Goal: Task Accomplishment & Management: Manage account settings

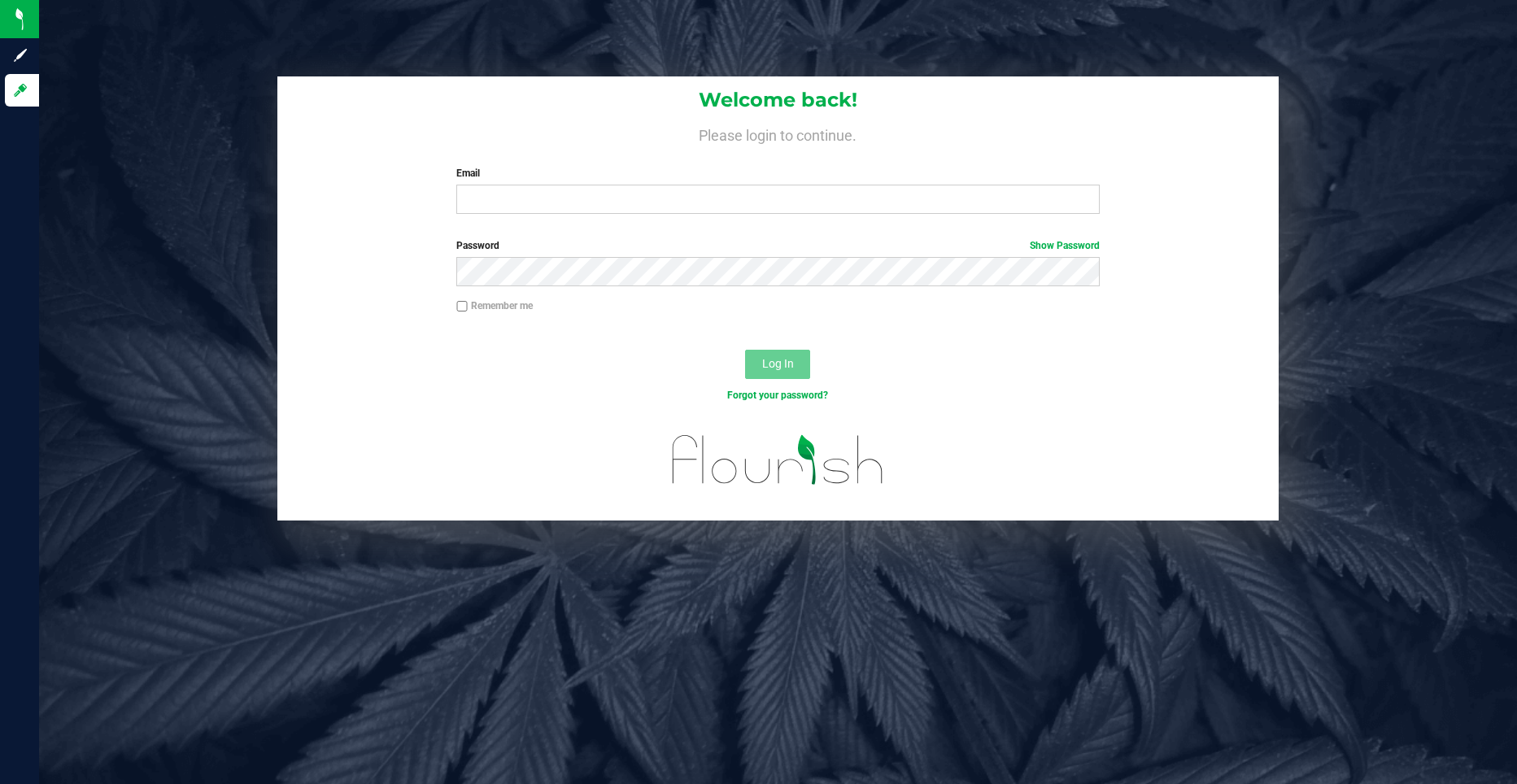
click at [1300, 93] on div "Welcome back! Please login to continue. Email Required Please format your email…" at bounding box center [778, 299] width 1502 height 444
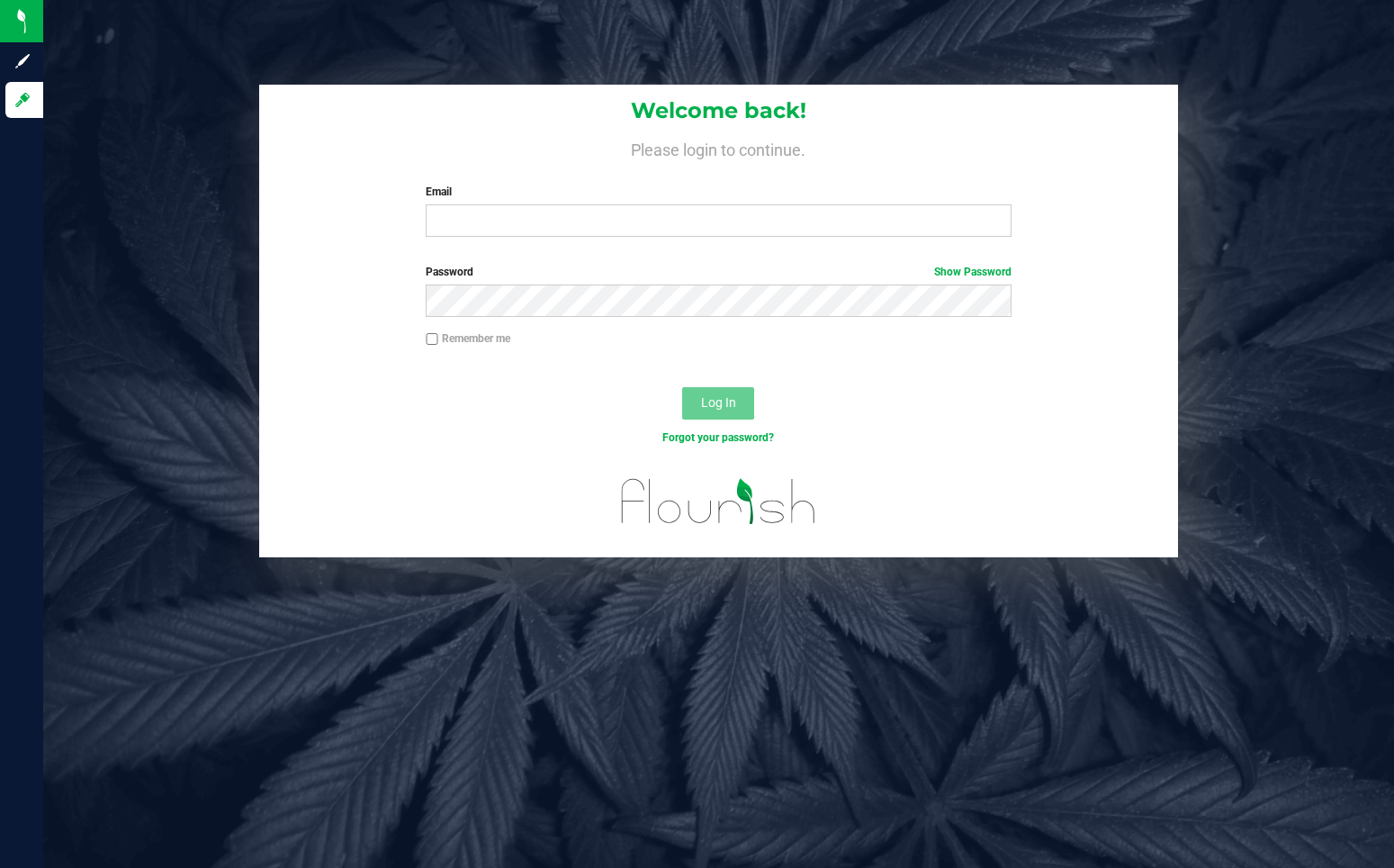
drag, startPoint x: 0, startPoint y: 127, endPoint x: 246, endPoint y: 72, distance: 252.1
click at [246, 72] on div "Welcome back! Please login to continue. Email Required Please format your email…" at bounding box center [719, 434] width 1351 height 868
click at [606, 215] on input "Email" at bounding box center [717, 220] width 585 height 33
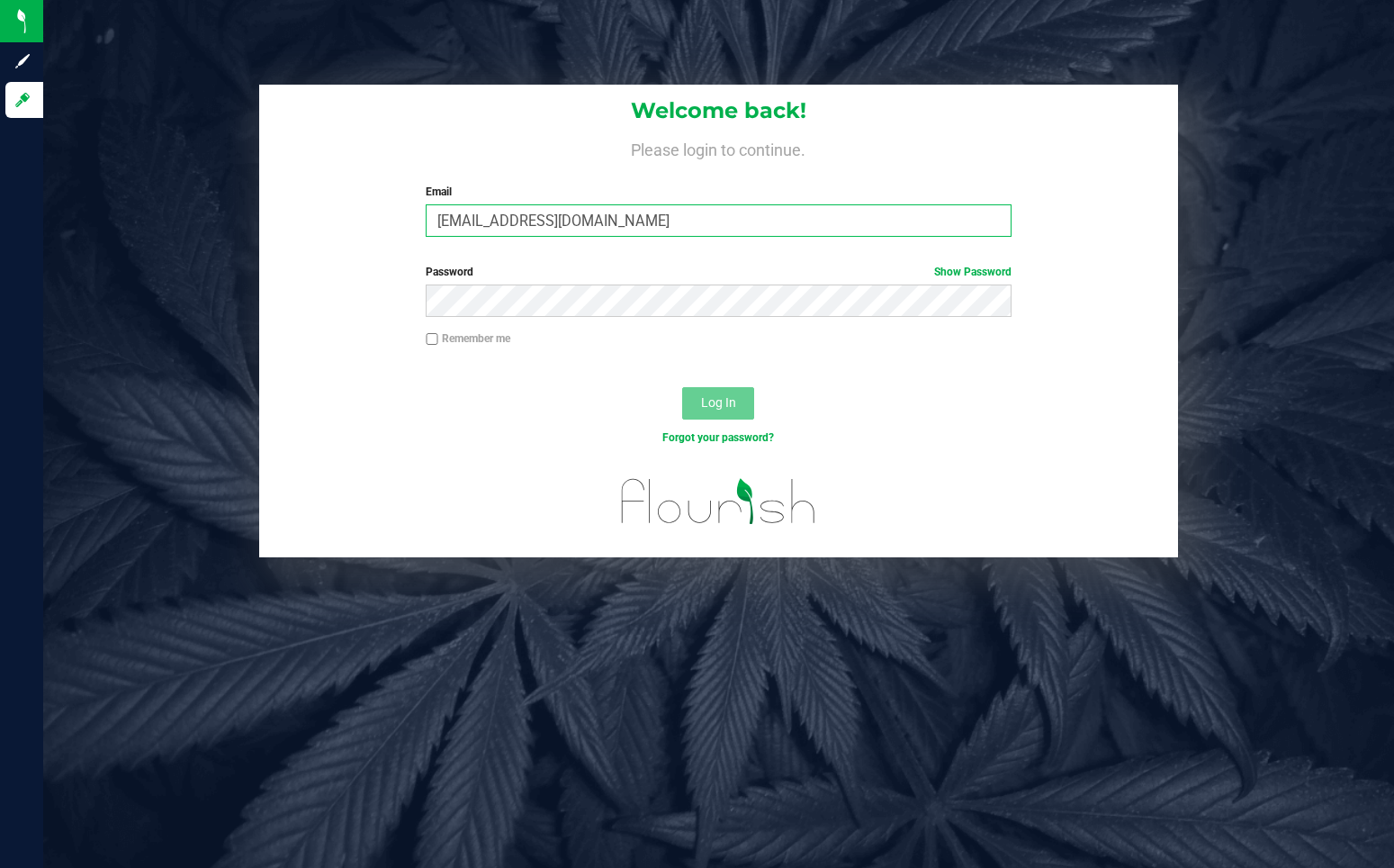
type input "[EMAIL_ADDRESS][DOMAIN_NAME]"
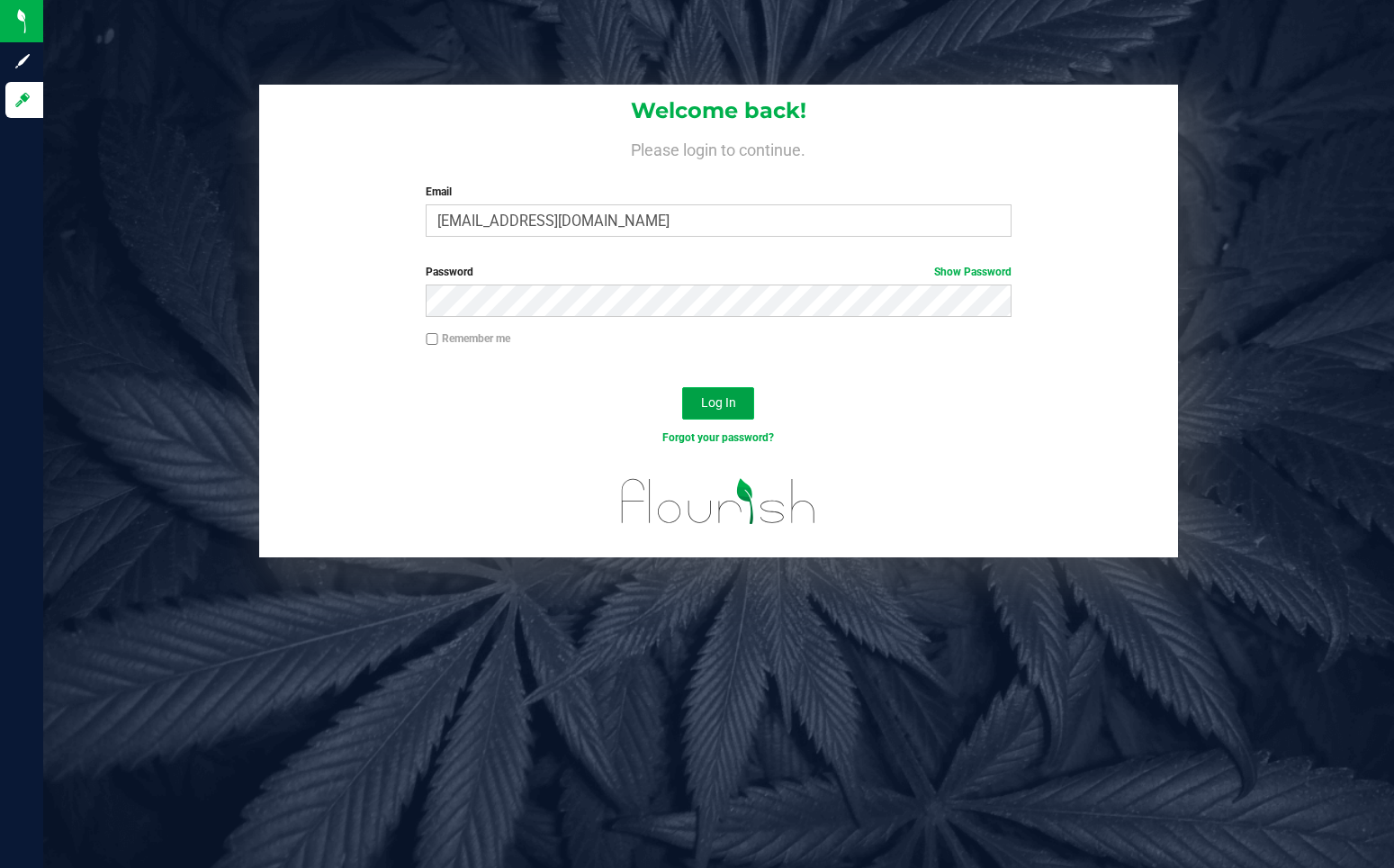
click at [728, 404] on span "Log In" at bounding box center [718, 402] width 35 height 14
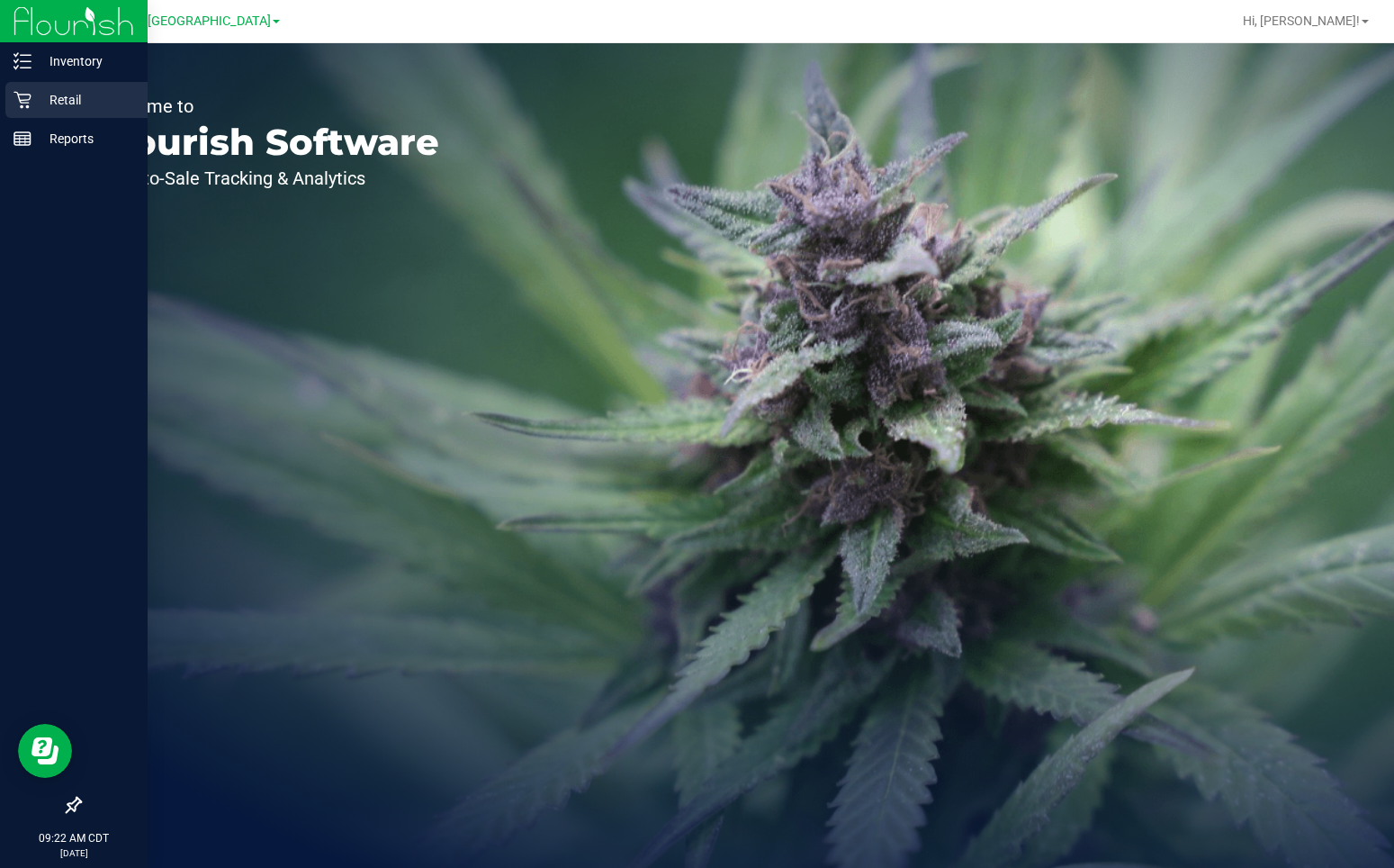
click at [50, 104] on p "Retail" at bounding box center [86, 100] width 108 height 21
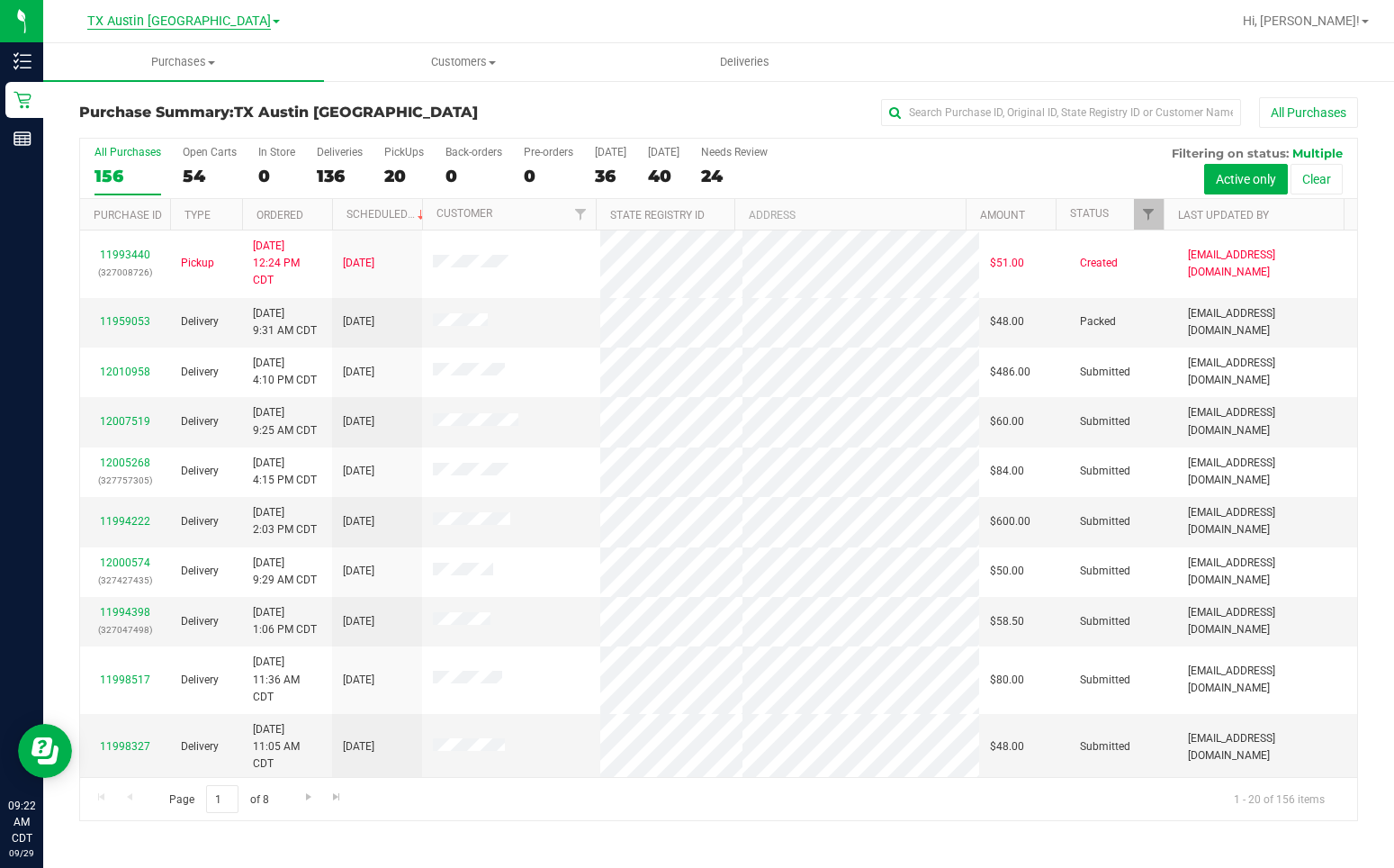
click at [183, 16] on span "TX Austin [GEOGRAPHIC_DATA]" at bounding box center [179, 21] width 184 height 16
click at [176, 88] on link "TX San Antonio Retail" at bounding box center [184, 87] width 263 height 24
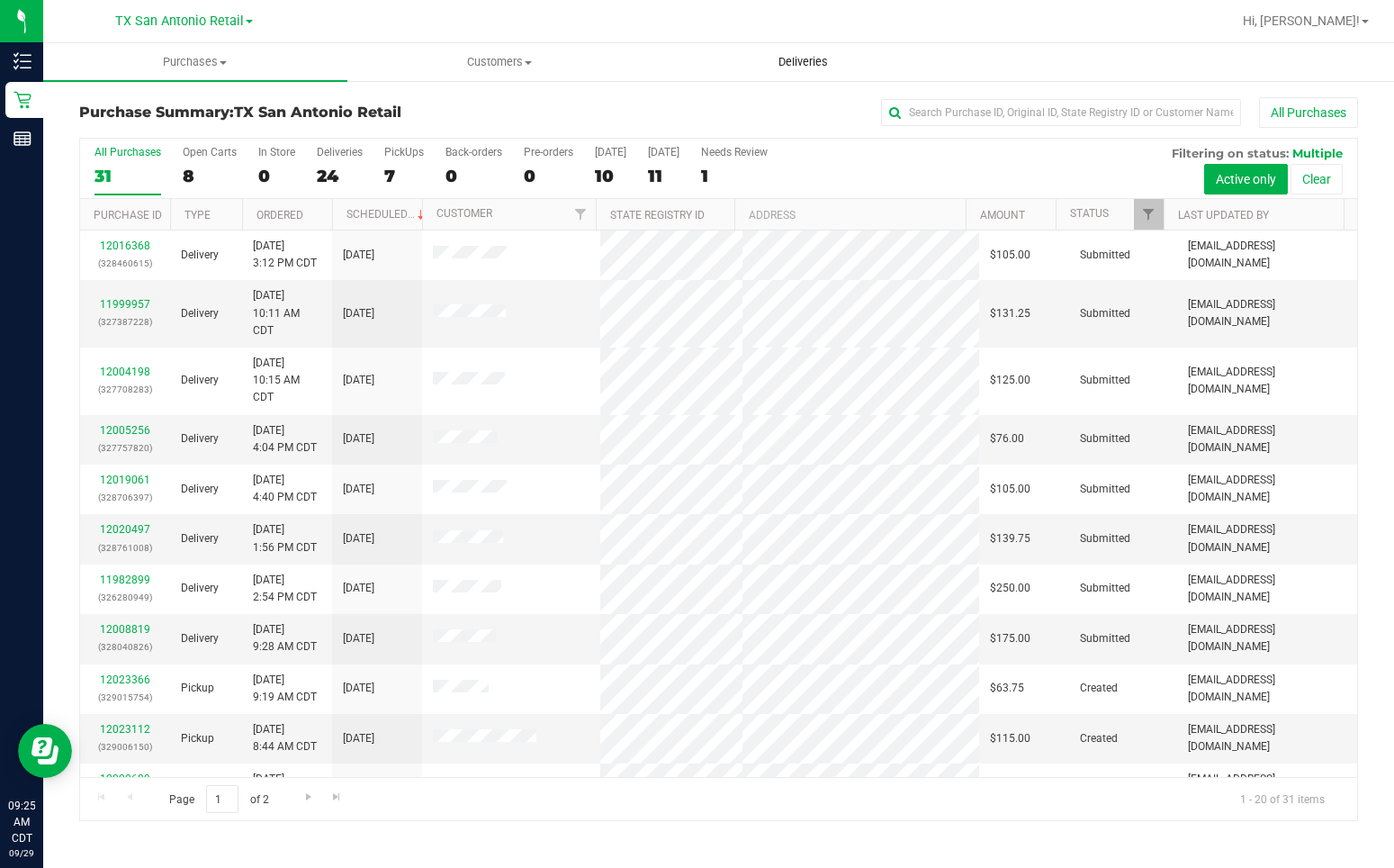
click at [809, 64] on span "Deliveries" at bounding box center [803, 62] width 99 height 16
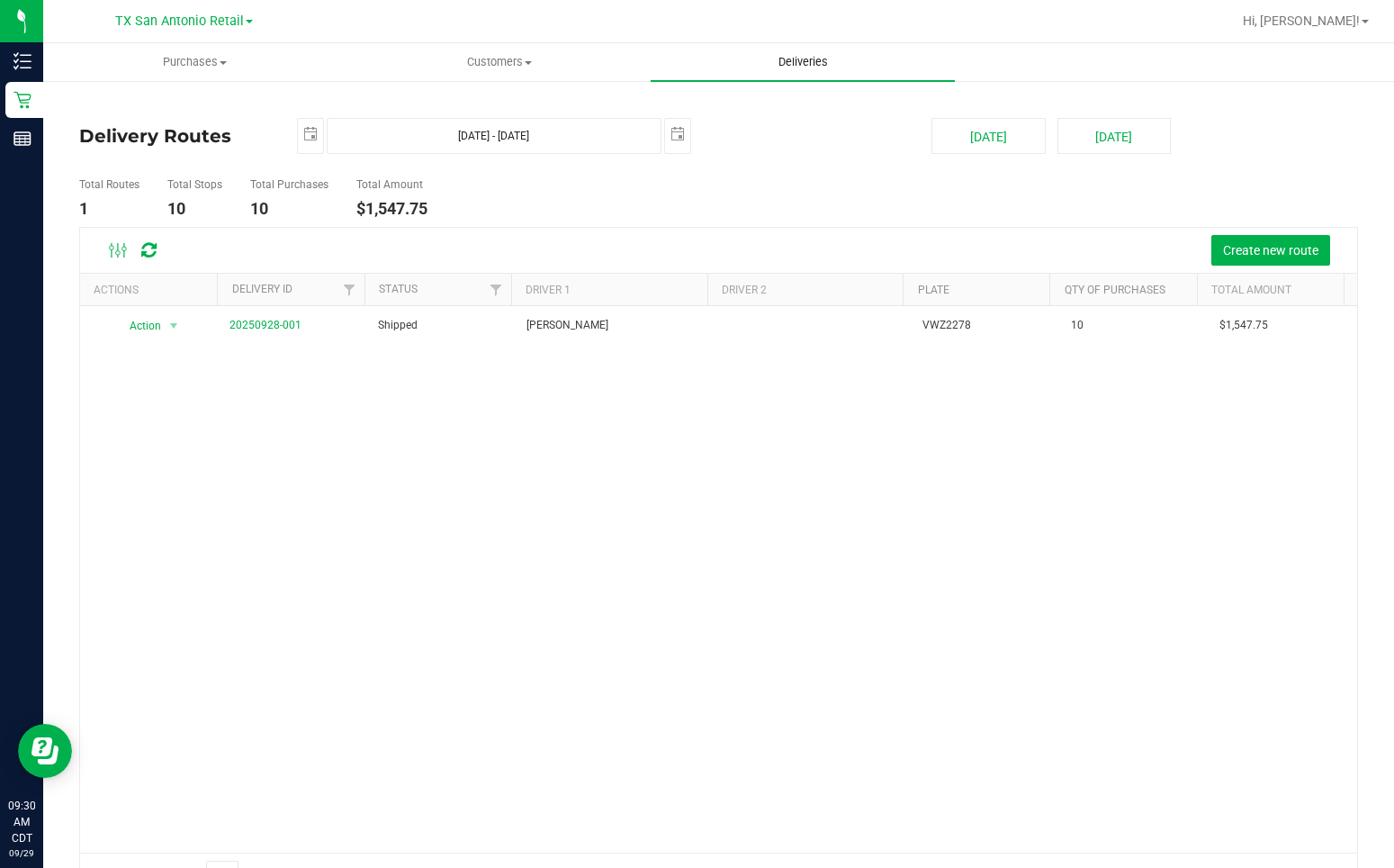
click at [797, 71] on uib-tab-heading "Deliveries" at bounding box center [802, 62] width 305 height 38
click at [788, 67] on span "Deliveries" at bounding box center [803, 62] width 99 height 16
click at [966, 133] on button "[DATE]" at bounding box center [988, 135] width 113 height 36
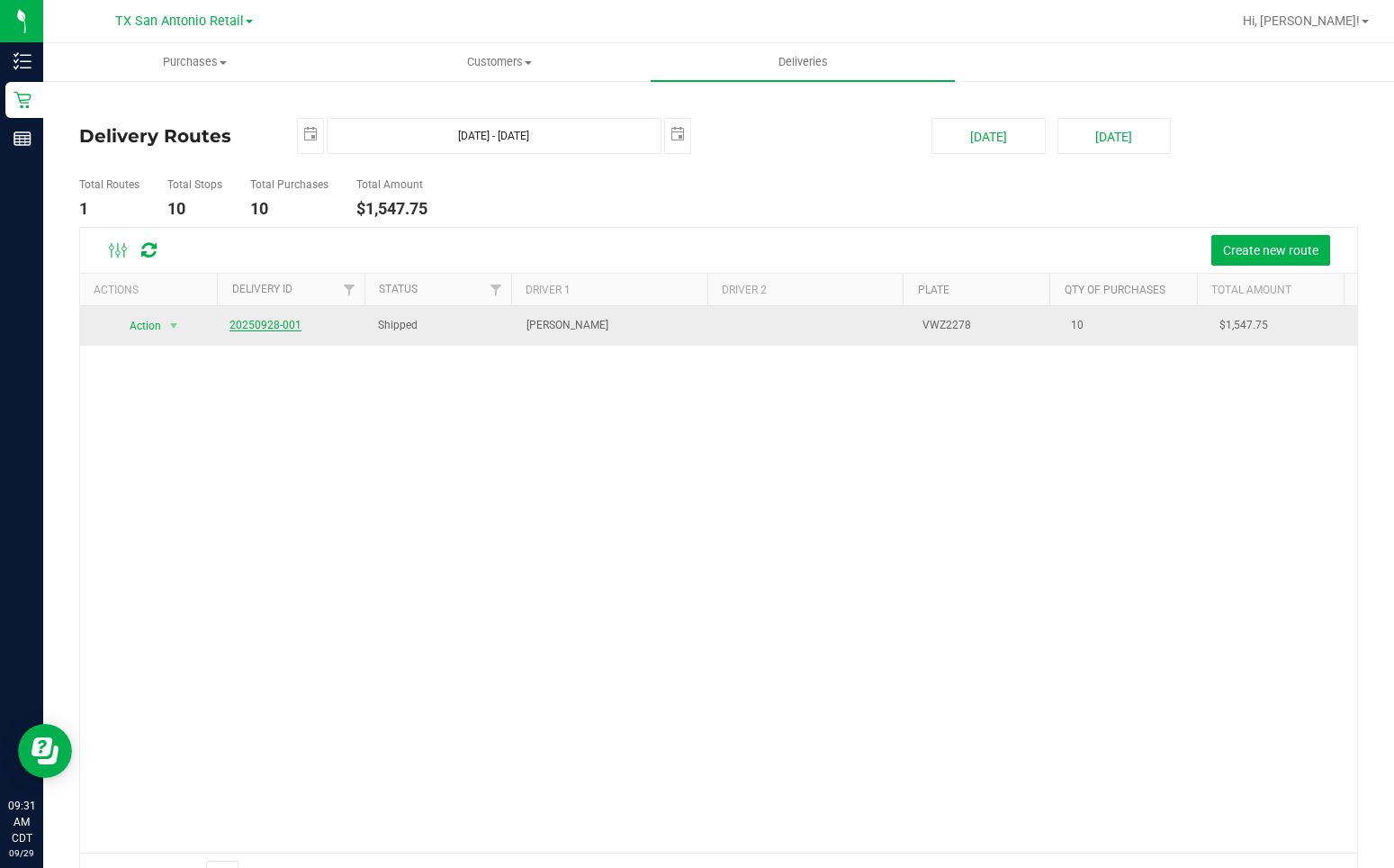
click at [237, 327] on link "20250928-001" at bounding box center [265, 325] width 72 height 13
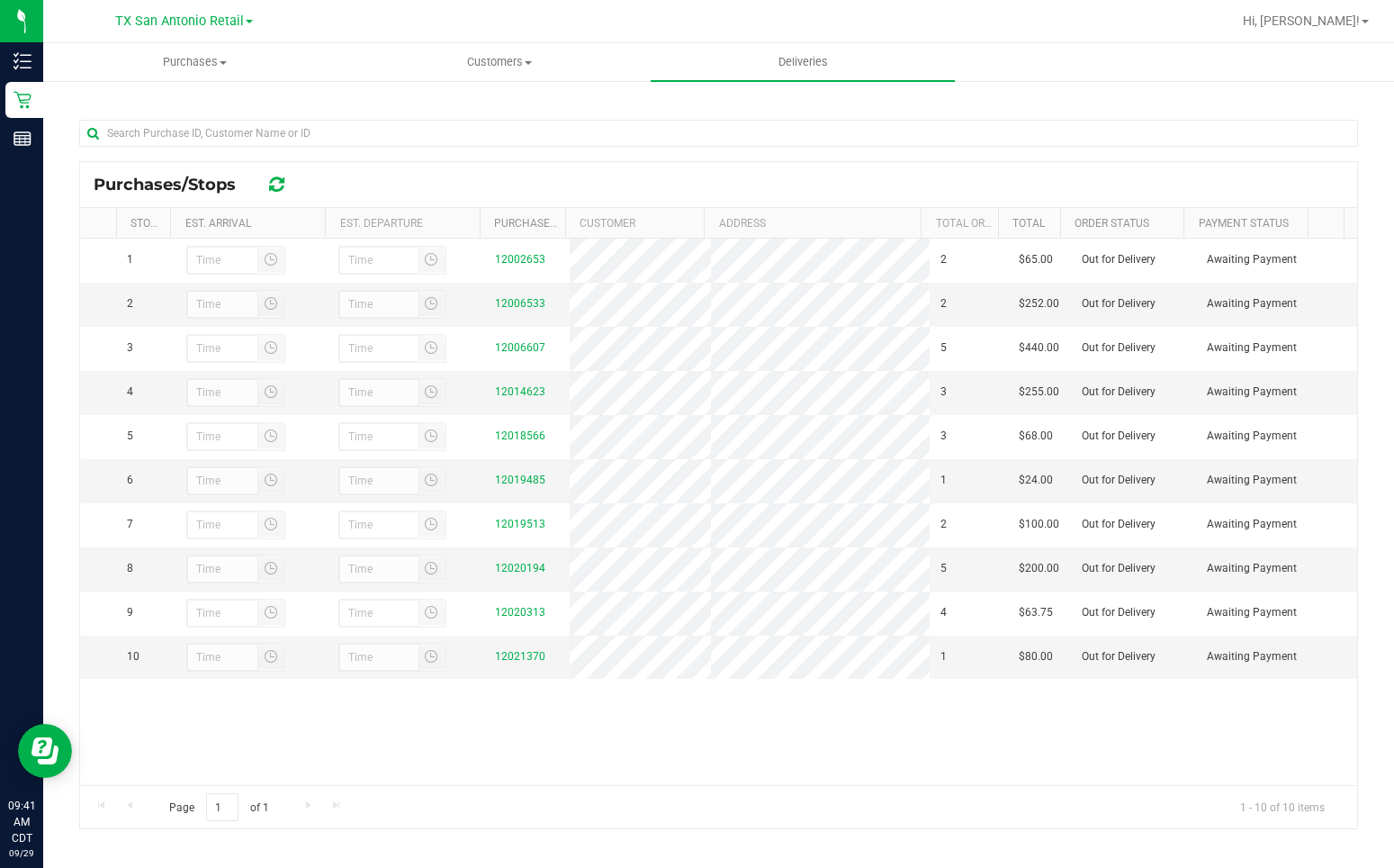
scroll to position [246, 0]
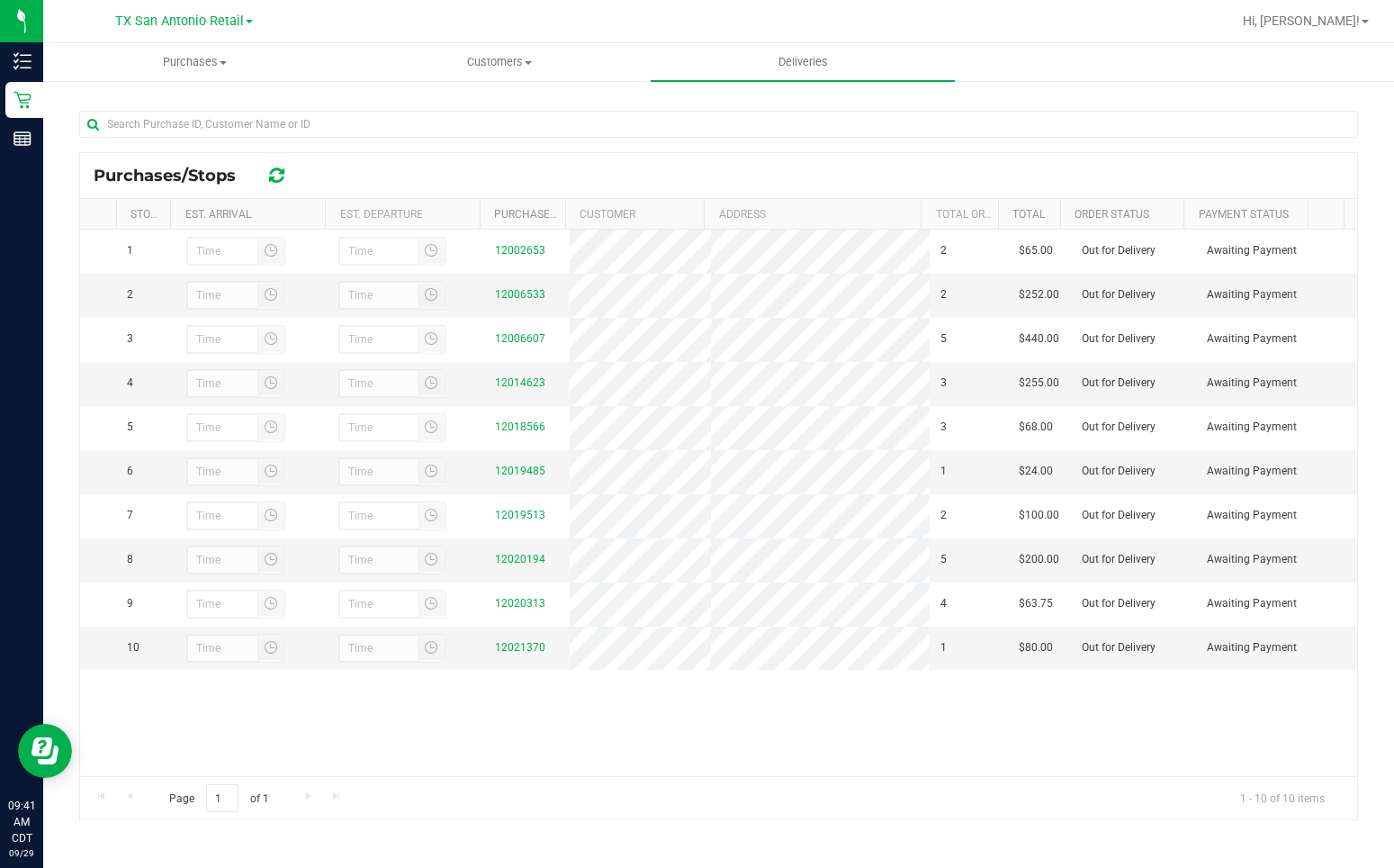
click at [1370, 508] on div "All Delivery Routes Delivery Route ID 20250928-001 Delivery Date [DATE] Approx …" at bounding box center [719, 350] width 1351 height 1035
click at [1357, 108] on div "All Delivery Routes Delivery Route ID 20250928-001 Delivery Date [DATE] Approx …" at bounding box center [718, 350] width 1306 height 999
click at [217, 60] on span "Purchases" at bounding box center [195, 62] width 303 height 16
click at [165, 113] on span "Summary of purchases" at bounding box center [135, 108] width 185 height 15
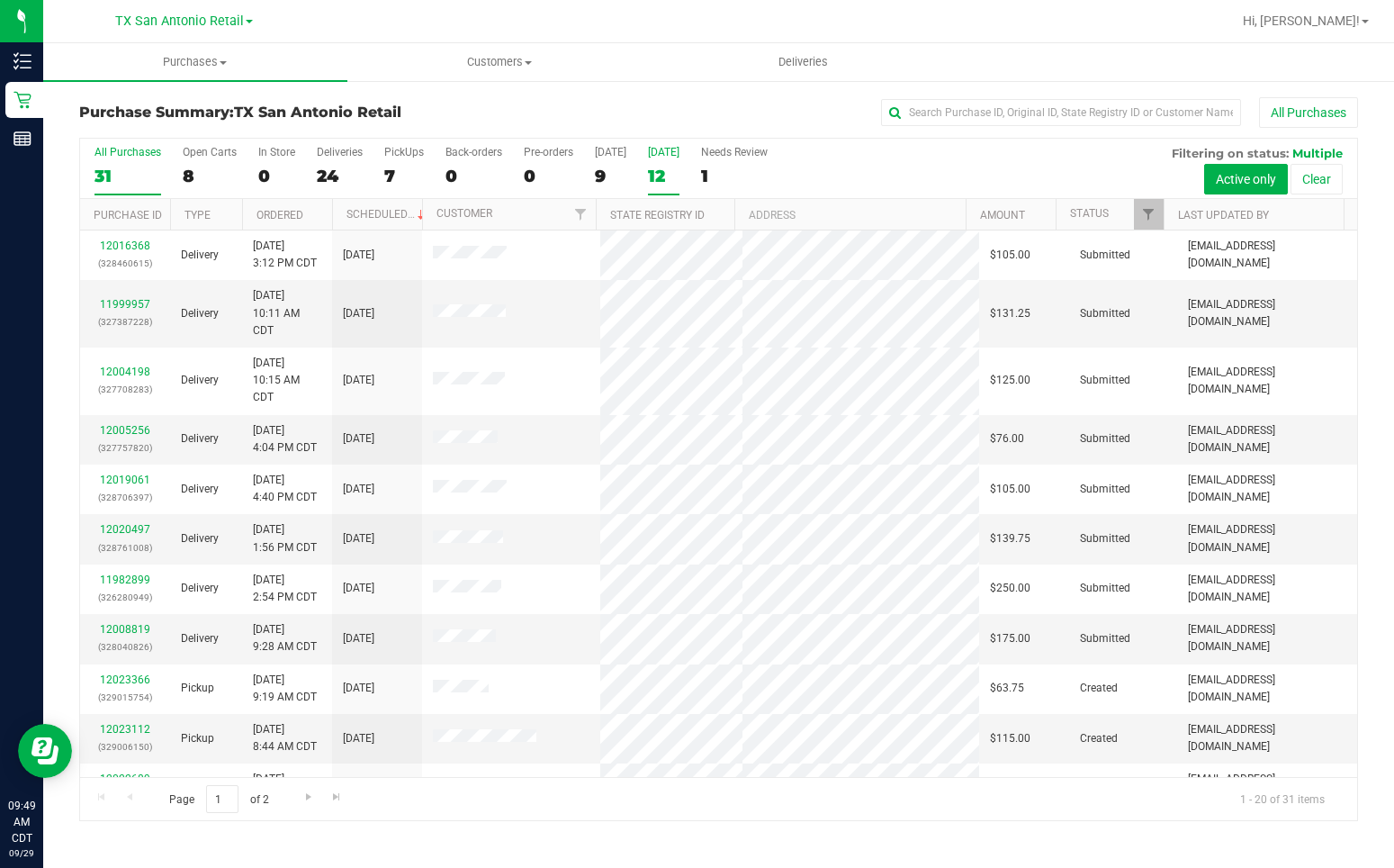
click at [670, 172] on div "12" at bounding box center [663, 175] width 32 height 20
click at [0, 0] on input "[DATE] 12" at bounding box center [0, 0] width 0 height 0
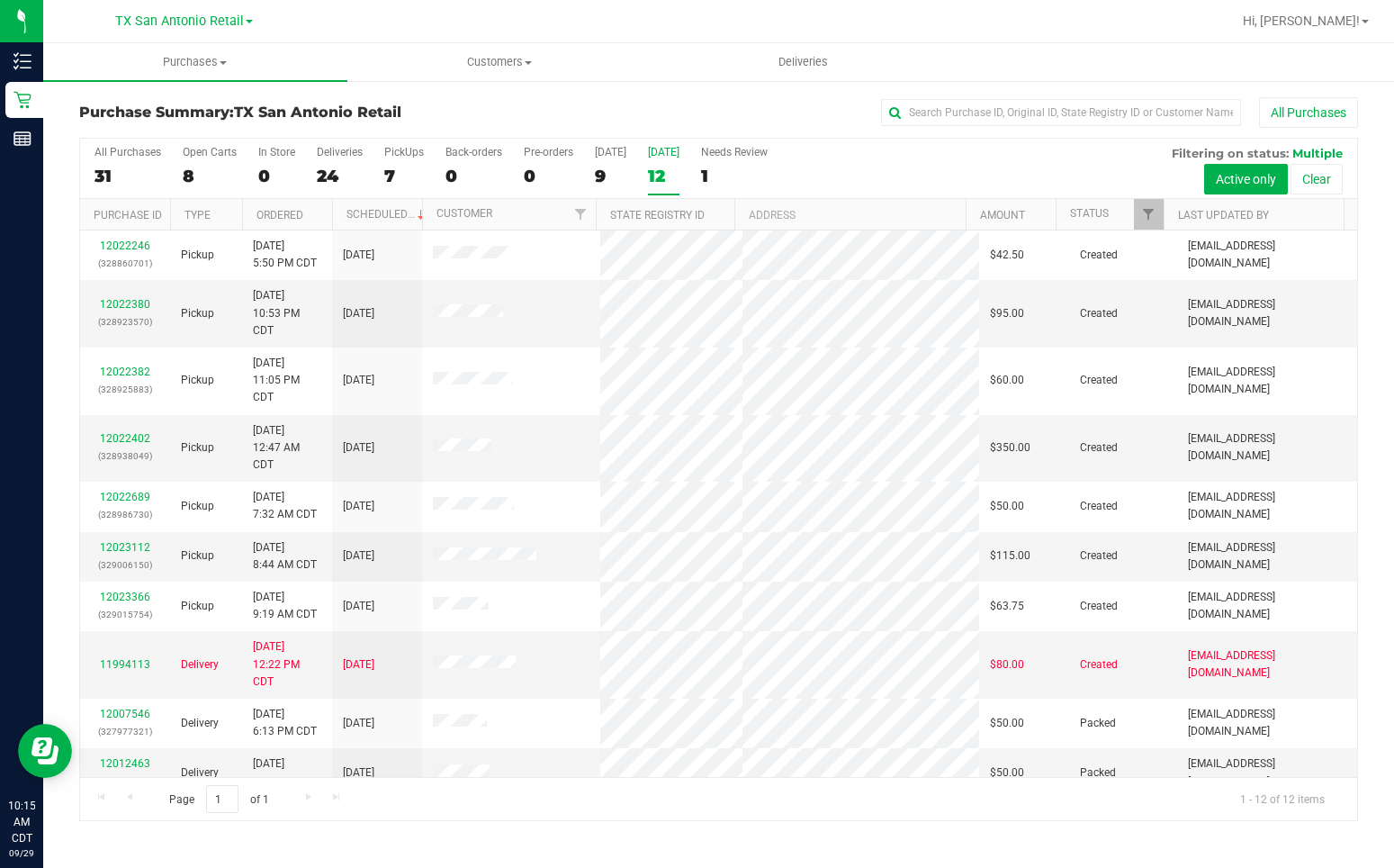
click at [735, 34] on div at bounding box center [776, 21] width 910 height 35
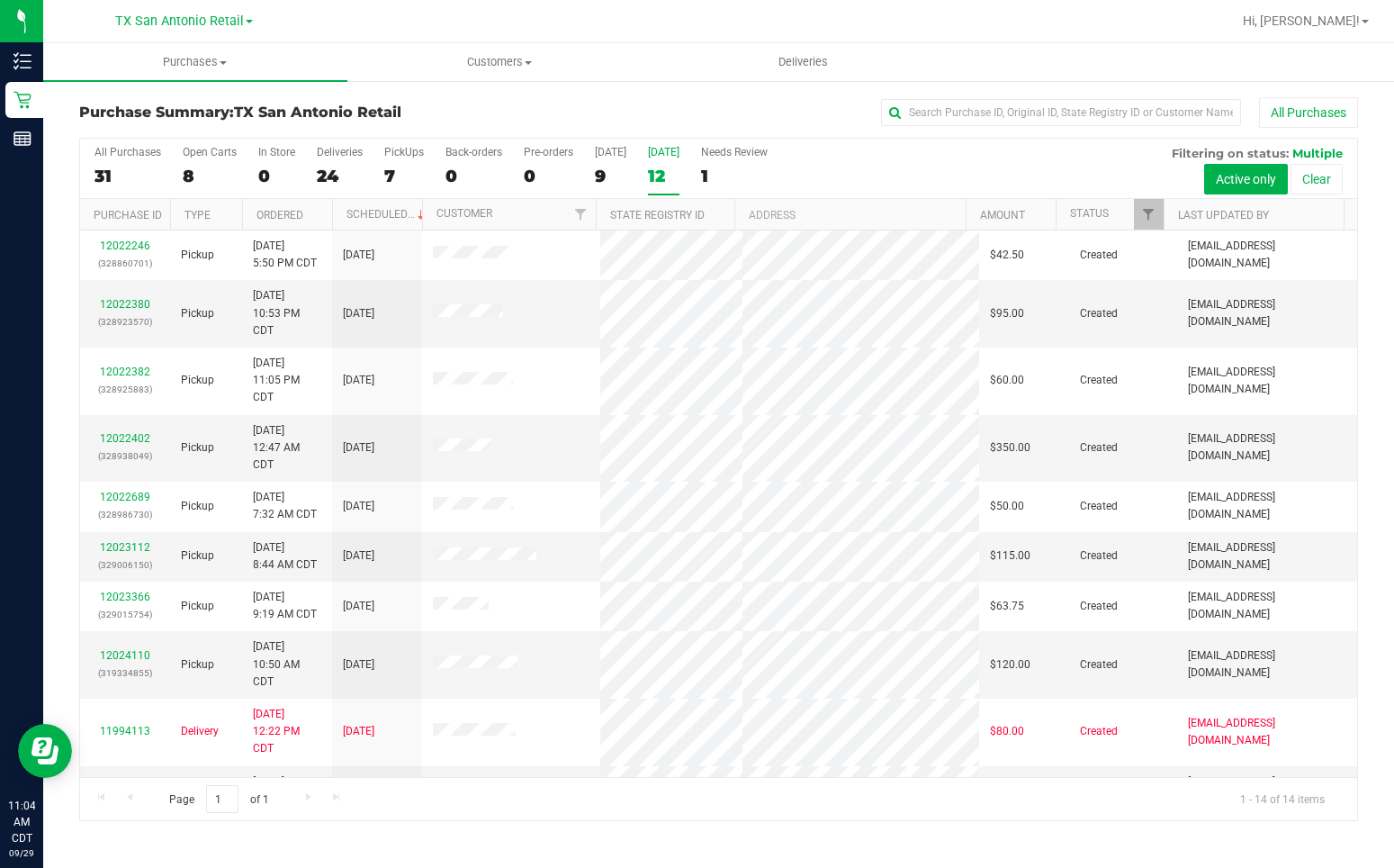
click at [1031, 28] on div at bounding box center [776, 21] width 910 height 35
click at [680, 177] on div "12" at bounding box center [663, 175] width 32 height 20
click at [0, 0] on input "[DATE] 12" at bounding box center [0, 0] width 0 height 0
click at [1151, 208] on span "Filter" at bounding box center [1148, 214] width 15 height 14
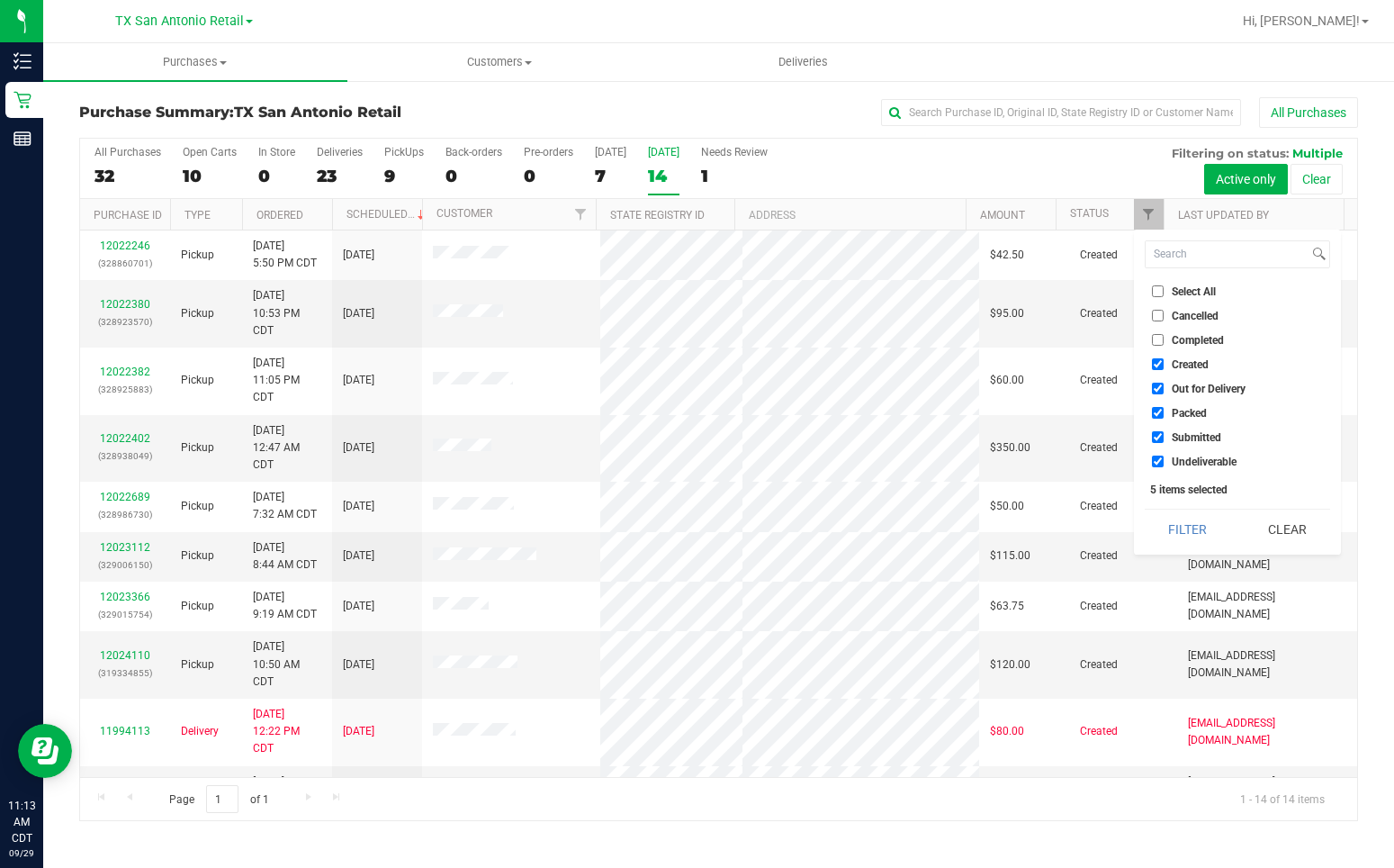
click at [1175, 367] on span "Created" at bounding box center [1190, 364] width 37 height 11
click at [1164, 367] on input "Created" at bounding box center [1158, 364] width 12 height 12
checkbox input "false"
click at [1175, 387] on span "Out for Delivery" at bounding box center [1208, 389] width 73 height 11
click at [1164, 387] on input "Out for Delivery" at bounding box center [1158, 389] width 12 height 12
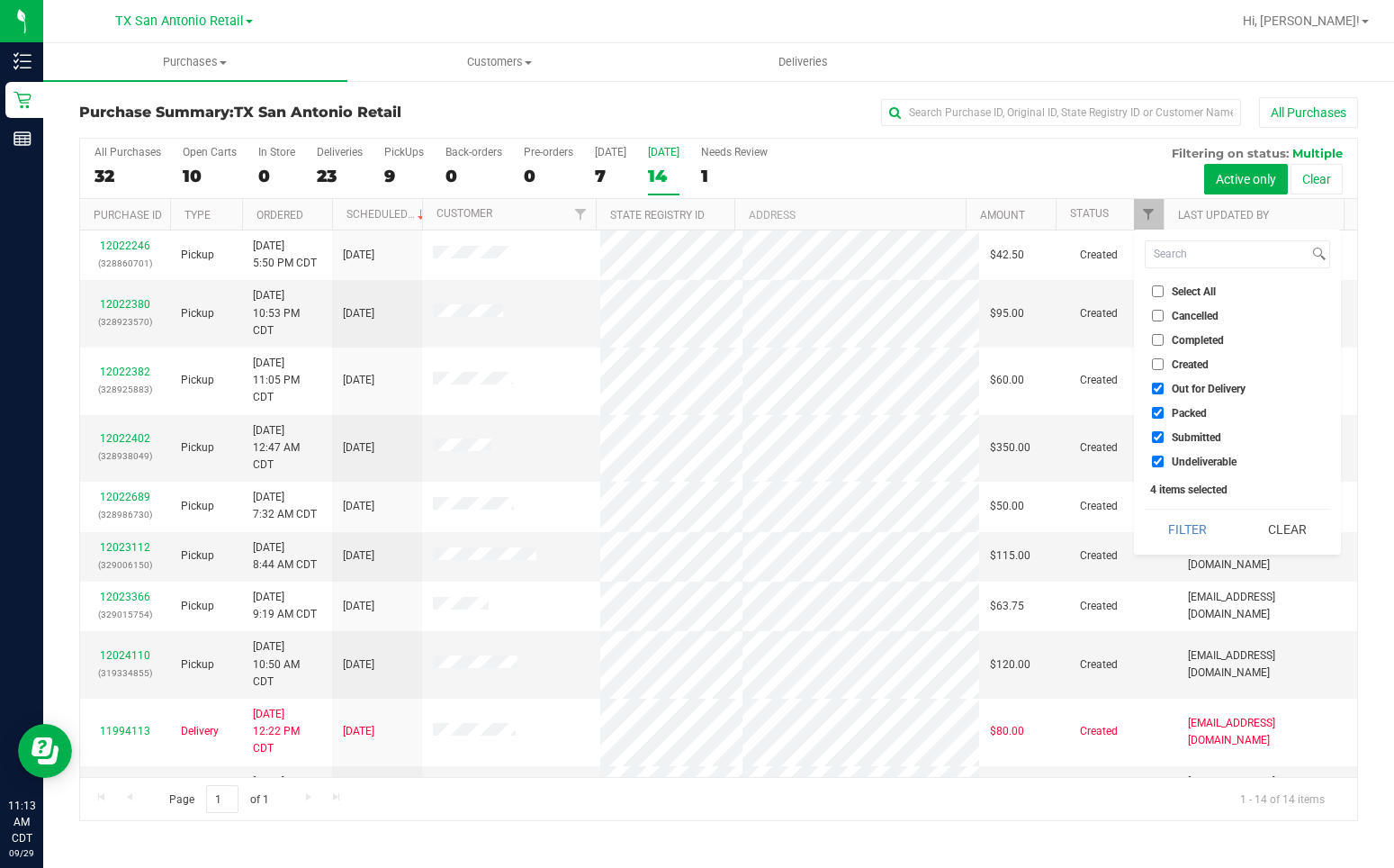
checkbox input "false"
click at [1162, 361] on input "Created" at bounding box center [1158, 364] width 12 height 12
checkbox input "true"
click at [1169, 412] on label "Packed" at bounding box center [1179, 413] width 55 height 12
click at [1164, 412] on input "Packed" at bounding box center [1158, 413] width 12 height 12
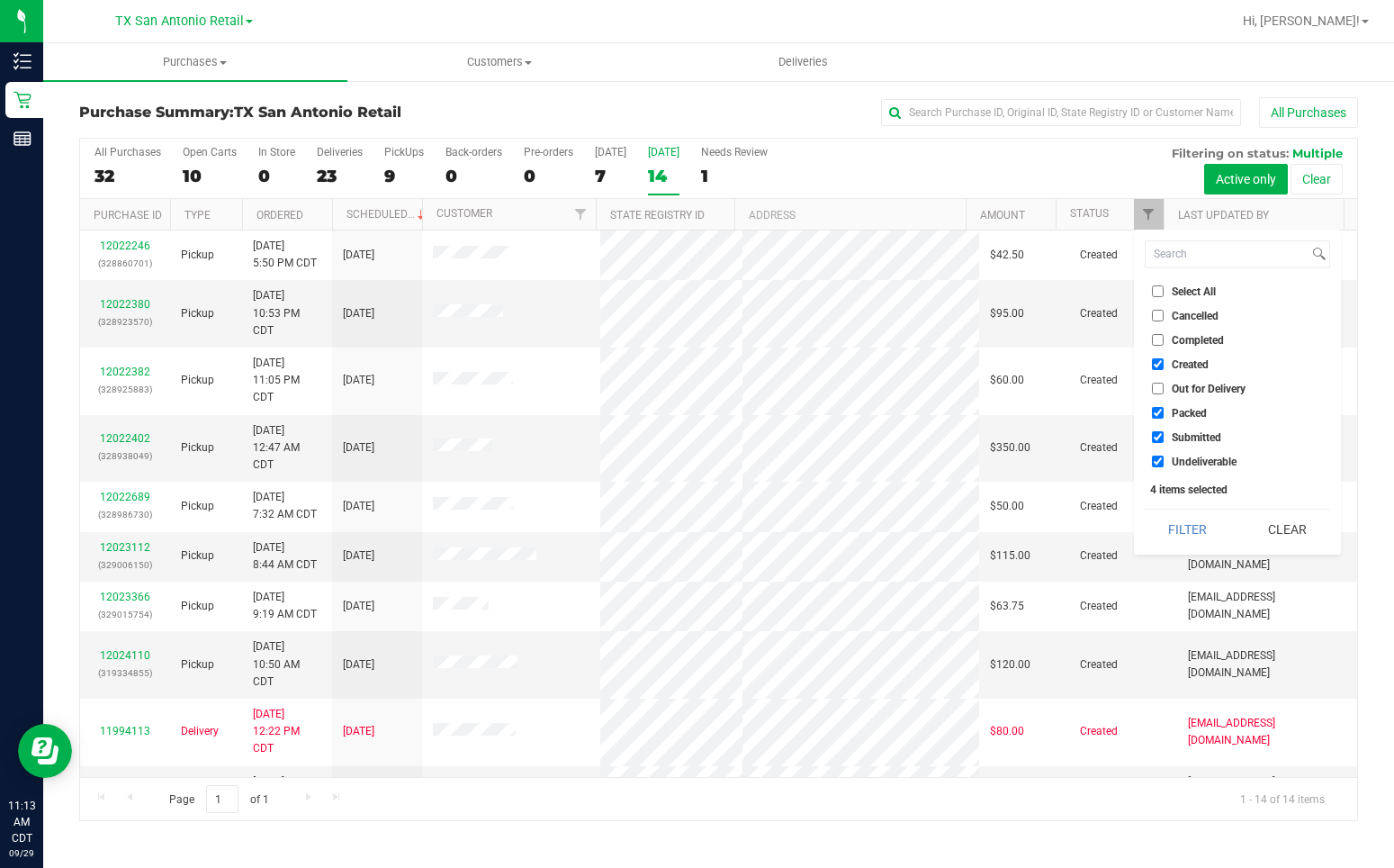
checkbox input "false"
click at [1178, 433] on span "Submitted" at bounding box center [1196, 437] width 49 height 11
click at [1164, 433] on input "Submitted" at bounding box center [1158, 437] width 12 height 12
checkbox input "false"
click at [1176, 451] on li "Undeliverable" at bounding box center [1237, 461] width 186 height 19
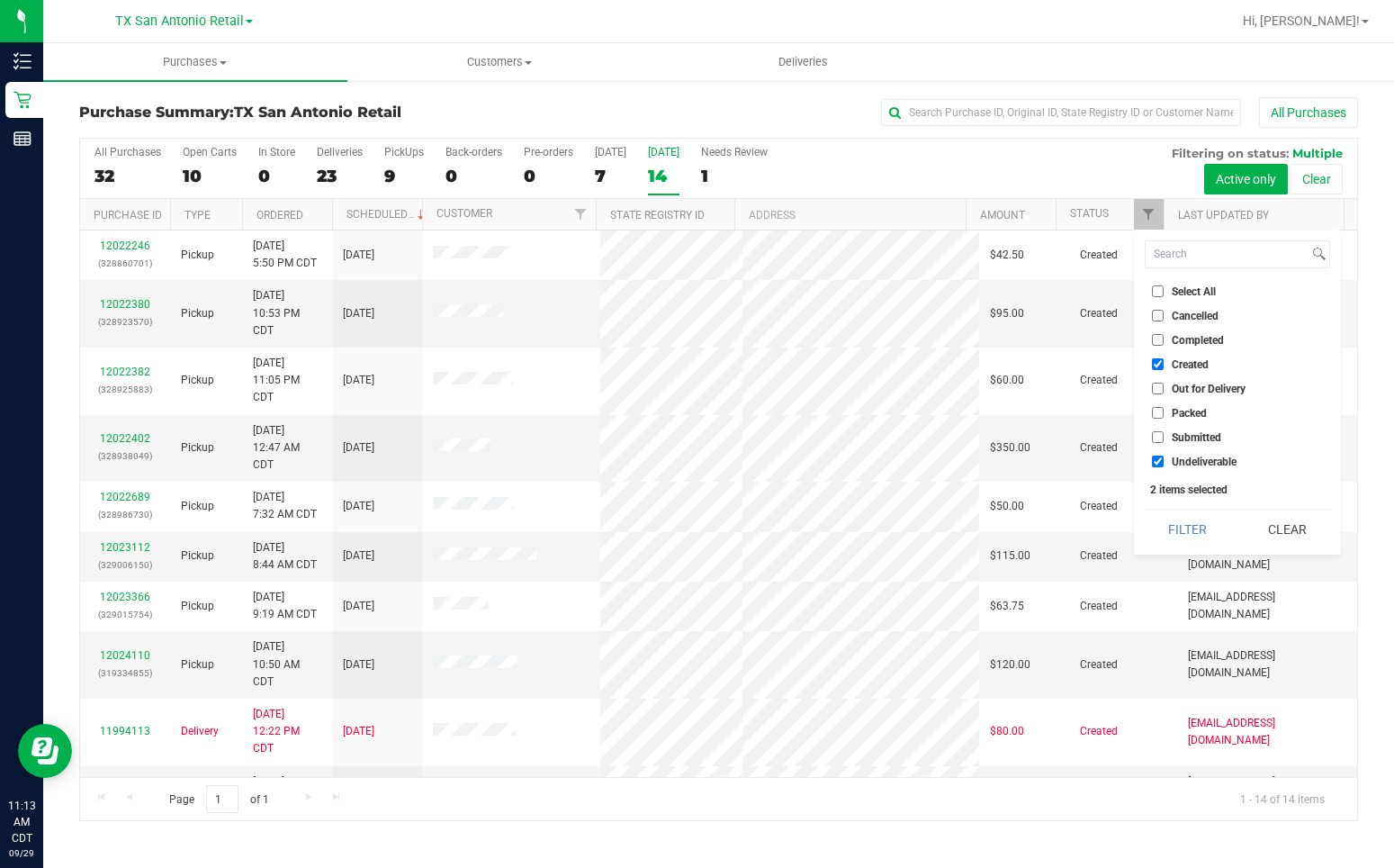
click at [1177, 463] on span "Undeliverable" at bounding box center [1204, 461] width 65 height 11
click at [1164, 463] on input "Undeliverable" at bounding box center [1158, 461] width 12 height 12
checkbox input "false"
click at [1184, 522] on button "Filter" at bounding box center [1187, 529] width 86 height 40
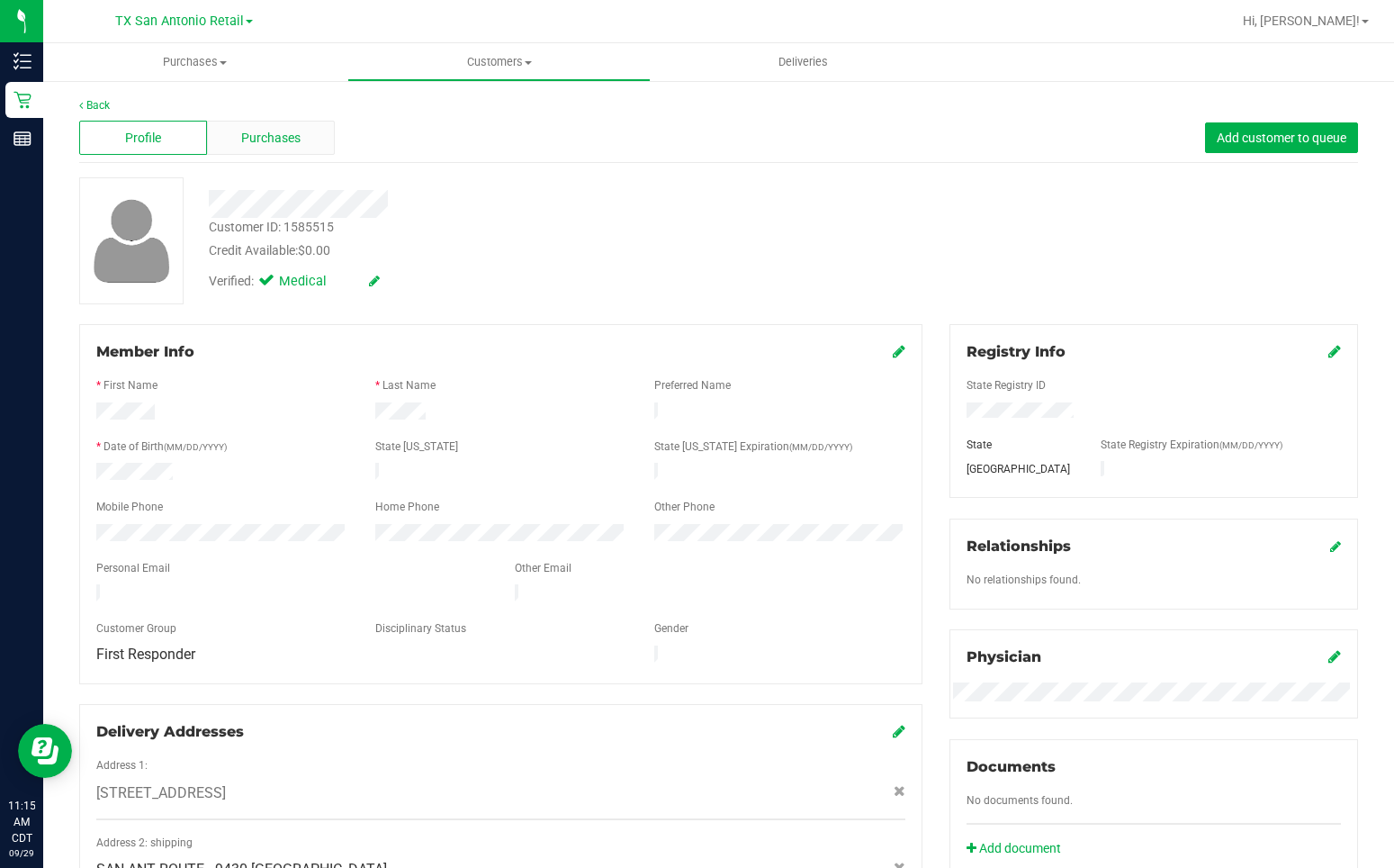
click at [301, 128] on div "Purchases" at bounding box center [271, 137] width 128 height 34
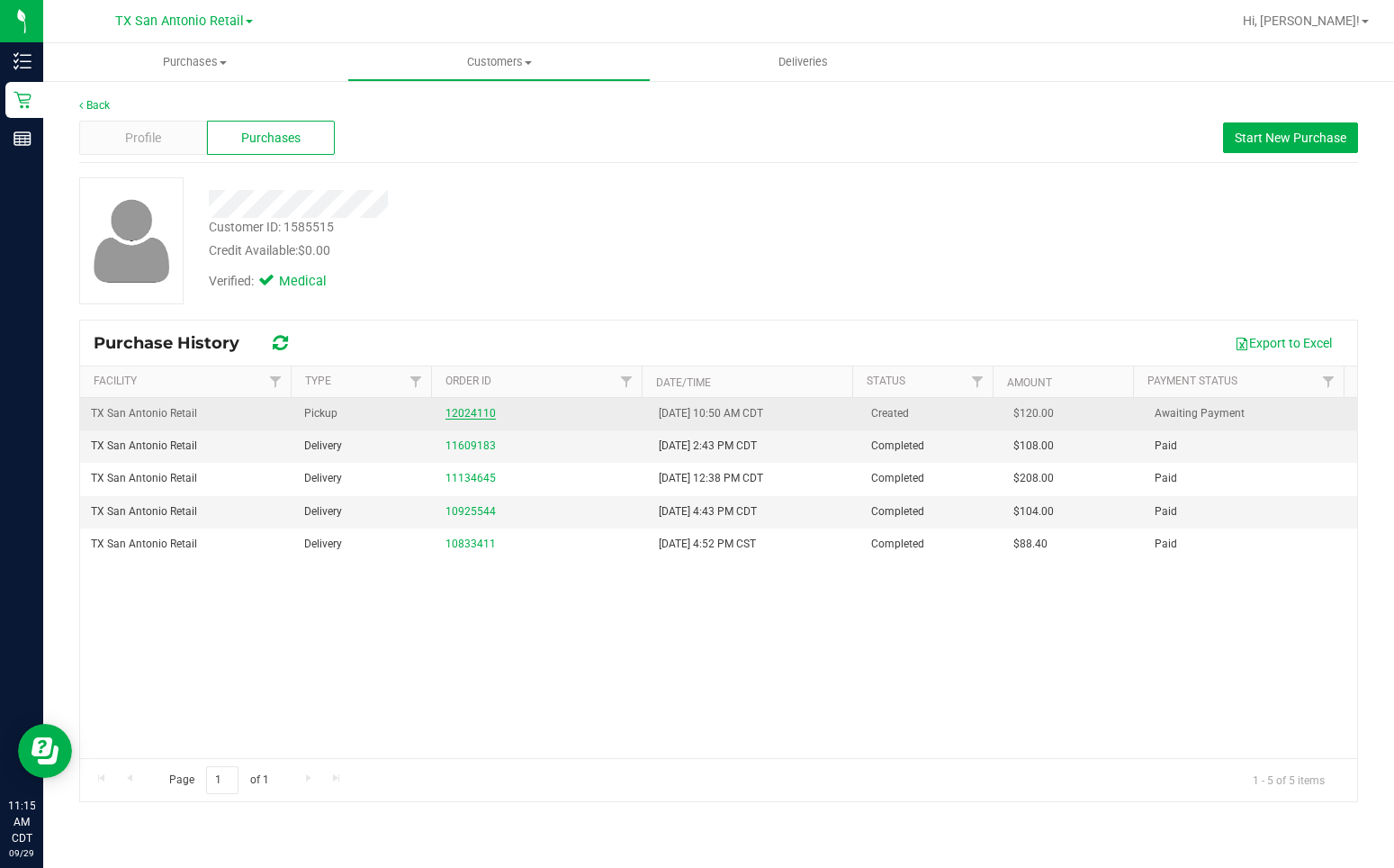
click at [478, 411] on link "12024110" at bounding box center [471, 413] width 50 height 13
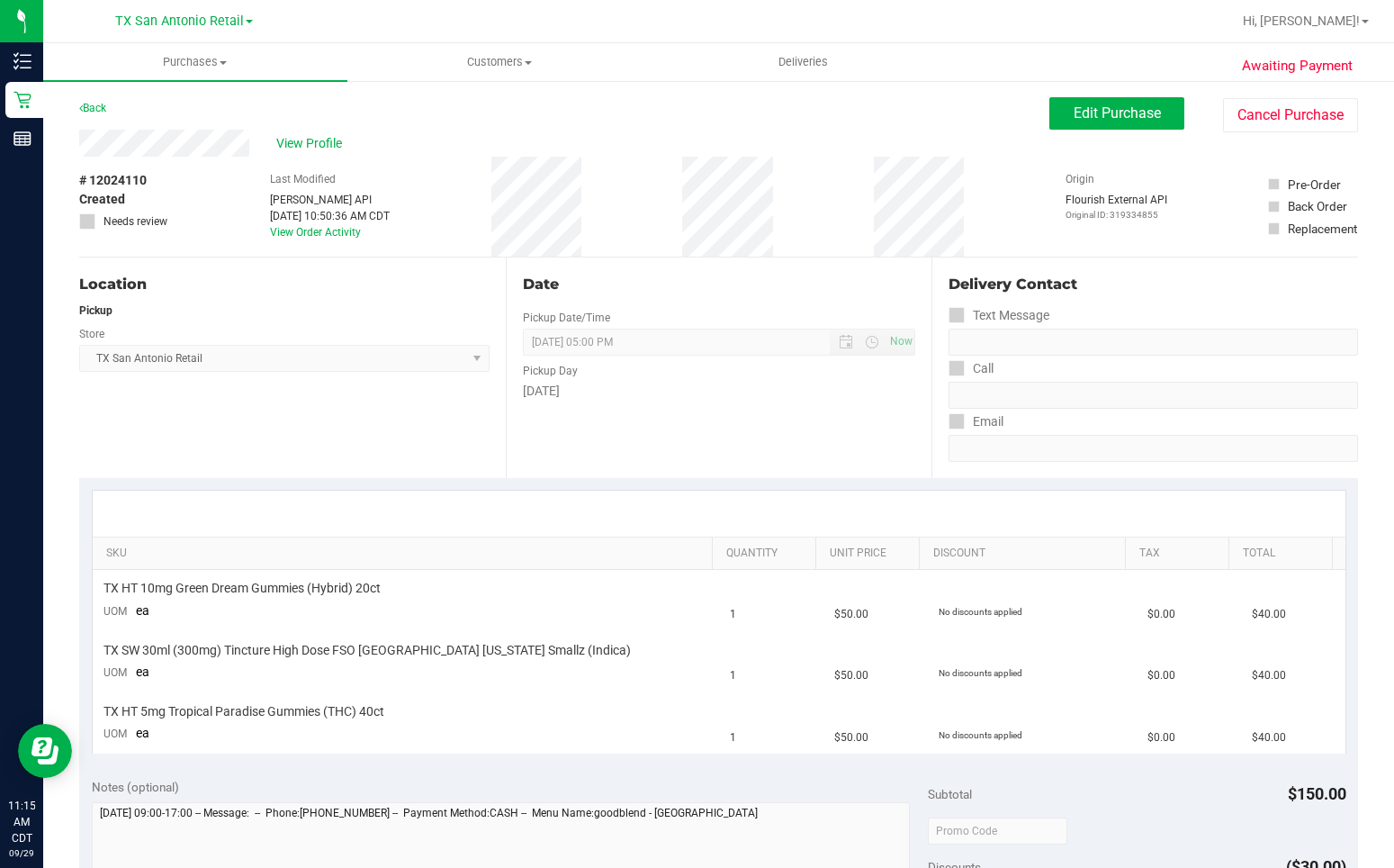
click at [251, 153] on div "View Profile" at bounding box center [565, 143] width 971 height 27
click at [253, 100] on div "Back Edit Purchase Cancel Purchase" at bounding box center [718, 114] width 1279 height 33
click at [250, 142] on div "View Profile" at bounding box center [565, 143] width 971 height 27
click at [1367, 517] on div "Awaiting Payment Back Edit Purchase Cancel Purchase View Profile # 12024110 Cre…" at bounding box center [719, 819] width 1351 height 1479
click at [1074, 111] on span "Edit Purchase" at bounding box center [1118, 113] width 87 height 17
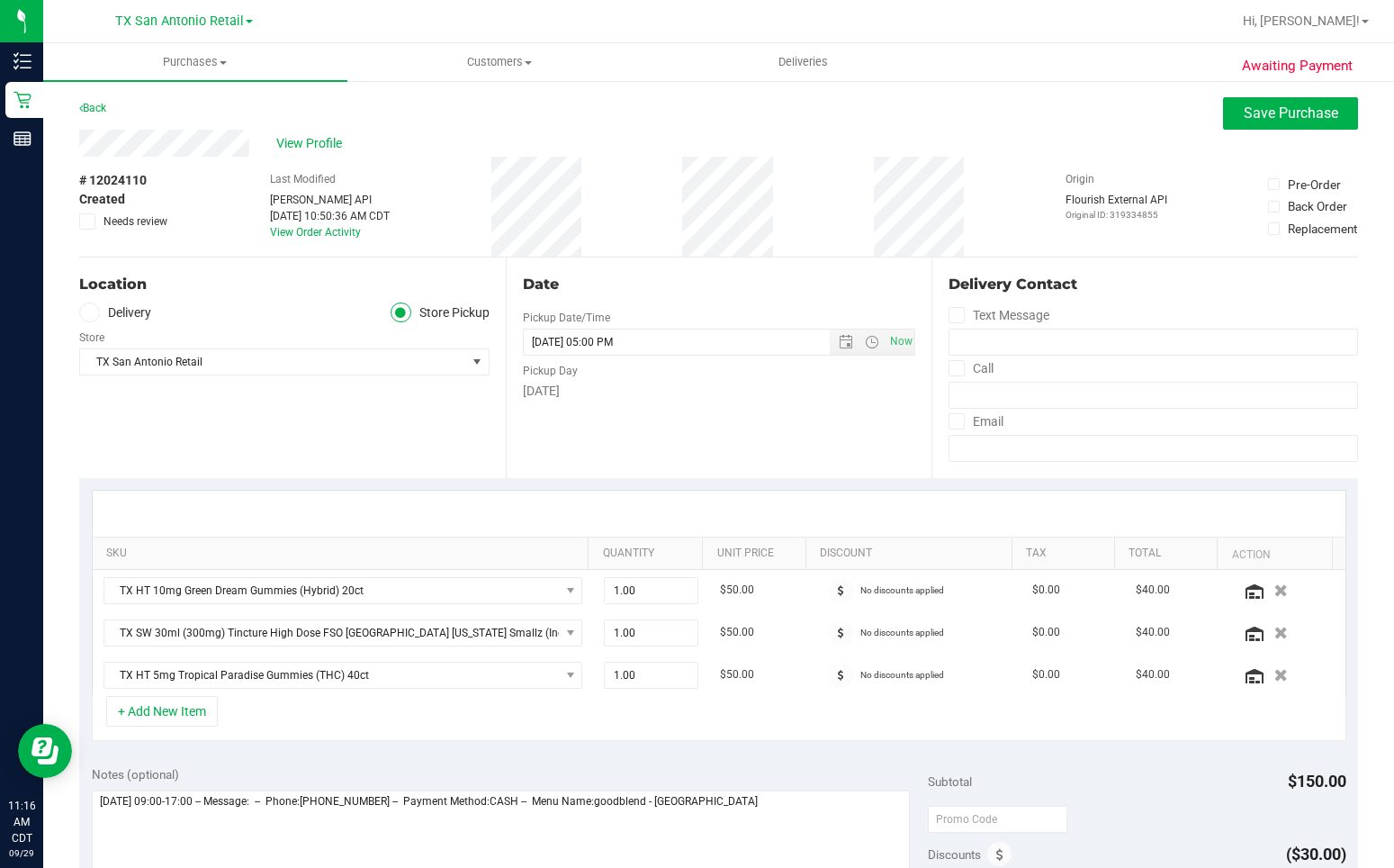
click at [85, 312] on icon at bounding box center [89, 312] width 11 height 0
click at [0, 0] on input "Delivery" at bounding box center [0, 0] width 0 height 0
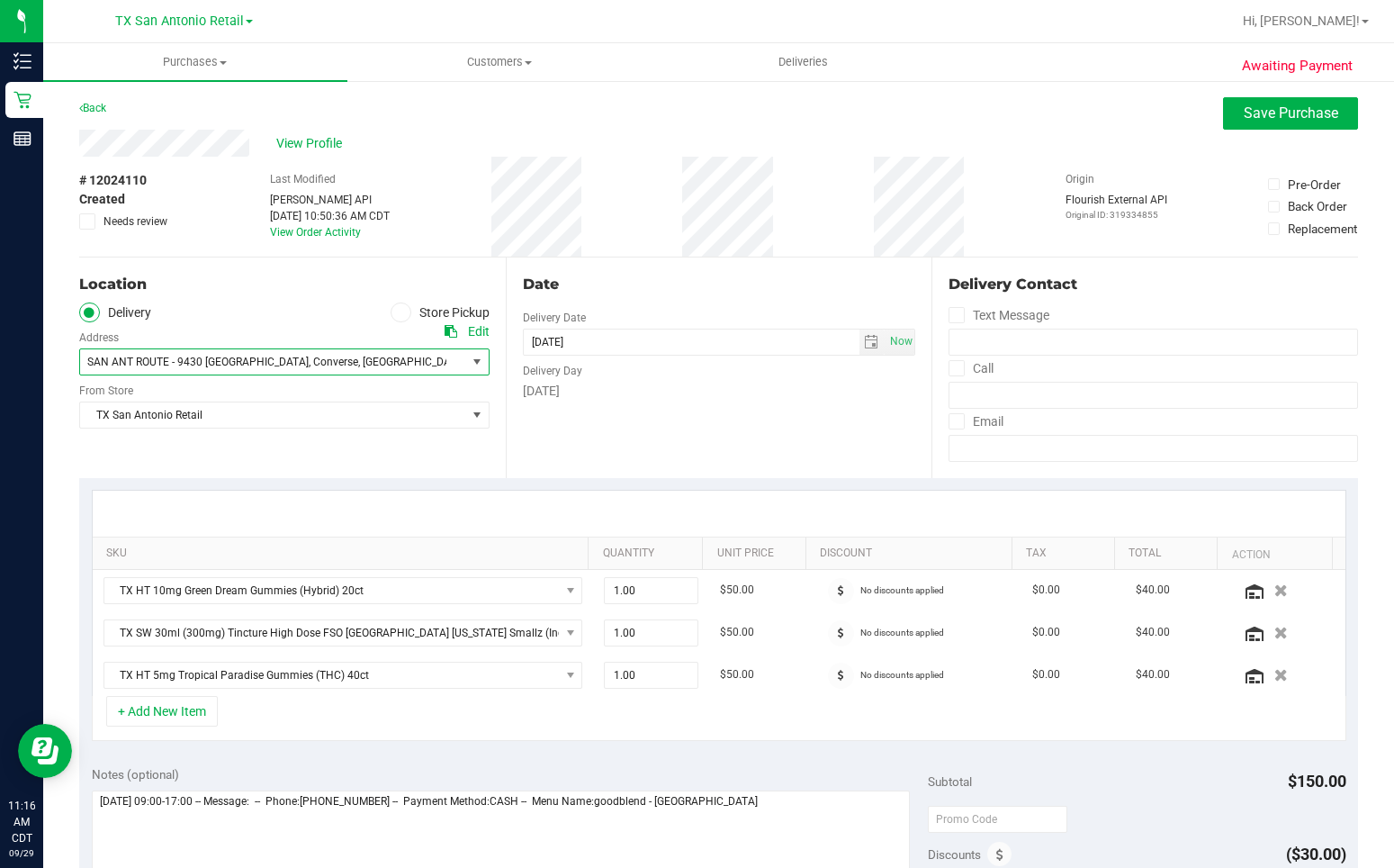
click at [428, 360] on span "SAN ANT ROUTE - 9430 [GEOGRAPHIC_DATA] , Converse , [GEOGRAPHIC_DATA] 78109" at bounding box center [263, 362] width 366 height 25
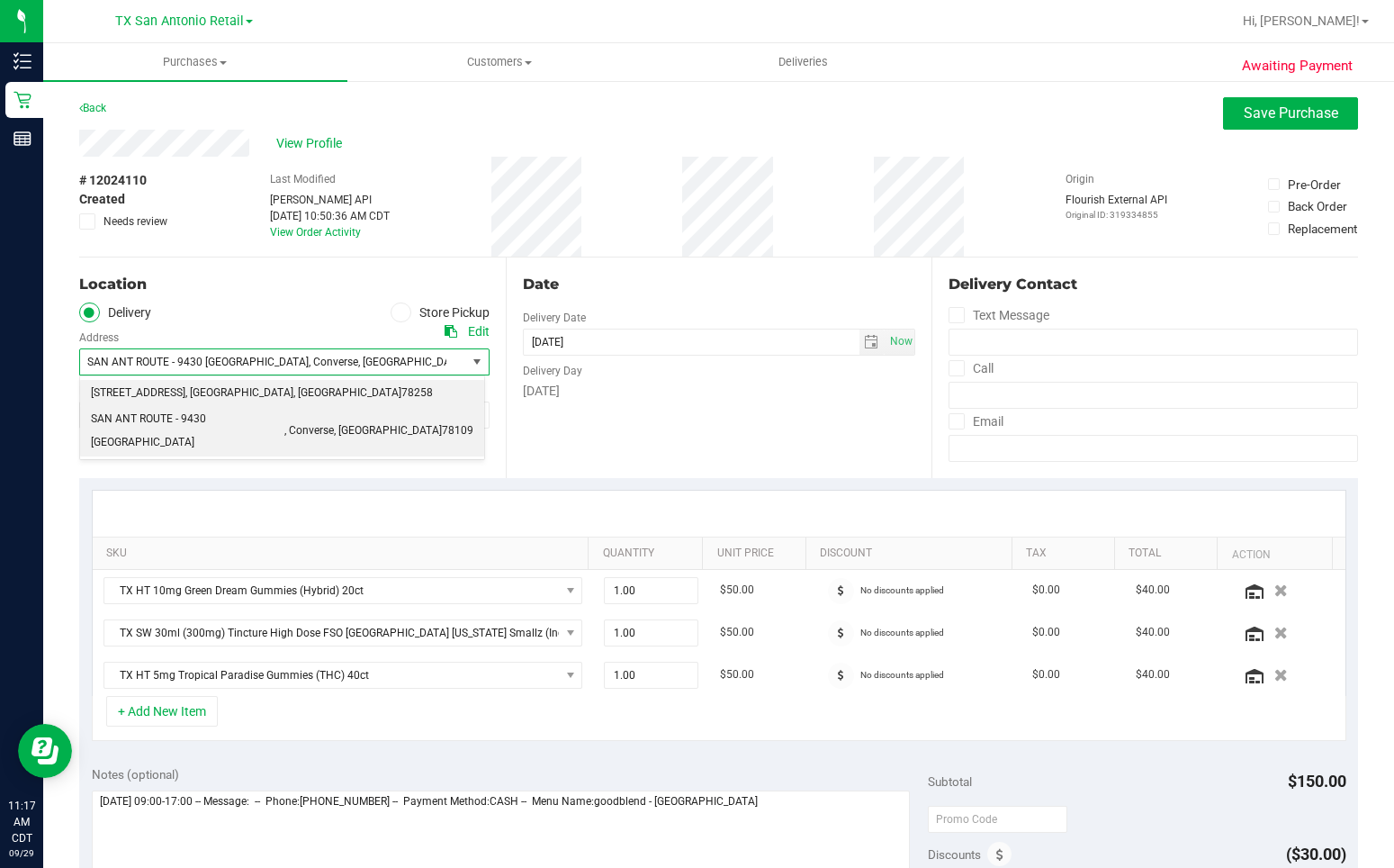
click at [412, 391] on li "[STREET_ADDRESS] , [GEOGRAPHIC_DATA] , [GEOGRAPHIC_DATA] 78258" at bounding box center [282, 393] width 404 height 27
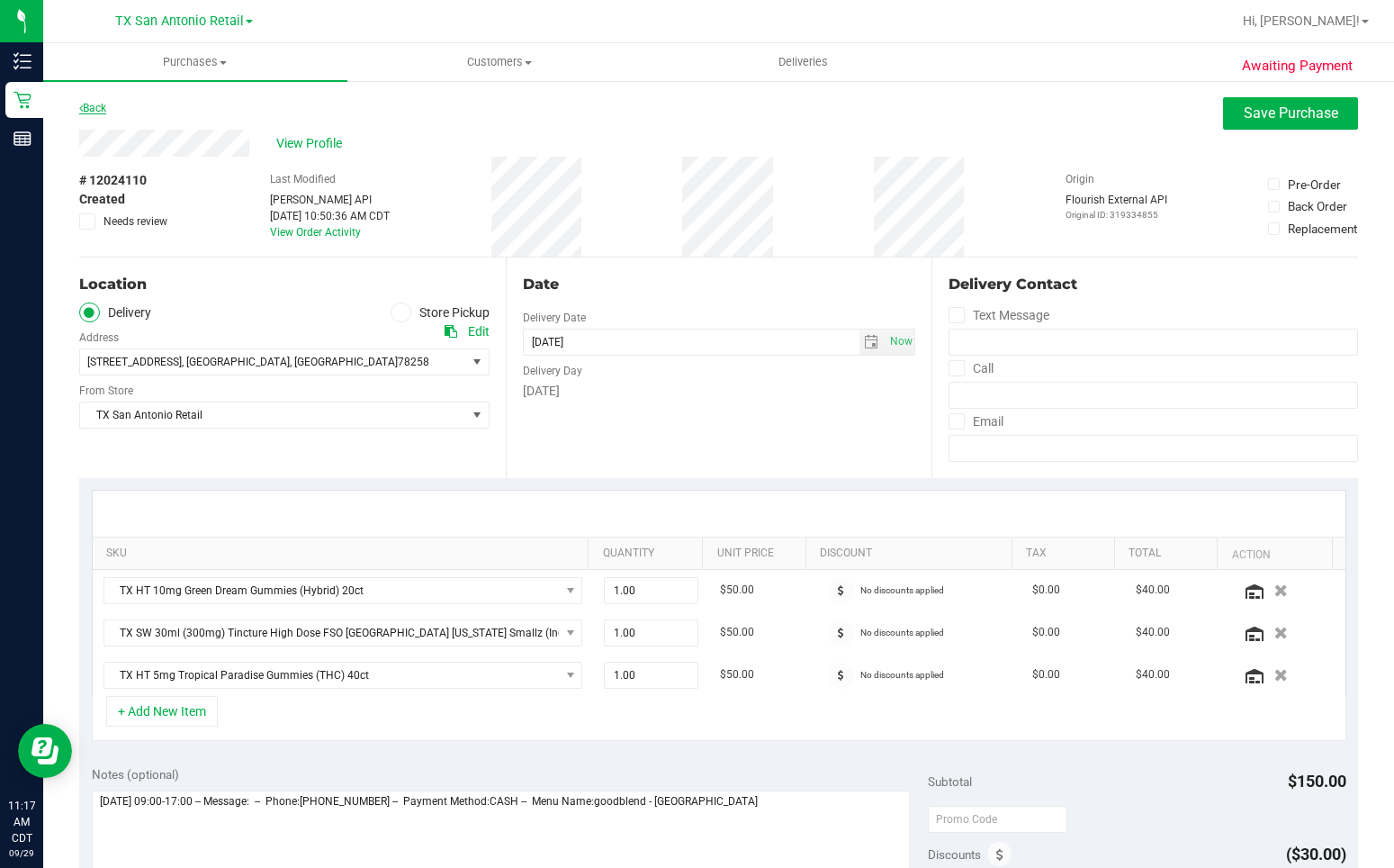
click at [95, 108] on link "Back" at bounding box center [93, 107] width 27 height 13
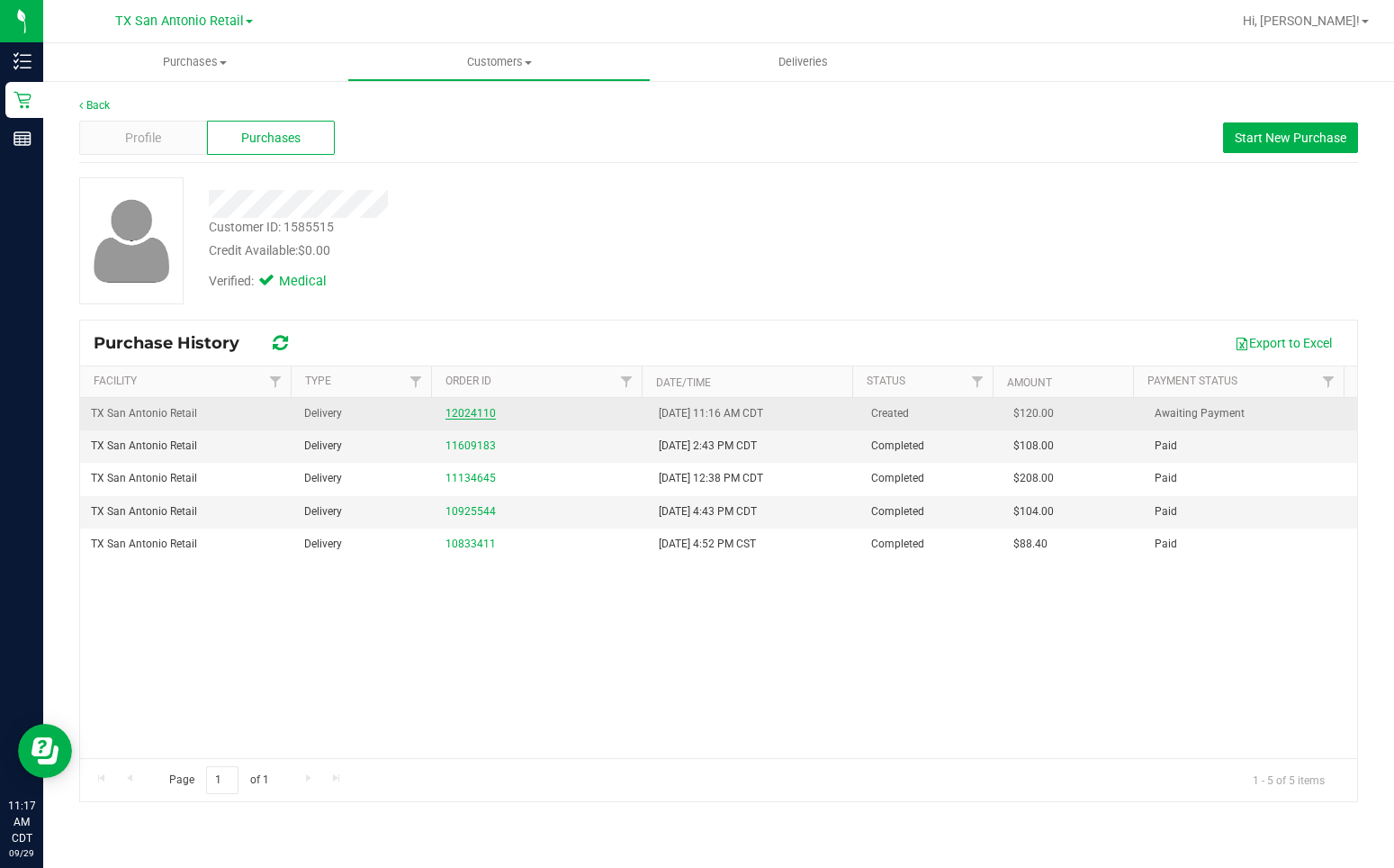
click at [471, 411] on link "12024110" at bounding box center [471, 413] width 50 height 13
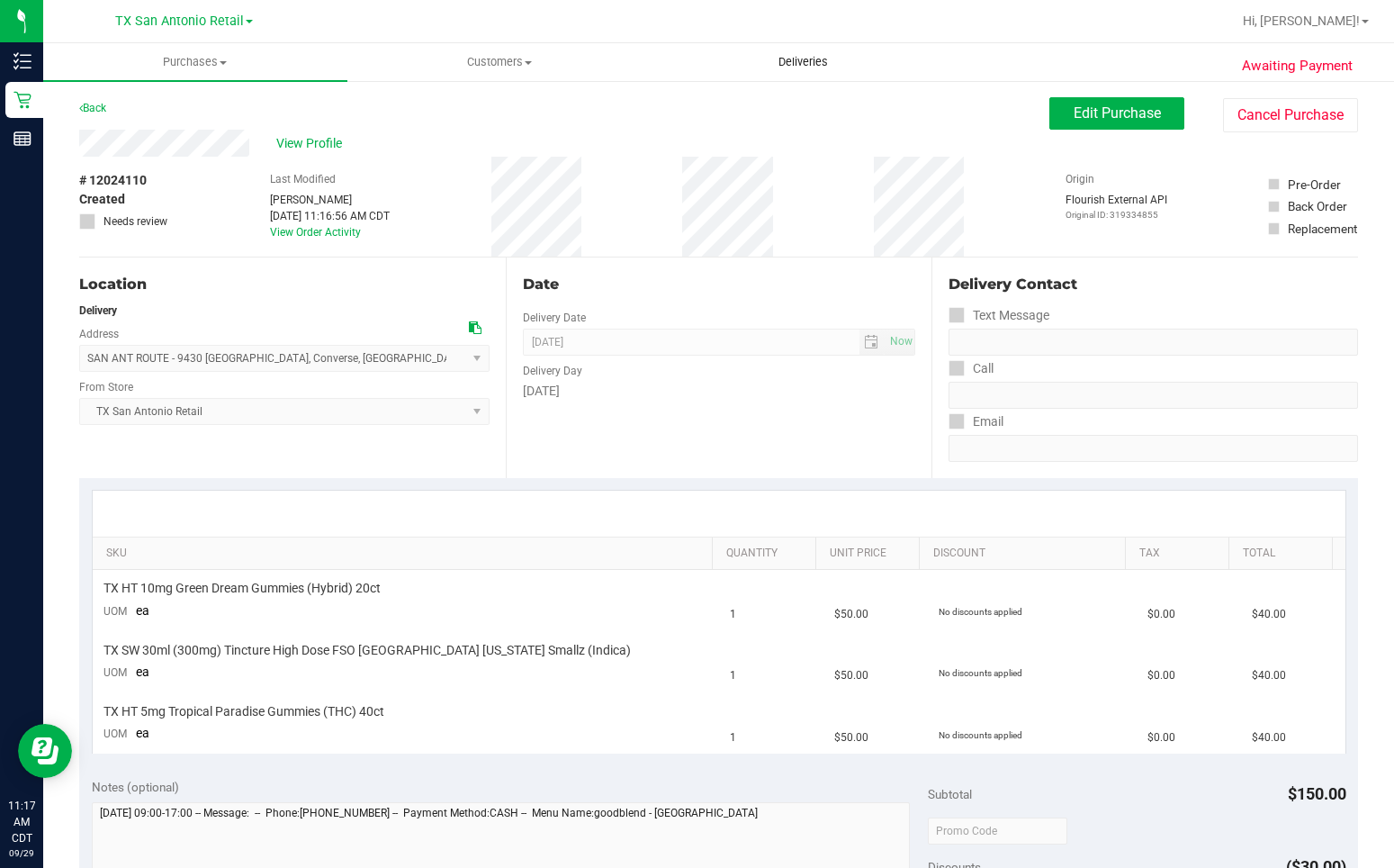
click at [792, 66] on span "Deliveries" at bounding box center [803, 62] width 99 height 16
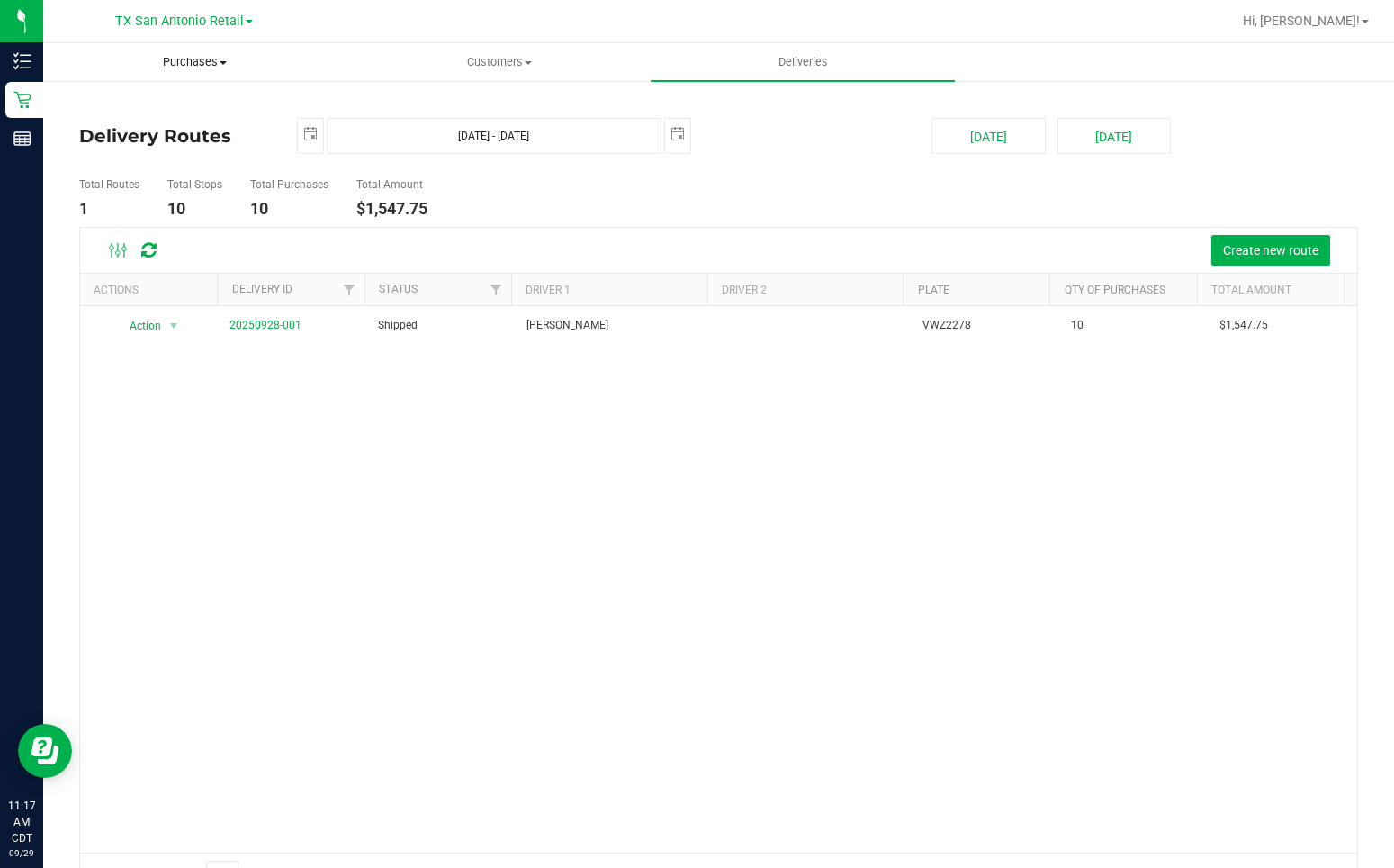
click at [185, 62] on span "Purchases" at bounding box center [195, 62] width 303 height 16
click at [158, 109] on span "Summary of purchases" at bounding box center [135, 108] width 185 height 15
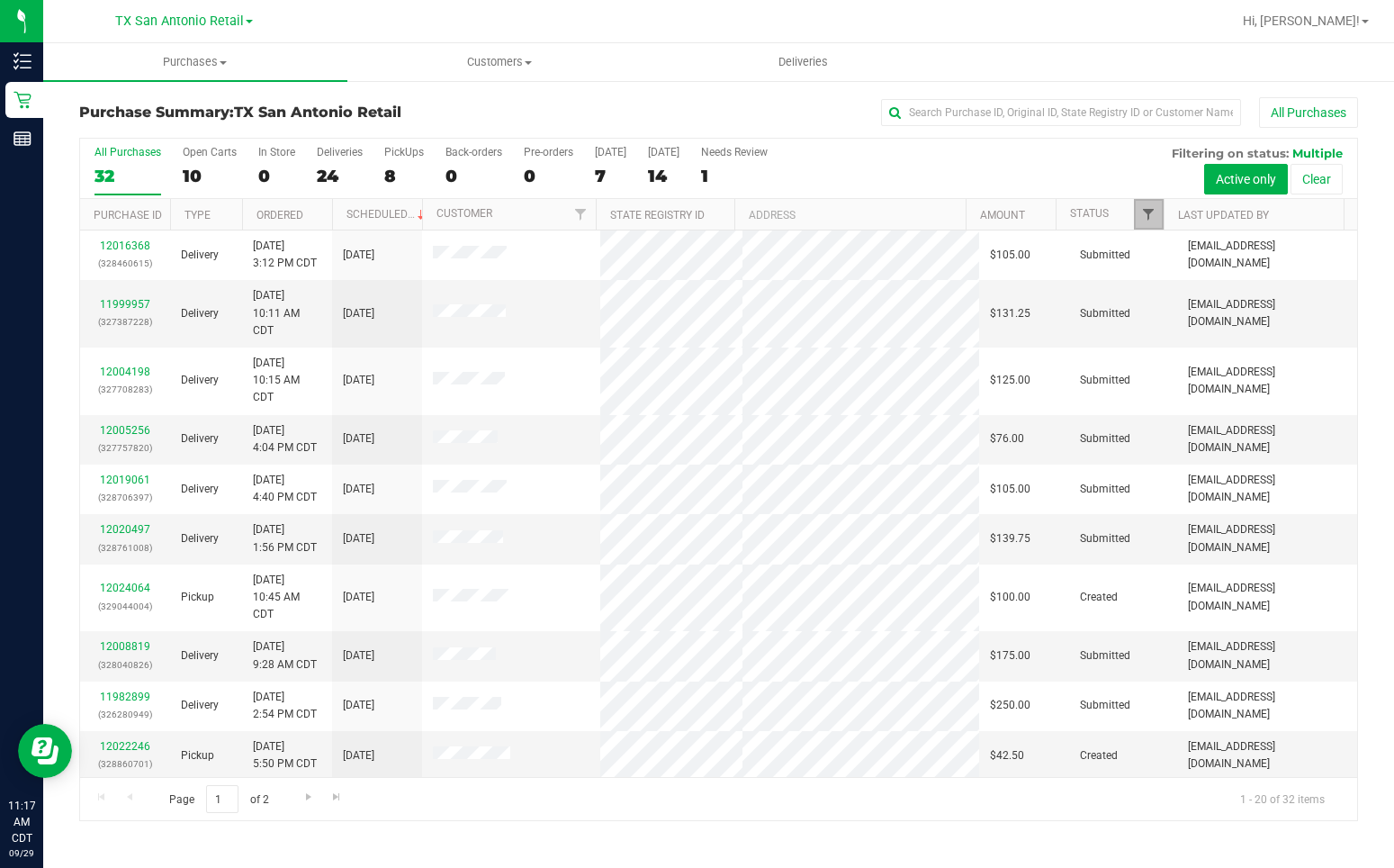
click at [1154, 218] on span "Filter" at bounding box center [1148, 214] width 15 height 14
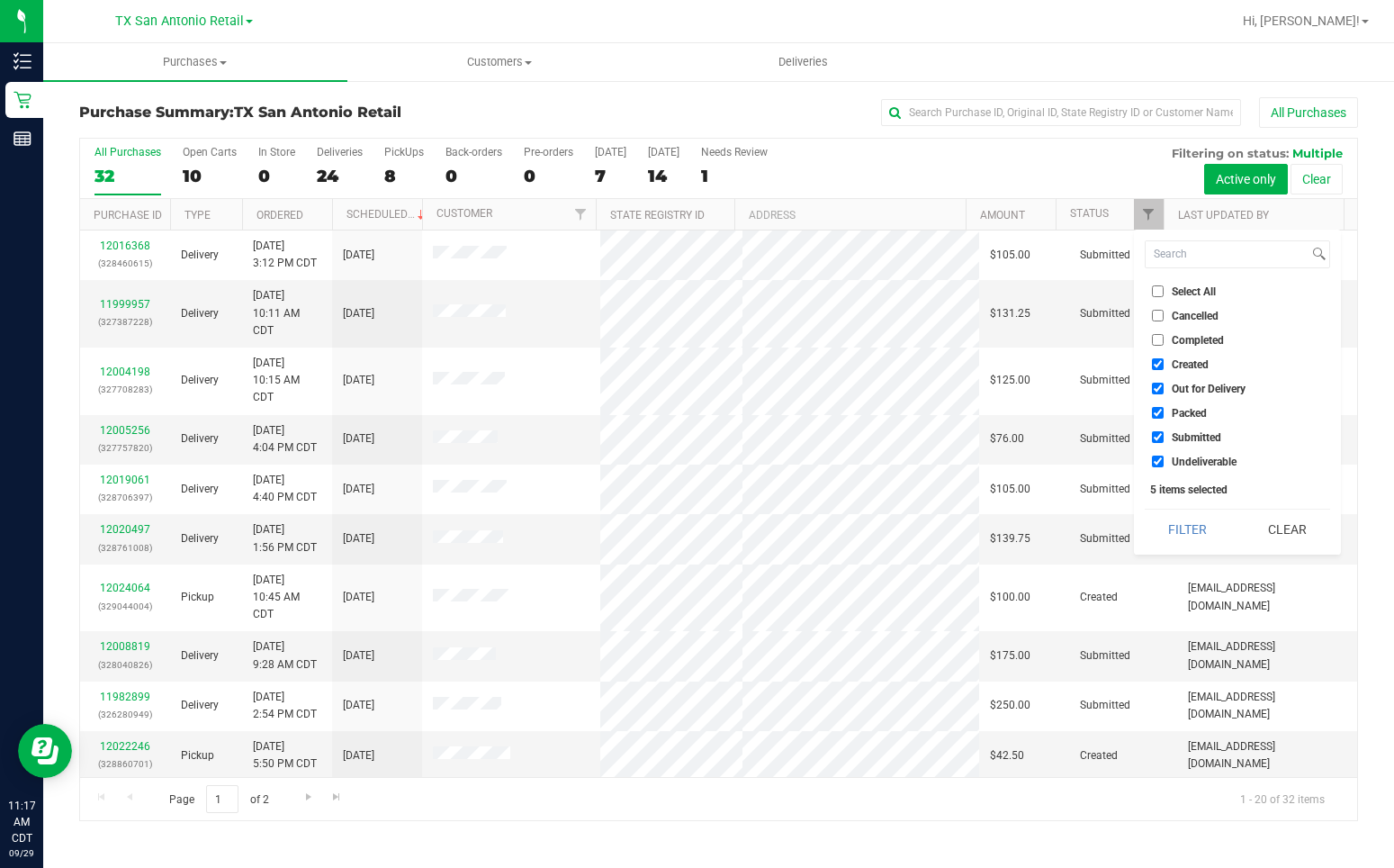
click at [1191, 391] on span "Out for Delivery" at bounding box center [1208, 389] width 73 height 11
click at [1164, 391] on input "Out for Delivery" at bounding box center [1158, 389] width 12 height 12
checkbox input "false"
click at [1184, 409] on span "Packed" at bounding box center [1189, 413] width 35 height 11
click at [1164, 409] on input "Packed" at bounding box center [1158, 413] width 12 height 12
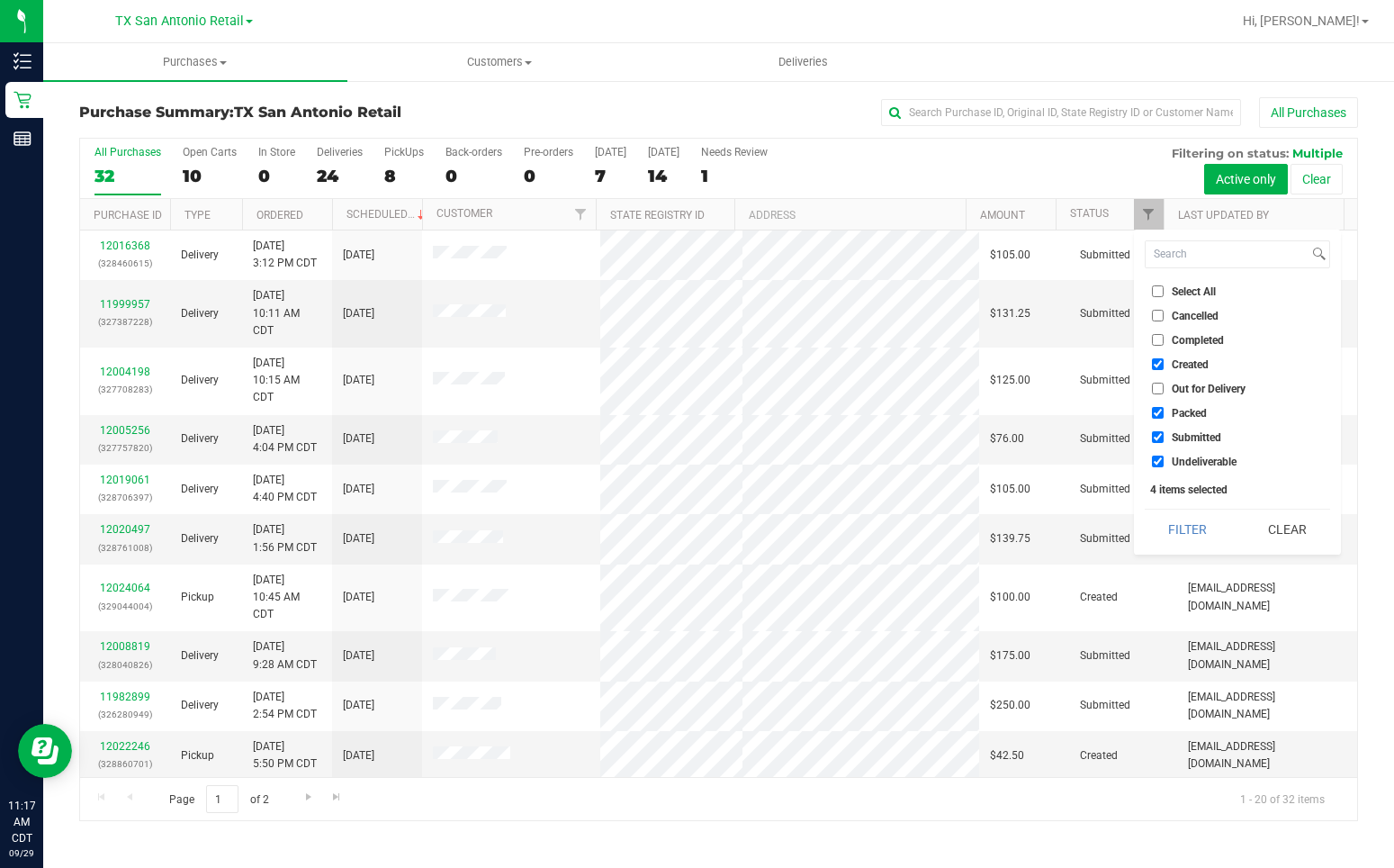
checkbox input "false"
click at [1176, 438] on span "Submitted" at bounding box center [1196, 437] width 49 height 11
click at [1164, 438] on input "Submitted" at bounding box center [1158, 437] width 12 height 12
checkbox input "false"
click at [1176, 463] on span "Undeliverable" at bounding box center [1204, 461] width 65 height 11
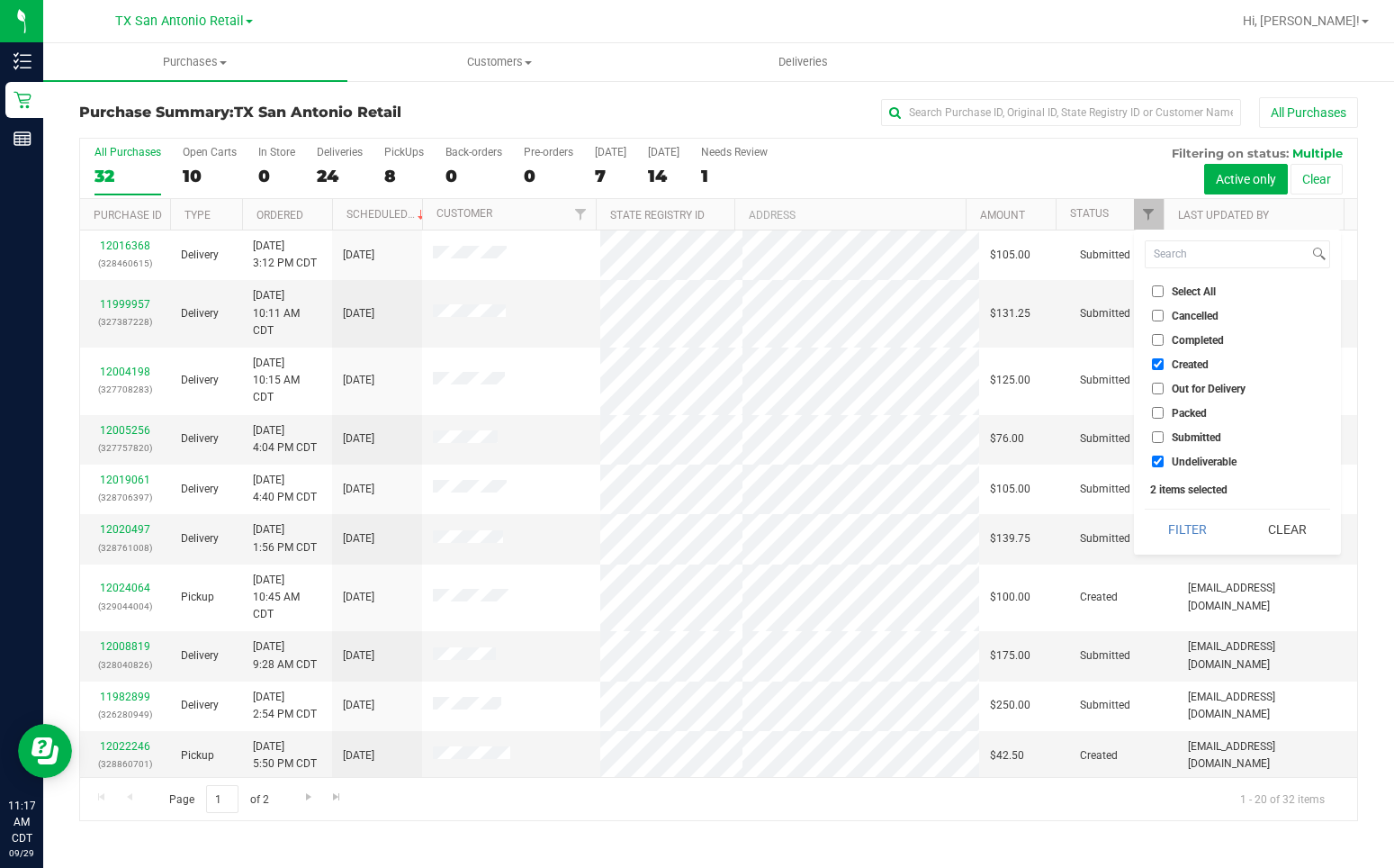
click at [1164, 463] on input "Undeliverable" at bounding box center [1158, 461] width 12 height 12
checkbox input "false"
click at [1182, 528] on button "Filter" at bounding box center [1187, 529] width 86 height 40
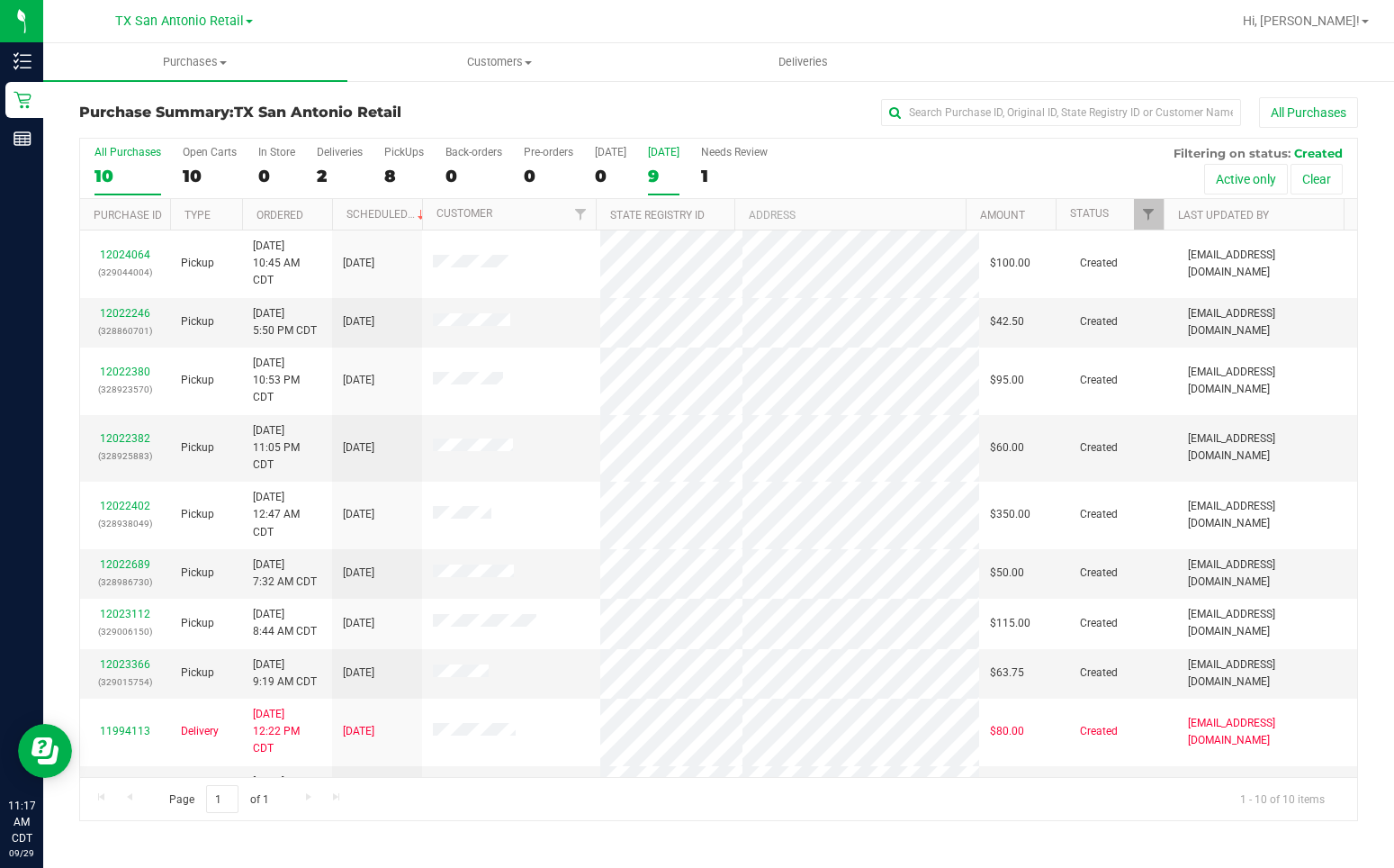
click at [665, 177] on div "9" at bounding box center [663, 175] width 32 height 20
click at [0, 0] on input "[DATE] 9" at bounding box center [0, 0] width 0 height 0
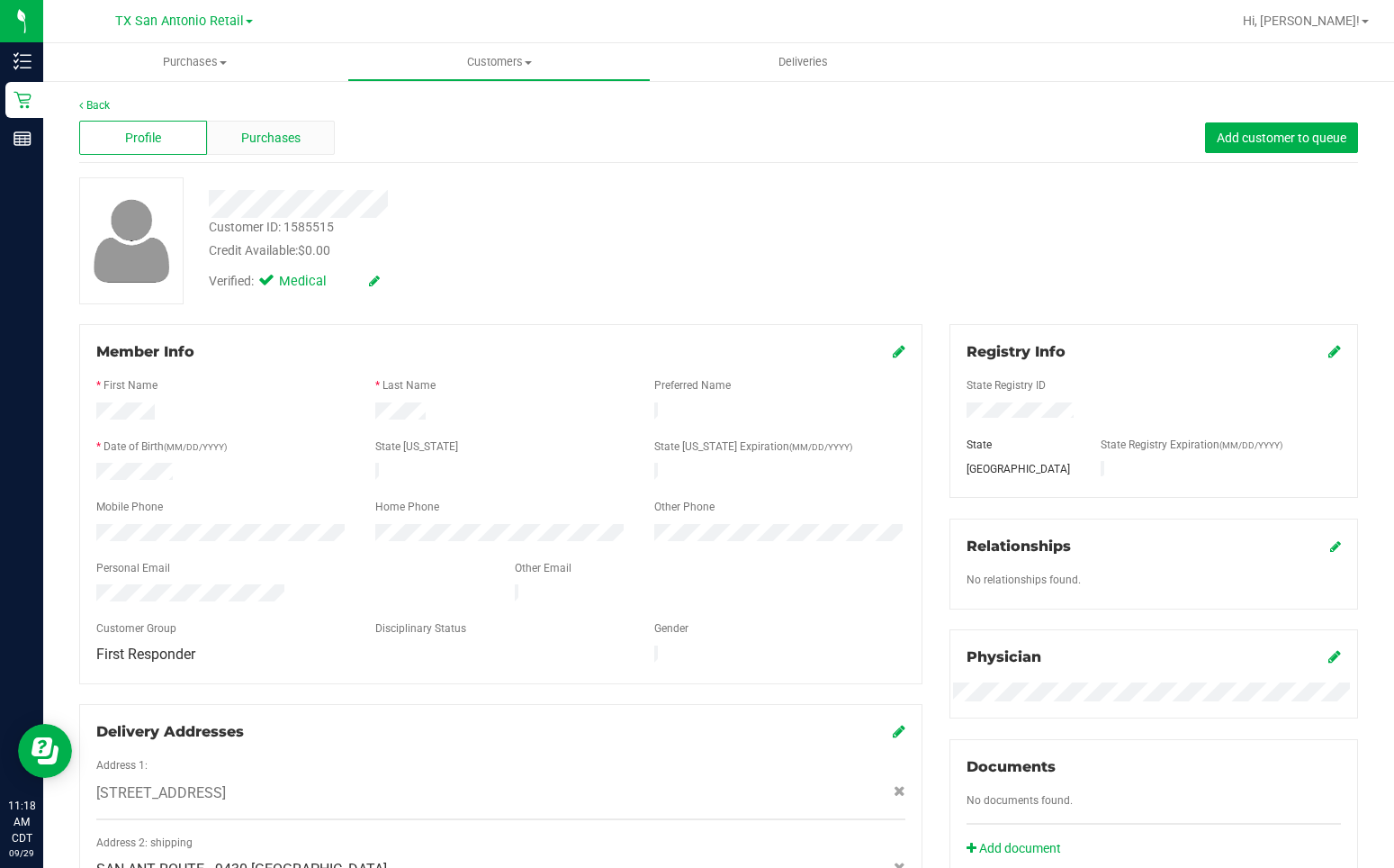
click at [277, 142] on span "Purchases" at bounding box center [271, 138] width 59 height 19
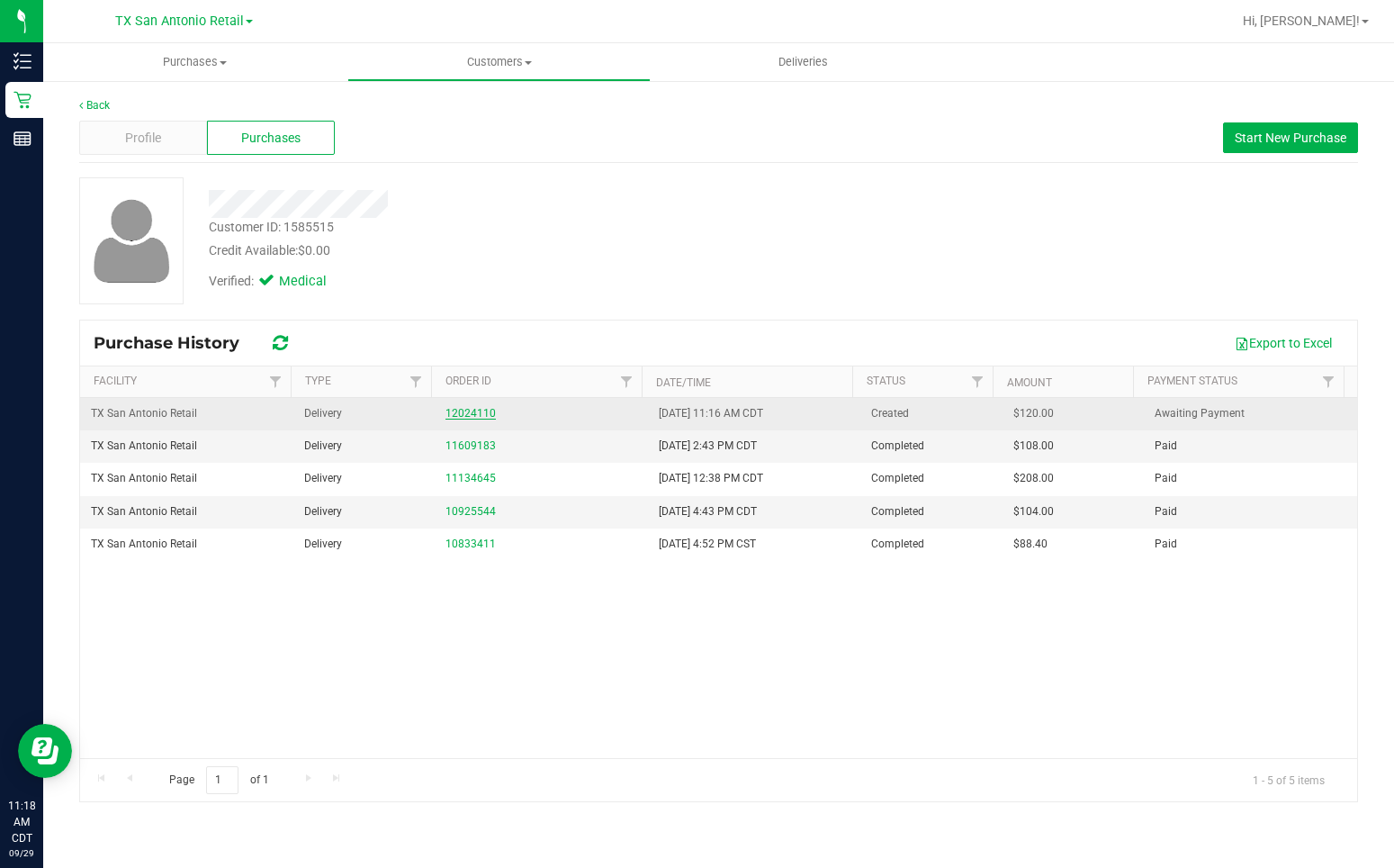
click at [471, 412] on link "12024110" at bounding box center [471, 413] width 50 height 13
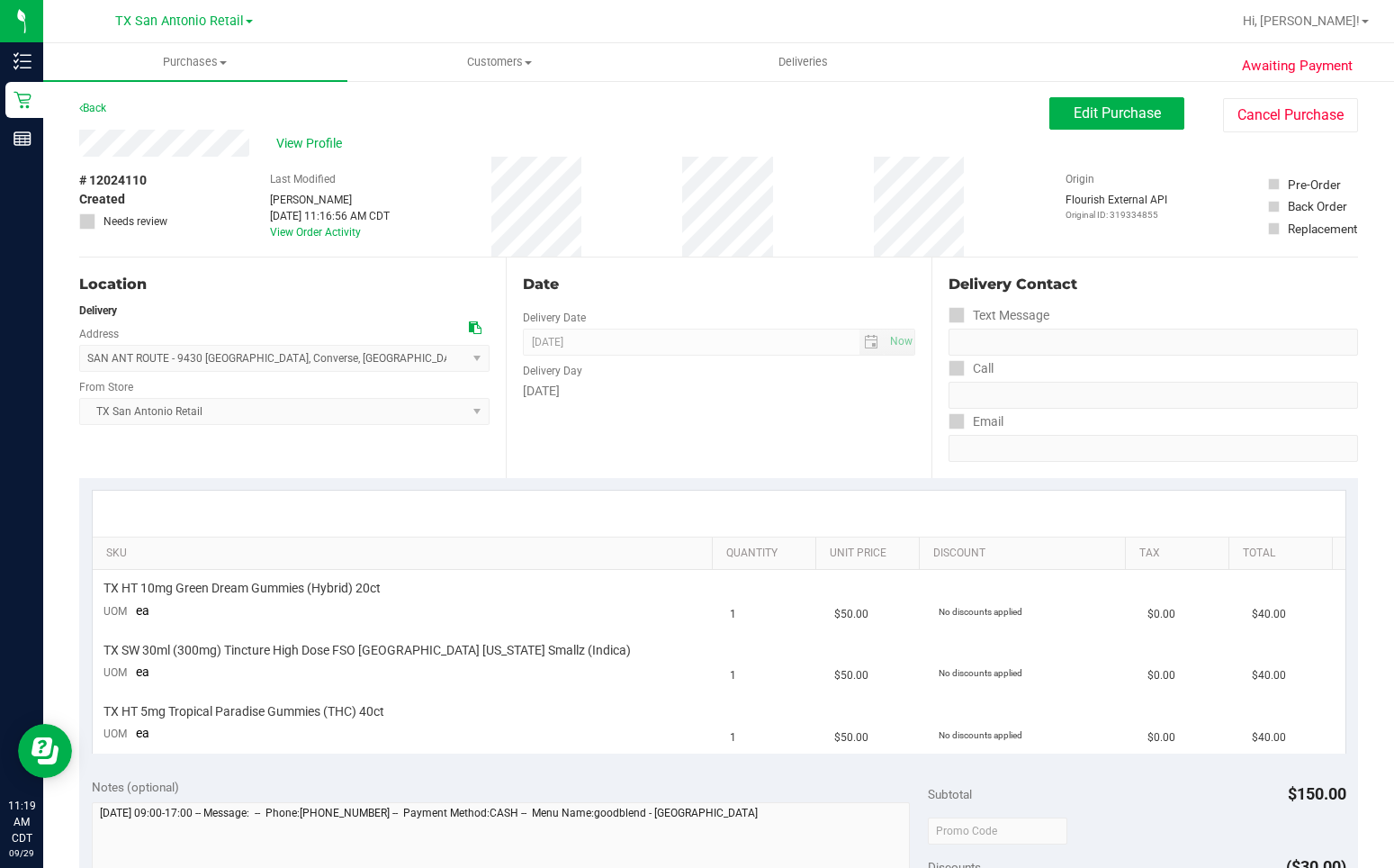
click at [388, 293] on div "Location" at bounding box center [284, 284] width 411 height 21
click at [451, 365] on span "SAN ANT ROUTE - 9430 [GEOGRAPHIC_DATA] , Converse , [GEOGRAPHIC_DATA] 78109 Sel…" at bounding box center [284, 359] width 411 height 27
drag, startPoint x: 1053, startPoint y: 112, endPoint x: 653, endPoint y: 227, distance: 416.2
click at [1052, 112] on button "Edit Purchase" at bounding box center [1118, 114] width 135 height 33
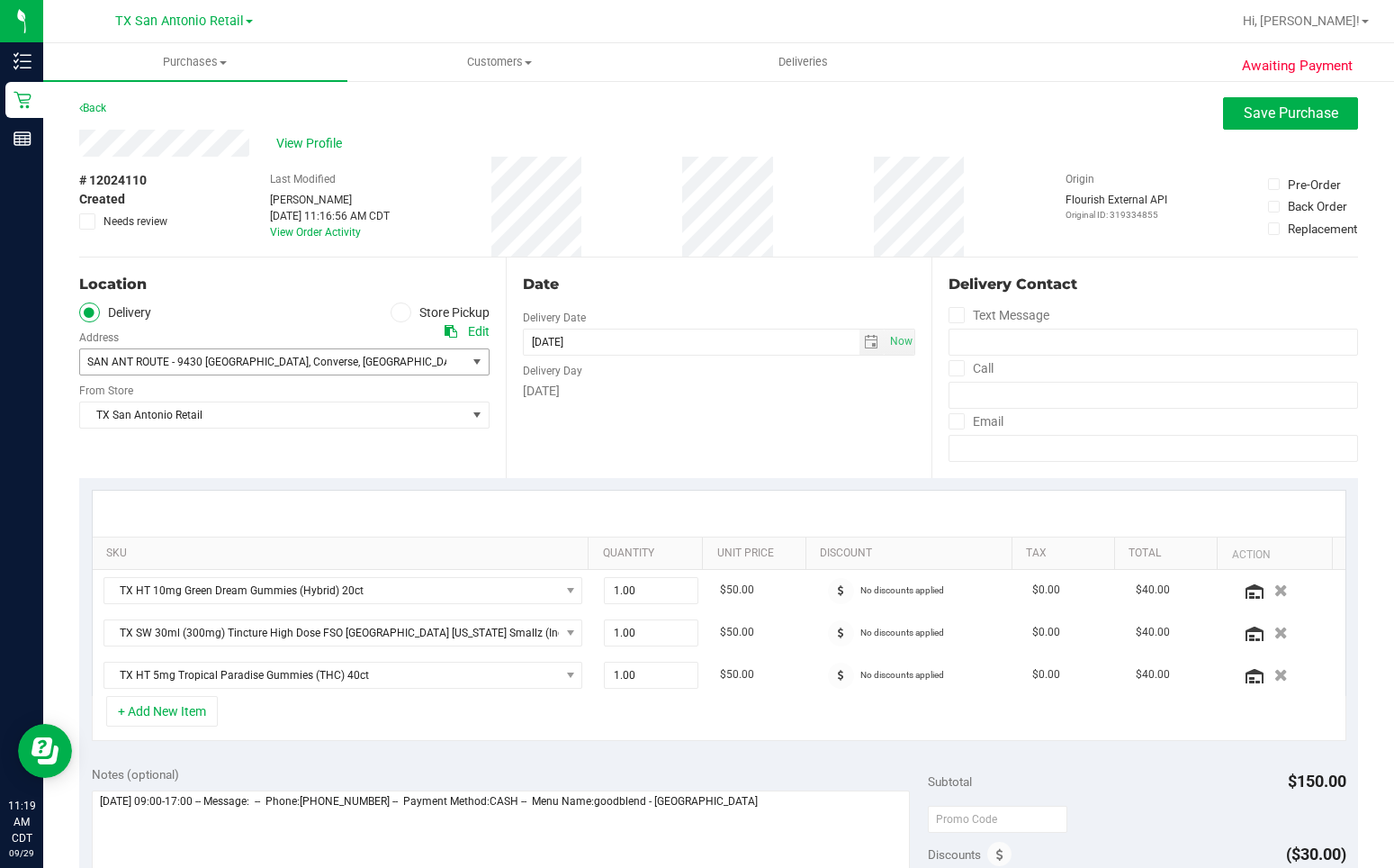
click at [475, 361] on span "select" at bounding box center [477, 362] width 15 height 14
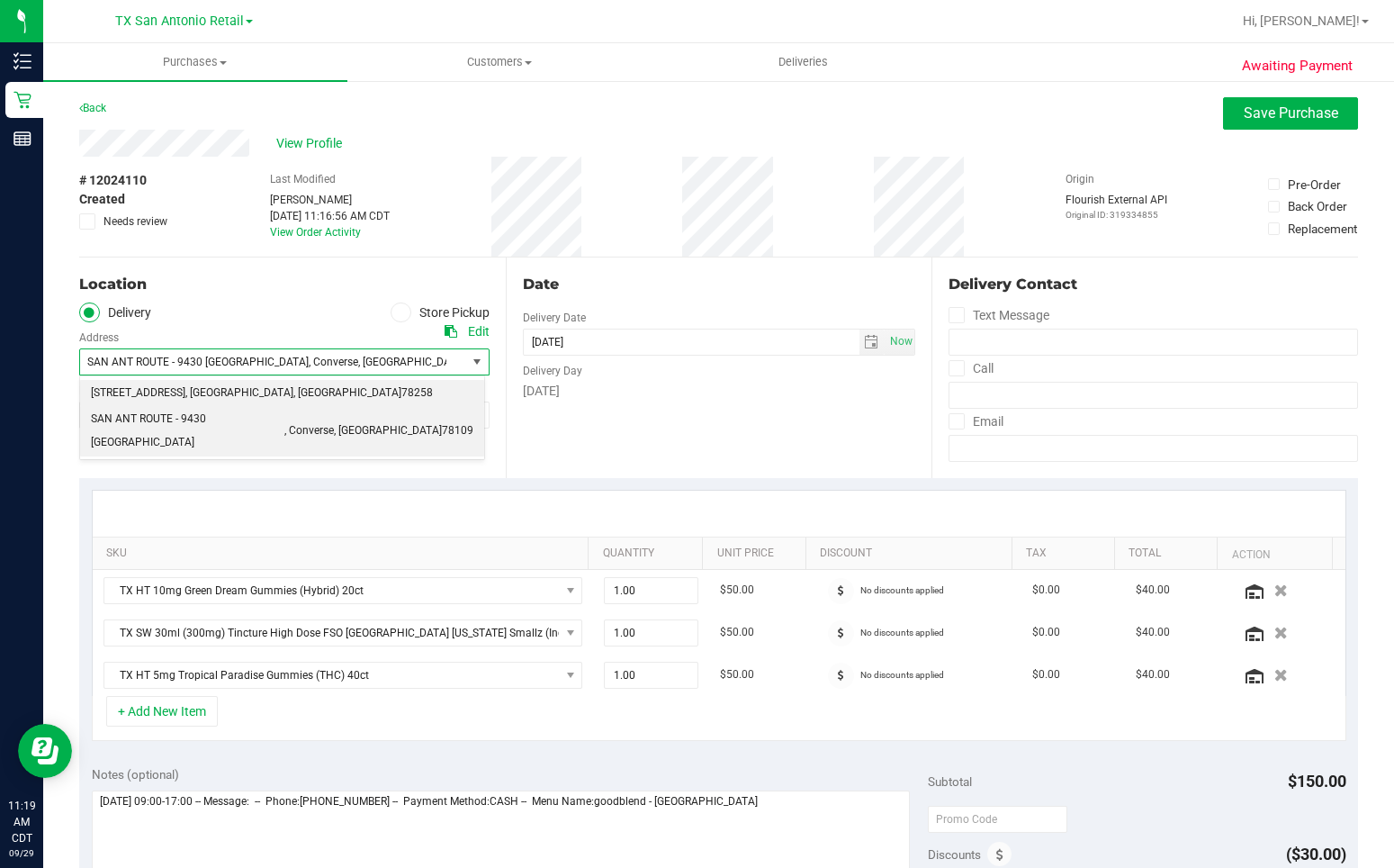
click at [186, 391] on span "[STREET_ADDRESS]" at bounding box center [138, 393] width 95 height 23
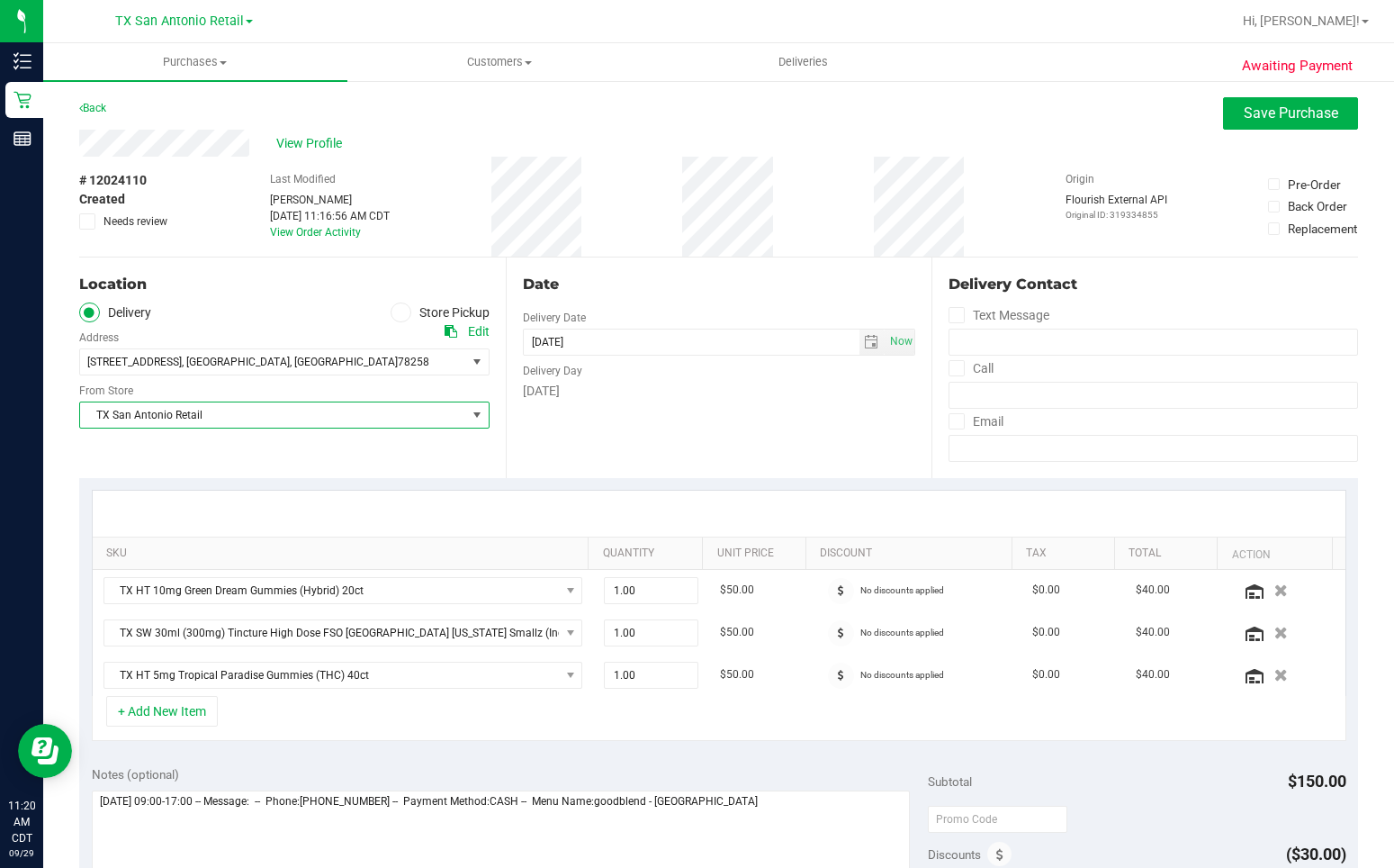
click at [470, 410] on span "select" at bounding box center [477, 415] width 15 height 14
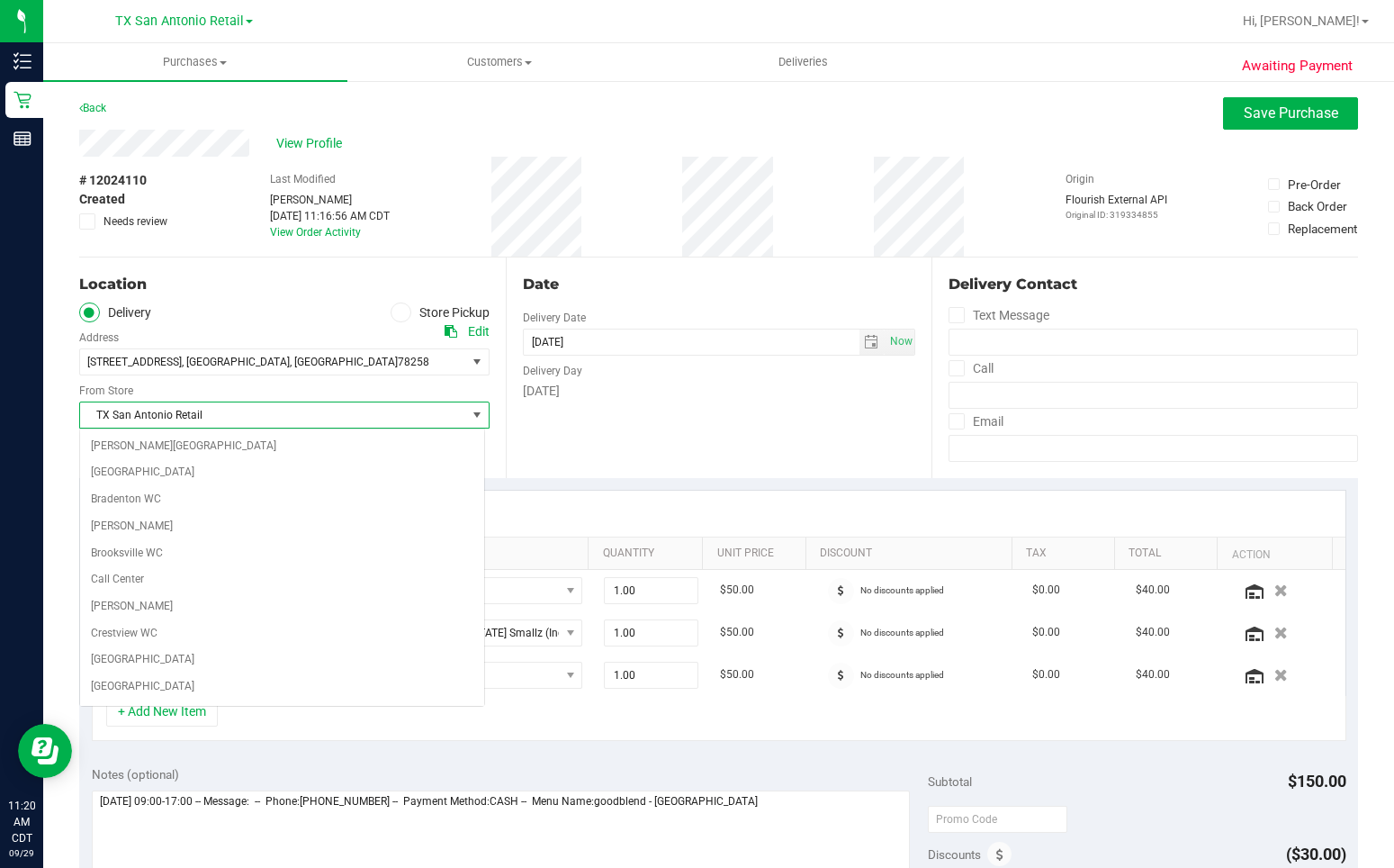
scroll to position [1174, 0]
click at [386, 688] on li "TX San Antonio Retail" at bounding box center [282, 689] width 404 height 27
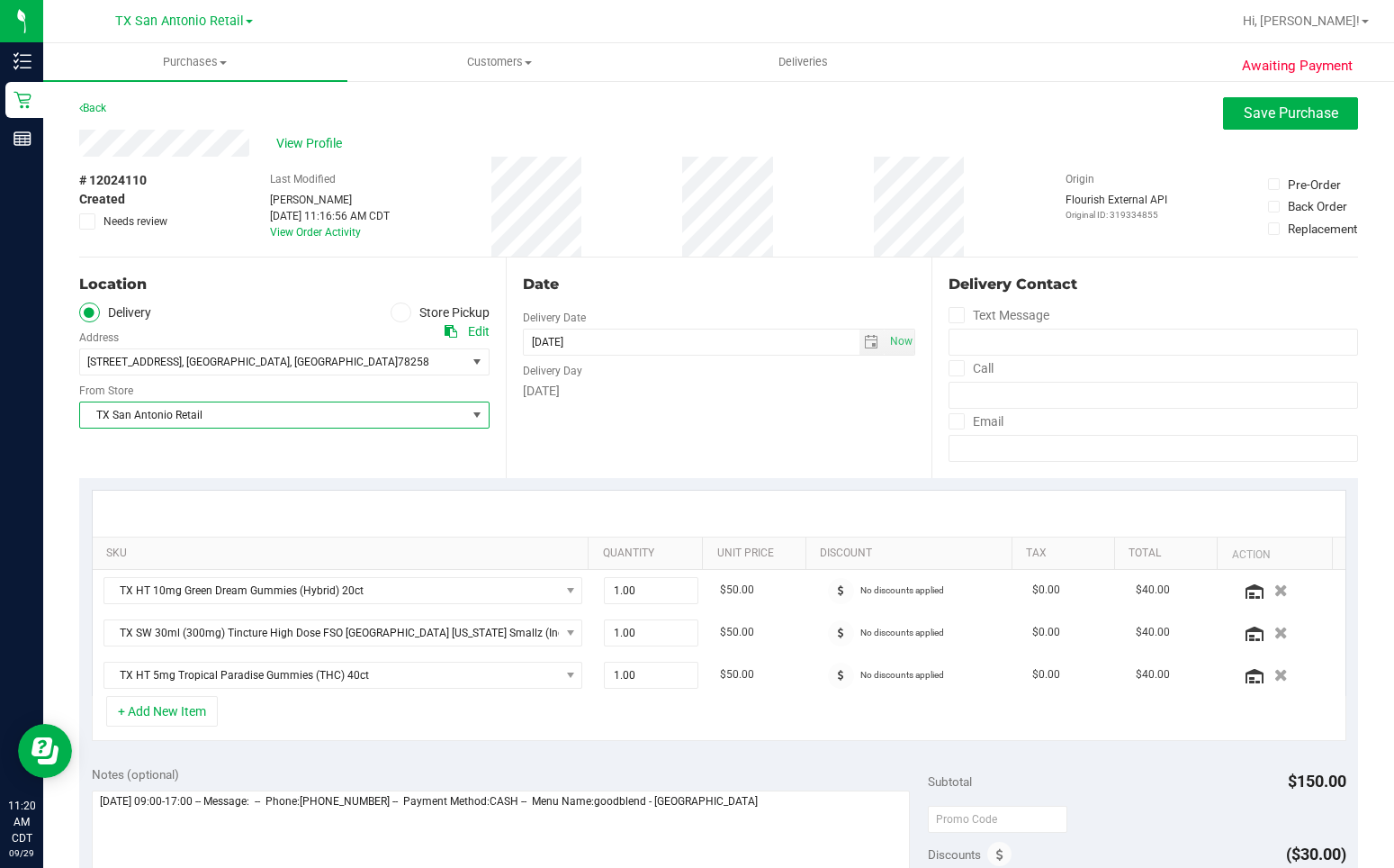
click at [518, 478] on div "SKU Quantity Unit Price Discount Tax Total Action TX HT 10mg Green Dream Gummie…" at bounding box center [718, 615] width 1279 height 275
click at [1379, 520] on div "Awaiting Payment Back Save Purchase View Profile # 12024110 Created Needs revie…" at bounding box center [719, 812] width 1351 height 1466
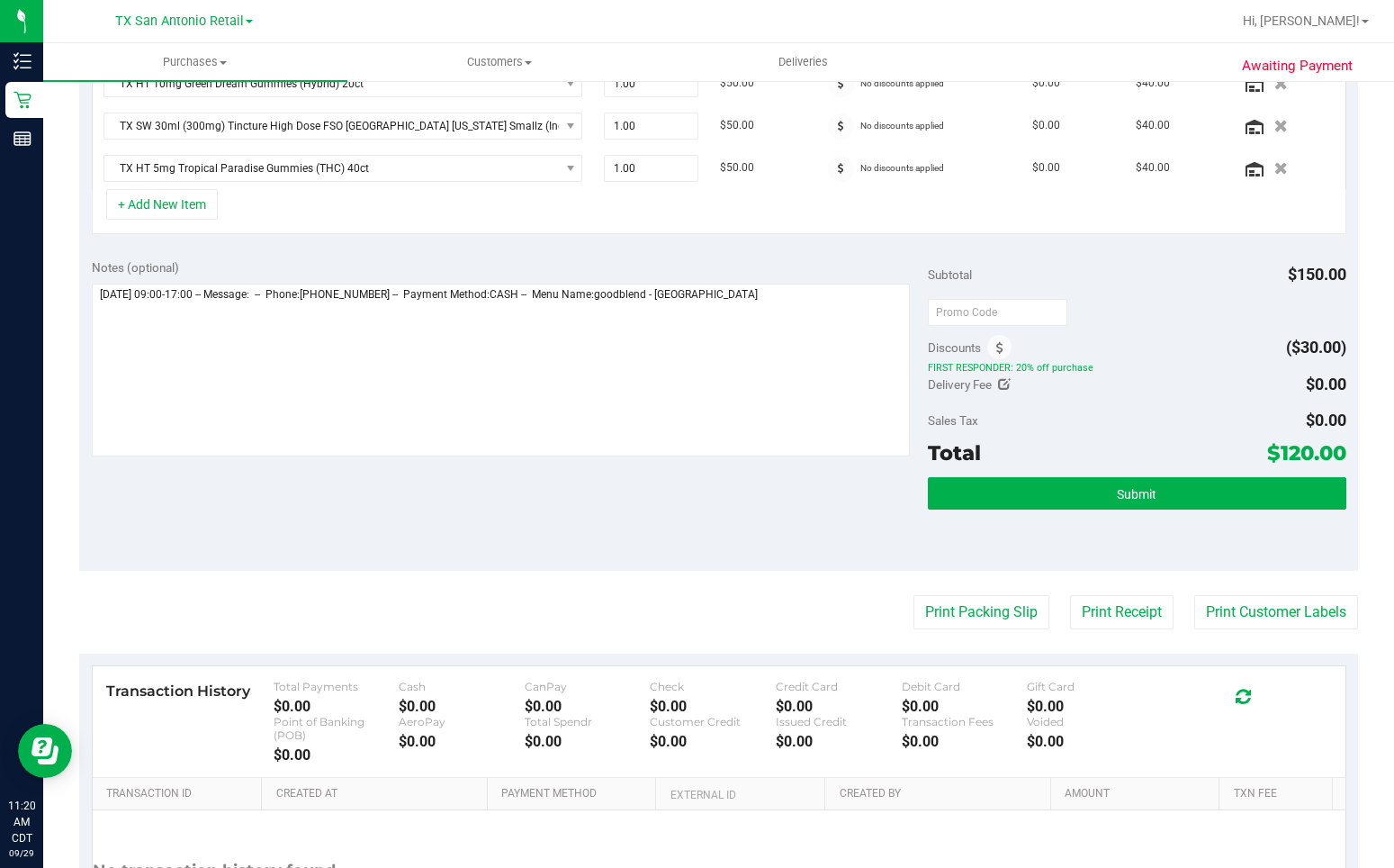
scroll to position [540, 0]
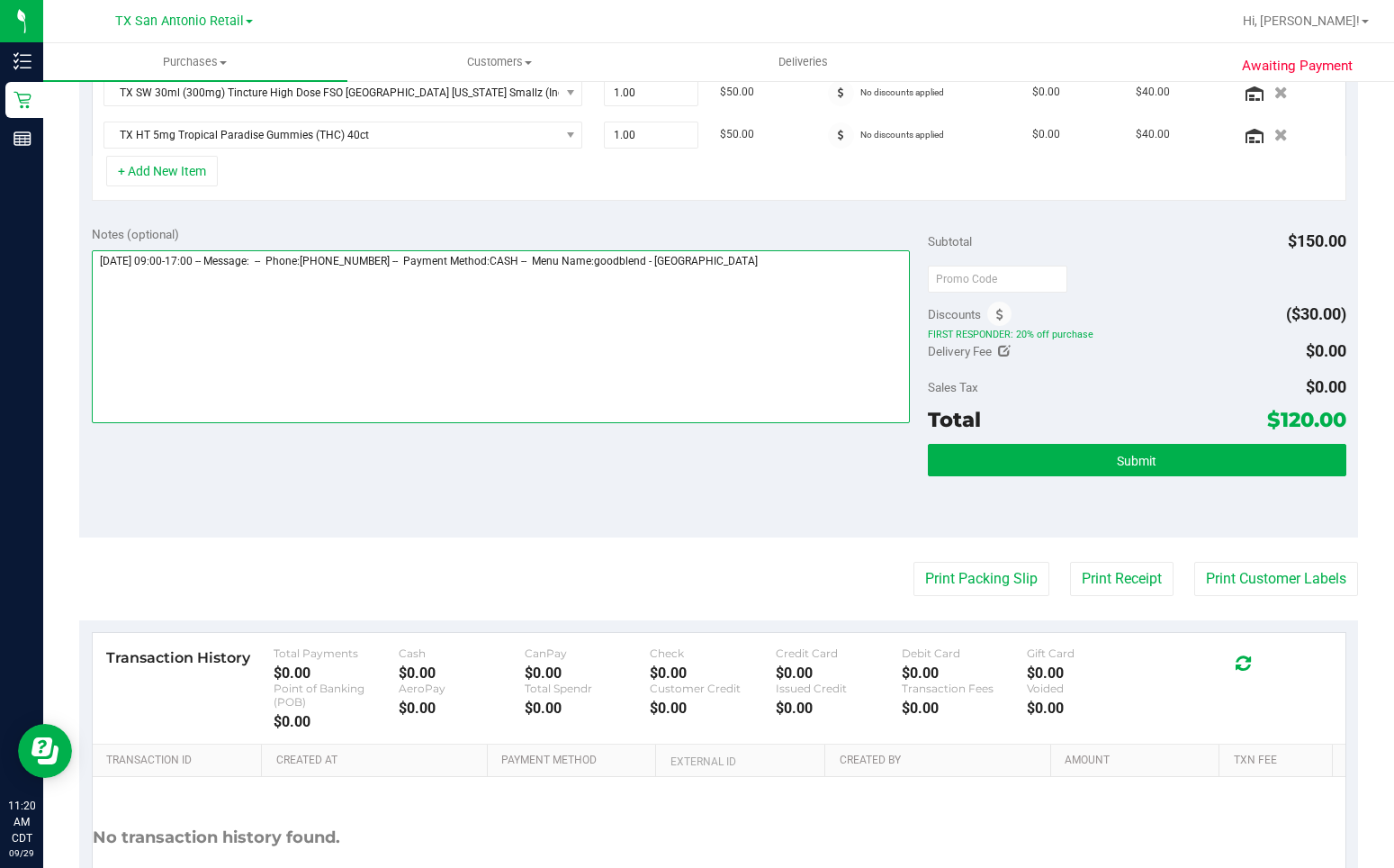
click at [792, 266] on textarea at bounding box center [501, 336] width 818 height 173
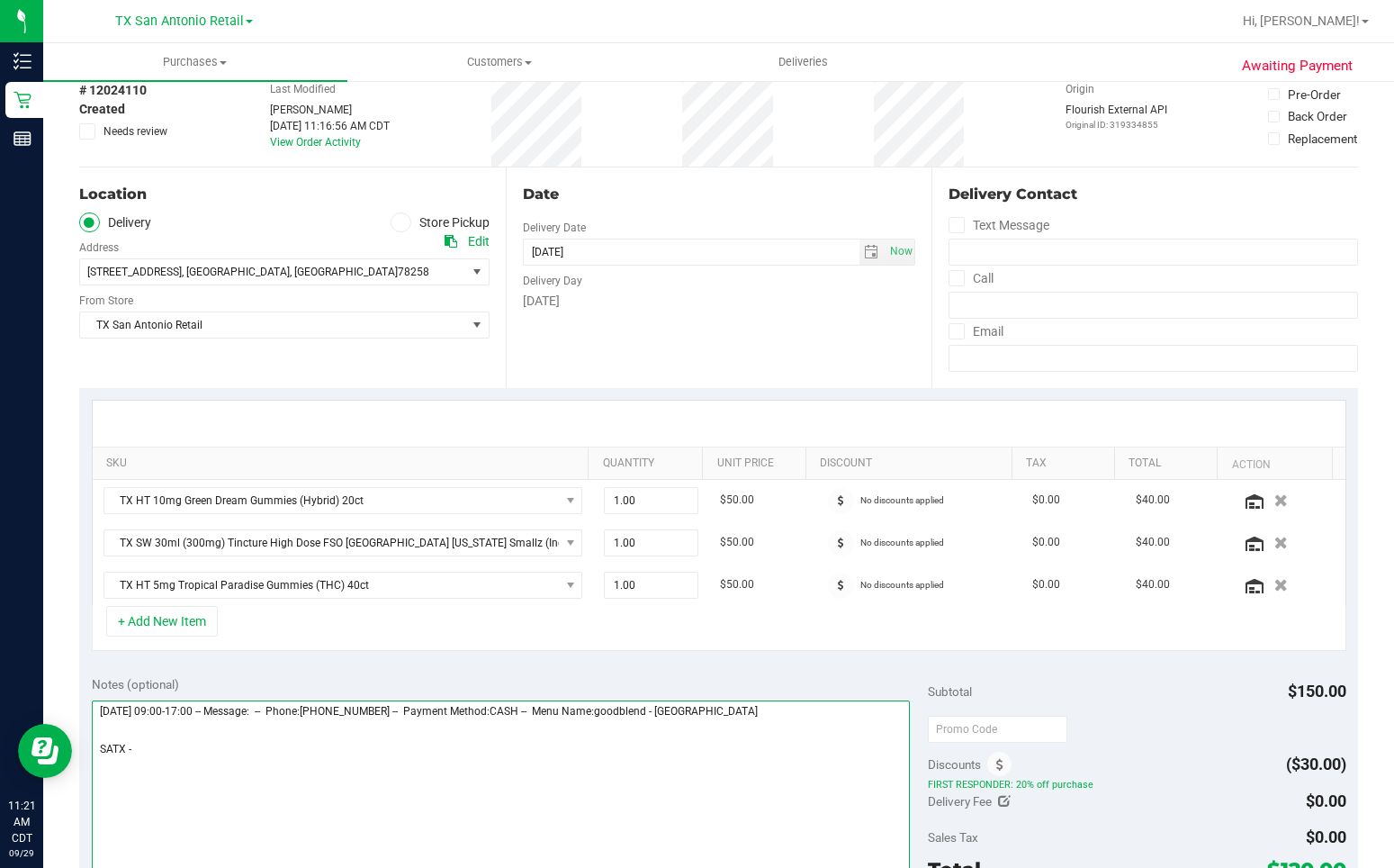
scroll to position [180, 0]
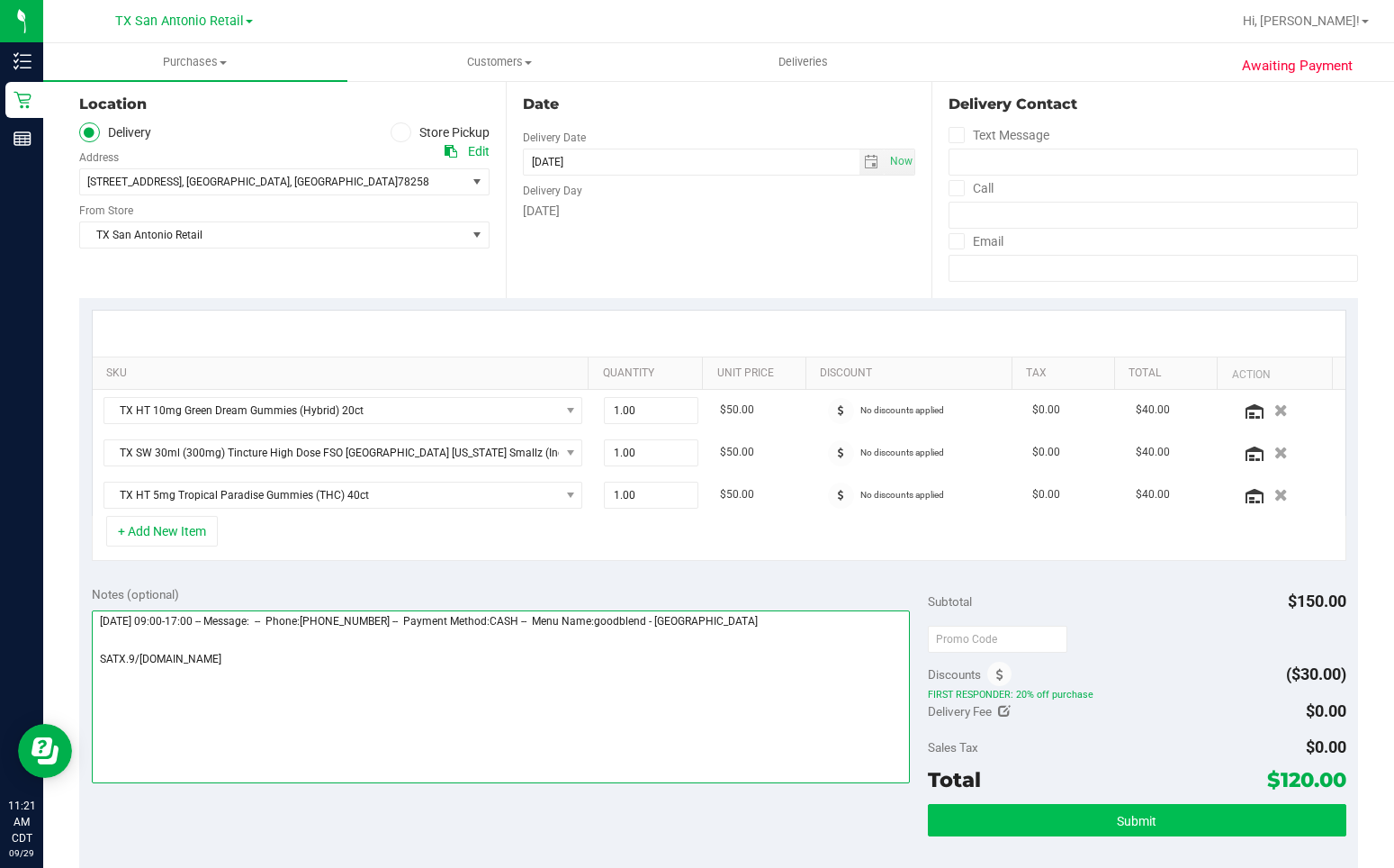
type textarea "[DATE] 09:00-17:00 -- Message: -- Phone:[PHONE_NUMBER] -- Payment Method:CASH -…"
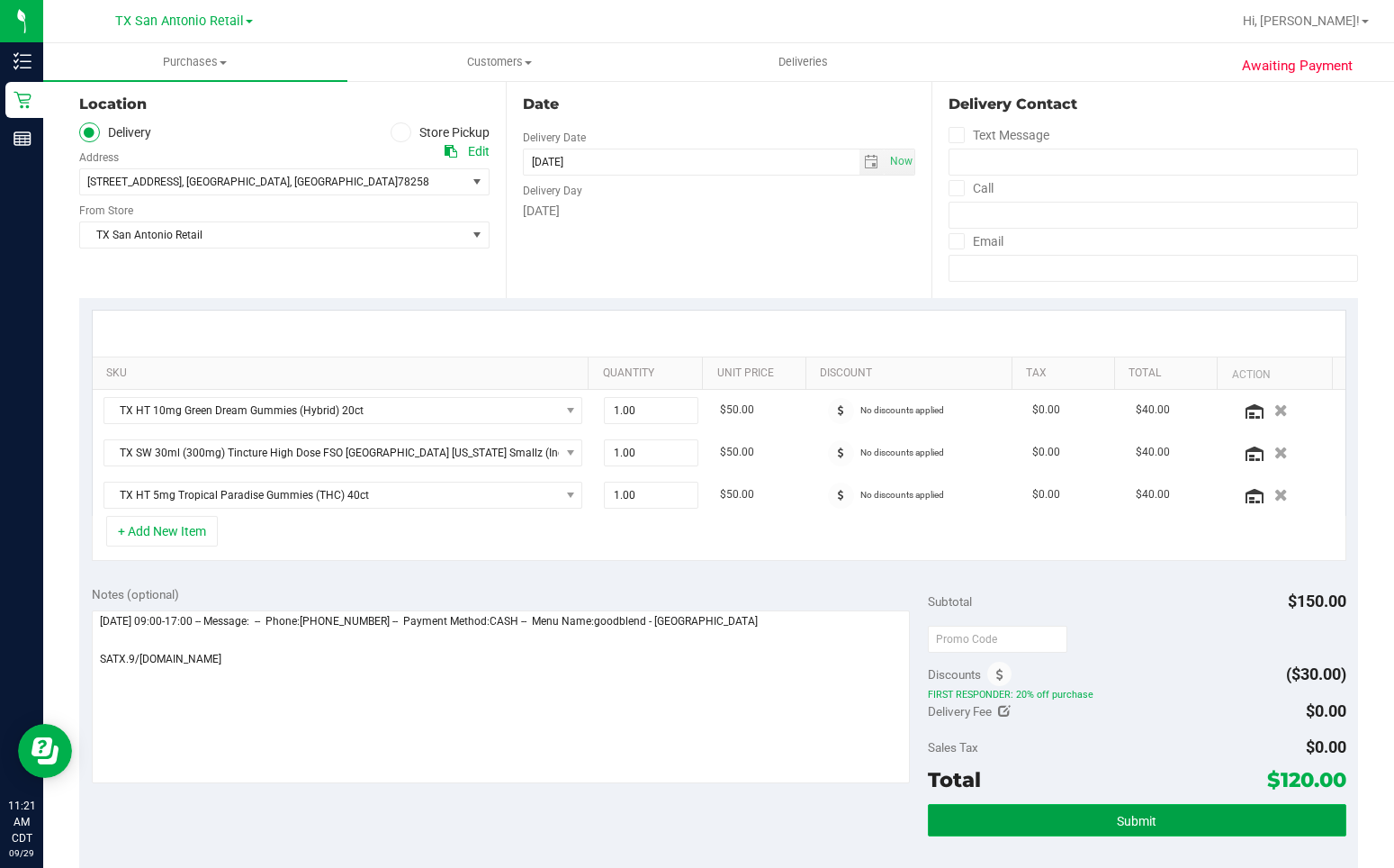
click at [1002, 807] on button "Submit" at bounding box center [1137, 821] width 419 height 33
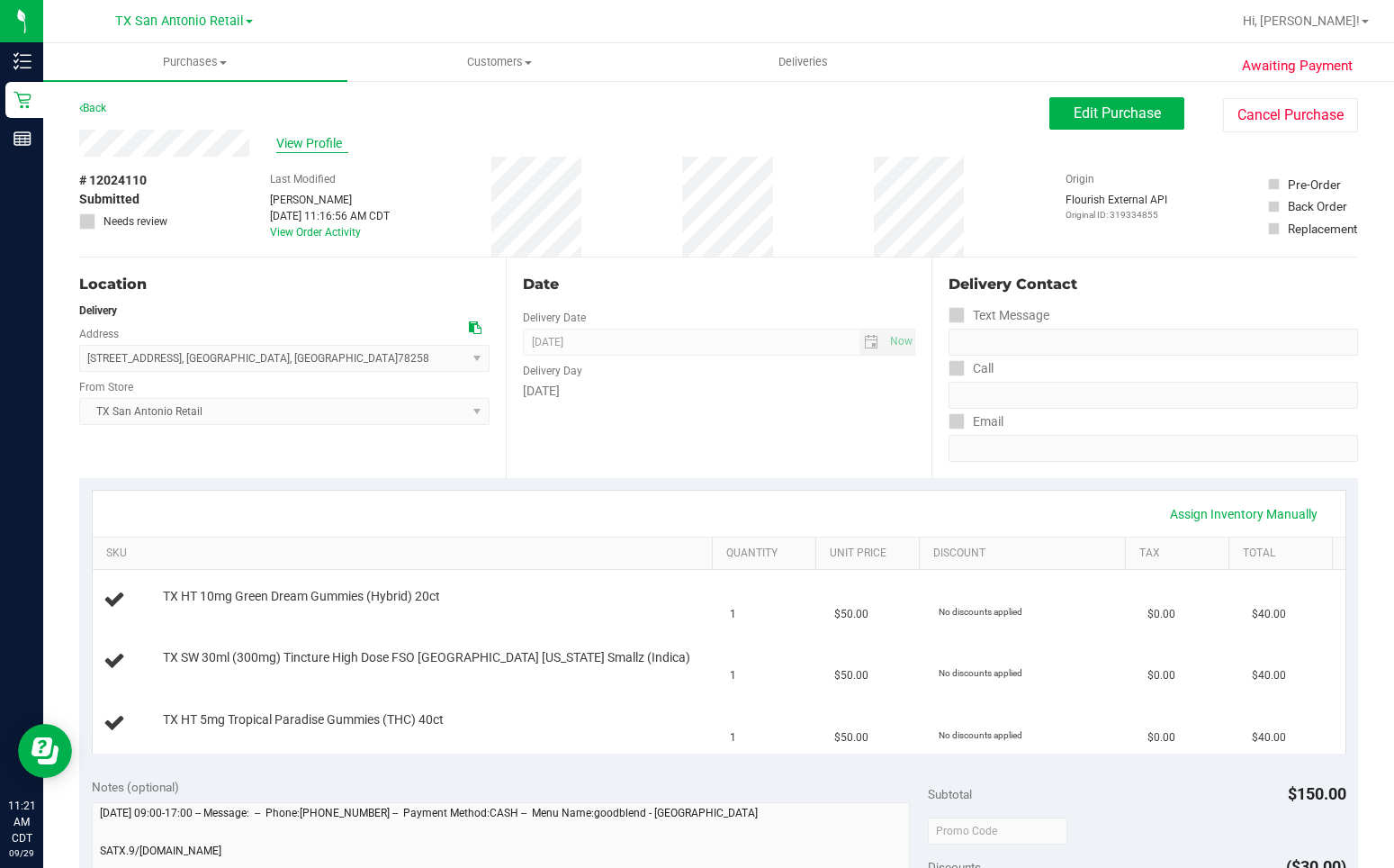
click at [302, 144] on span "View Profile" at bounding box center [312, 144] width 72 height 19
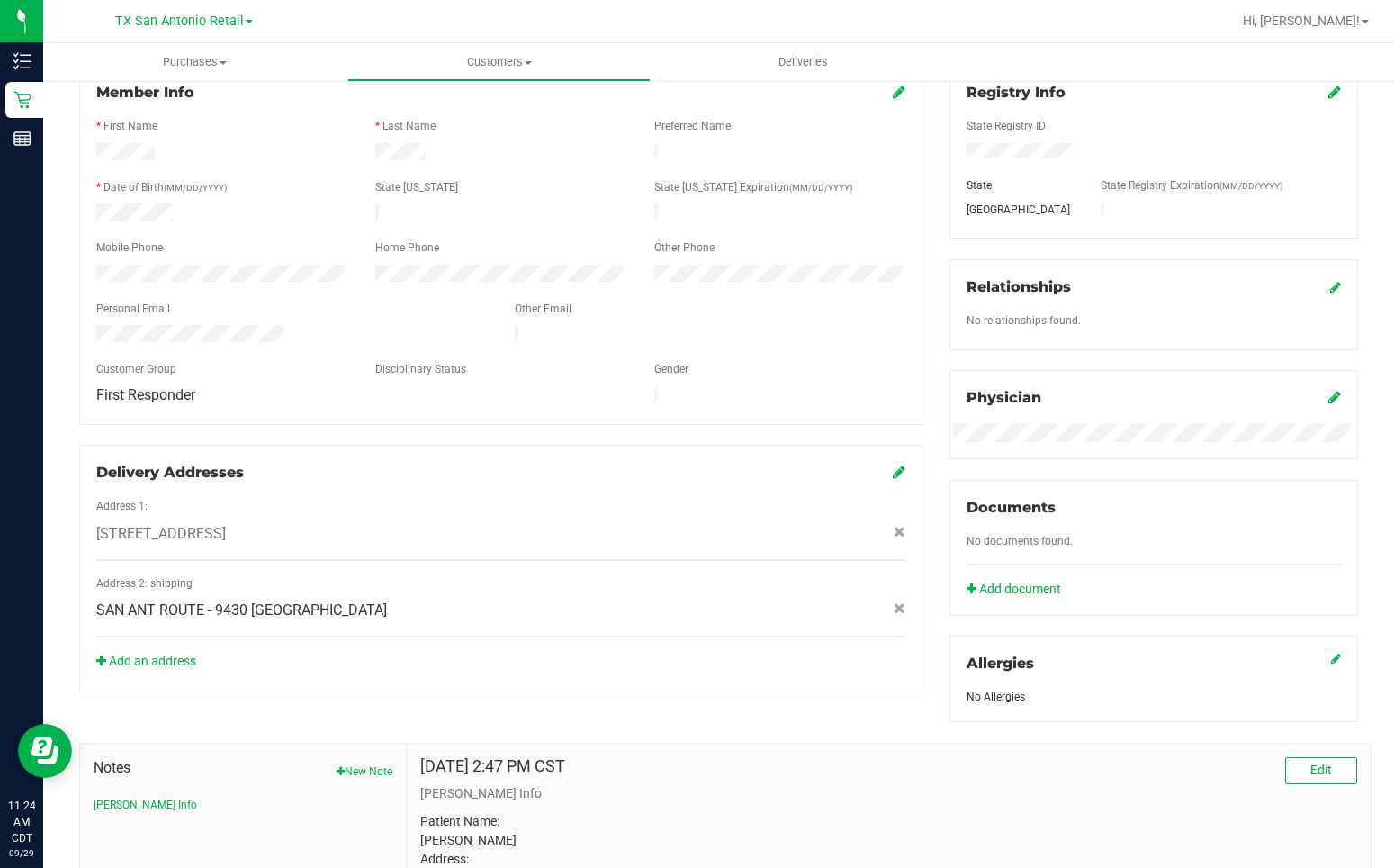
scroll to position [270, 0]
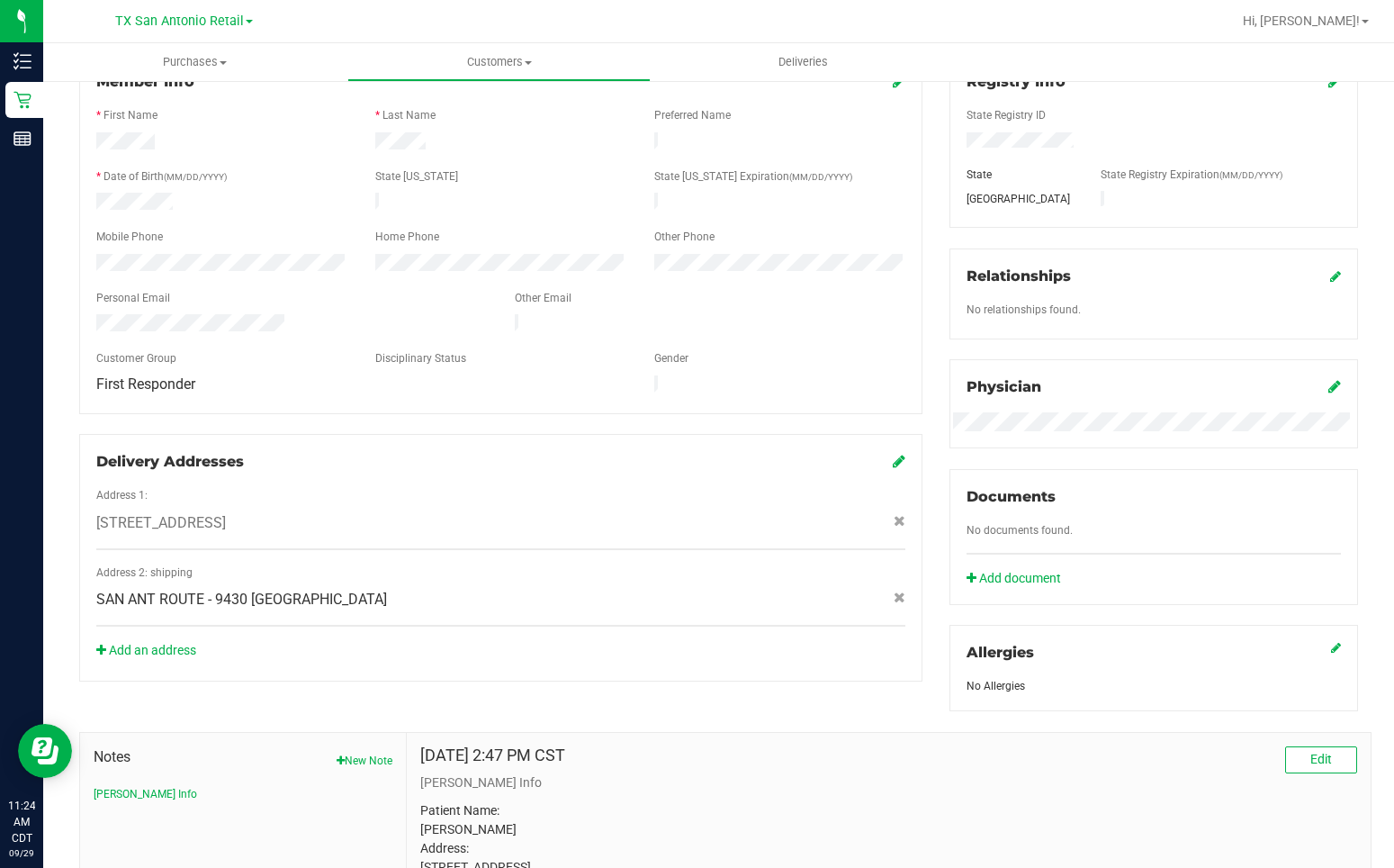
drag, startPoint x: 95, startPoint y: 314, endPoint x: 289, endPoint y: 309, distance: 194.1
click at [289, 314] on div at bounding box center [292, 325] width 419 height 21
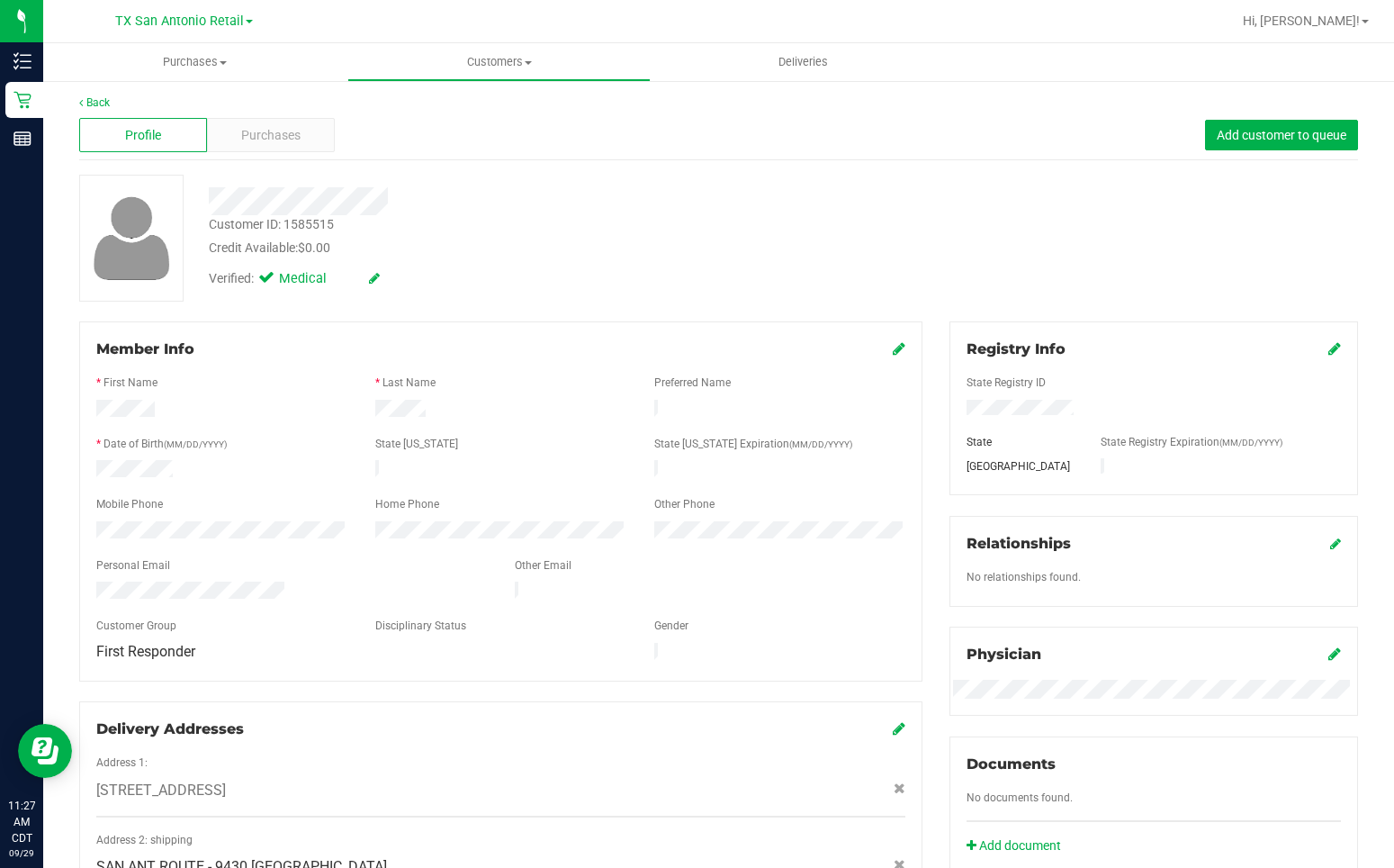
scroll to position [0, 0]
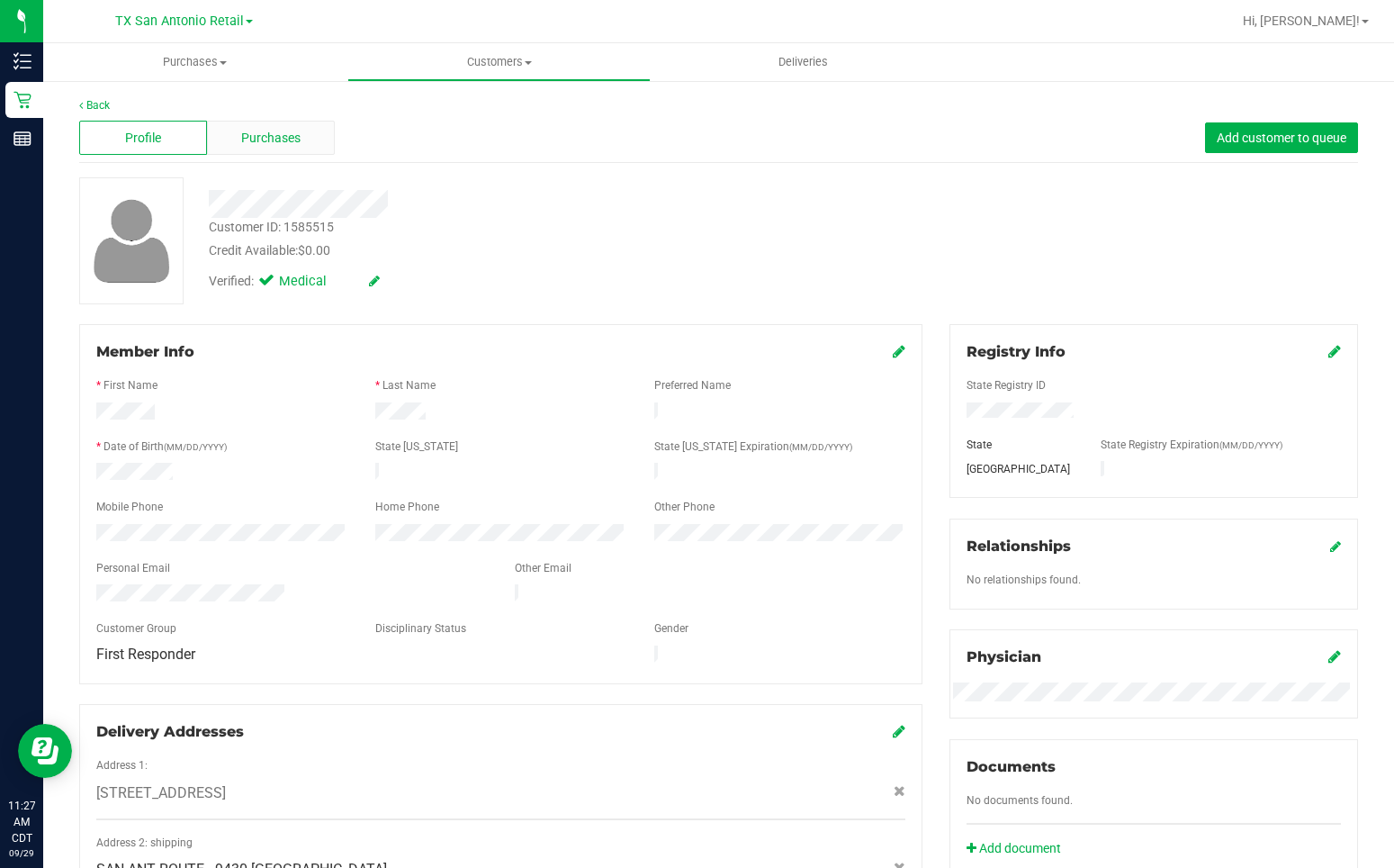
click at [263, 134] on span "Purchases" at bounding box center [271, 138] width 59 height 19
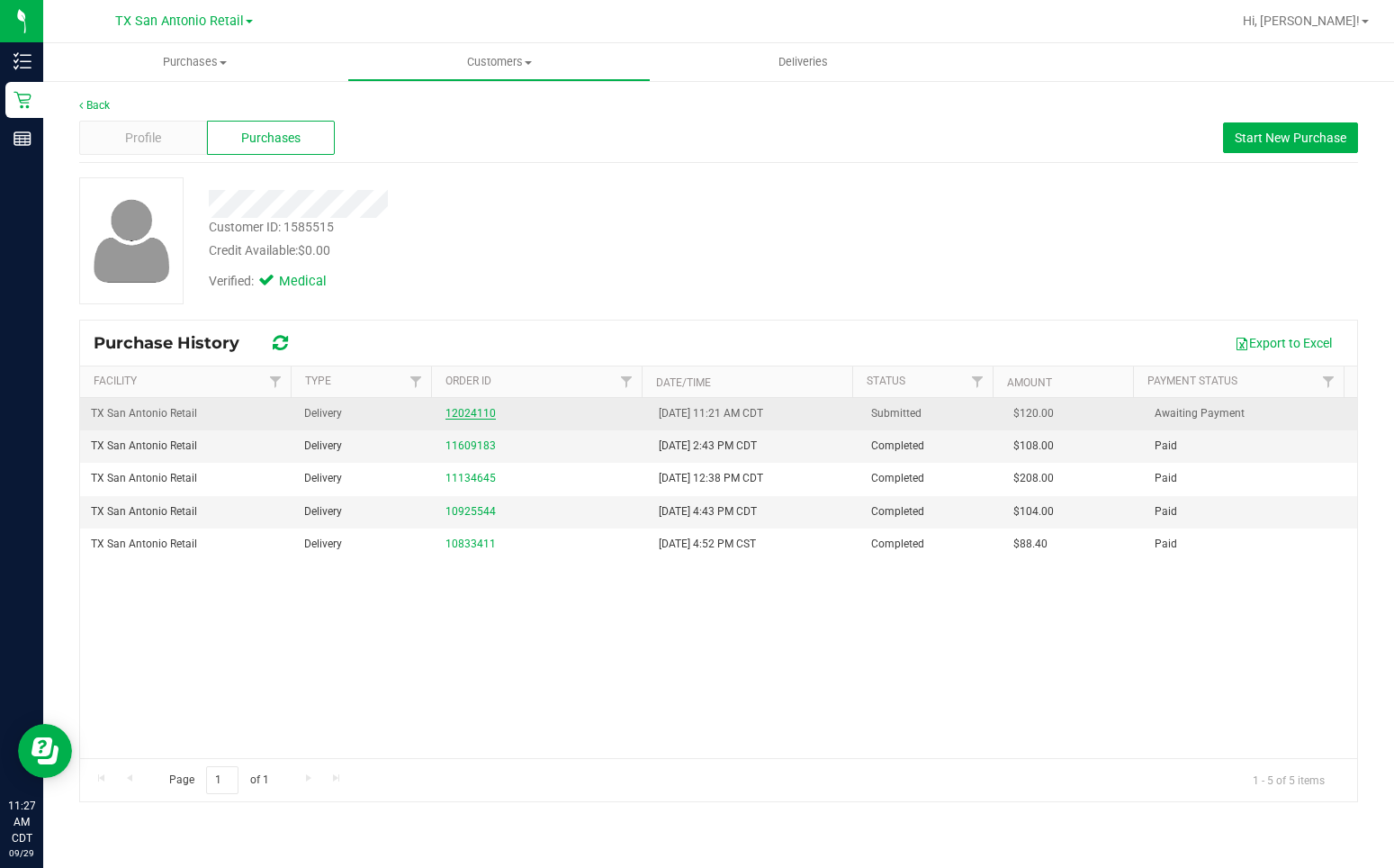
click at [471, 412] on link "12024110" at bounding box center [471, 413] width 50 height 13
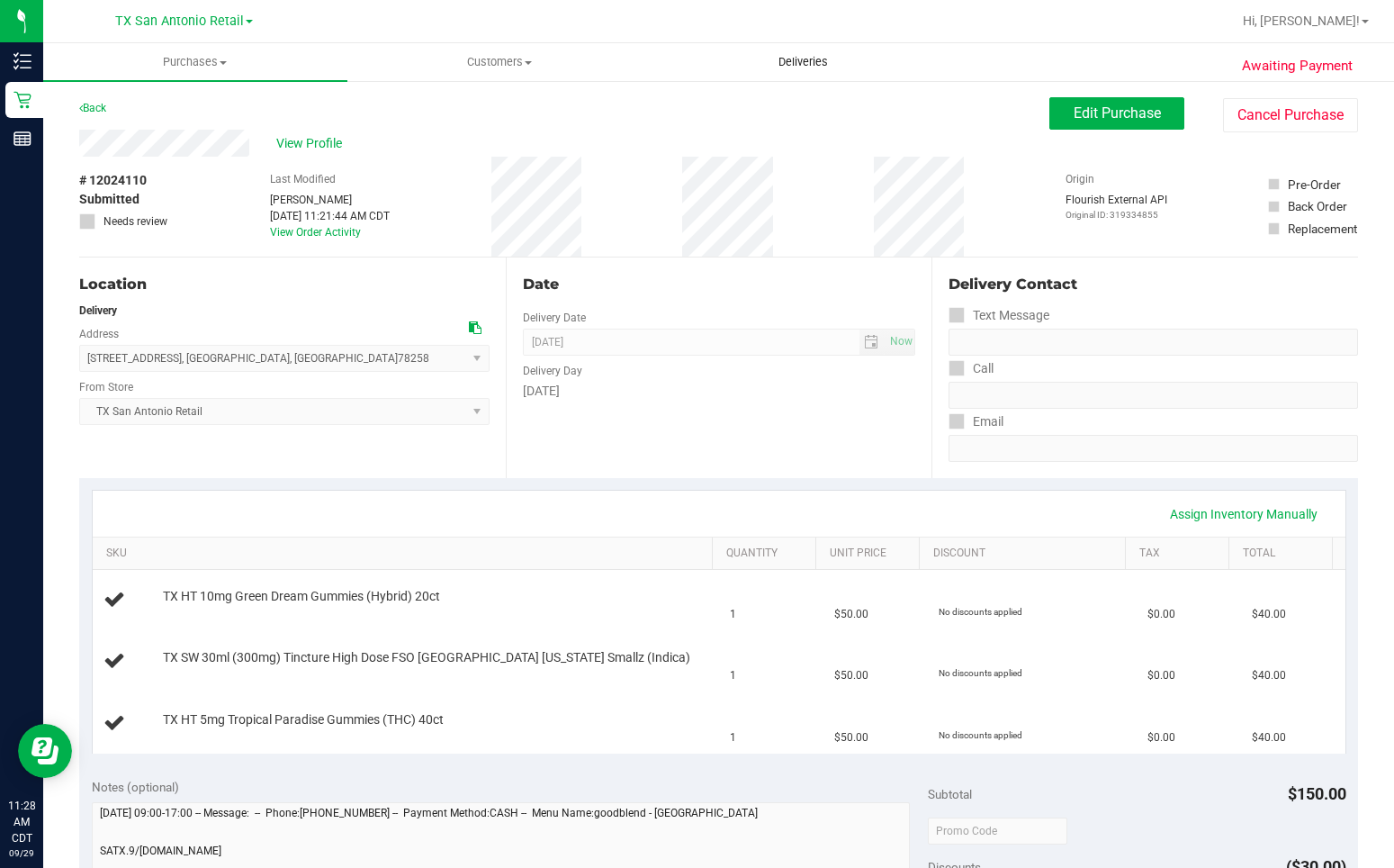
click at [812, 59] on span "Deliveries" at bounding box center [803, 62] width 99 height 16
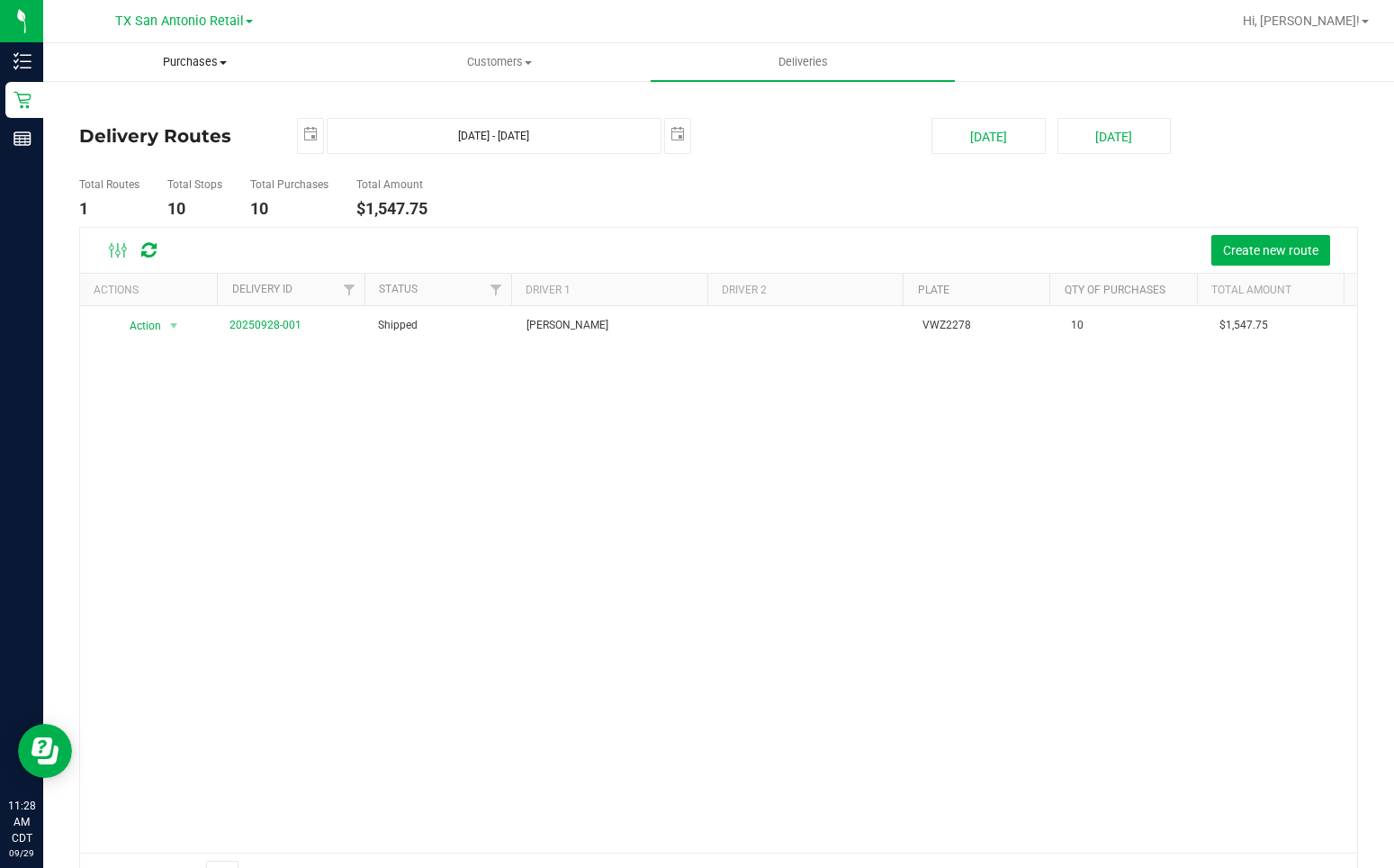
click at [195, 59] on span "Purchases" at bounding box center [195, 62] width 303 height 16
click at [167, 109] on span "Summary of purchases" at bounding box center [135, 108] width 185 height 15
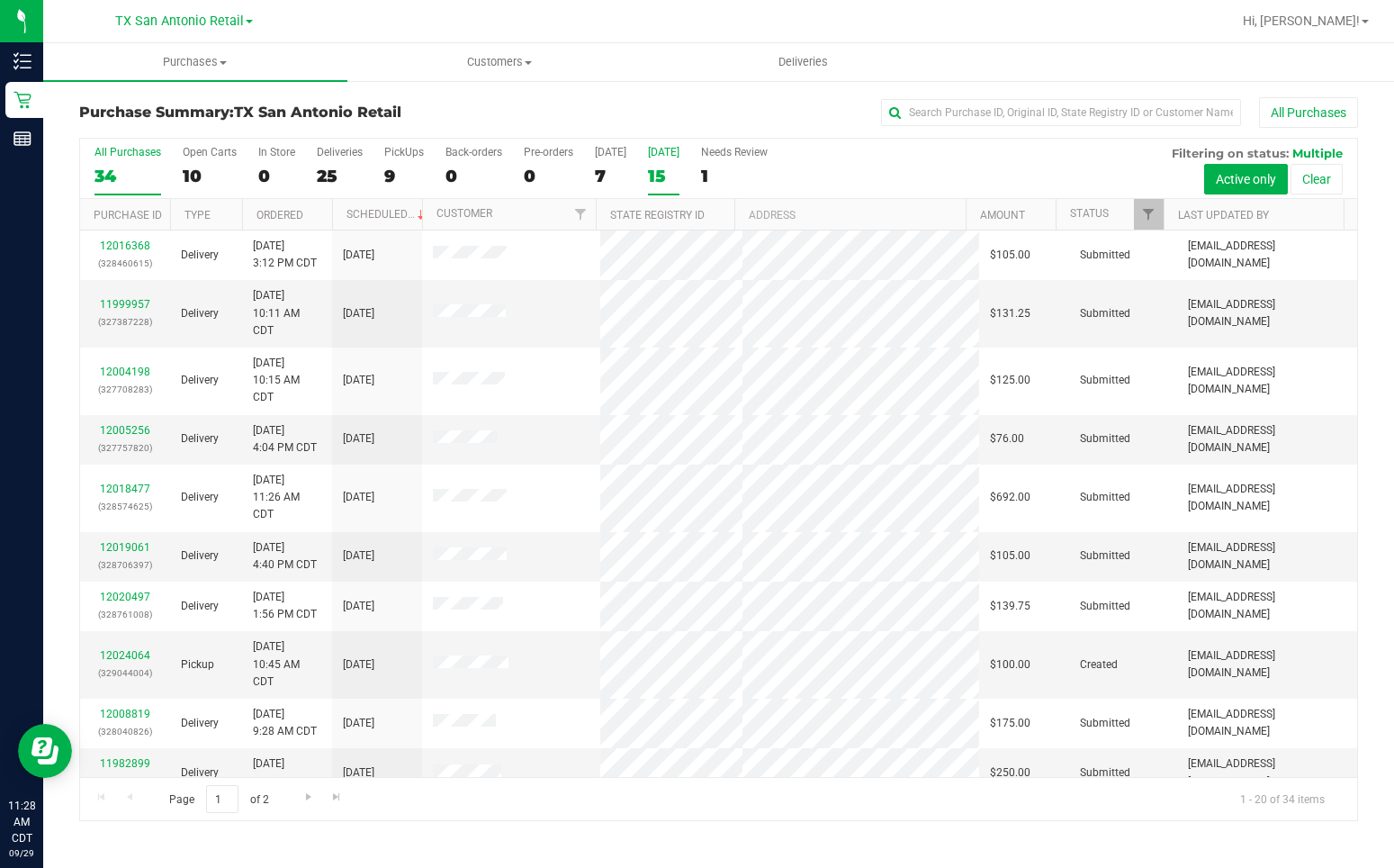
click at [667, 163] on label "[DATE] 15" at bounding box center [663, 170] width 32 height 49
click at [0, 0] on input "[DATE] 15" at bounding box center [0, 0] width 0 height 0
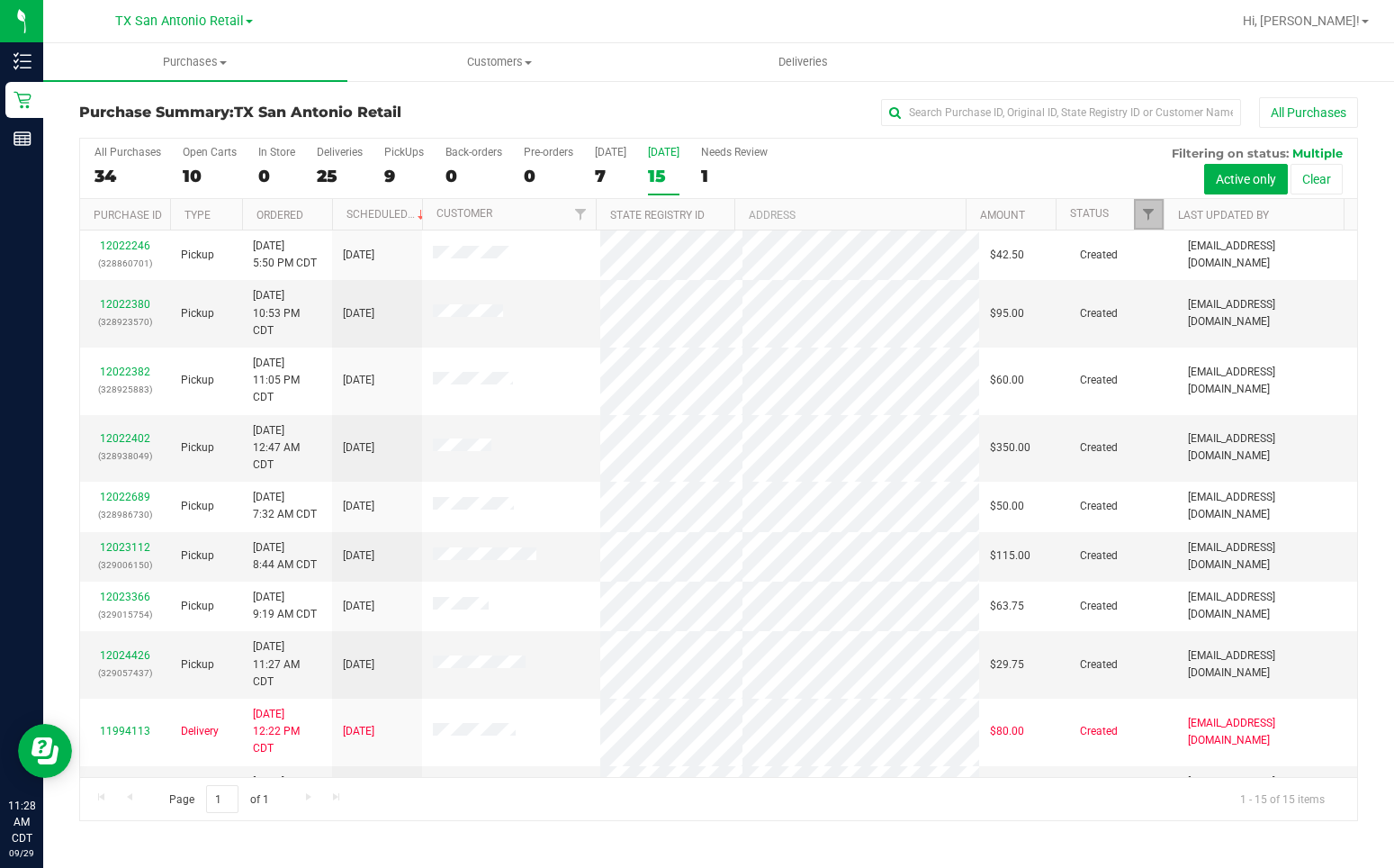
click at [1153, 222] on link "Filter" at bounding box center [1148, 215] width 30 height 31
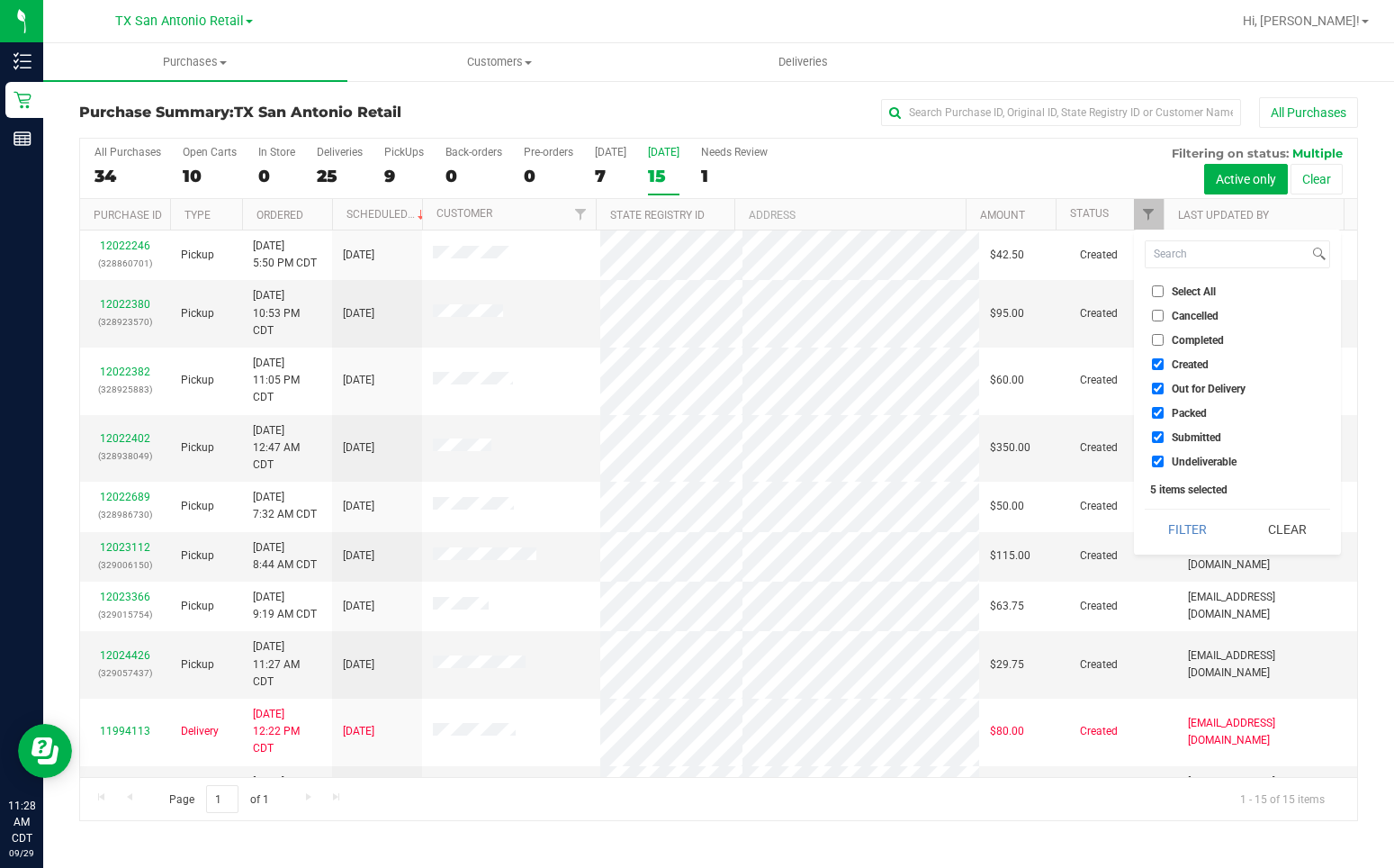
click at [1172, 391] on span "Out for Delivery" at bounding box center [1208, 389] width 73 height 11
click at [1164, 391] on input "Out for Delivery" at bounding box center [1158, 389] width 12 height 12
checkbox input "false"
click at [1171, 420] on li "Packed" at bounding box center [1237, 413] width 186 height 19
click at [1154, 415] on input "Packed" at bounding box center [1158, 413] width 12 height 12
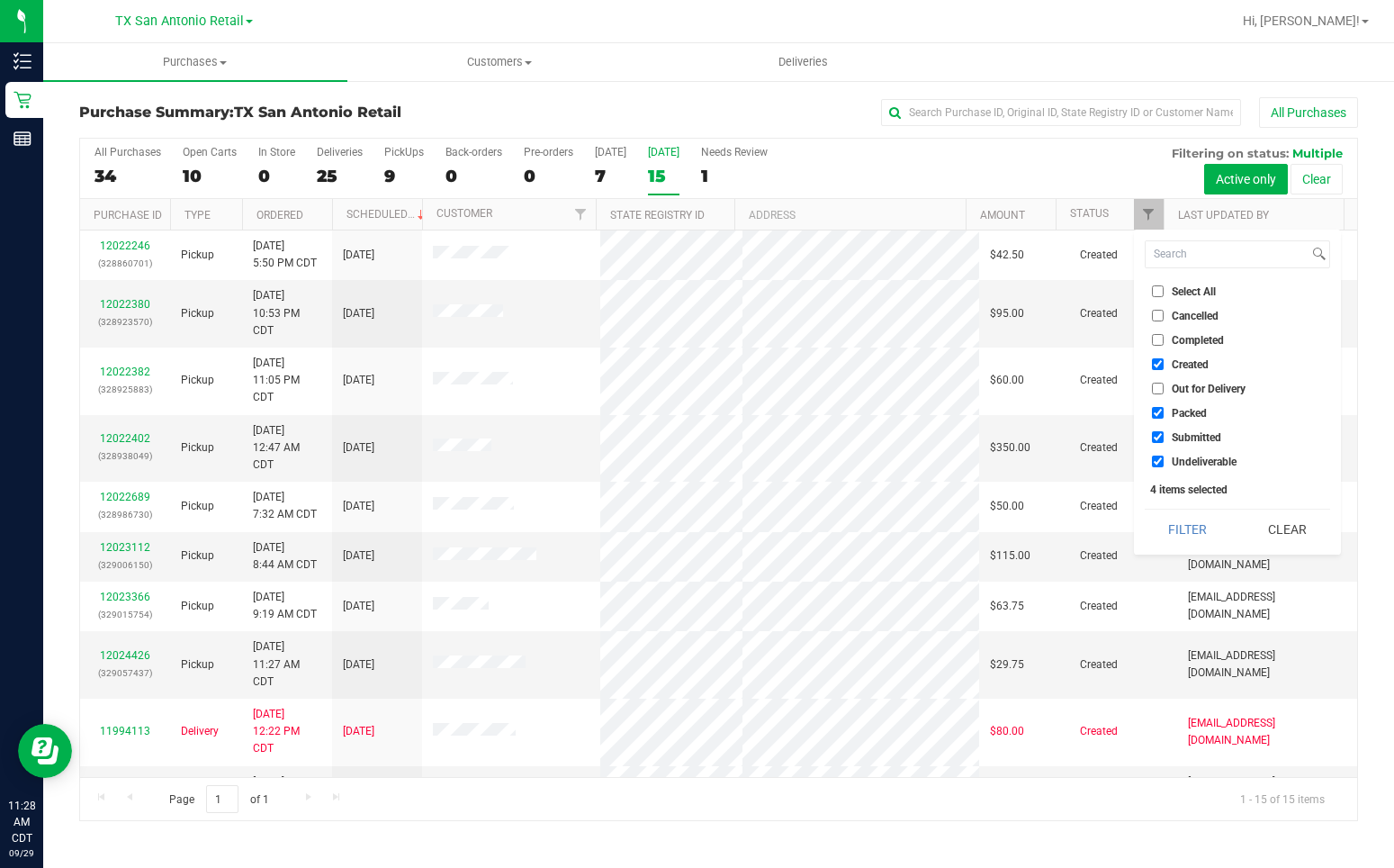
checkbox input "false"
click at [1158, 435] on input "Submitted" at bounding box center [1158, 437] width 12 height 12
checkbox input "false"
click at [1158, 455] on li "Undeliverable" at bounding box center [1237, 461] width 186 height 19
click at [1153, 461] on input "Undeliverable" at bounding box center [1158, 461] width 12 height 12
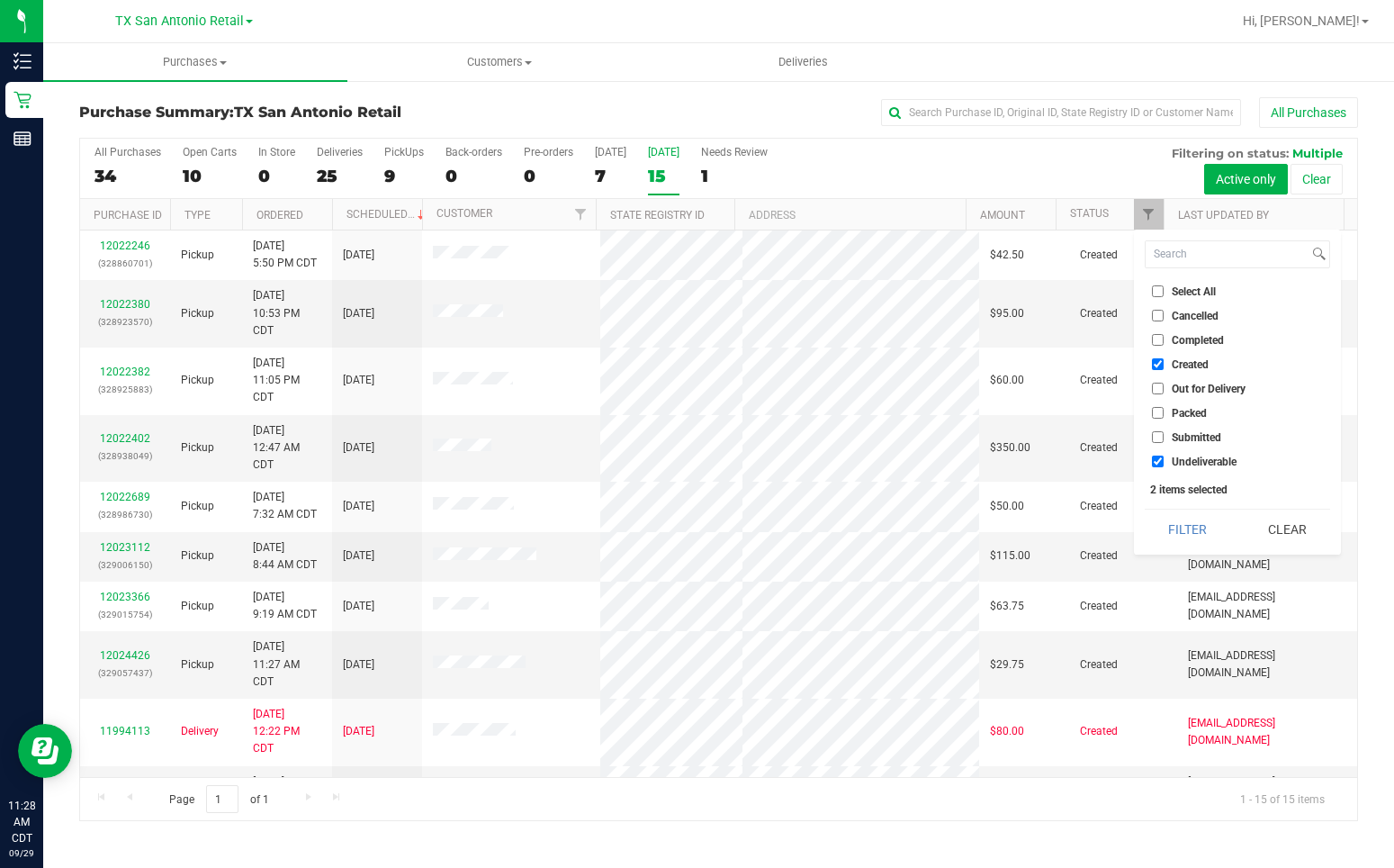
checkbox input "false"
click at [1175, 529] on button "Filter" at bounding box center [1187, 529] width 86 height 40
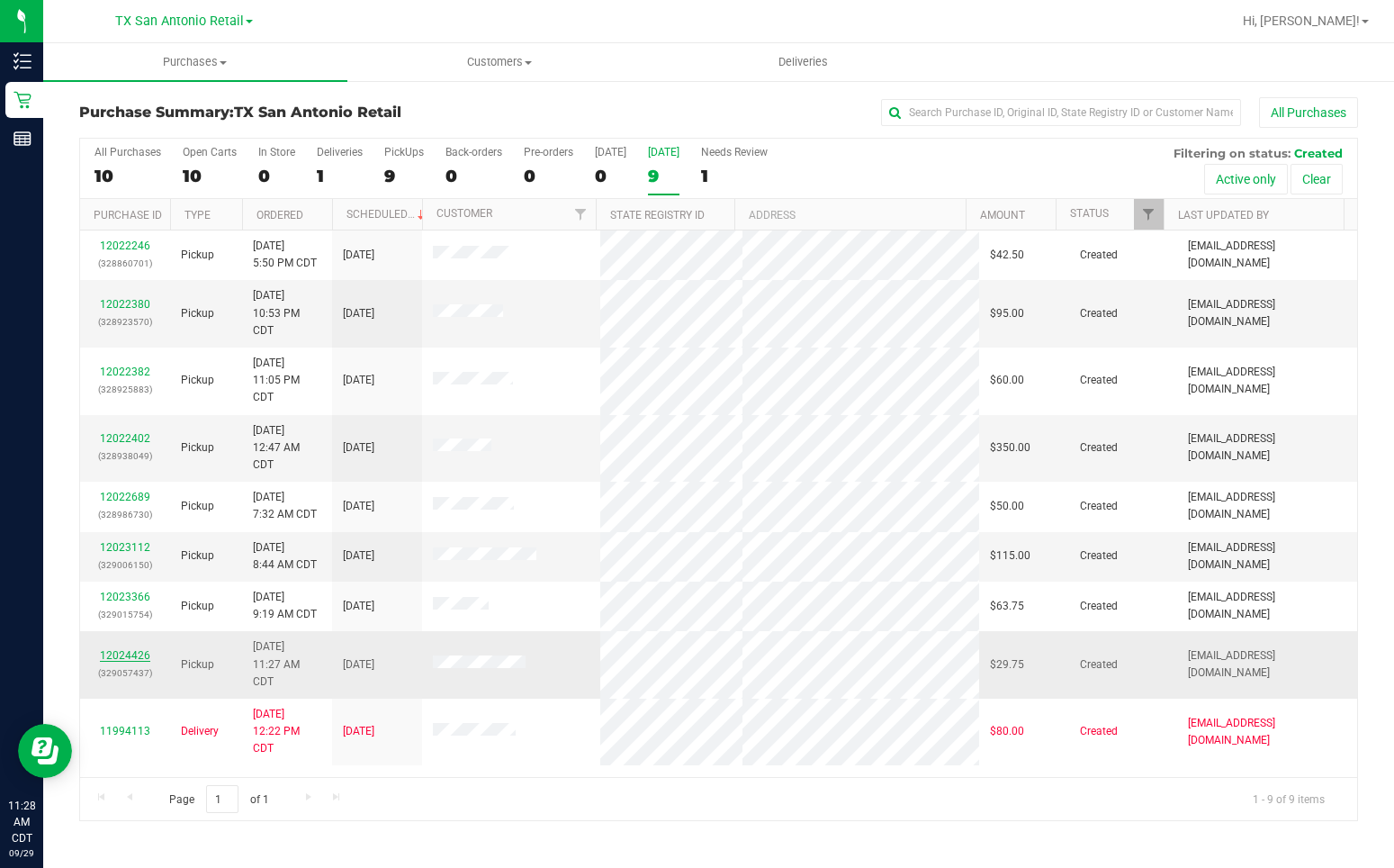
click at [116, 653] on link "12024426" at bounding box center [125, 654] width 50 height 13
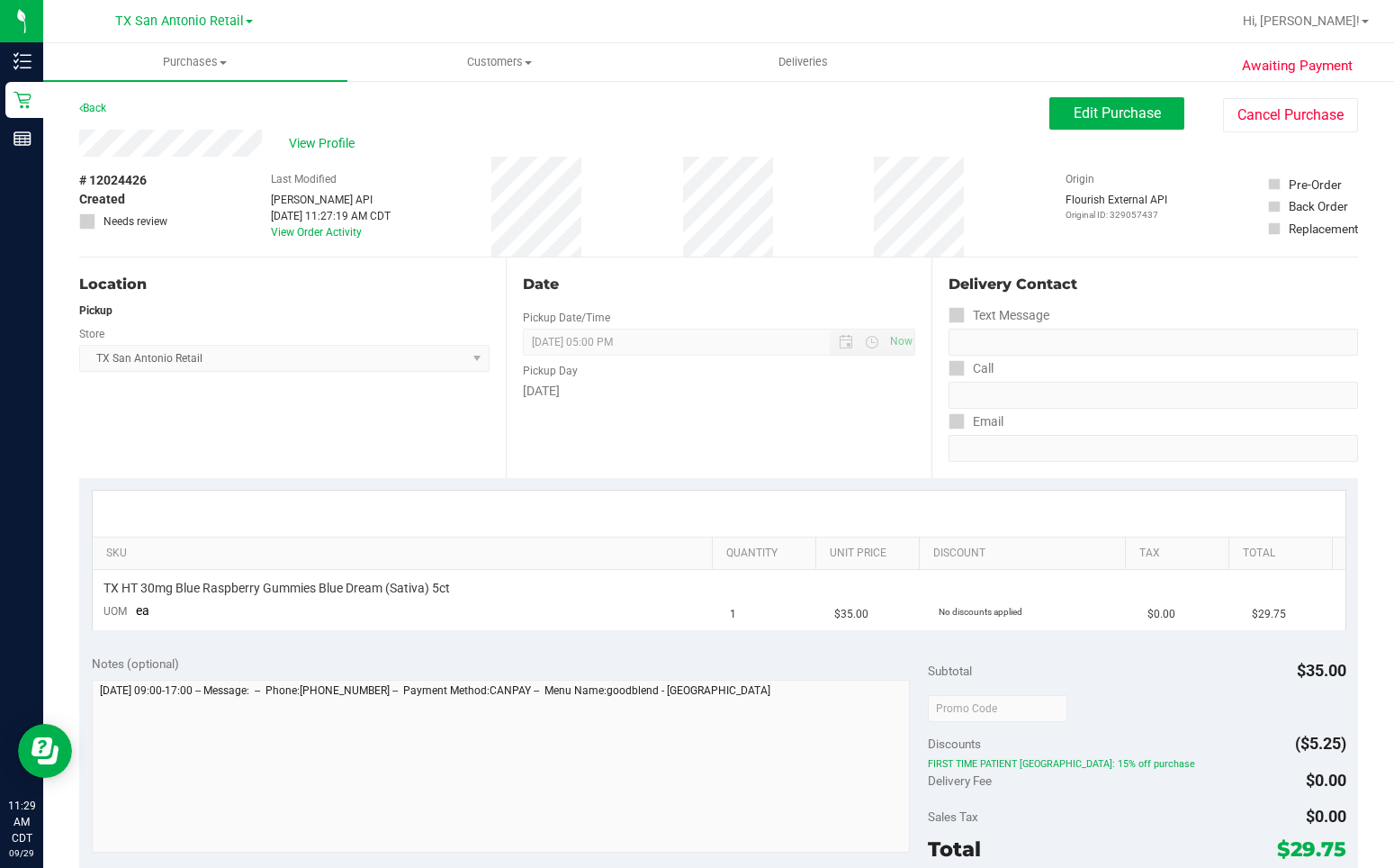
click at [259, 143] on div "Awaiting Payment Back Edit Purchase Cancel Purchase View Profile # 12024426 Cre…" at bounding box center [719, 757] width 1351 height 1356
click at [608, 125] on div "Back Edit Purchase Cancel Purchase" at bounding box center [718, 114] width 1279 height 33
drag, startPoint x: 809, startPoint y: 125, endPoint x: 782, endPoint y: 124, distance: 27.0
click at [808, 125] on div "Back Edit Purchase Cancel Purchase" at bounding box center [718, 114] width 1279 height 33
click at [322, 147] on span "View Profile" at bounding box center [325, 144] width 72 height 19
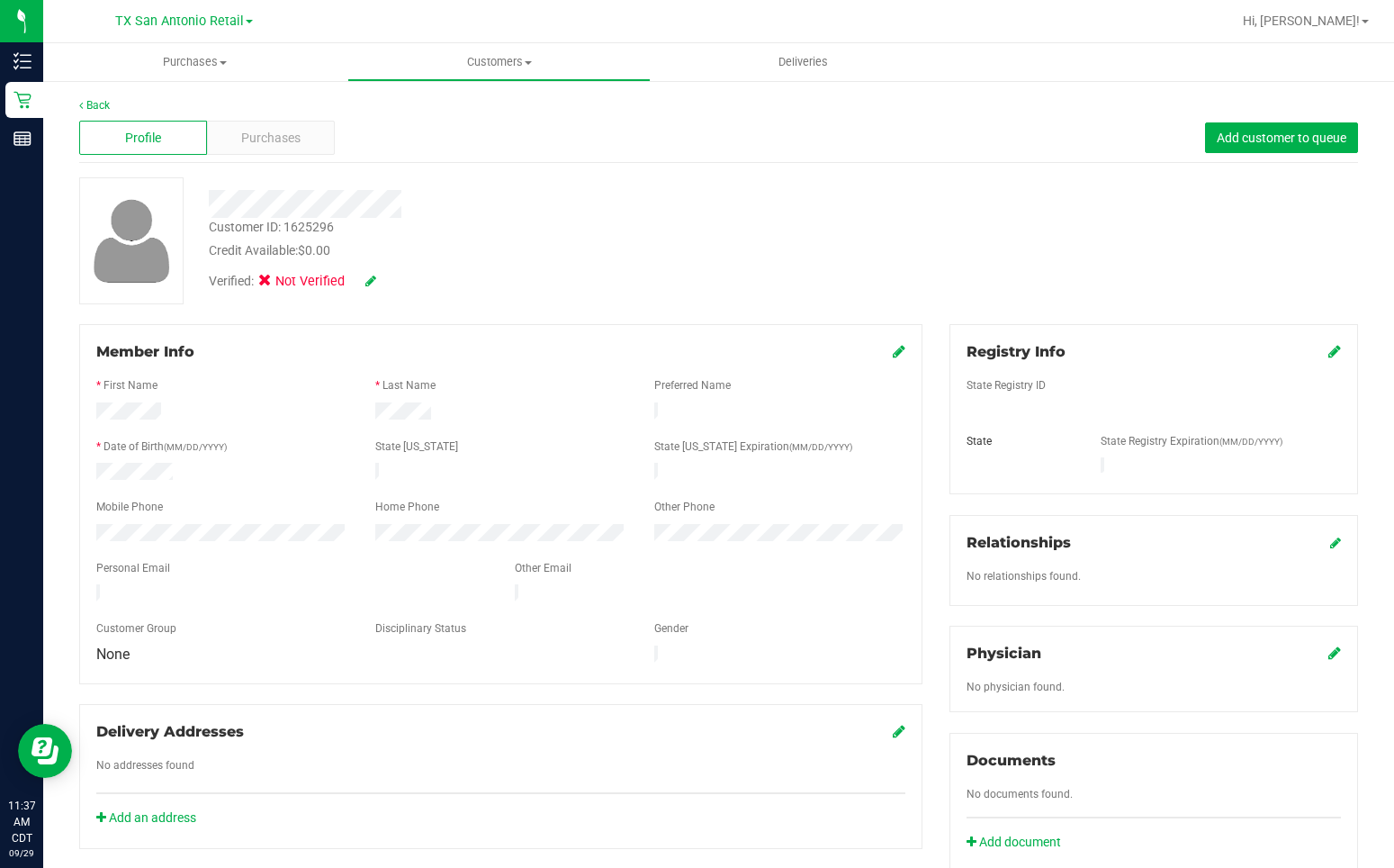
click at [1362, 295] on div "Back Profile Purchases Add customer to queue Customer ID: 1625296 Credit Availa…" at bounding box center [719, 688] width 1351 height 1218
click at [713, 246] on div "Credit Available: $0.00" at bounding box center [522, 251] width 626 height 19
click at [1364, 307] on div "Back Profile Purchases Add customer to queue Customer ID: 1625296 Credit Availa…" at bounding box center [719, 688] width 1351 height 1218
click at [261, 133] on span "Purchases" at bounding box center [271, 138] width 59 height 19
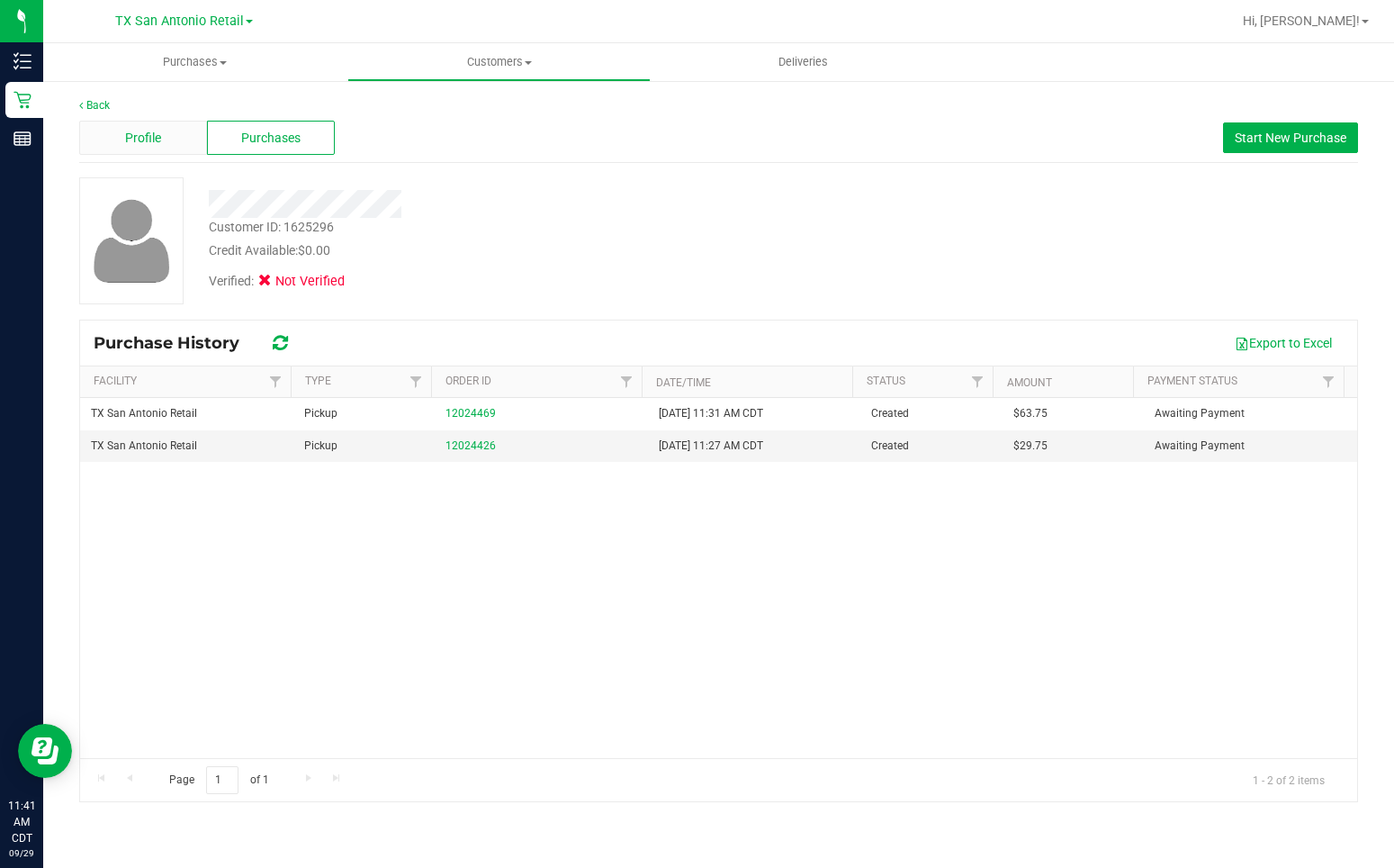
click at [151, 129] on span "Profile" at bounding box center [142, 138] width 36 height 19
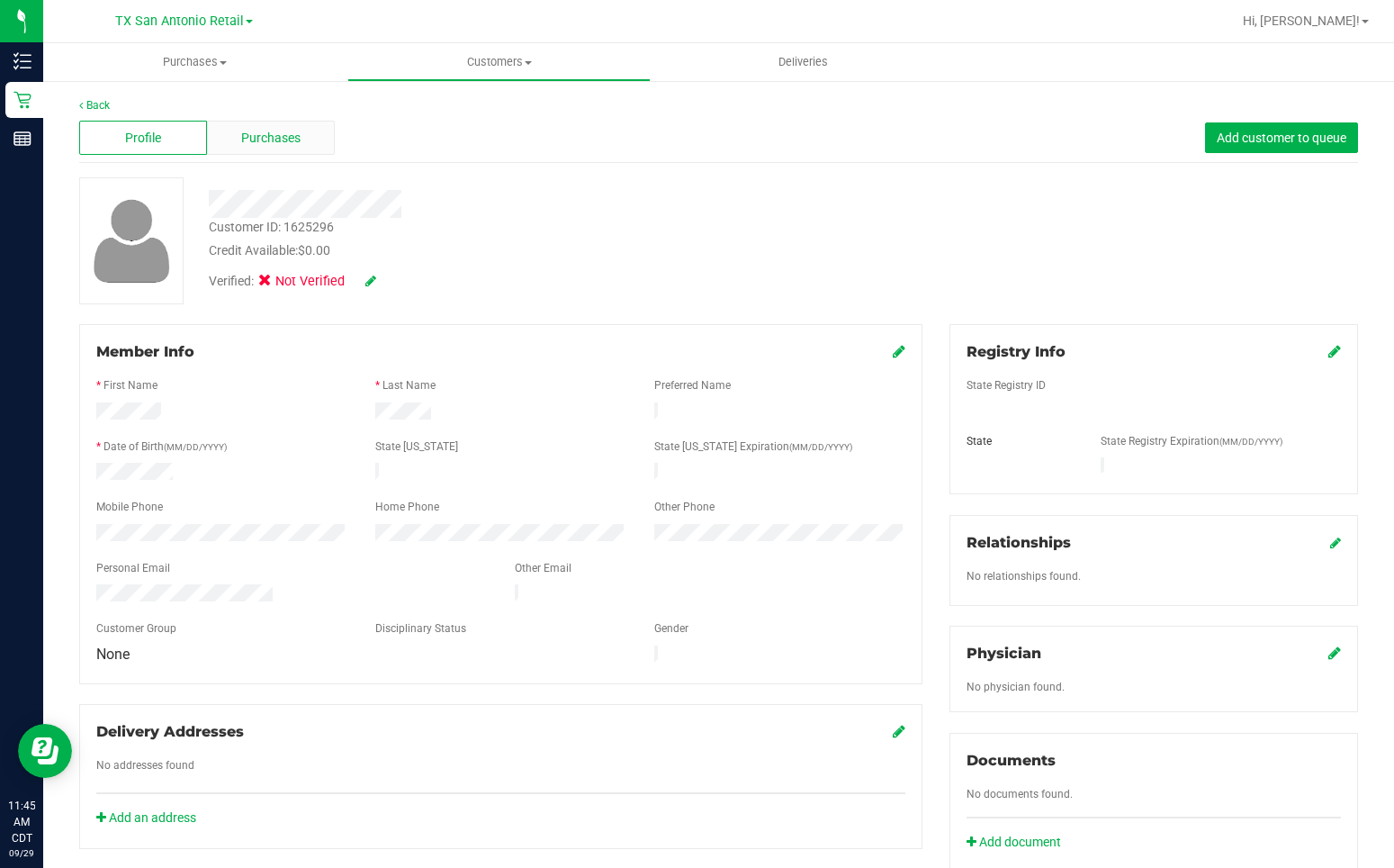
click at [278, 145] on span "Purchases" at bounding box center [271, 138] width 59 height 19
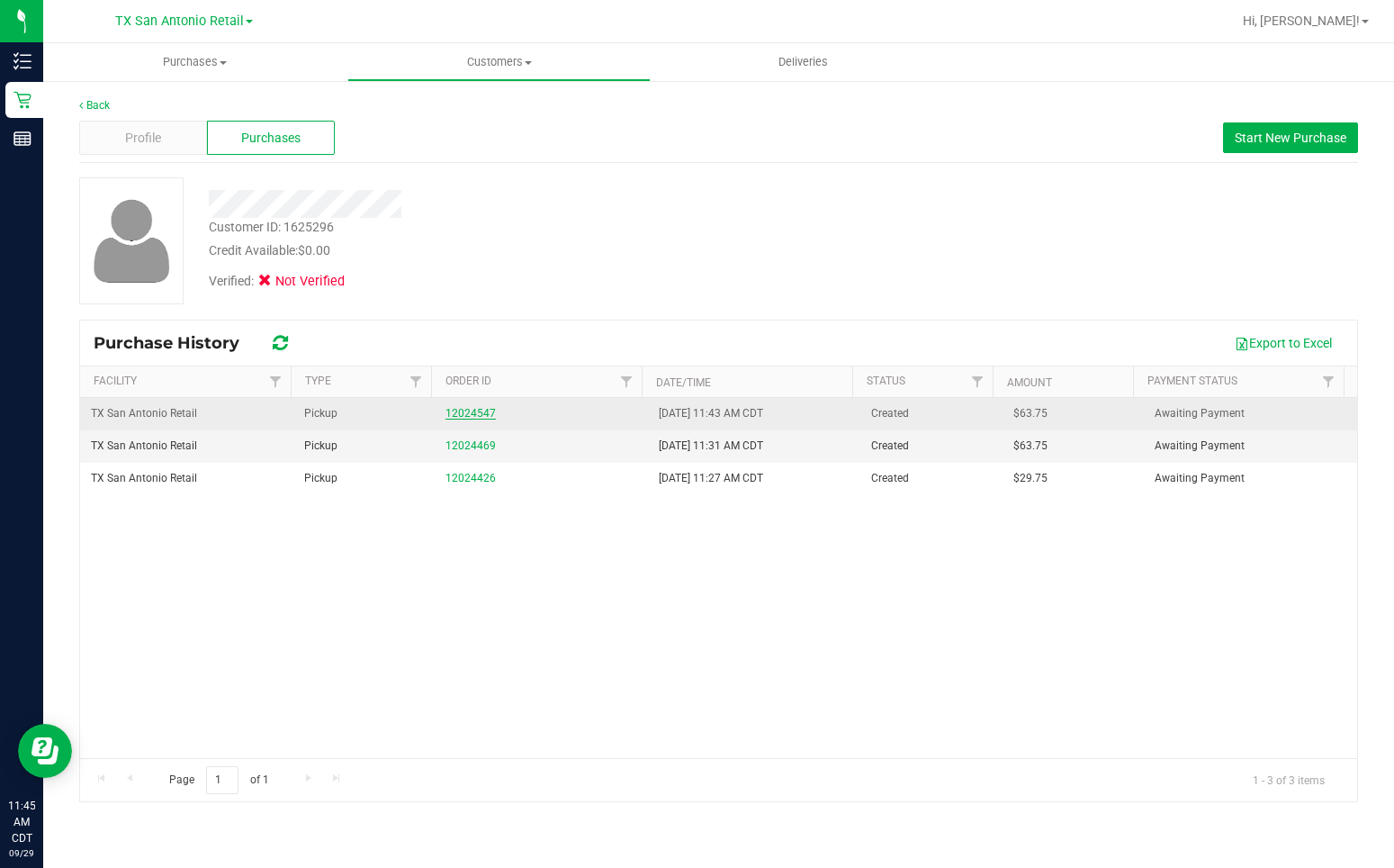
click at [453, 411] on link "12024547" at bounding box center [471, 413] width 50 height 13
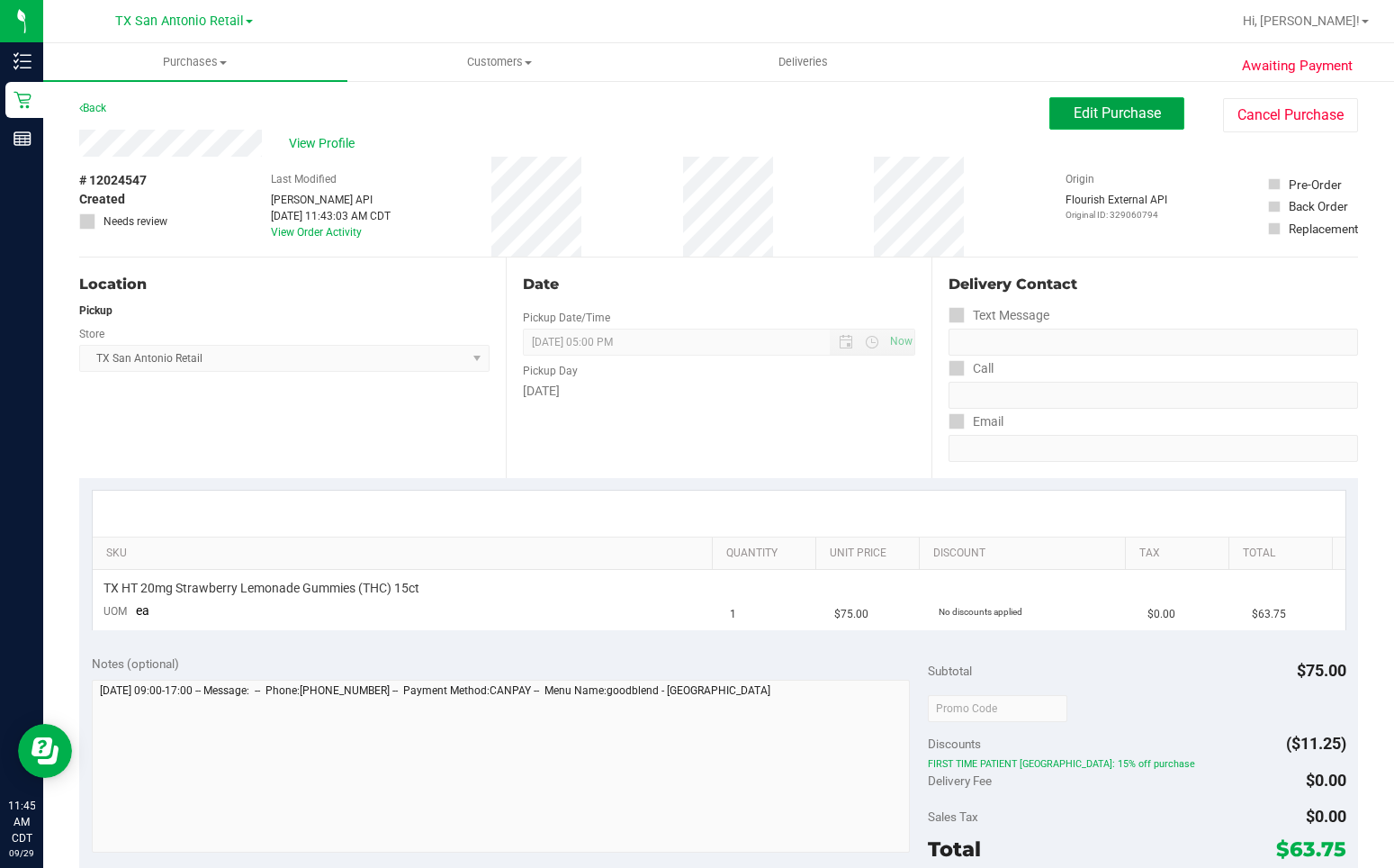
click at [1103, 114] on span "Edit Purchase" at bounding box center [1118, 113] width 87 height 17
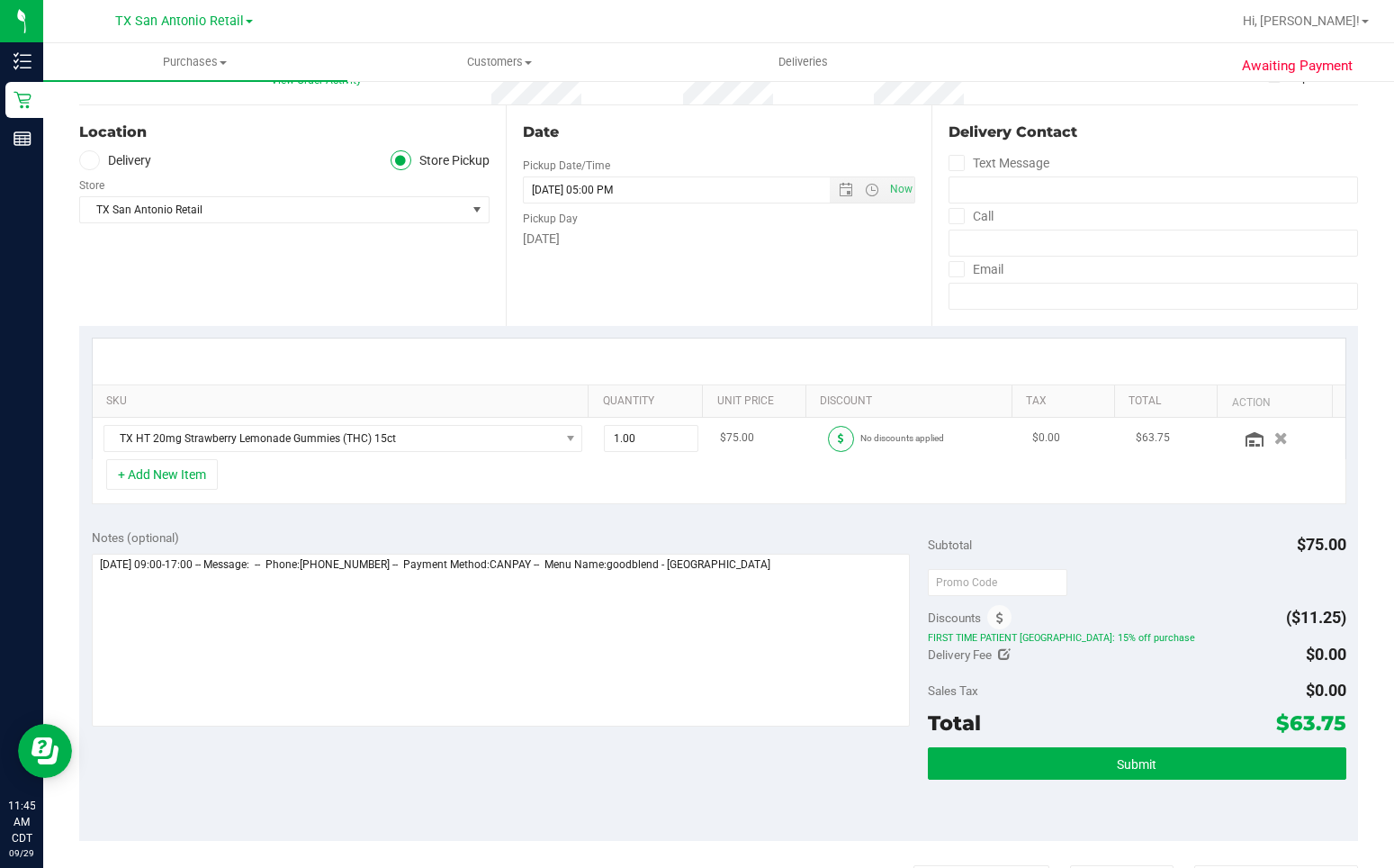
scroll to position [540, 0]
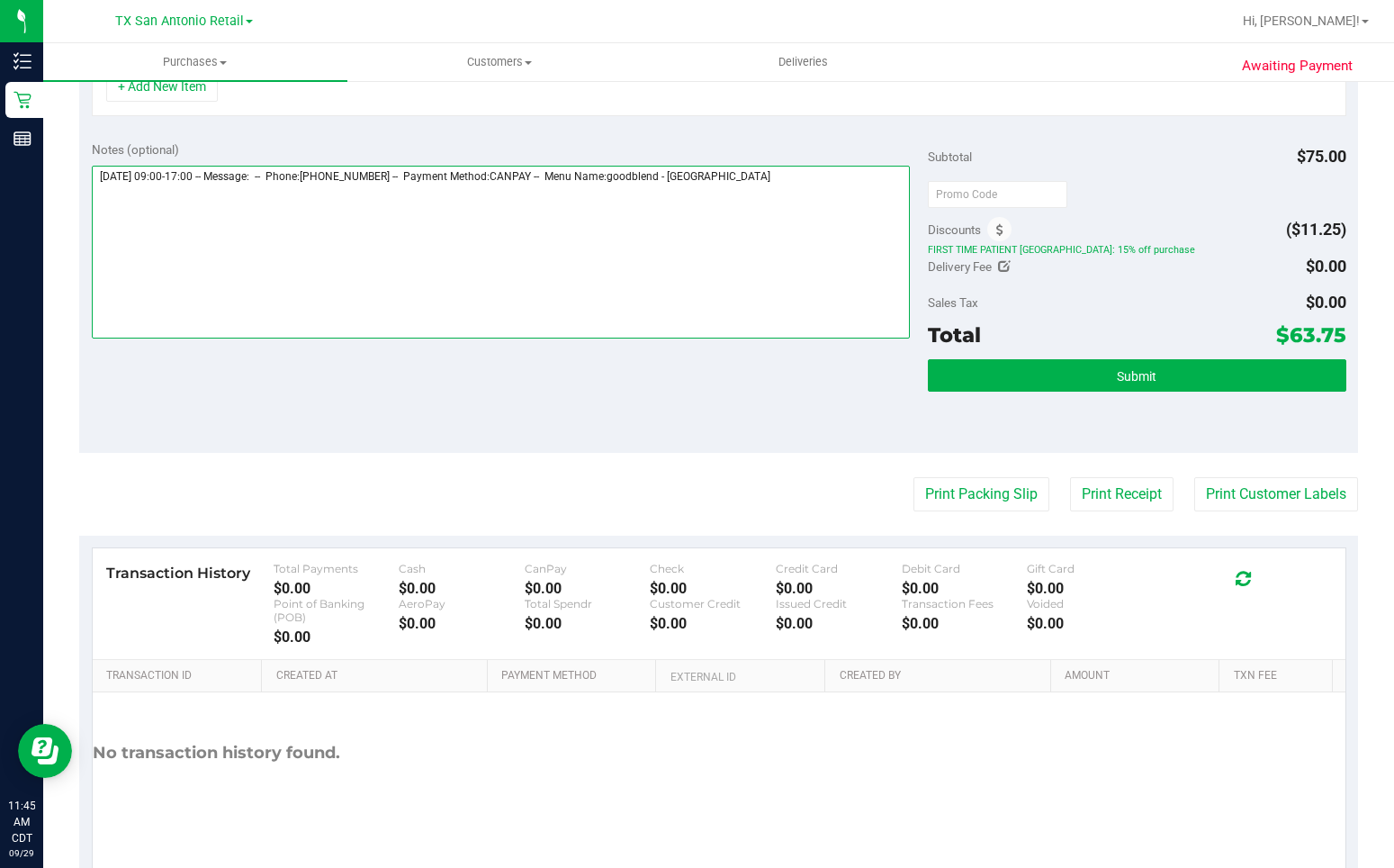
click at [862, 186] on textarea at bounding box center [501, 251] width 818 height 173
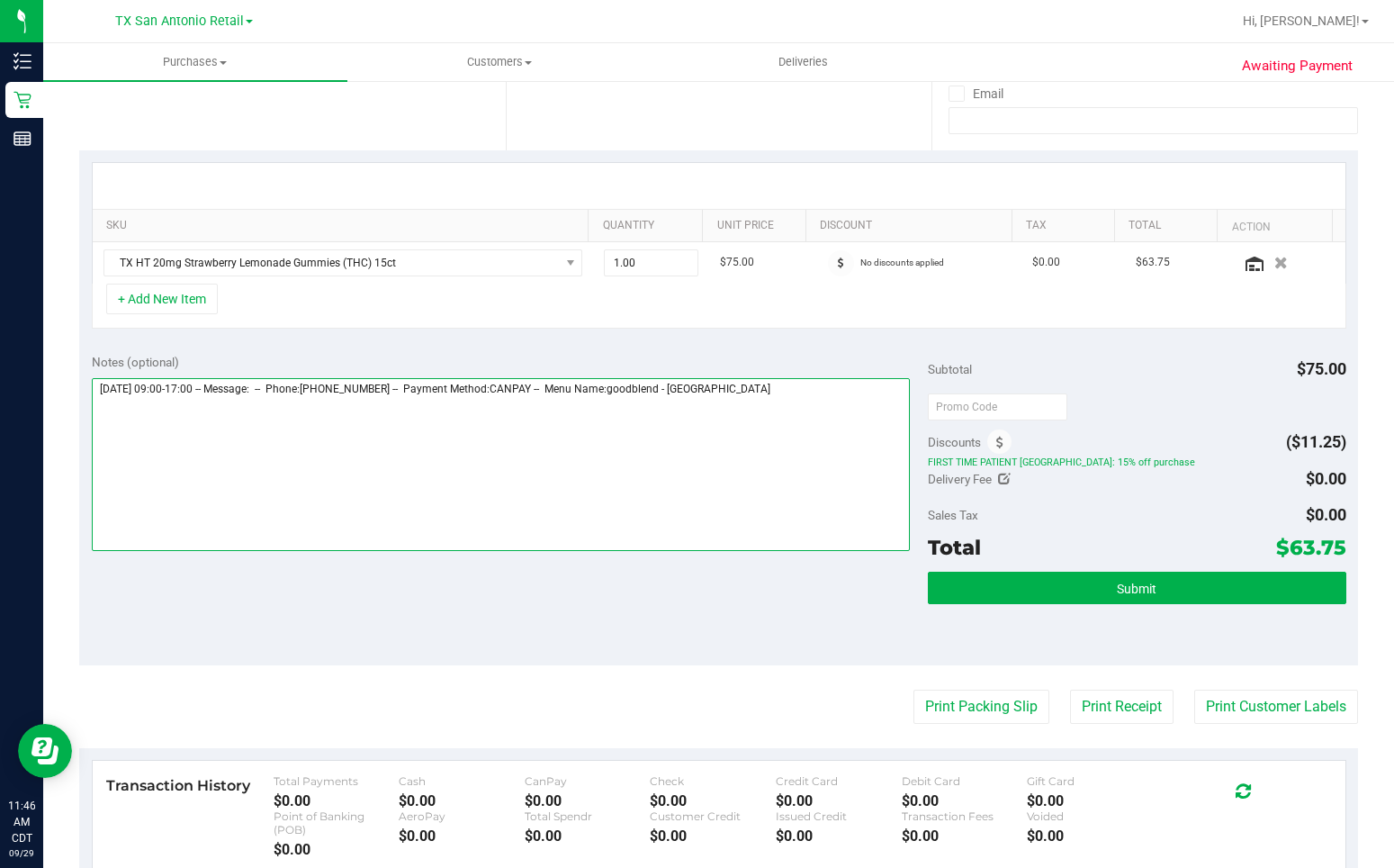
scroll to position [270, 0]
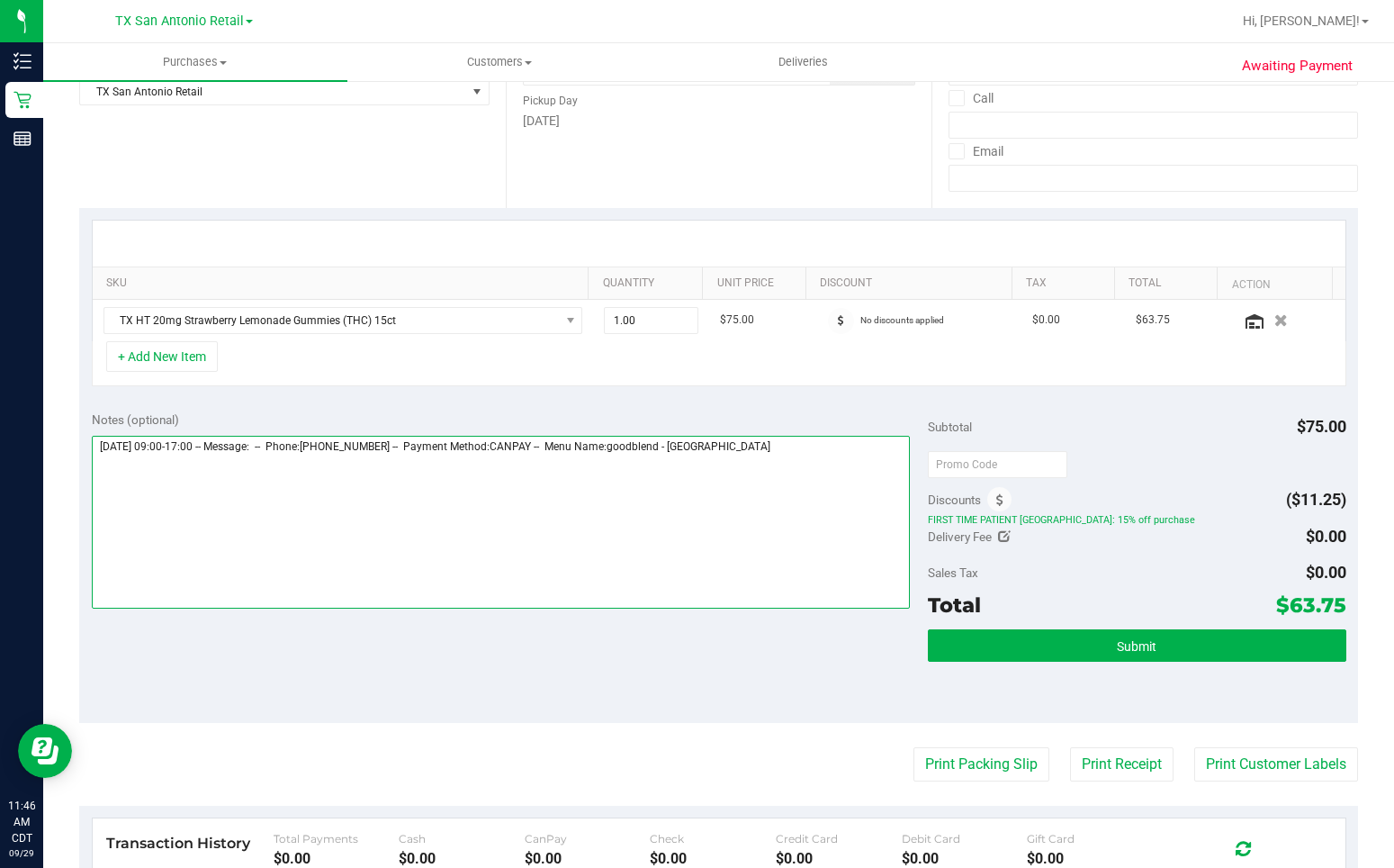
type textarea "[DATE] 09:00-17:00 -- Message: -- Phone:[PHONE_NUMBER] -- Payment Method:CANPAY…"
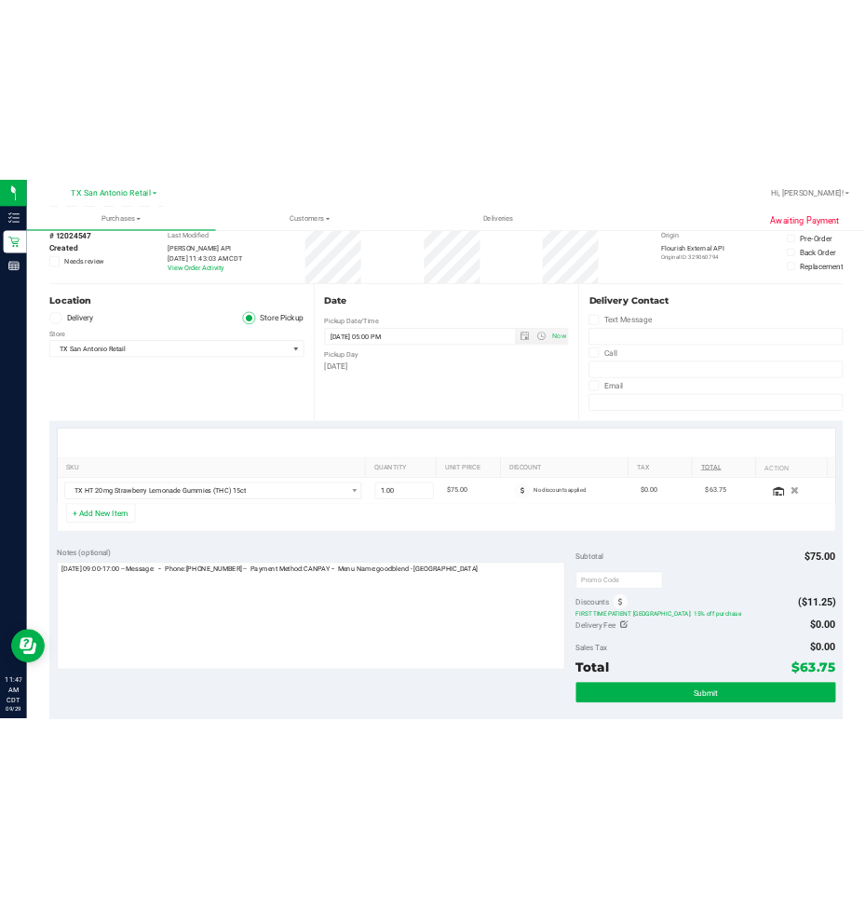
scroll to position [0, 0]
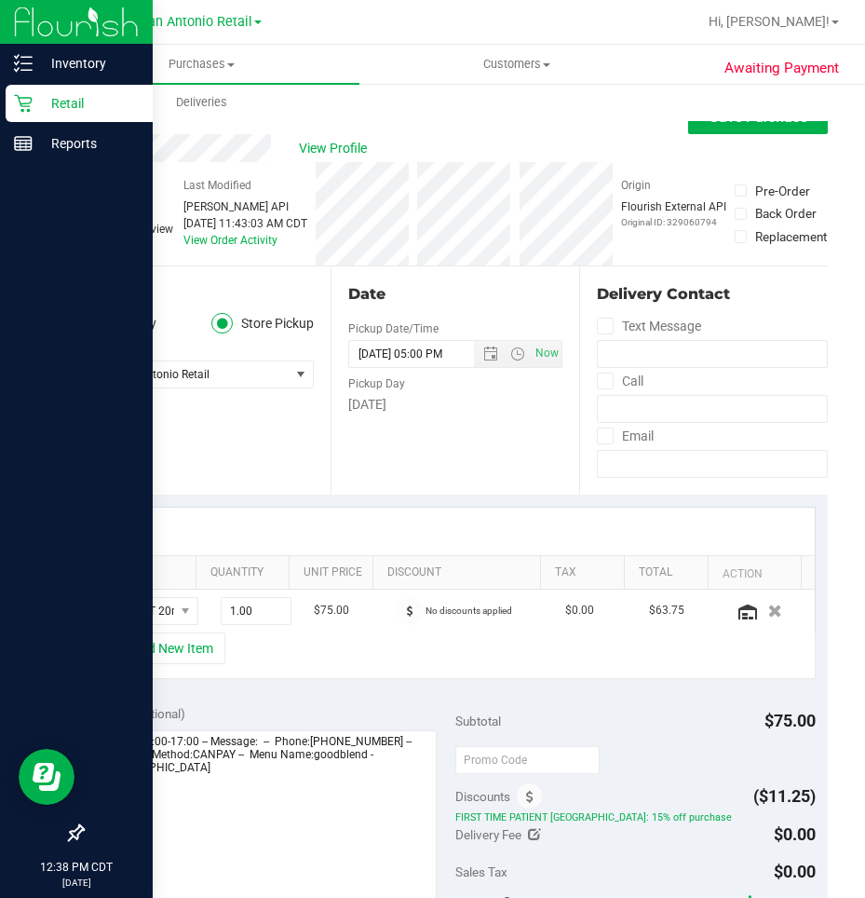
click at [34, 191] on div at bounding box center [76, 490] width 153 height 650
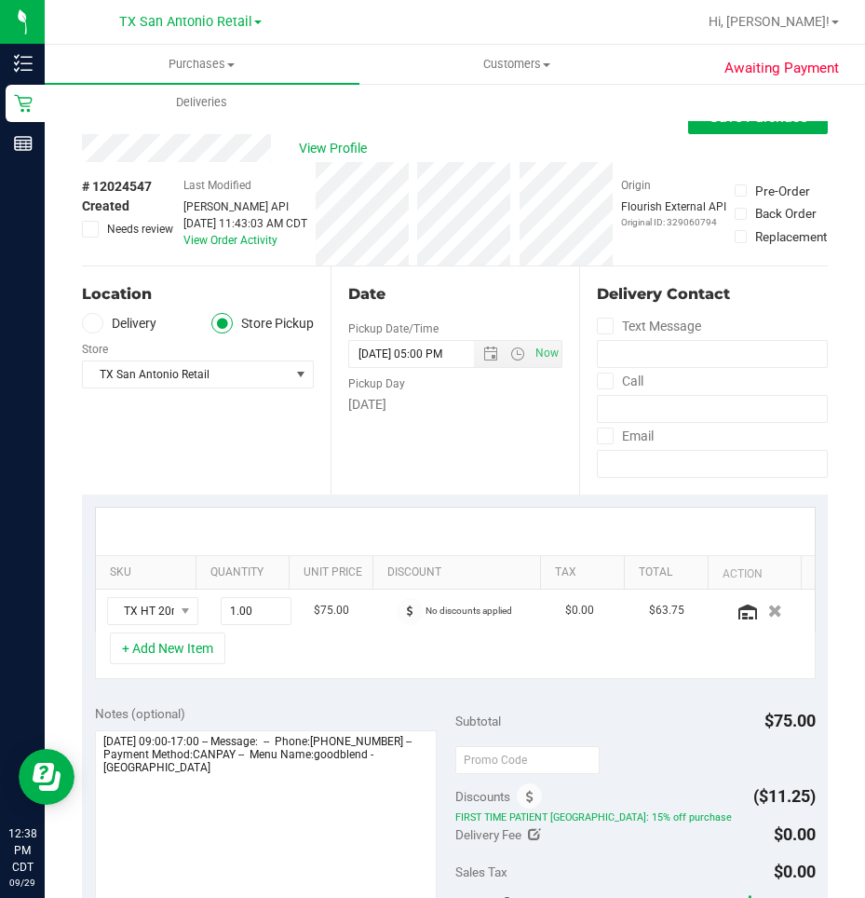
click at [671, 18] on div at bounding box center [514, 22] width 363 height 36
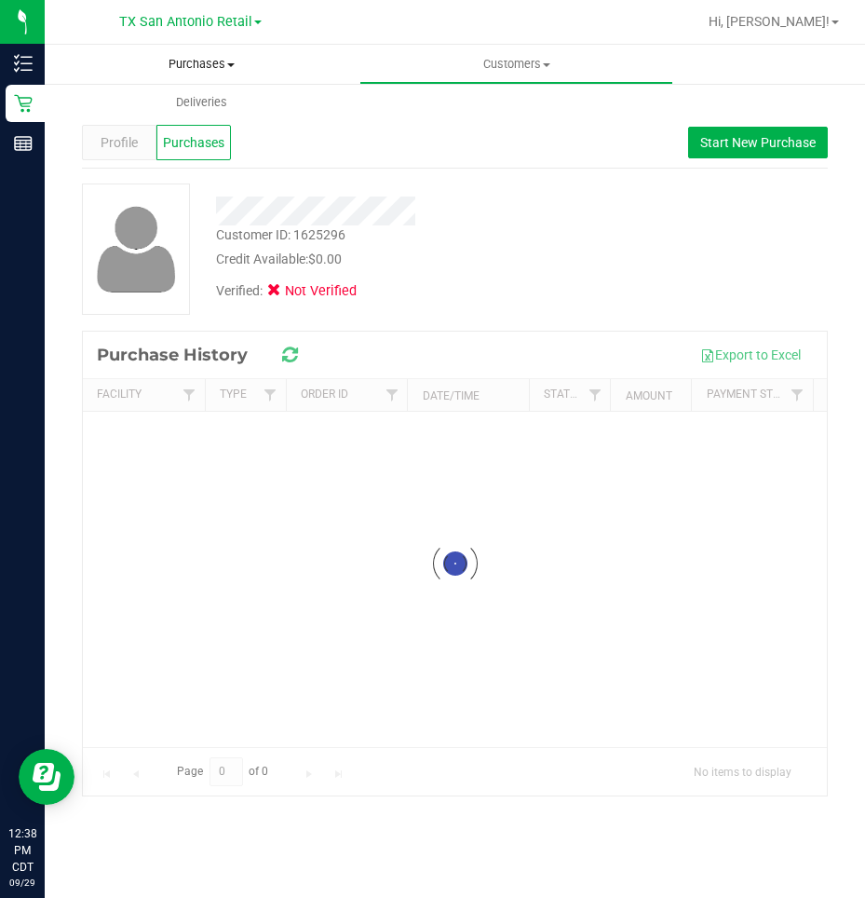
click at [186, 63] on span "Purchases" at bounding box center [202, 64] width 315 height 17
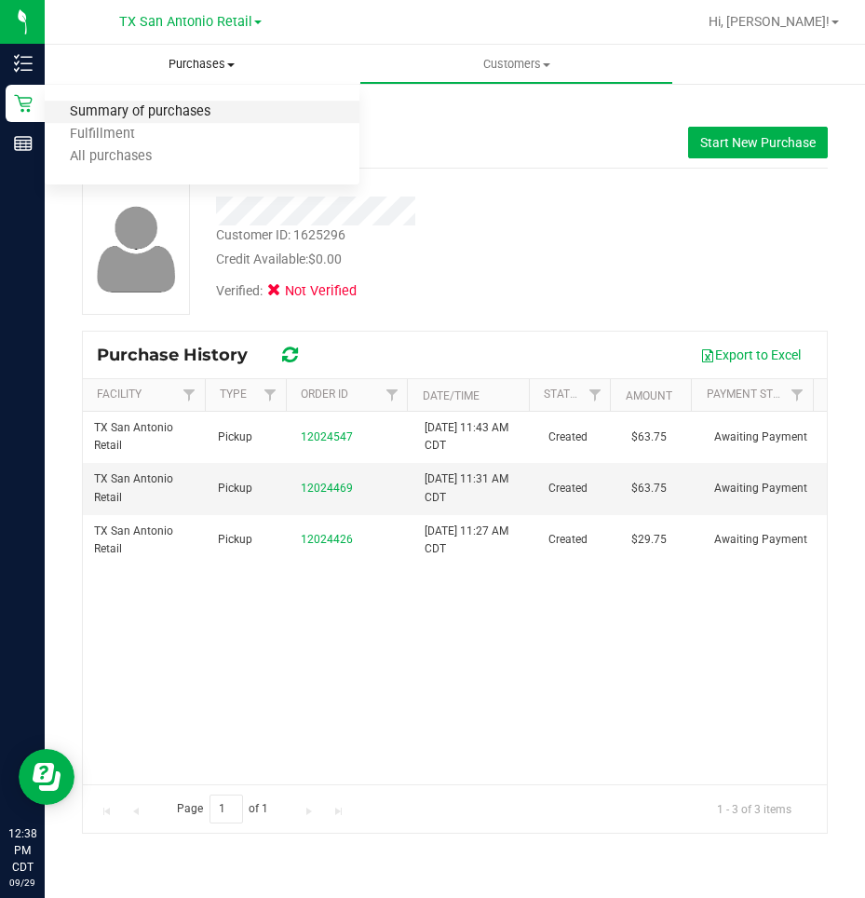
click at [134, 107] on span "Summary of purchases" at bounding box center [140, 112] width 191 height 16
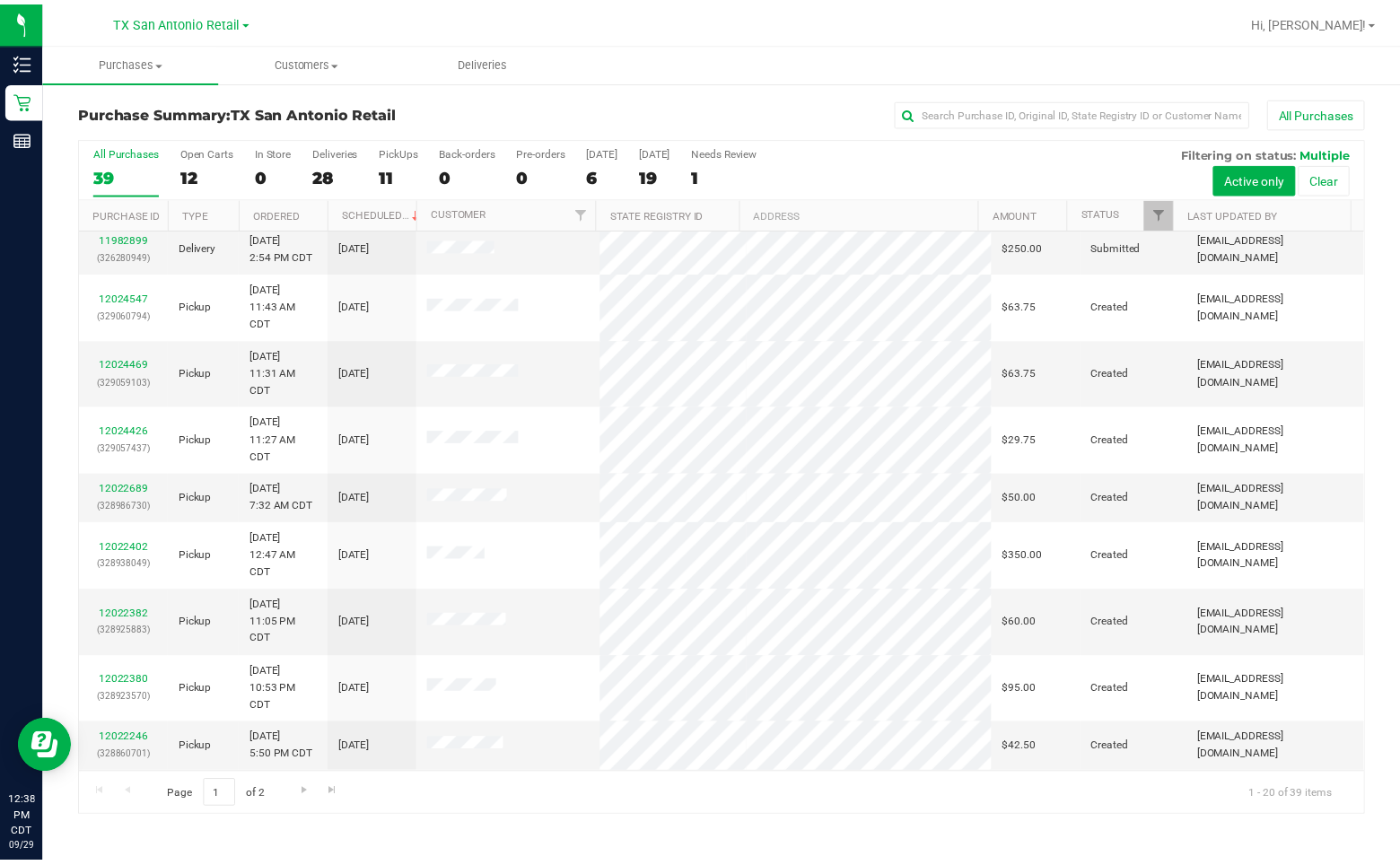
scroll to position [656, 0]
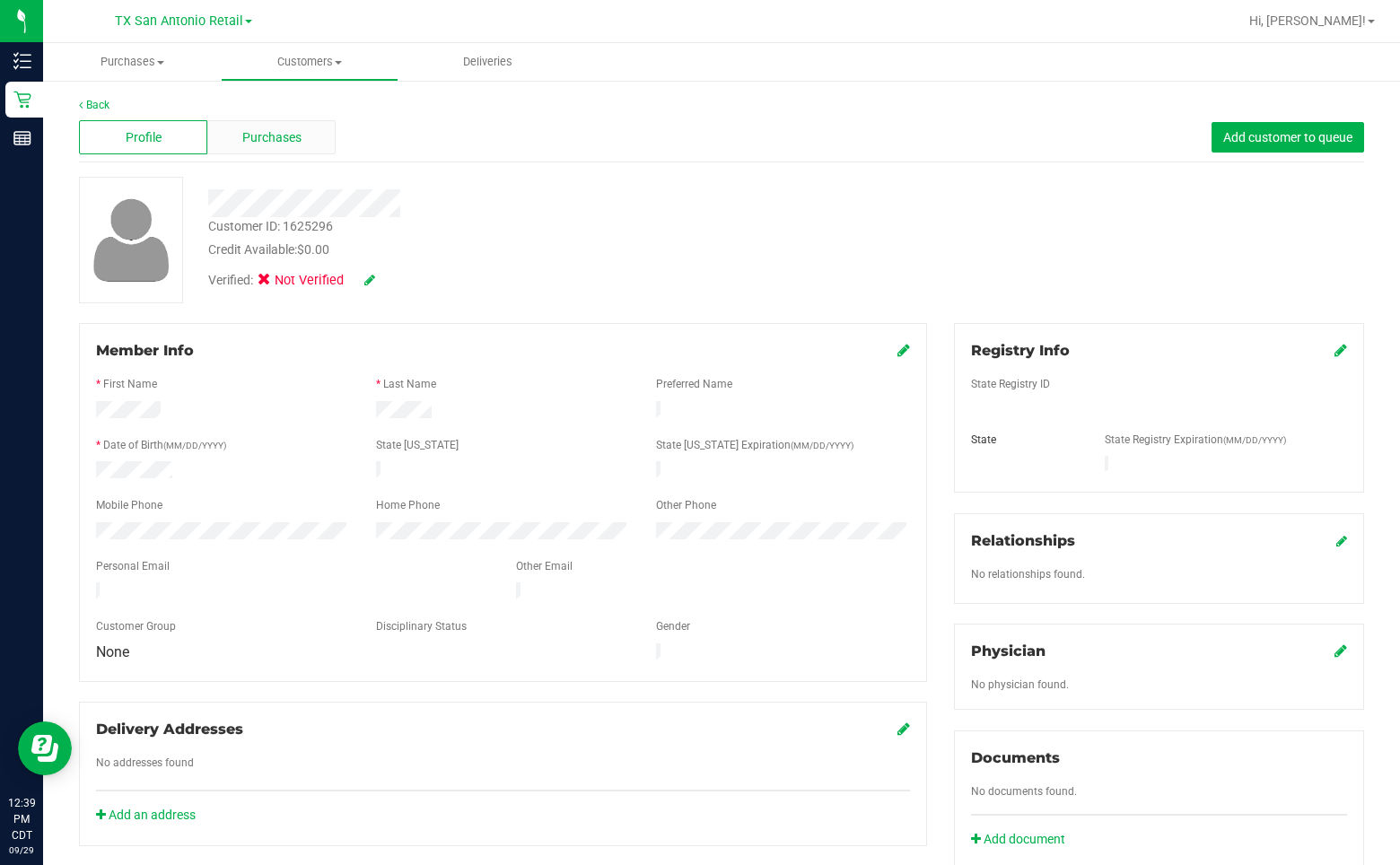
click at [271, 140] on span "Purchases" at bounding box center [271, 138] width 59 height 19
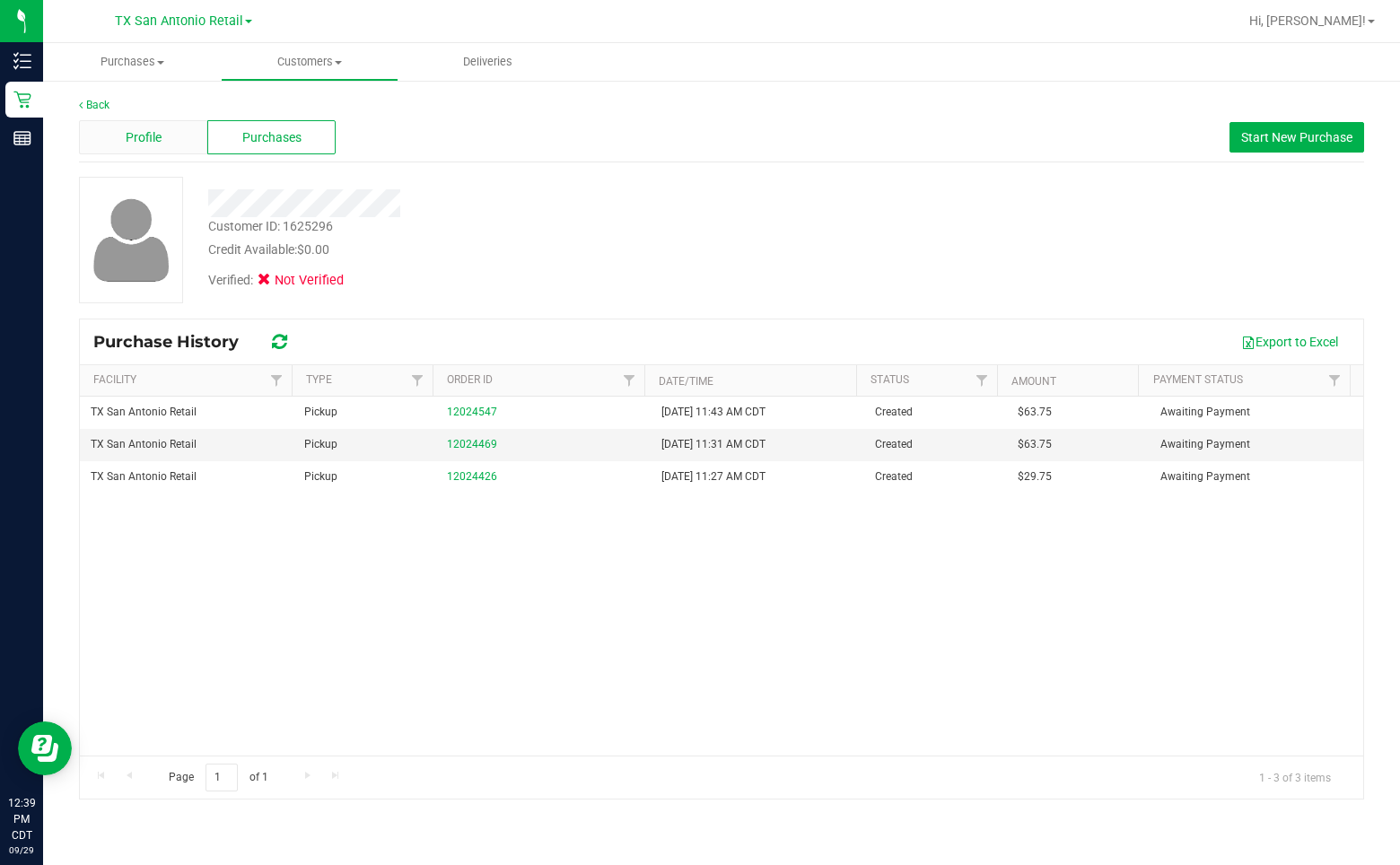
click at [124, 137] on div "Profile" at bounding box center [143, 137] width 128 height 34
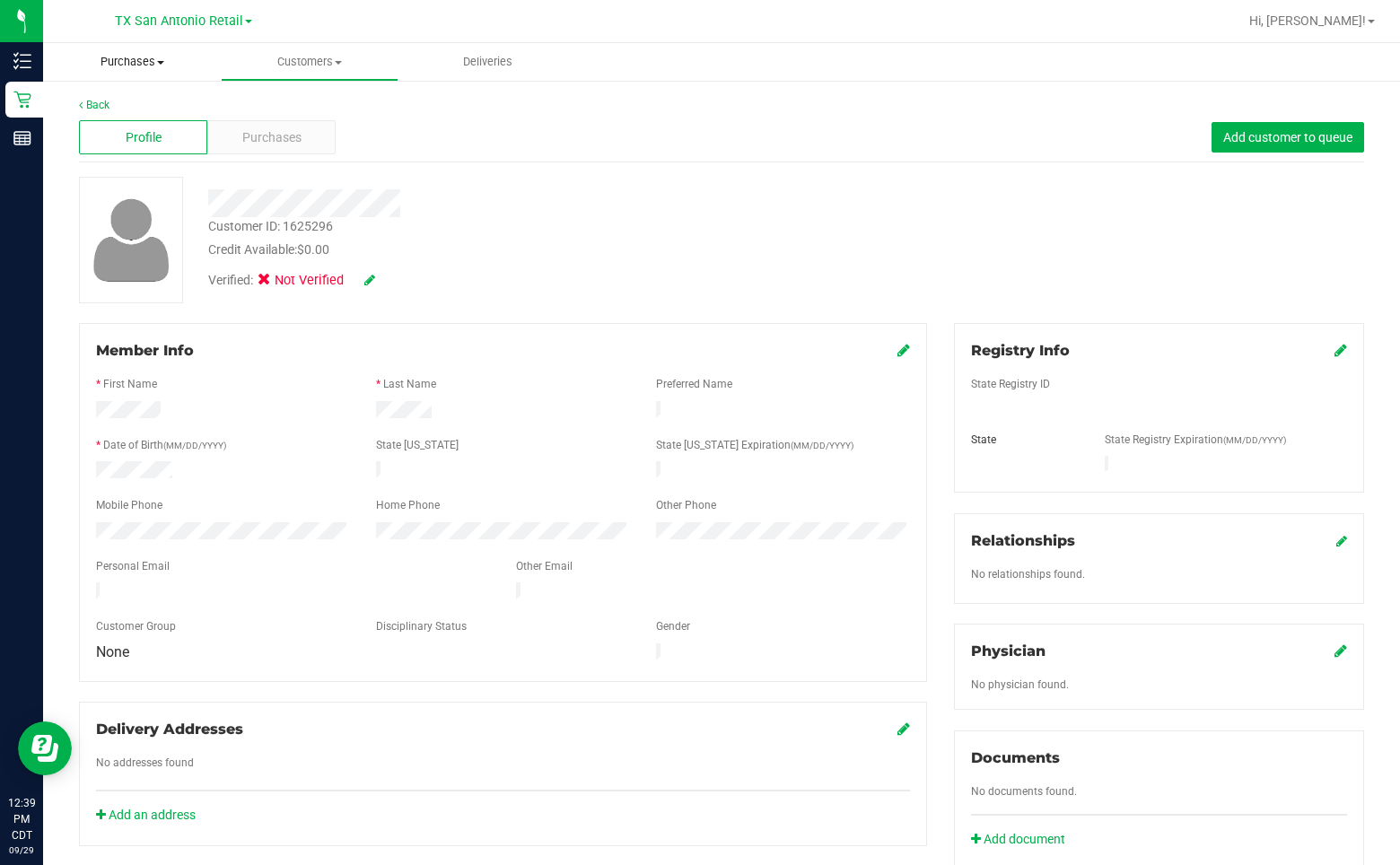
click at [143, 59] on span "Purchases" at bounding box center [132, 62] width 177 height 16
click at [150, 109] on span "Summary of purchases" at bounding box center [135, 108] width 184 height 15
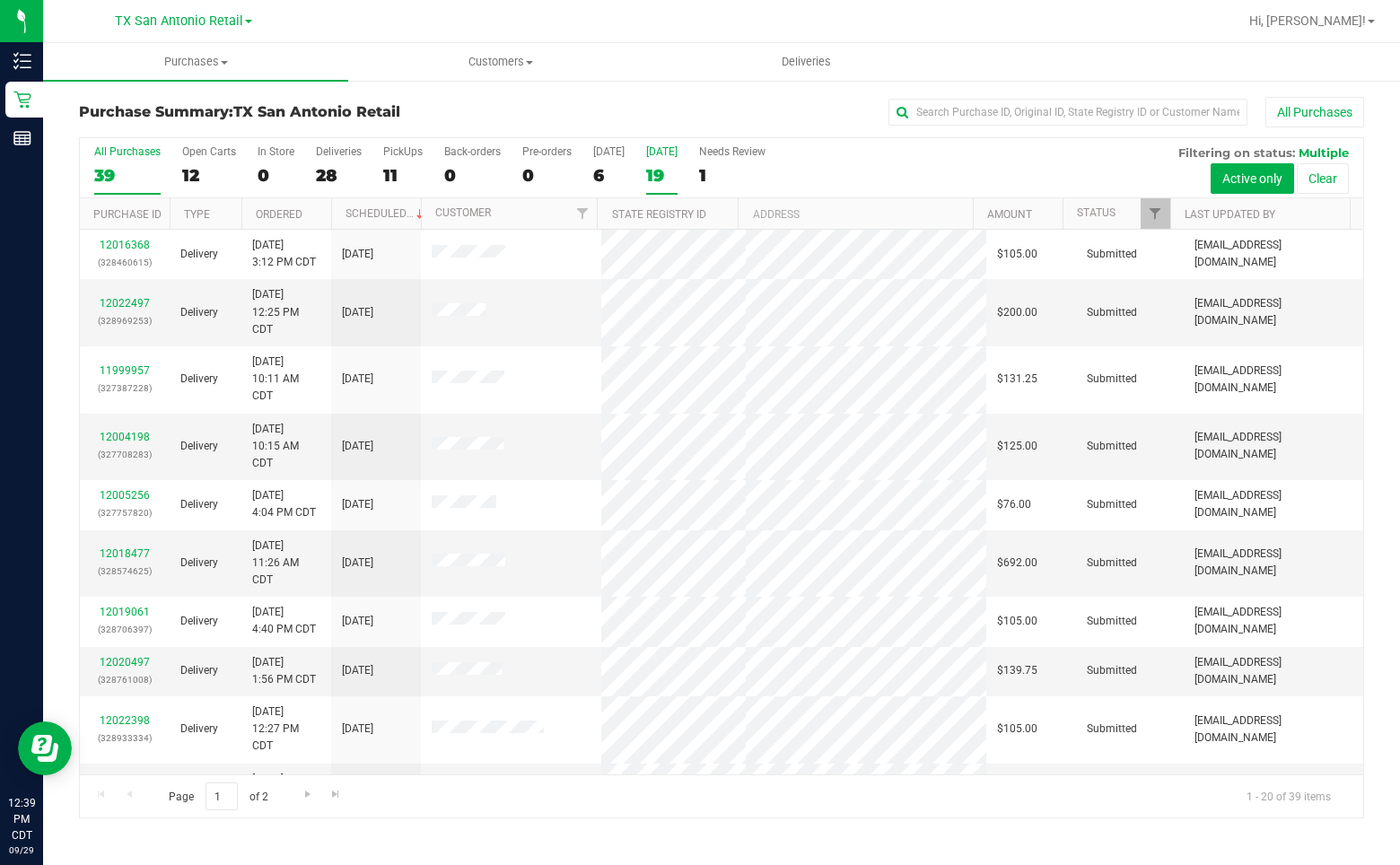
click at [659, 167] on div "19" at bounding box center [661, 174] width 32 height 20
click at [0, 0] on input "[DATE] 19" at bounding box center [0, 0] width 0 height 0
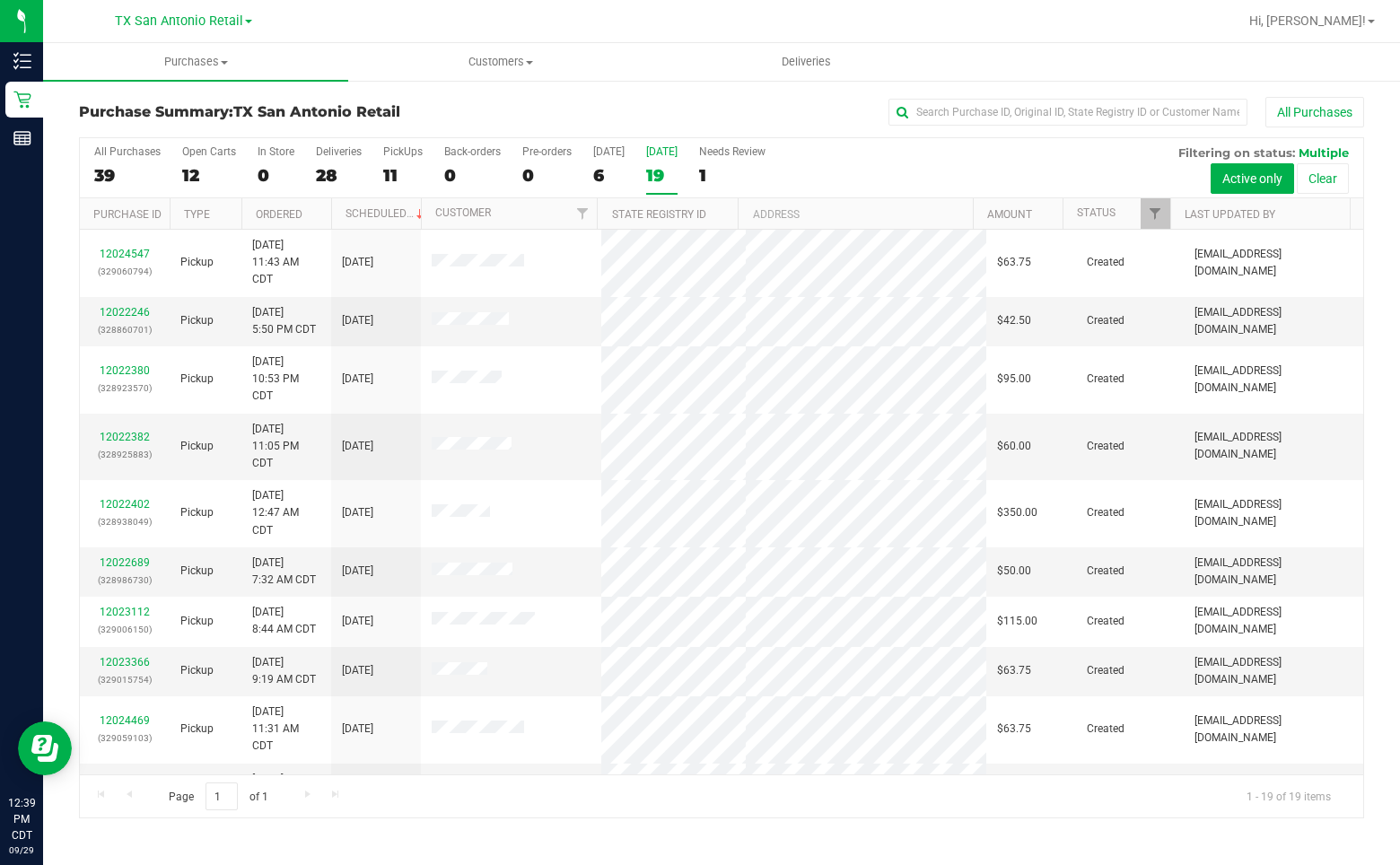
click at [800, 118] on div "All Purchases" at bounding box center [935, 113] width 857 height 31
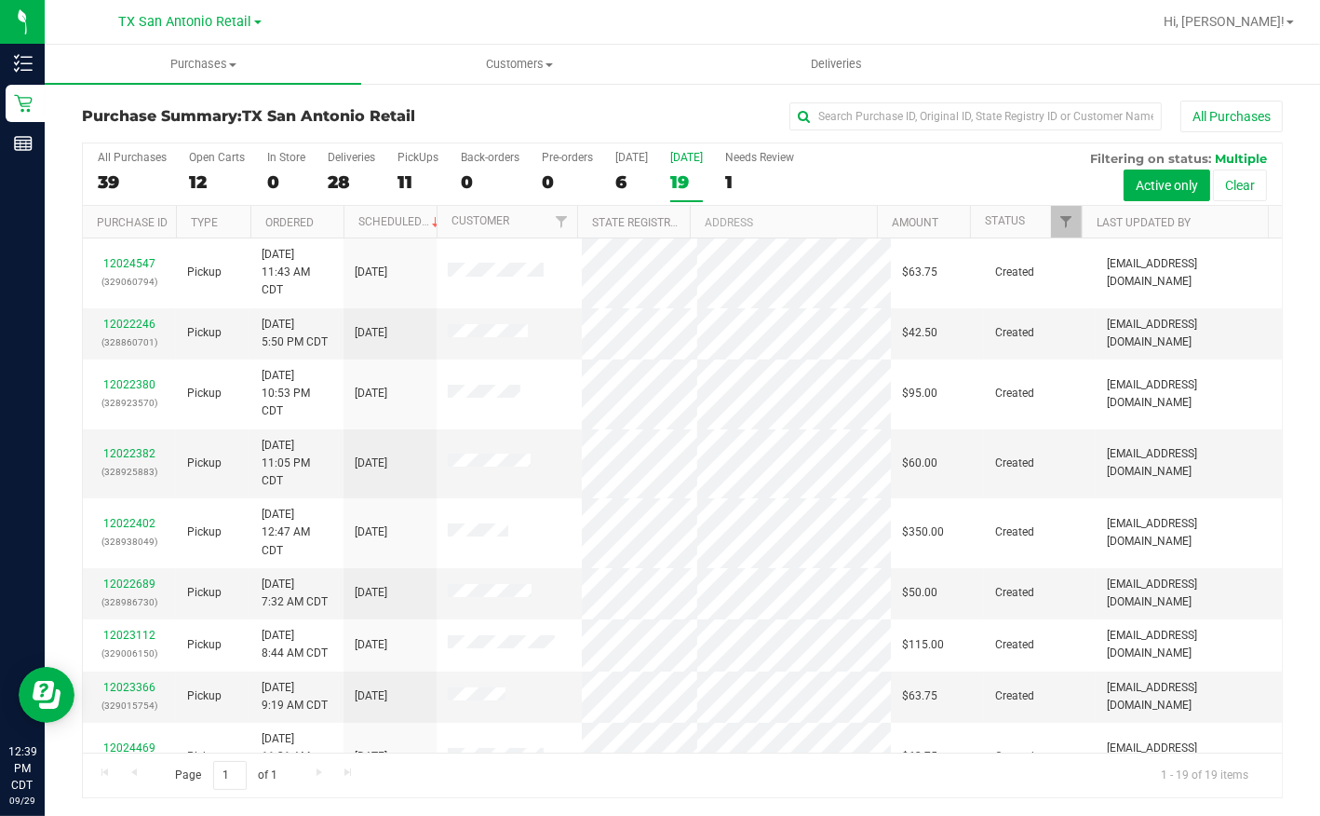
click at [696, 169] on label "[DATE] 19" at bounding box center [686, 176] width 33 height 51
click at [0, 0] on input "[DATE] 19" at bounding box center [0, 0] width 0 height 0
click at [1063, 221] on span "Filter" at bounding box center [1066, 221] width 15 height 15
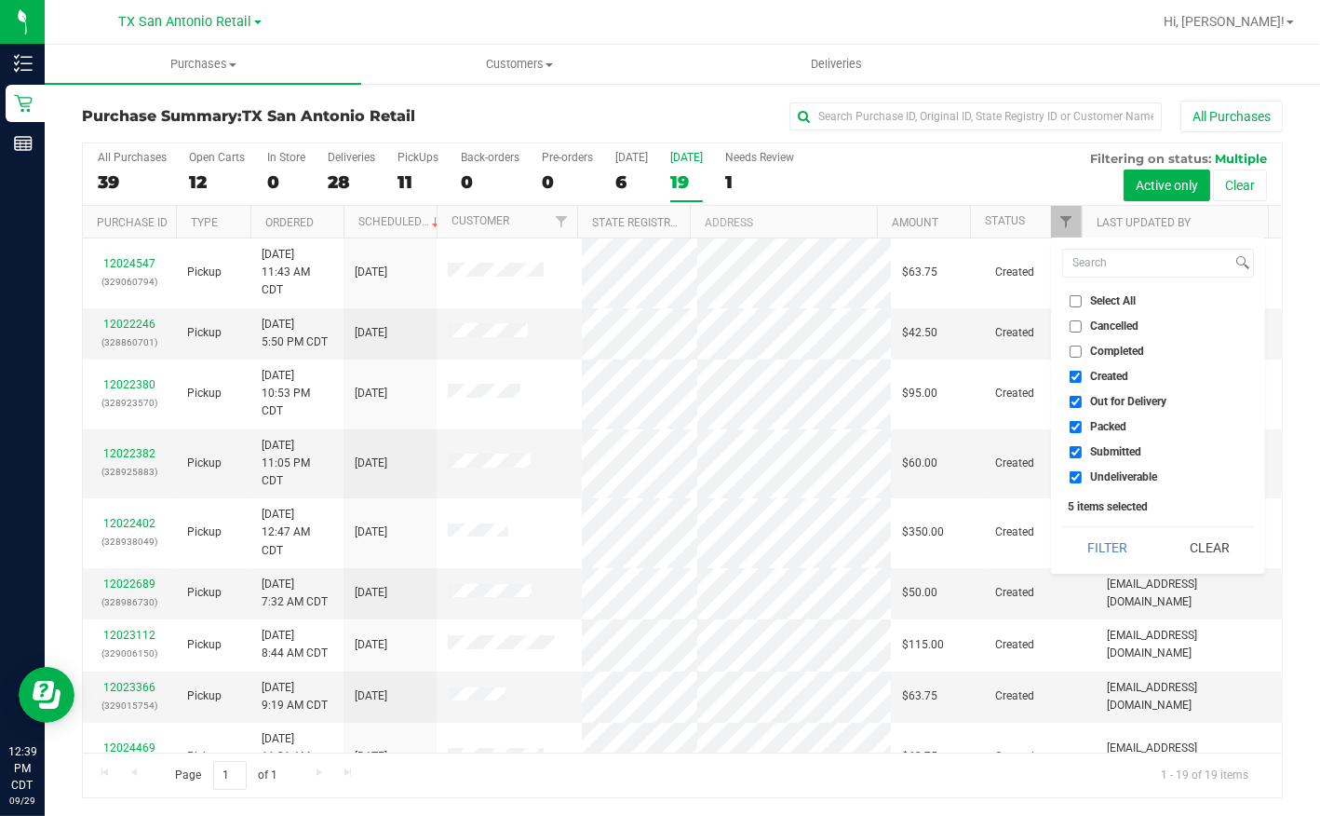
click at [1090, 479] on span "Undeliverable" at bounding box center [1123, 476] width 67 height 11
click at [1082, 479] on input "Undeliverable" at bounding box center [1076, 477] width 12 height 12
checkbox input "false"
click at [1087, 448] on label "Submitted" at bounding box center [1106, 452] width 72 height 12
click at [1082, 448] on input "Submitted" at bounding box center [1076, 452] width 12 height 12
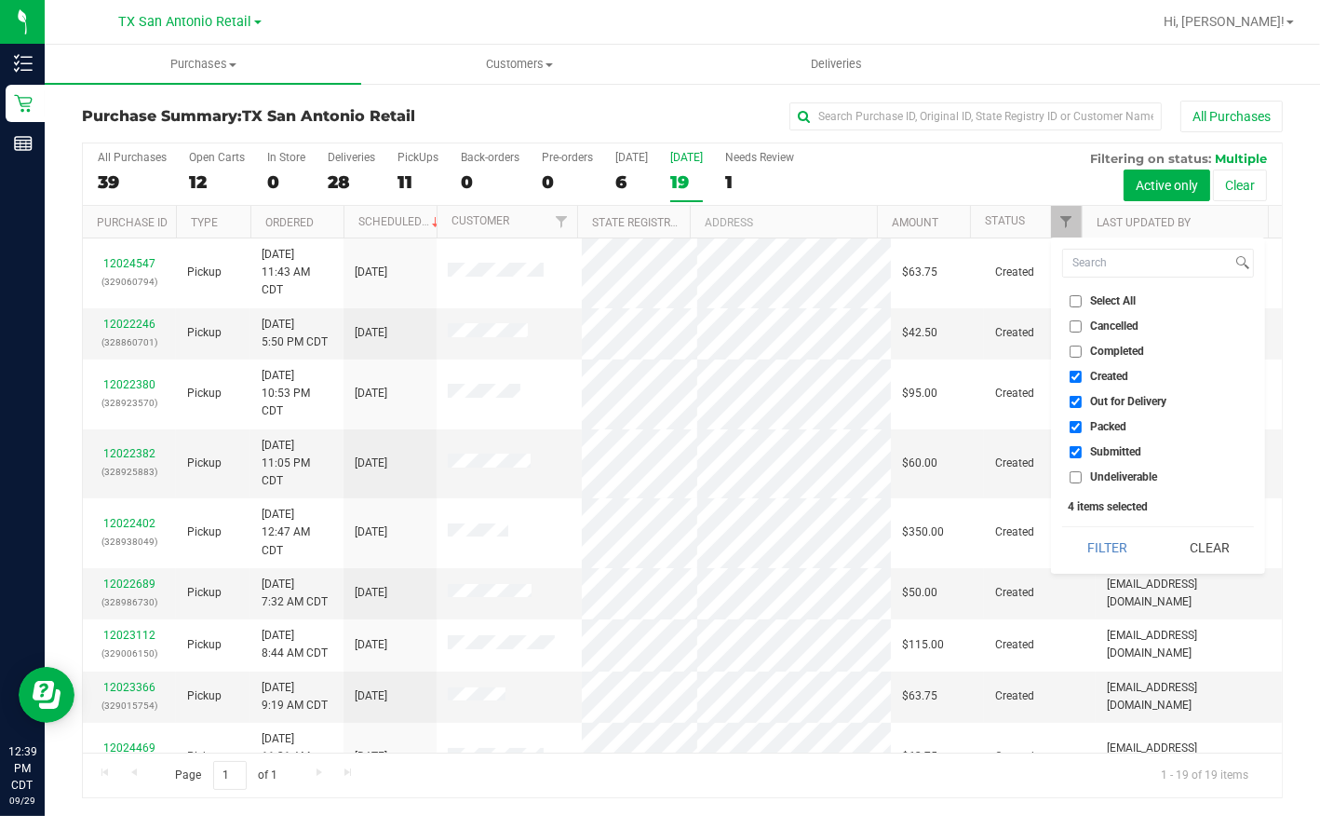
checkbox input "false"
click at [1085, 427] on label "Packed" at bounding box center [1098, 427] width 57 height 12
click at [1082, 427] on input "Packed" at bounding box center [1076, 427] width 12 height 12
checkbox input "false"
click at [1084, 401] on label "Out for Delivery" at bounding box center [1118, 402] width 97 height 12
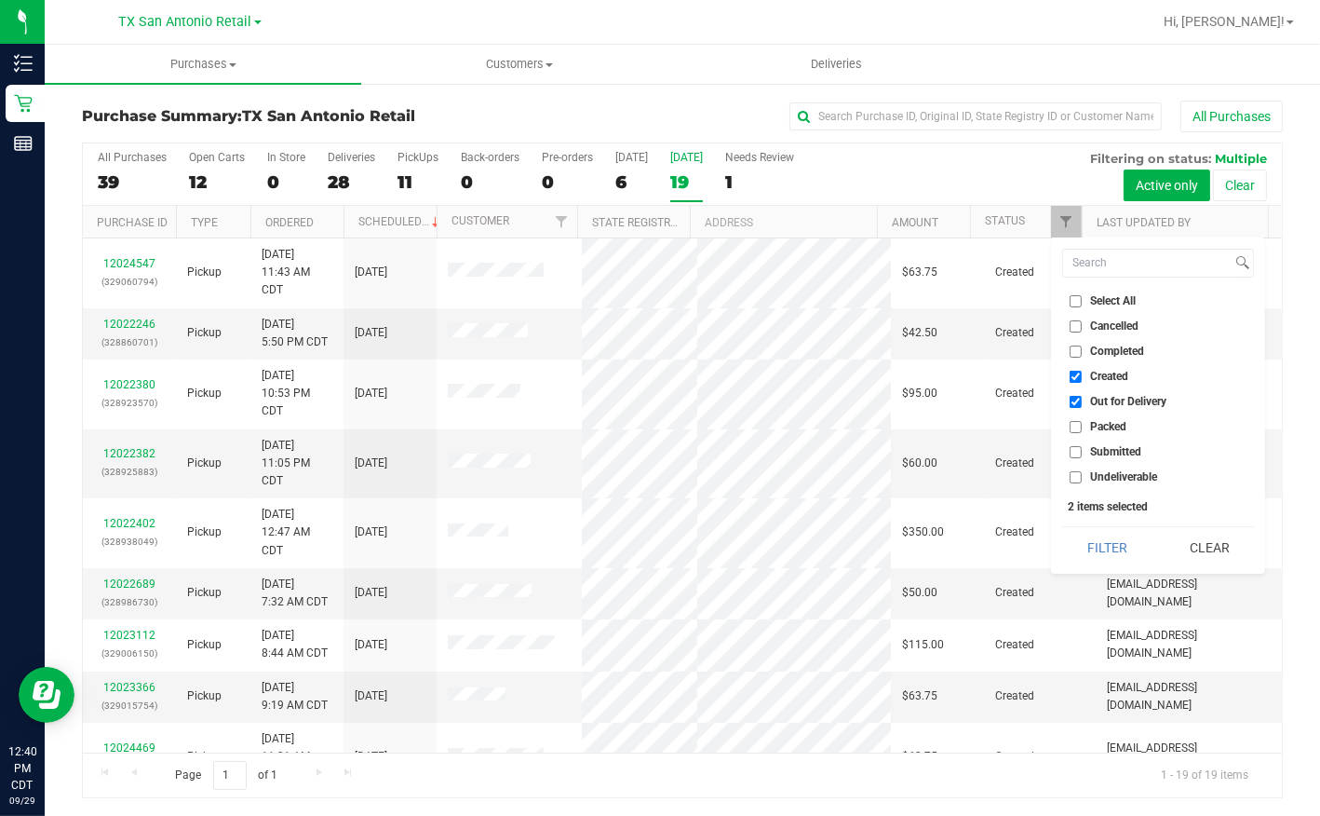
click at [1082, 401] on input "Out for Delivery" at bounding box center [1076, 402] width 12 height 12
checkbox input "false"
click at [1104, 549] on button "Filter" at bounding box center [1107, 547] width 89 height 41
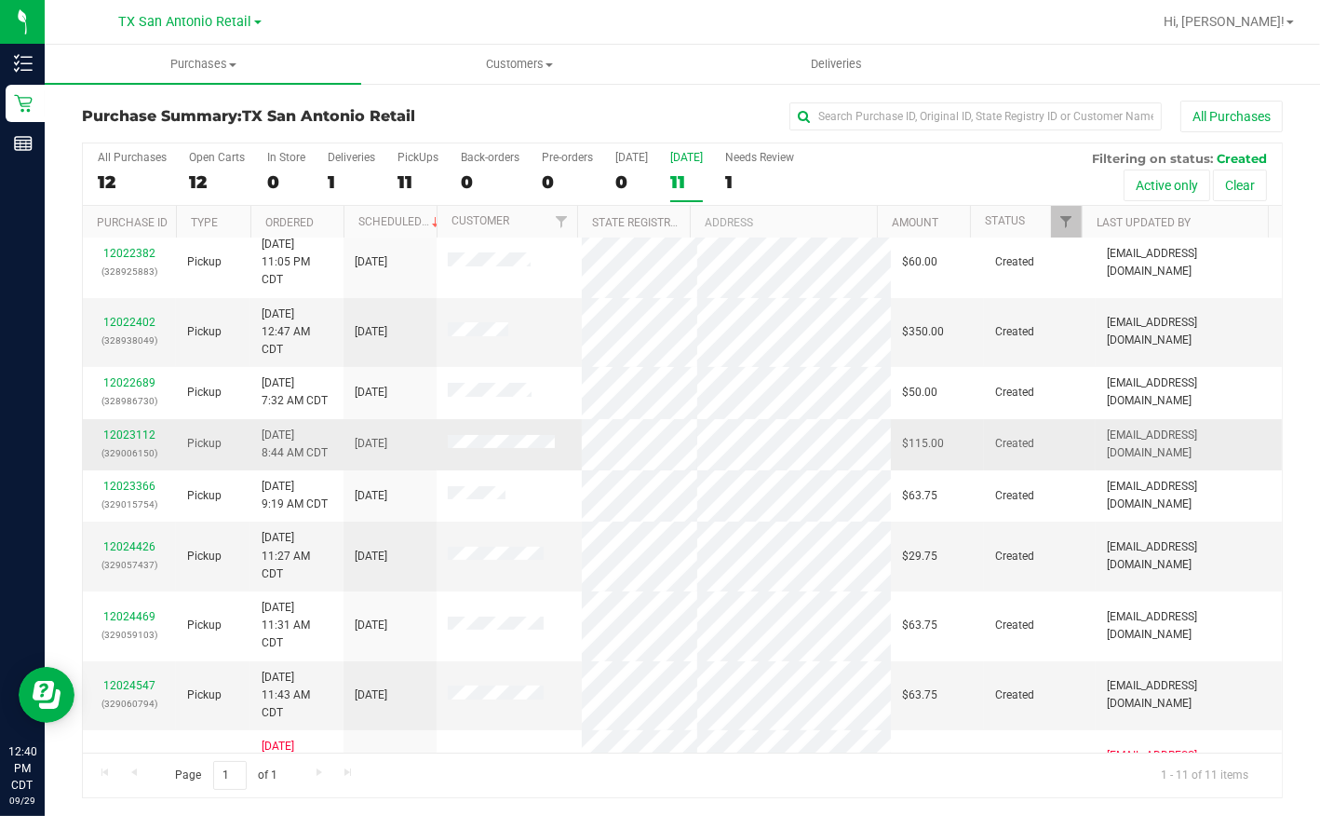
scroll to position [177, 0]
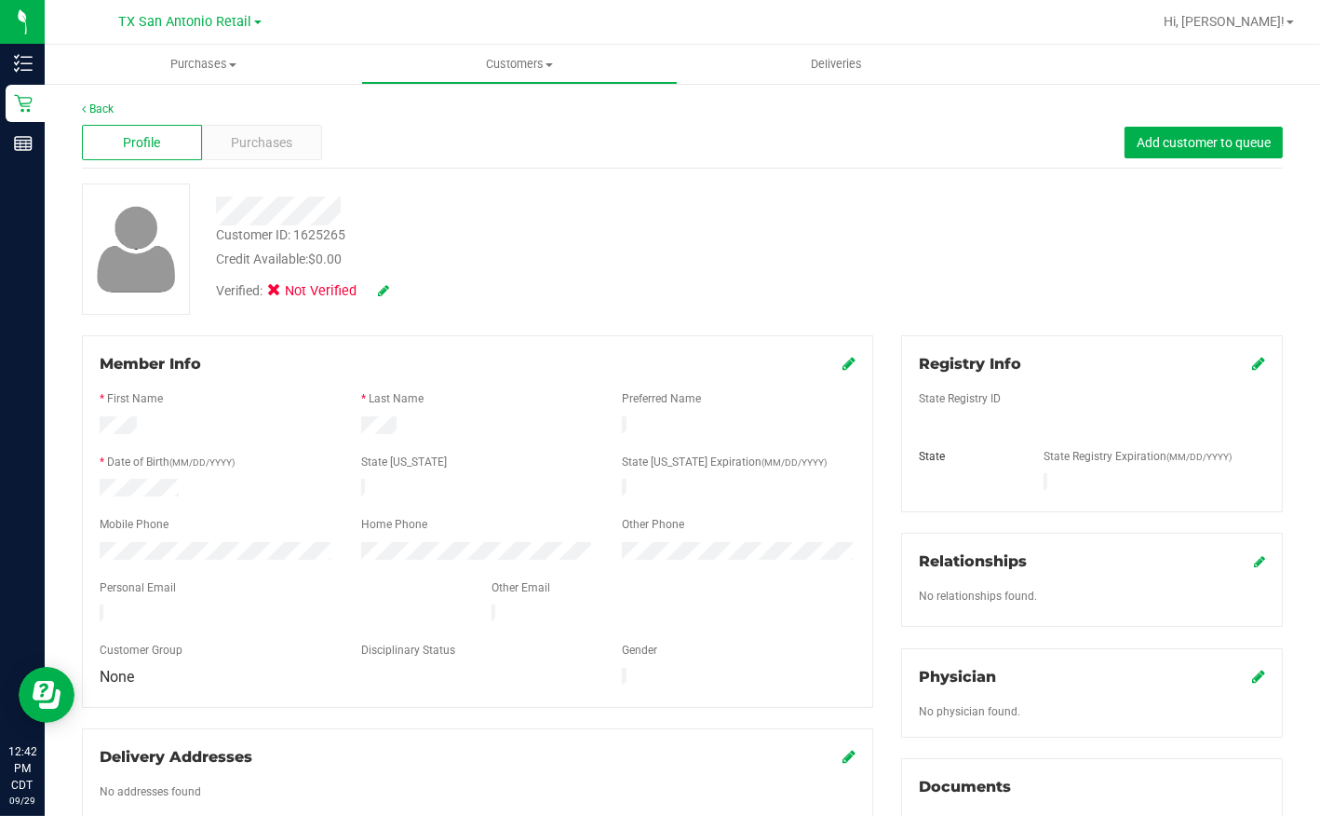
click at [614, 145] on div "Profile Purchases Add customer to queue" at bounding box center [682, 142] width 1201 height 51
click at [276, 134] on span "Purchases" at bounding box center [262, 143] width 61 height 20
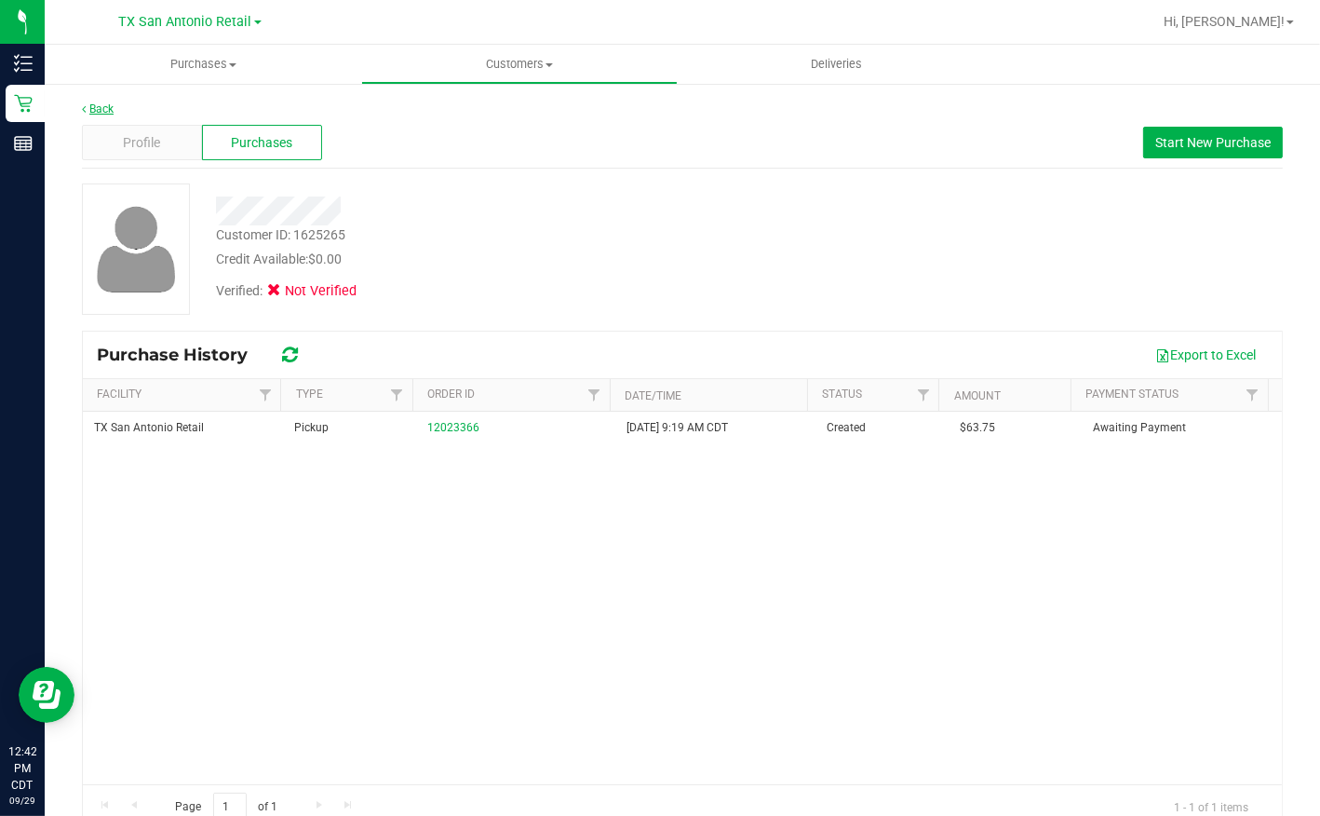
click at [102, 111] on link "Back" at bounding box center [98, 108] width 32 height 13
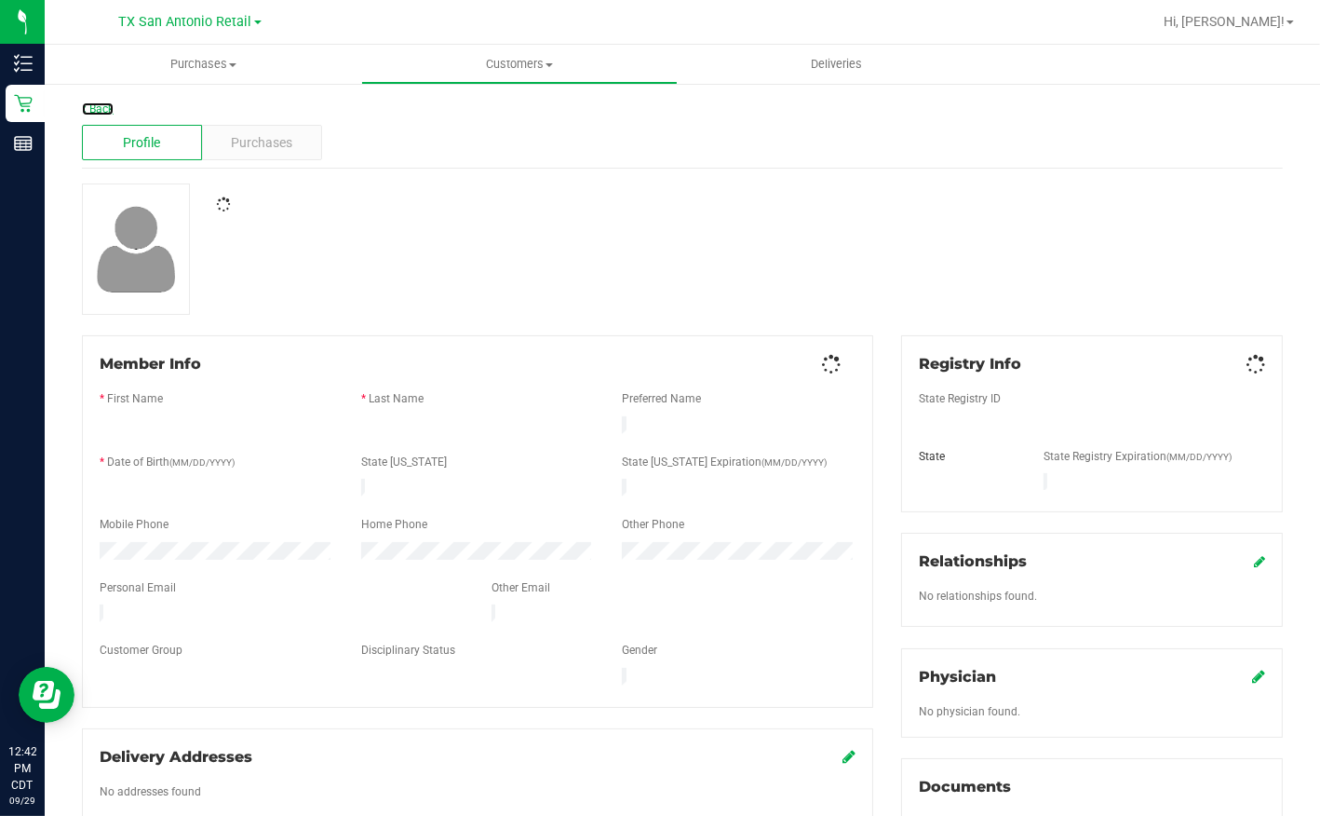
click at [102, 111] on link "Back" at bounding box center [98, 108] width 32 height 13
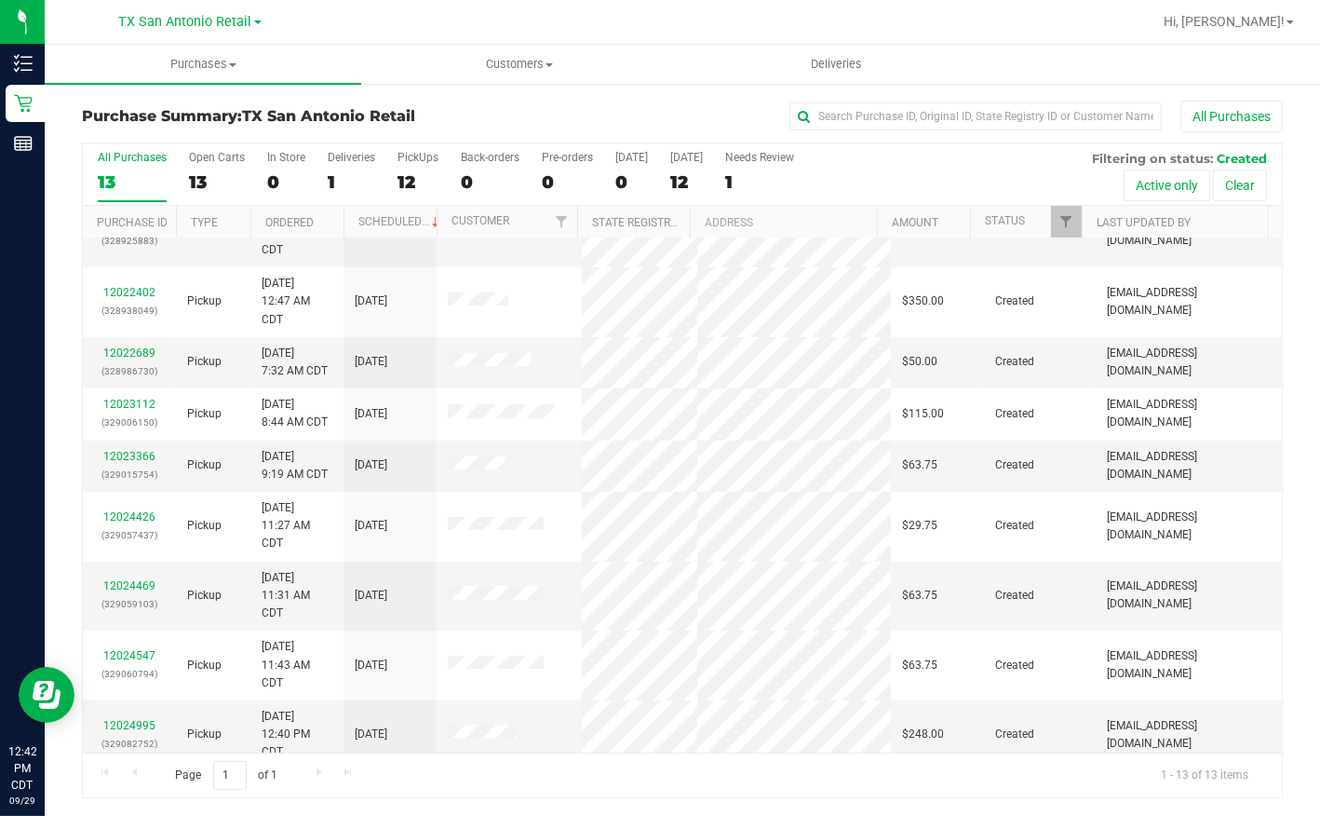
scroll to position [316, 0]
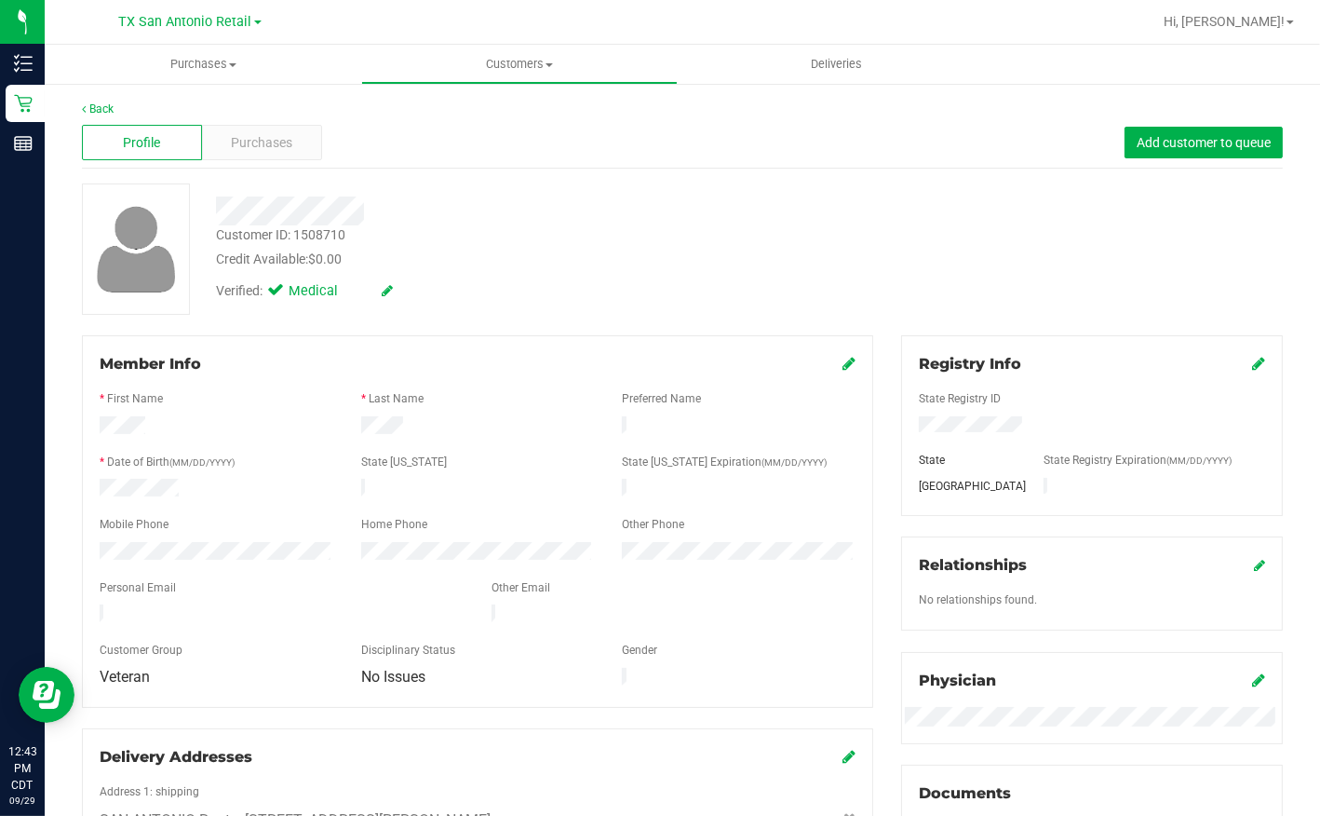
click at [369, 213] on div at bounding box center [509, 210] width 615 height 29
click at [264, 146] on span "Purchases" at bounding box center [262, 143] width 61 height 20
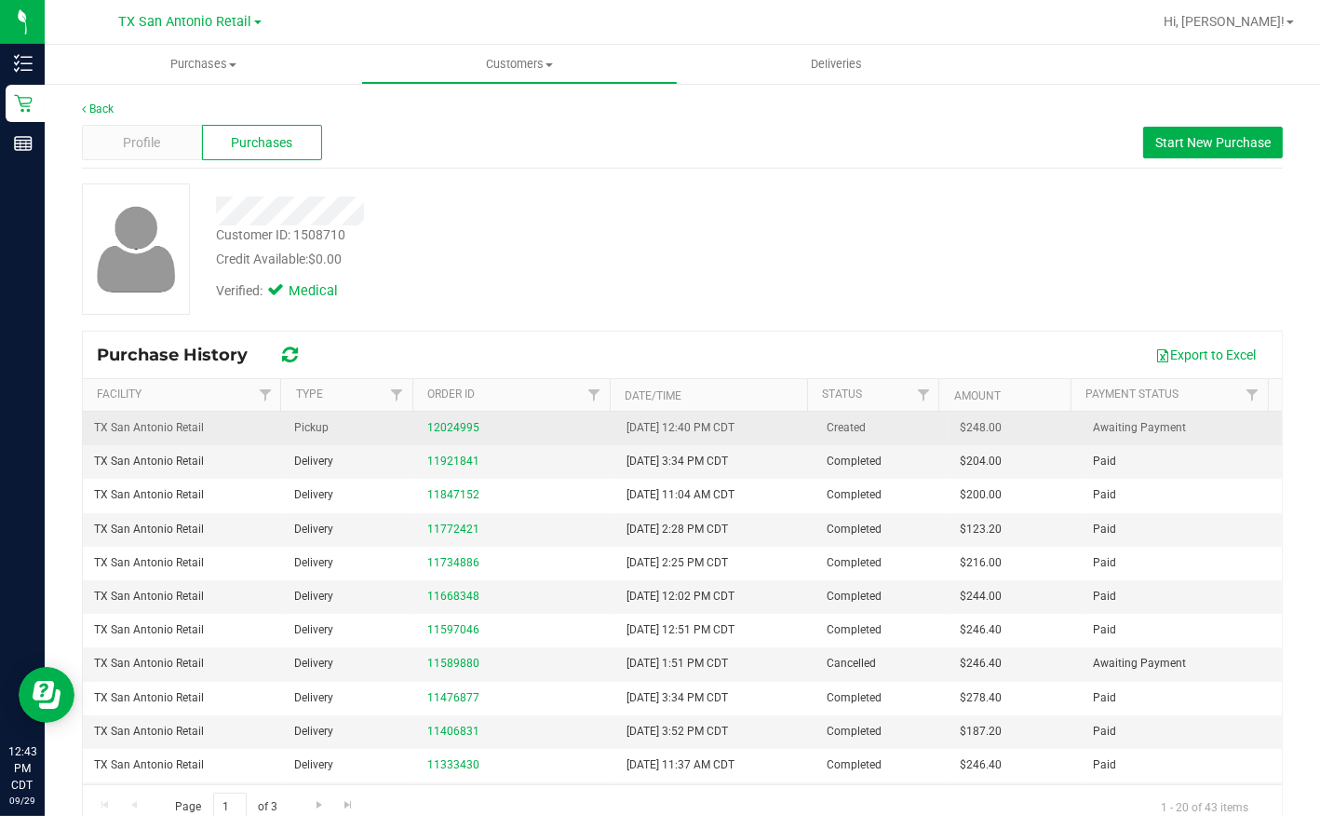
click at [441, 435] on div "12024995" at bounding box center [516, 428] width 178 height 18
click at [453, 425] on link "12024995" at bounding box center [453, 427] width 52 height 13
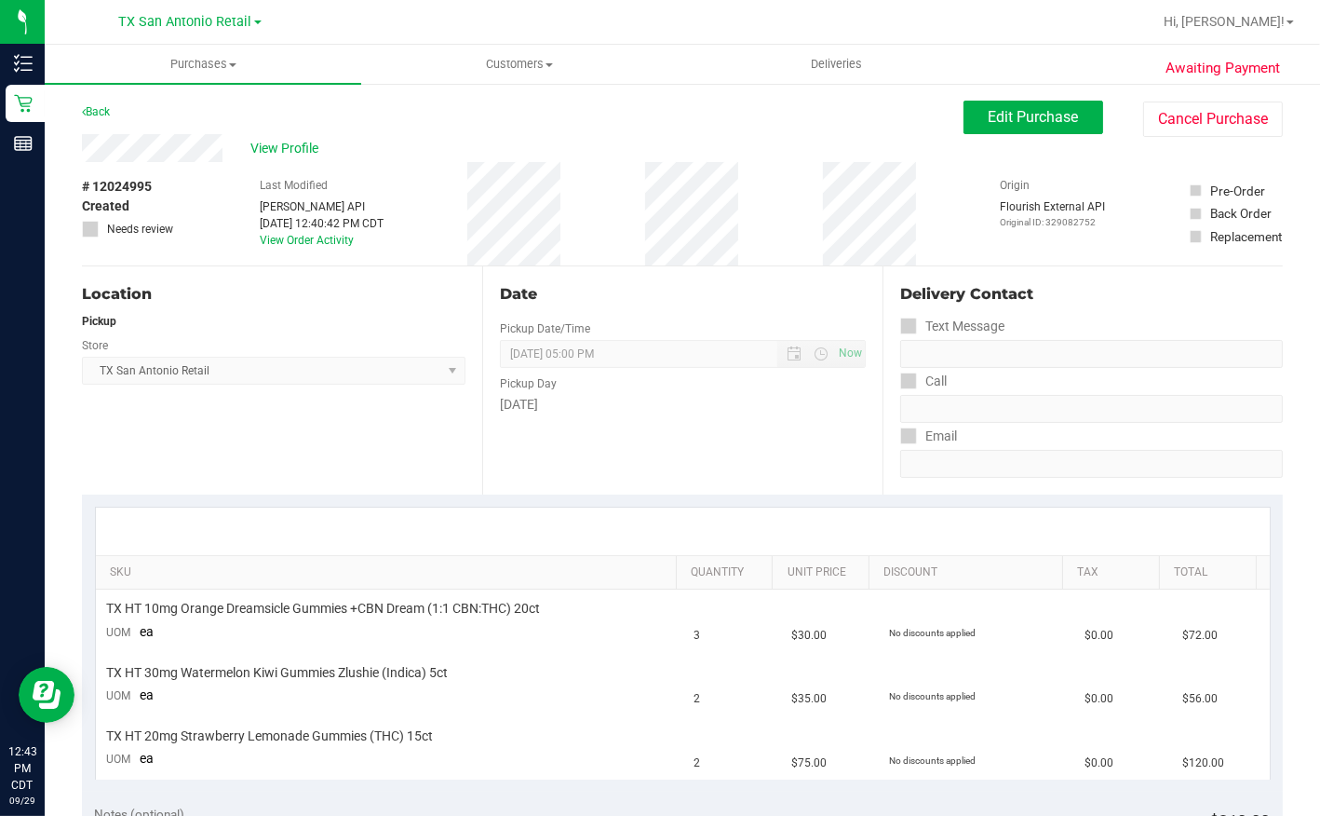
click at [240, 154] on div "View Profile" at bounding box center [523, 148] width 882 height 28
click at [972, 125] on button "Edit Purchase" at bounding box center [1034, 118] width 140 height 34
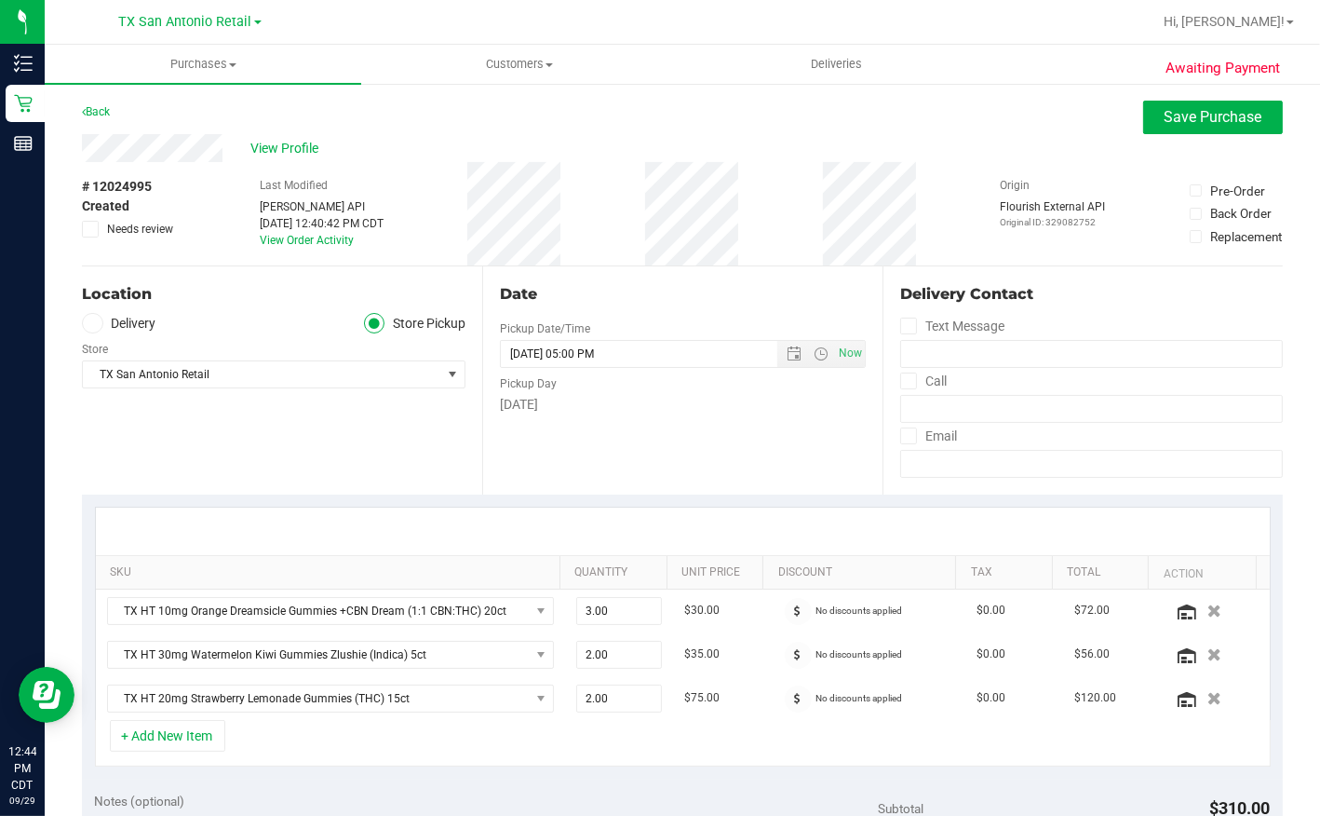
click at [93, 323] on icon at bounding box center [92, 323] width 11 height 0
click at [0, 0] on input "Delivery" at bounding box center [0, 0] width 0 height 0
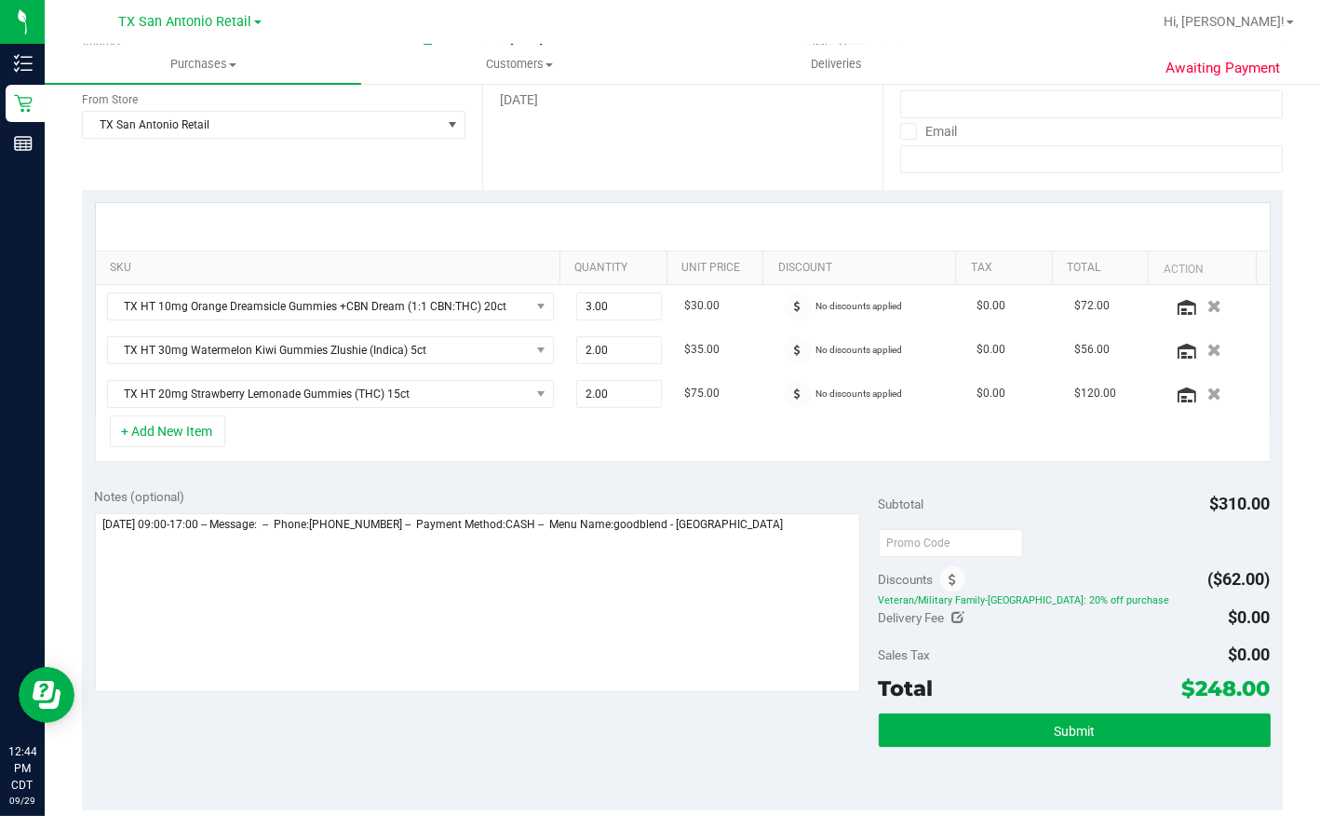
scroll to position [423, 0]
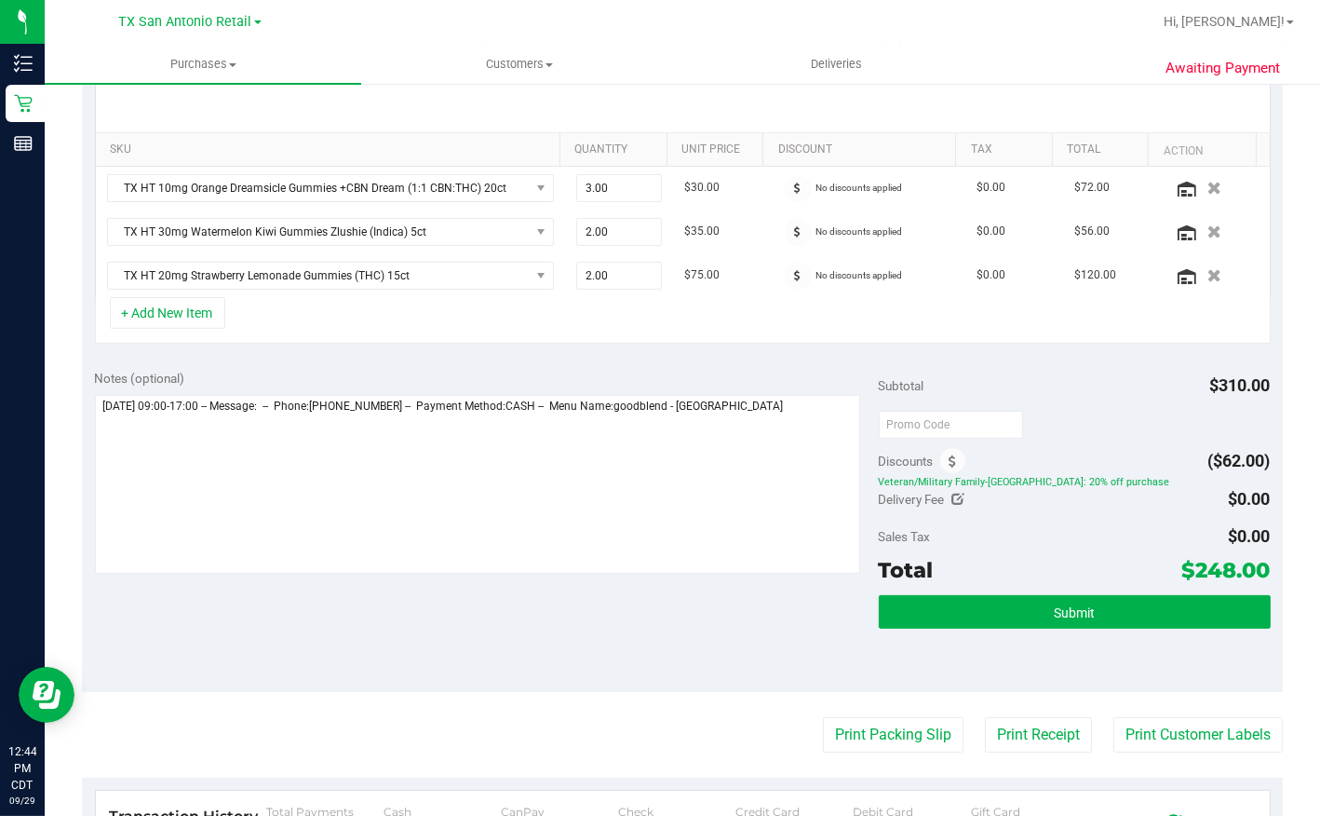
click at [798, 389] on div "Notes (optional)" at bounding box center [487, 473] width 784 height 209
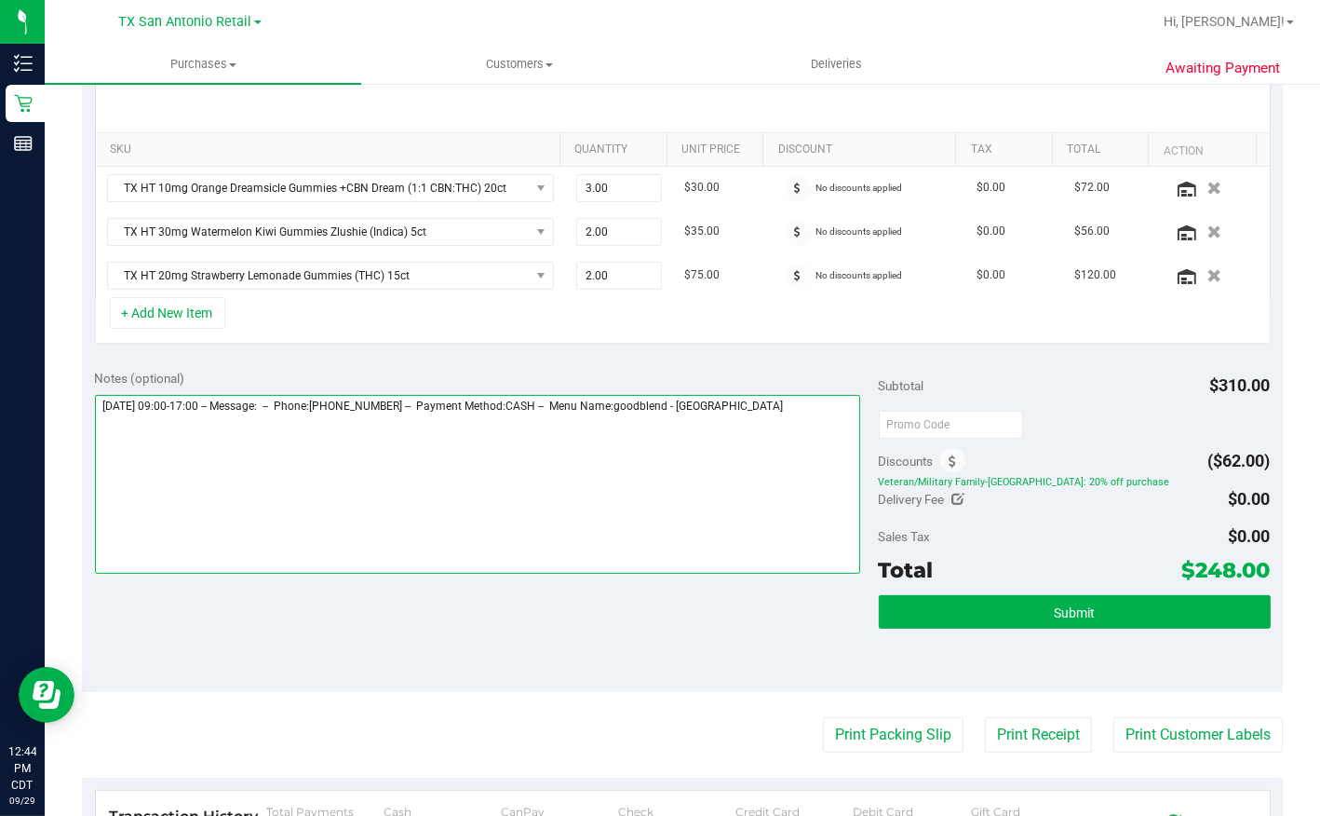
click at [805, 416] on textarea at bounding box center [477, 484] width 765 height 179
type textarea "[DATE] 09:00-17:00 -- Message: -- Phone:[PHONE_NUMBER] -- Payment Method:CASH -…"
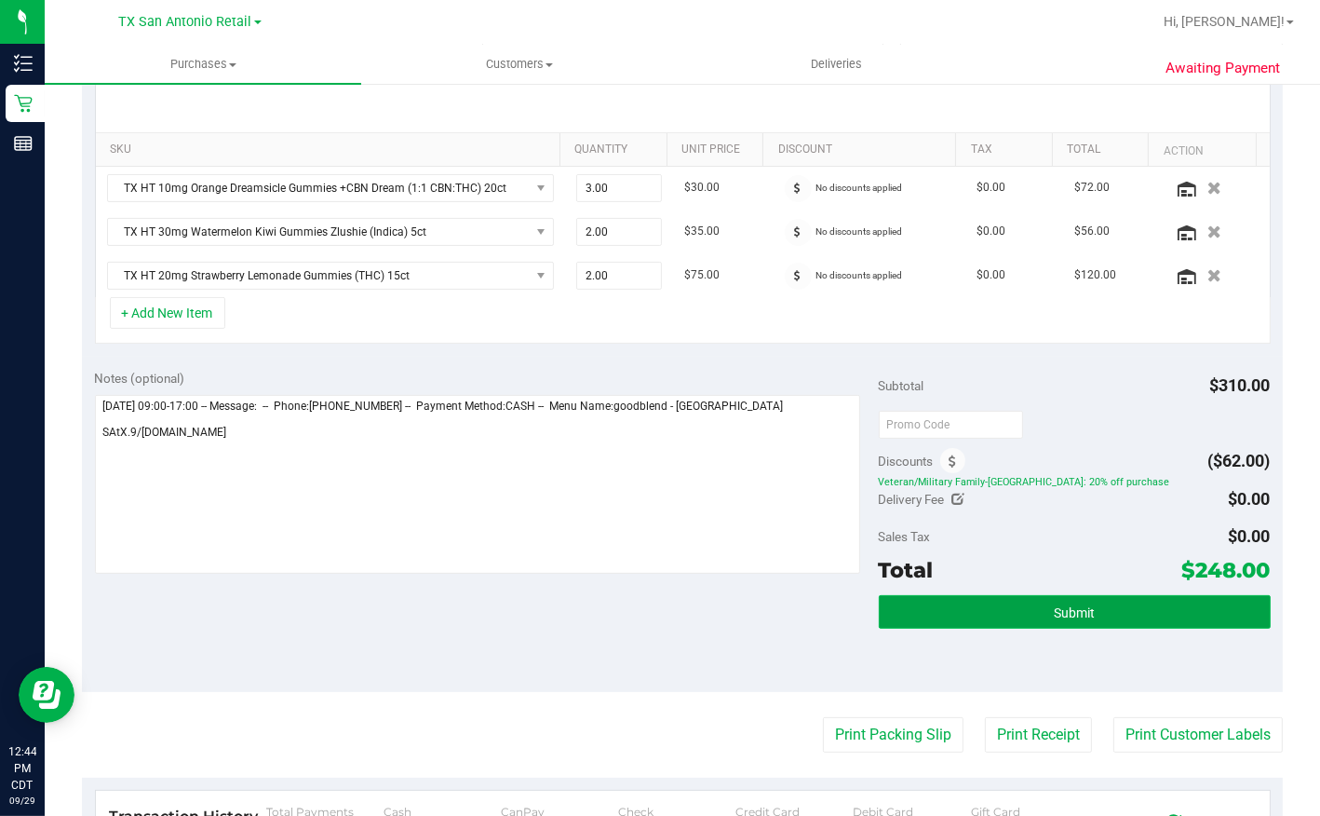
click at [1076, 609] on span "Submit" at bounding box center [1074, 612] width 41 height 15
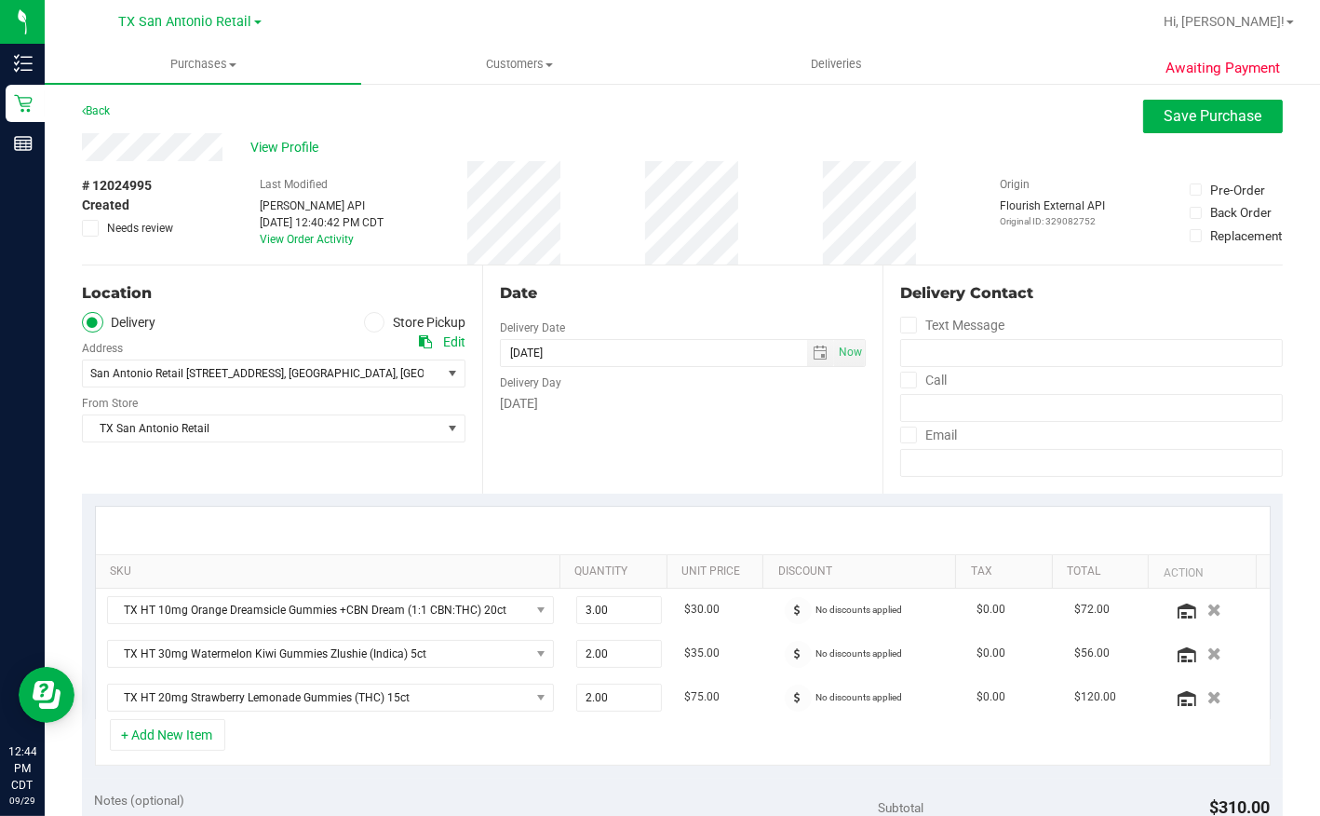
scroll to position [0, 0]
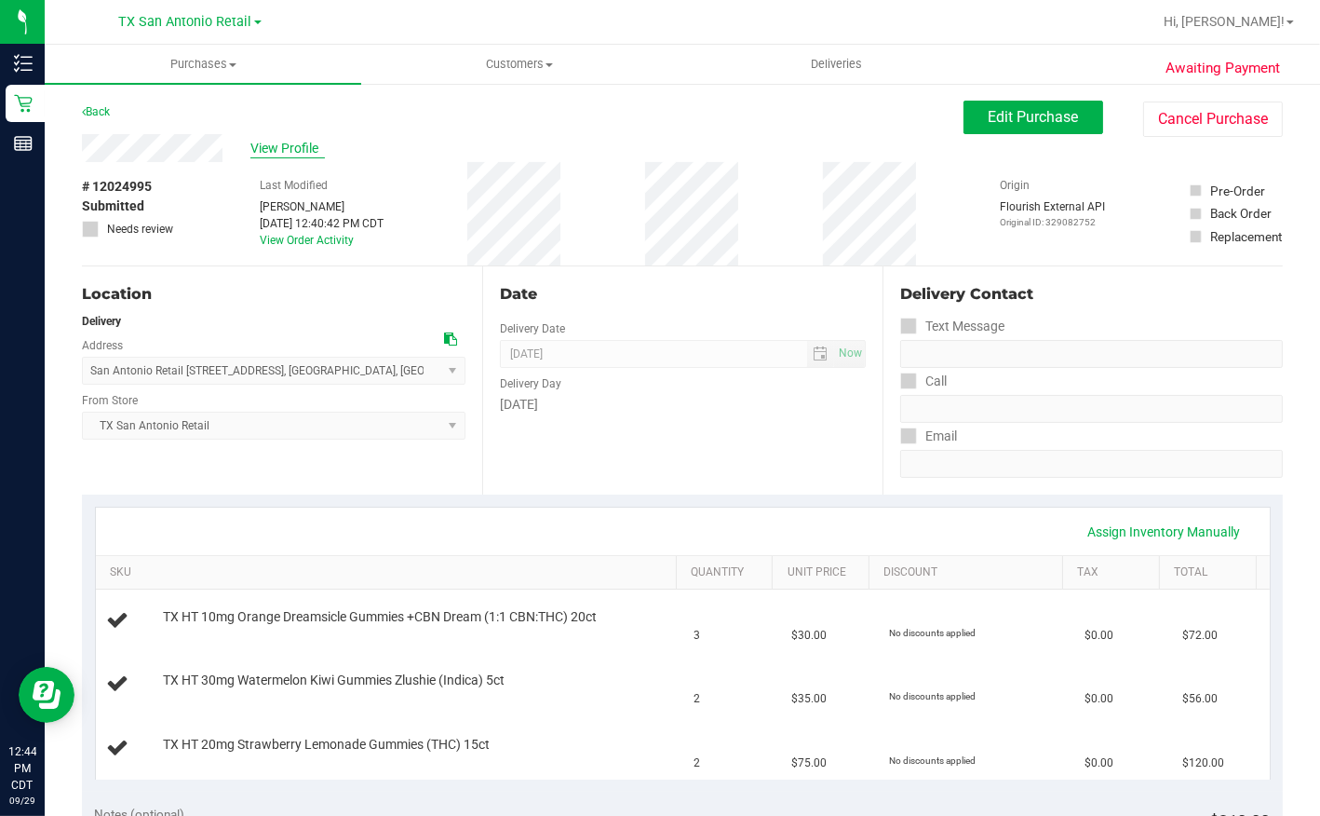
click at [286, 147] on span "View Profile" at bounding box center [287, 149] width 74 height 20
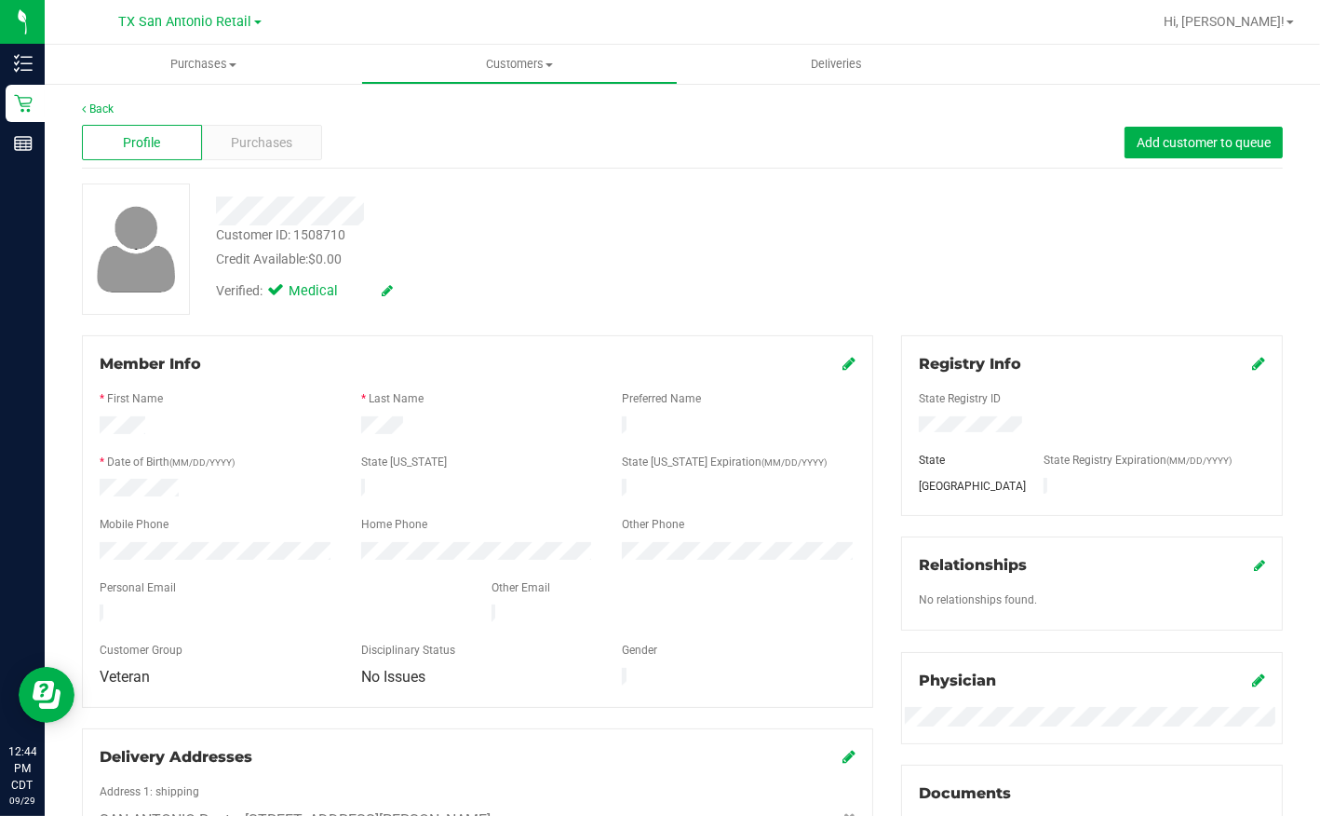
drag, startPoint x: 96, startPoint y: 607, endPoint x: 235, endPoint y: 607, distance: 138.7
click at [235, 607] on div at bounding box center [282, 615] width 392 height 22
click at [98, 105] on link "Back" at bounding box center [98, 108] width 32 height 13
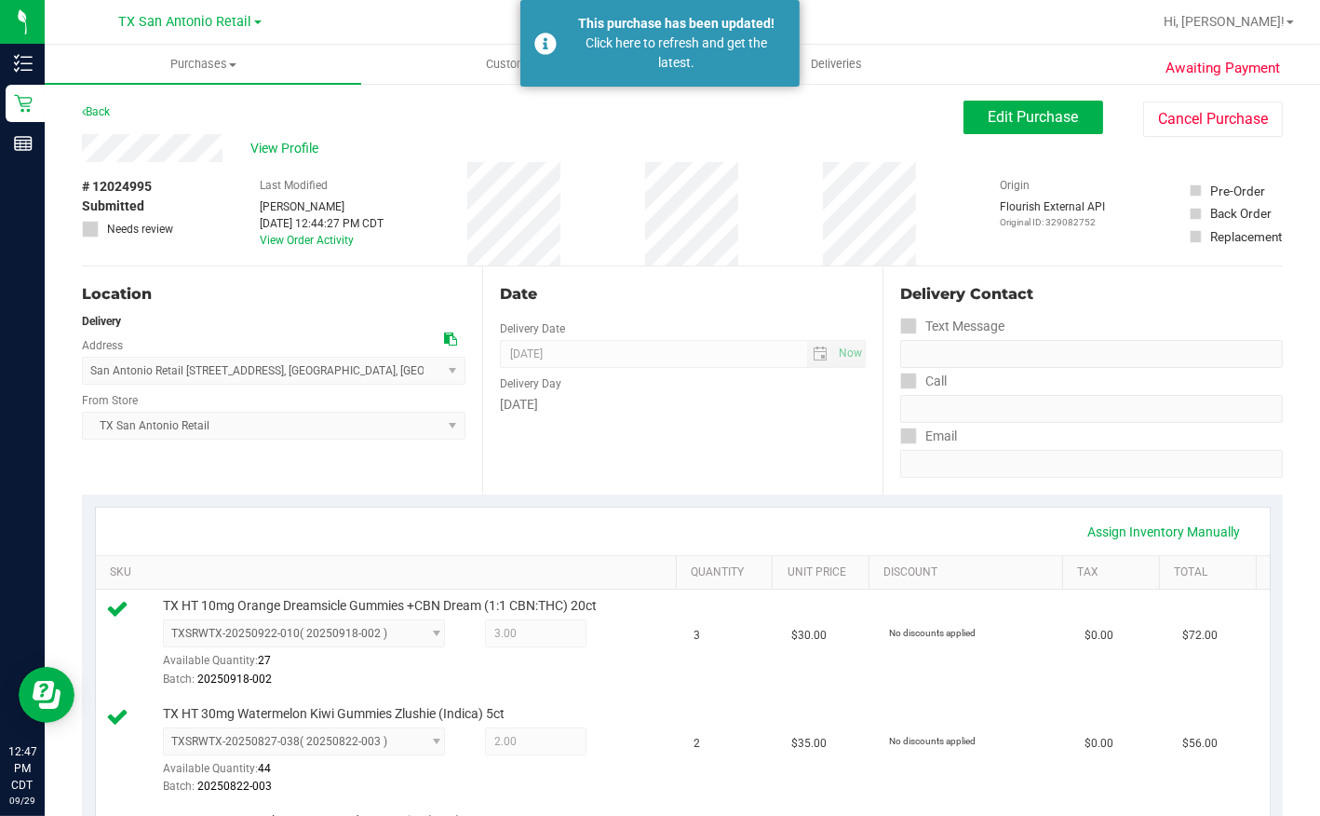
click at [364, 121] on div "Back Edit Purchase Cancel Purchase" at bounding box center [682, 118] width 1201 height 34
click at [964, 22] on div at bounding box center [742, 22] width 819 height 36
click at [698, 50] on div "Click here to refresh and get the latest." at bounding box center [676, 53] width 219 height 39
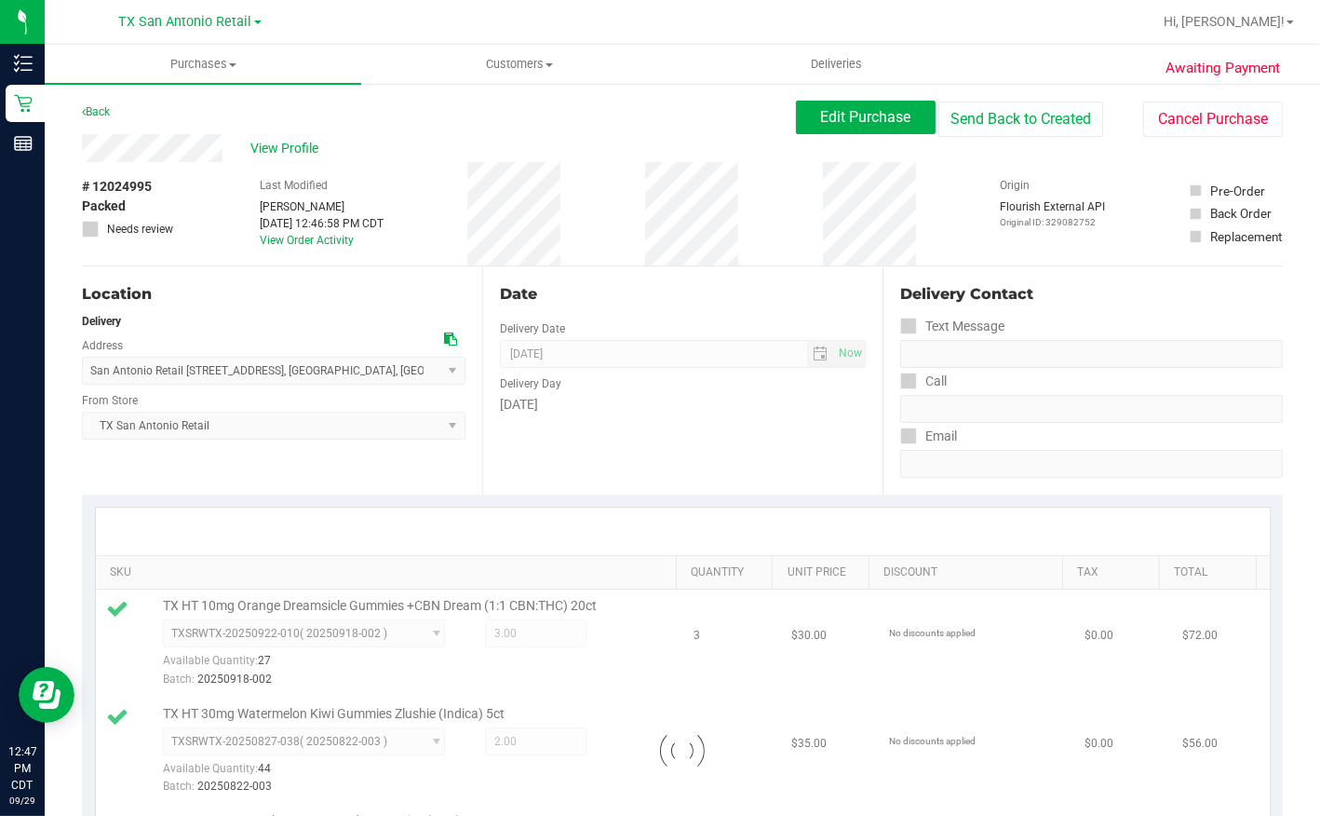
click at [684, 27] on div at bounding box center [742, 22] width 819 height 36
click at [505, 59] on span "Customers" at bounding box center [519, 64] width 315 height 17
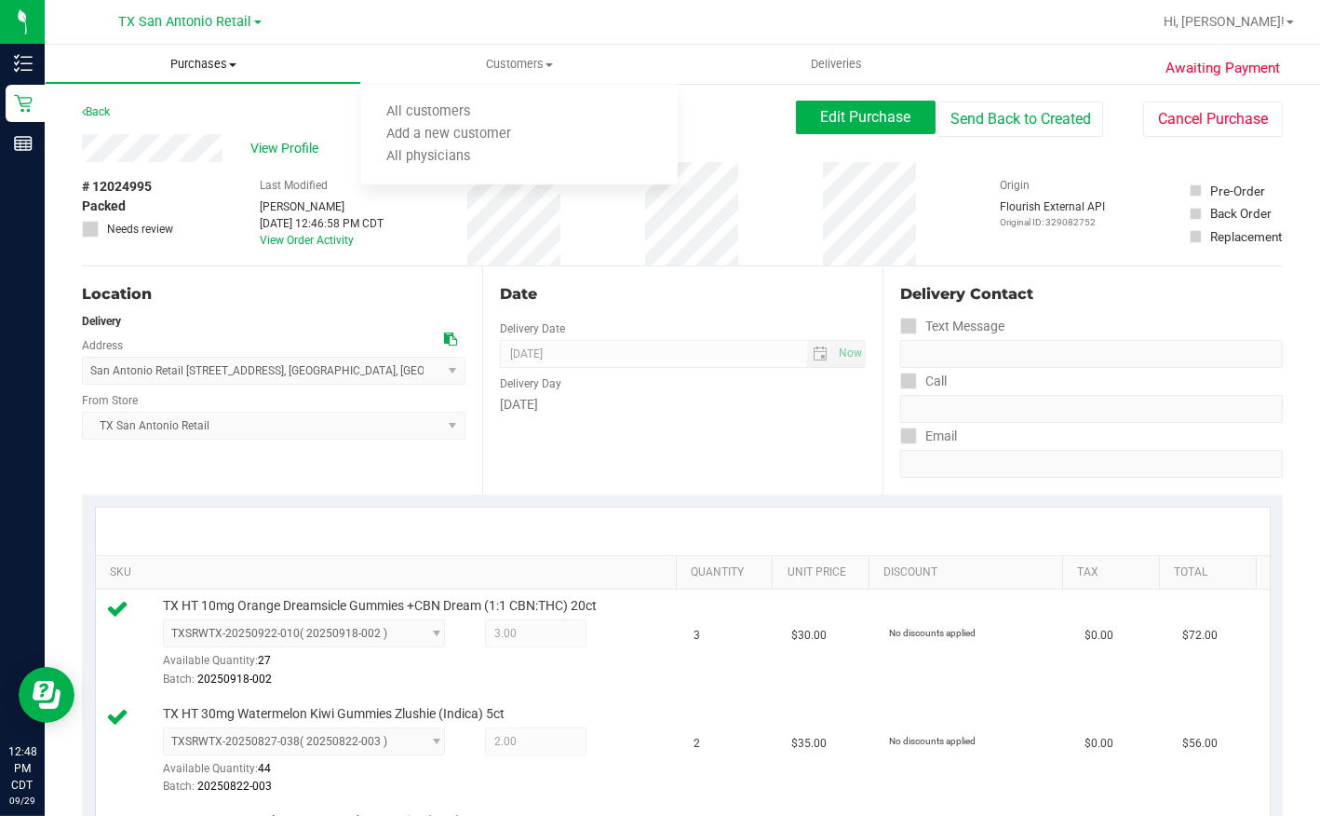
click at [206, 53] on uib-tab-heading "Purchases Summary of purchases Fulfillment All purchases" at bounding box center [203, 64] width 315 height 37
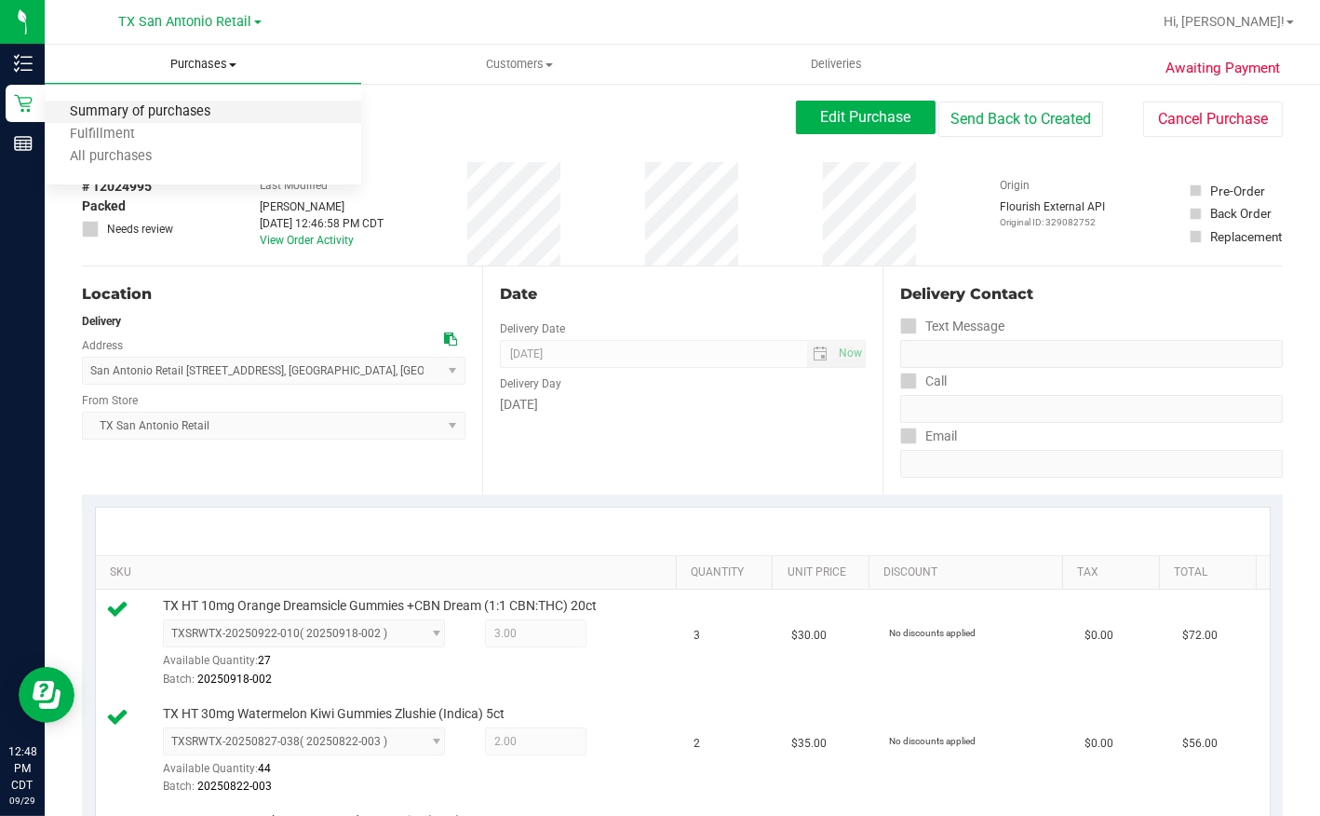
click at [169, 108] on span "Summary of purchases" at bounding box center [140, 112] width 191 height 16
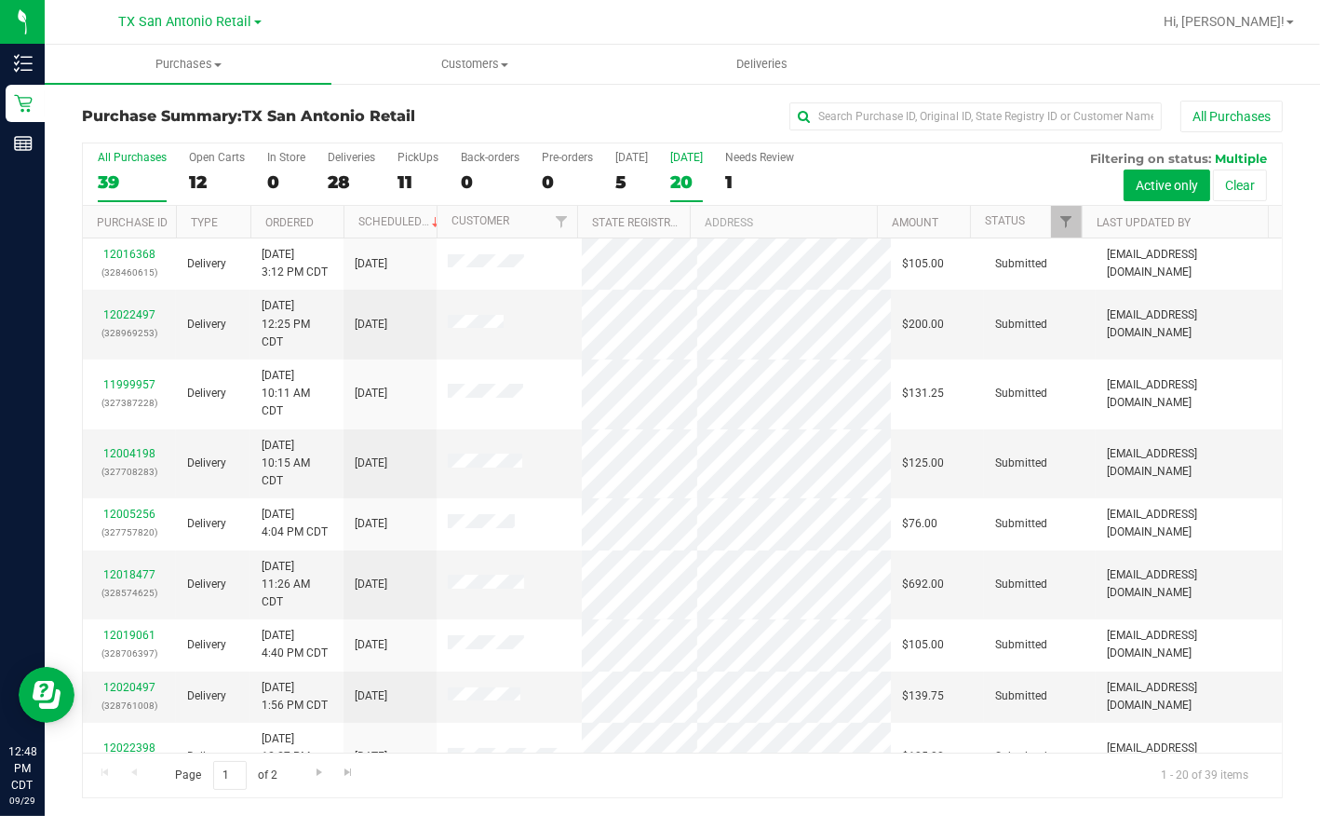
click at [683, 186] on div "20" at bounding box center [686, 181] width 33 height 21
click at [0, 0] on input "[DATE] 20" at bounding box center [0, 0] width 0 height 0
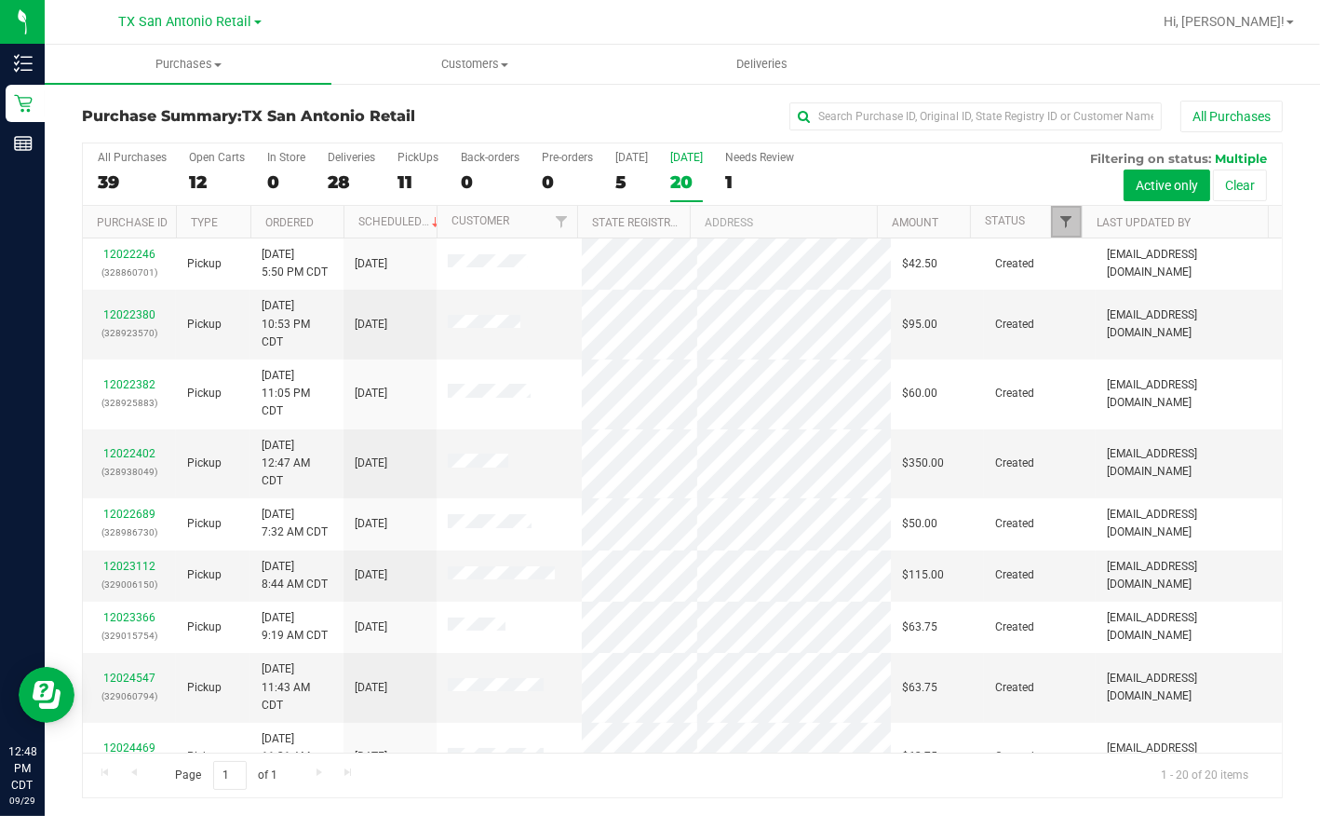
click at [1071, 225] on span "Filter" at bounding box center [1066, 221] width 15 height 15
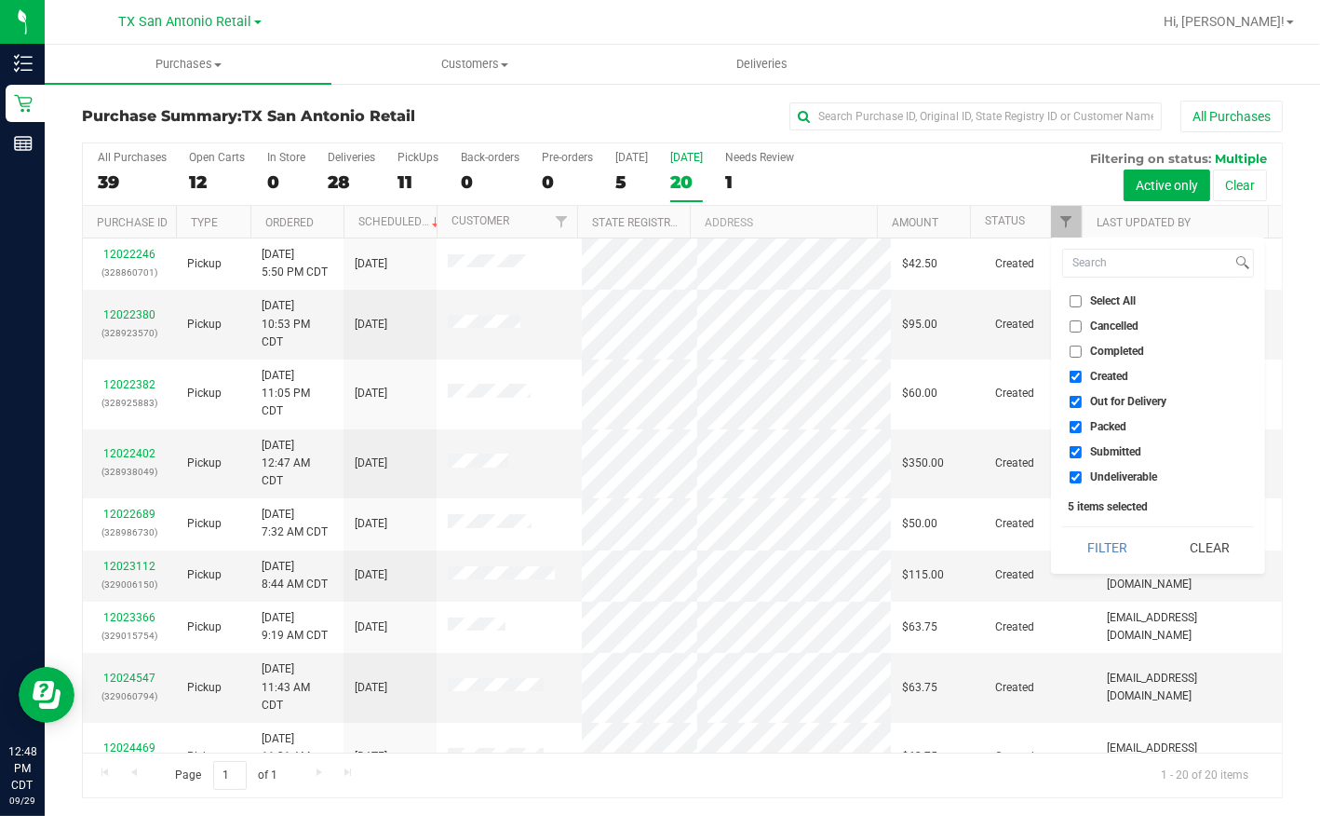
click at [1106, 399] on span "Out for Delivery" at bounding box center [1128, 401] width 76 height 11
click at [1082, 399] on input "Out for Delivery" at bounding box center [1076, 402] width 12 height 12
checkbox input "false"
click at [1102, 428] on span "Packed" at bounding box center [1108, 426] width 36 height 11
click at [1082, 428] on input "Packed" at bounding box center [1076, 427] width 12 height 12
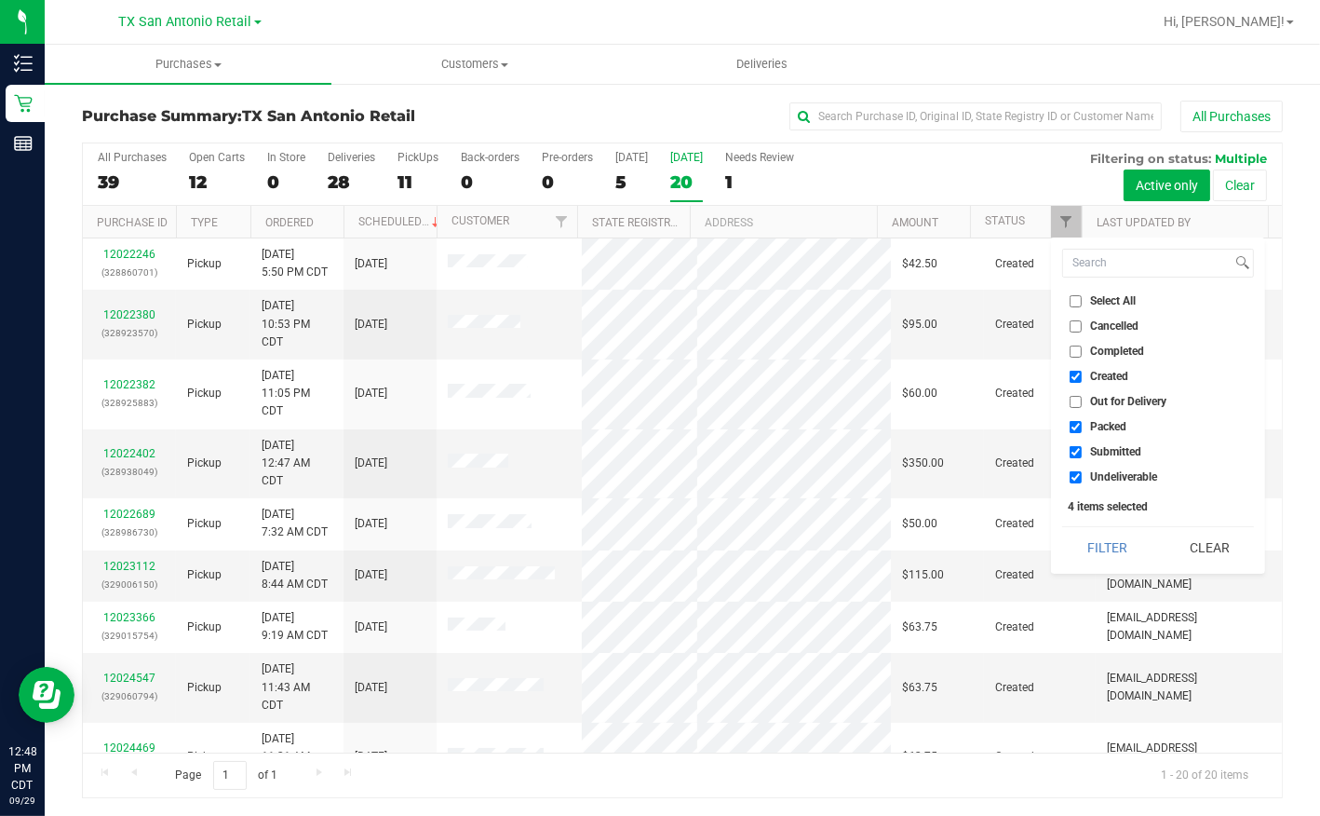
checkbox input "false"
click at [1099, 454] on span "Submitted" at bounding box center [1115, 451] width 51 height 11
click at [1082, 454] on input "Submitted" at bounding box center [1076, 452] width 12 height 12
checkbox input "false"
click at [1097, 479] on span "Undeliverable" at bounding box center [1123, 476] width 67 height 11
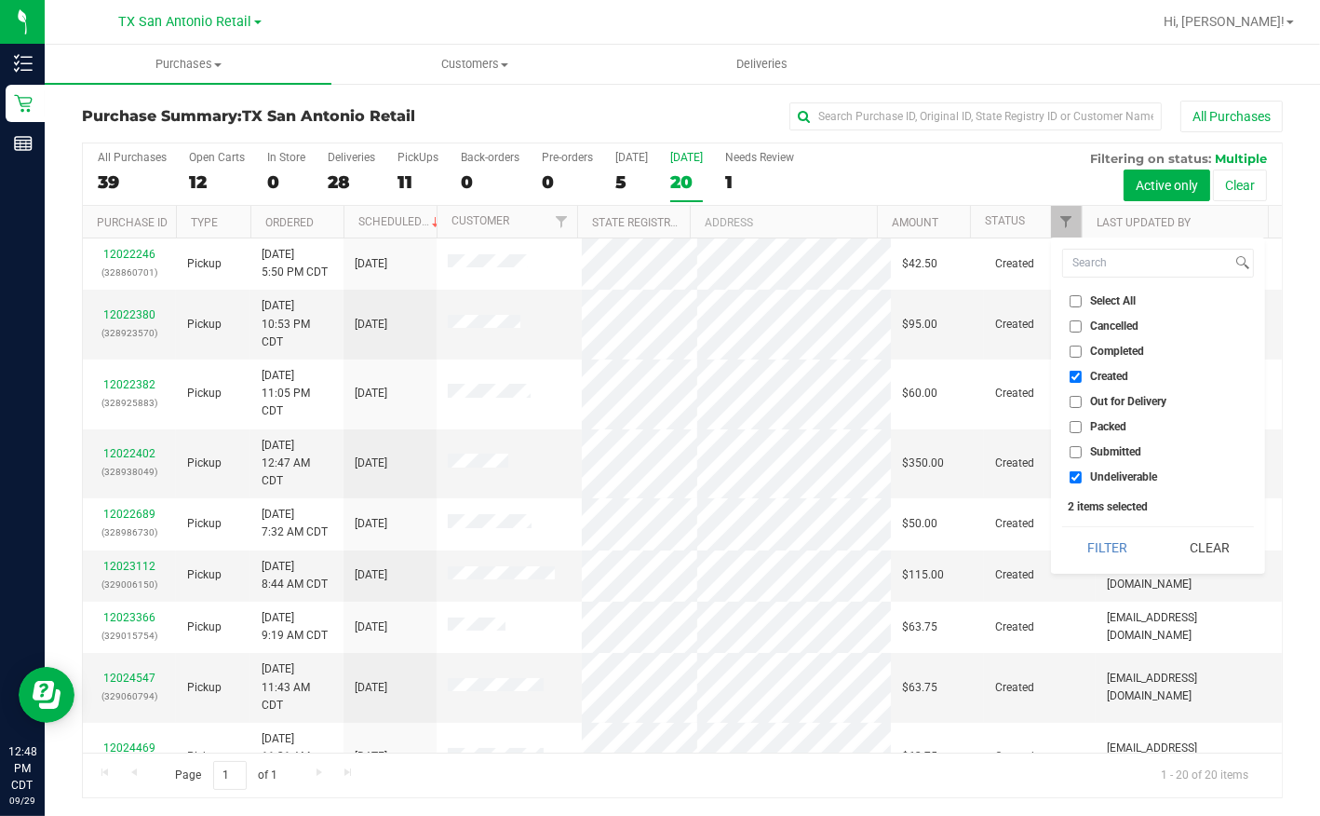
click at [1082, 479] on input "Undeliverable" at bounding box center [1076, 477] width 12 height 12
checkbox input "false"
click at [1105, 542] on button "Filter" at bounding box center [1107, 547] width 89 height 41
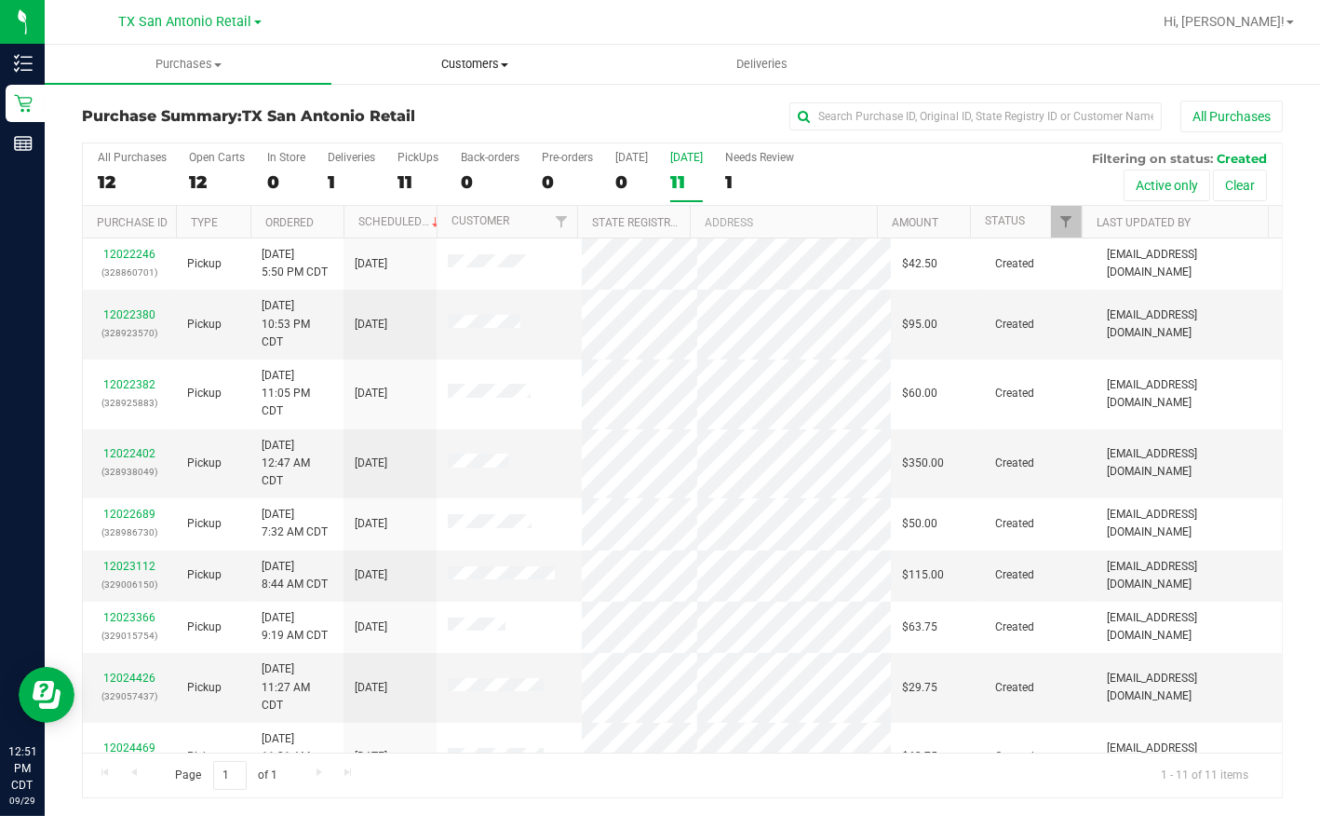
click at [468, 59] on span "Customers" at bounding box center [474, 64] width 285 height 17
click at [392, 109] on span "All customers" at bounding box center [399, 112] width 134 height 16
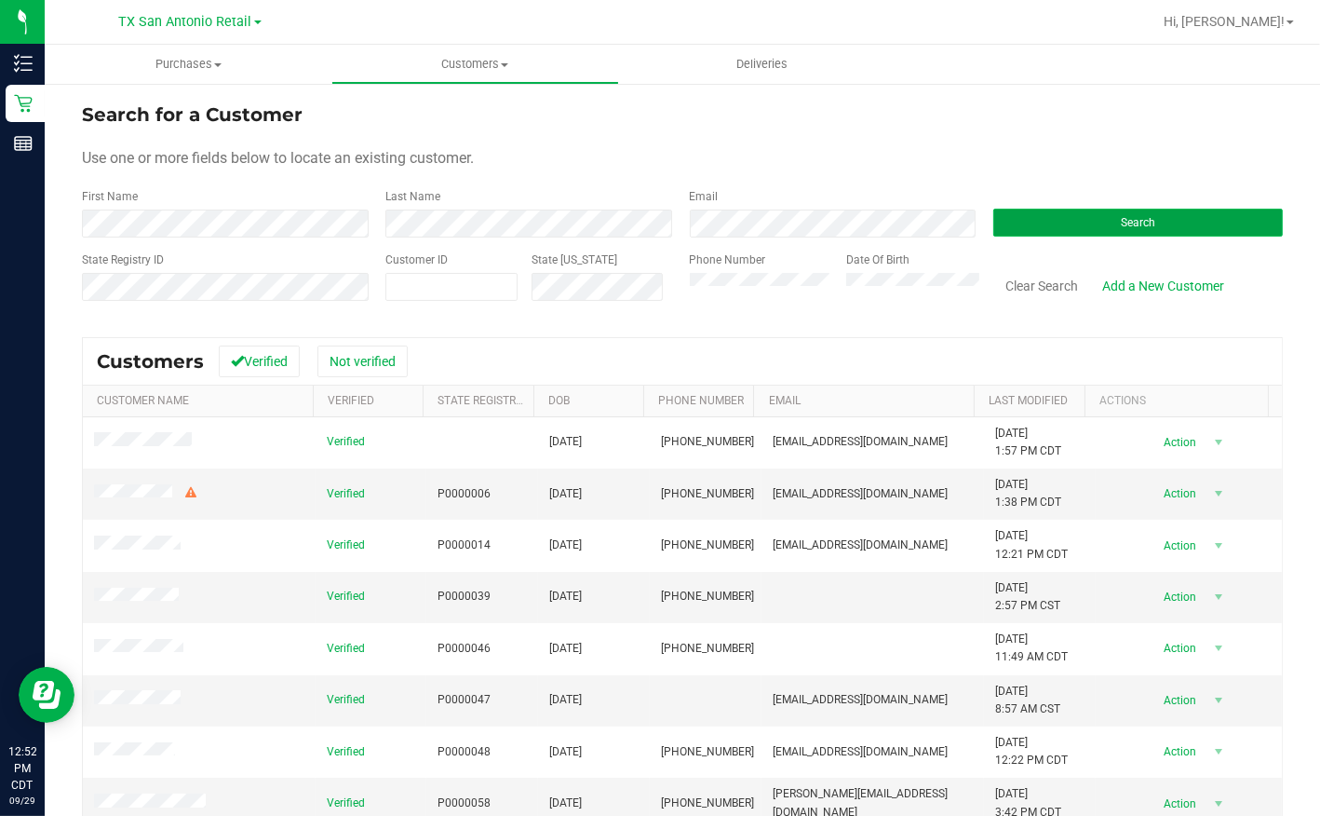
click at [1099, 220] on button "Search" at bounding box center [1139, 223] width 290 height 28
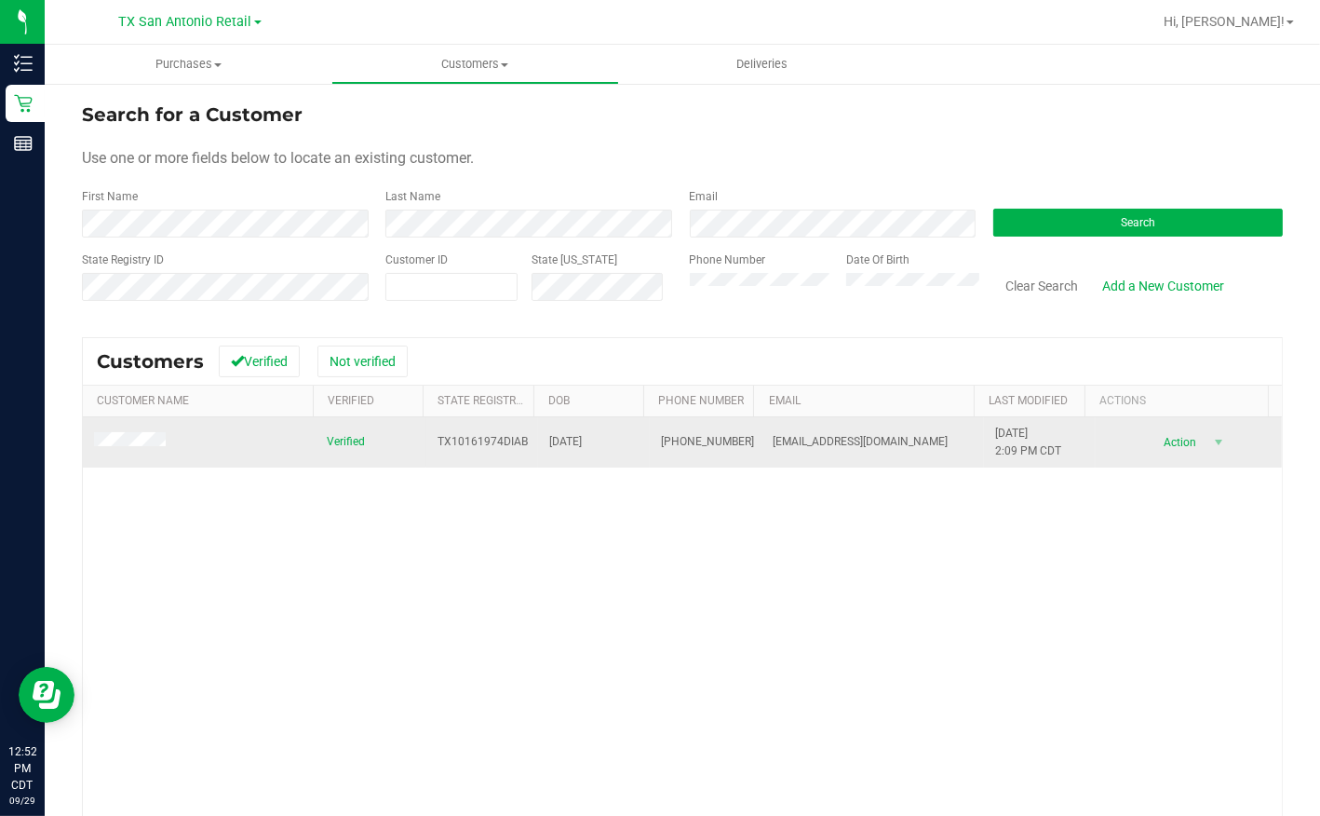
click at [149, 449] on span at bounding box center [132, 442] width 77 height 20
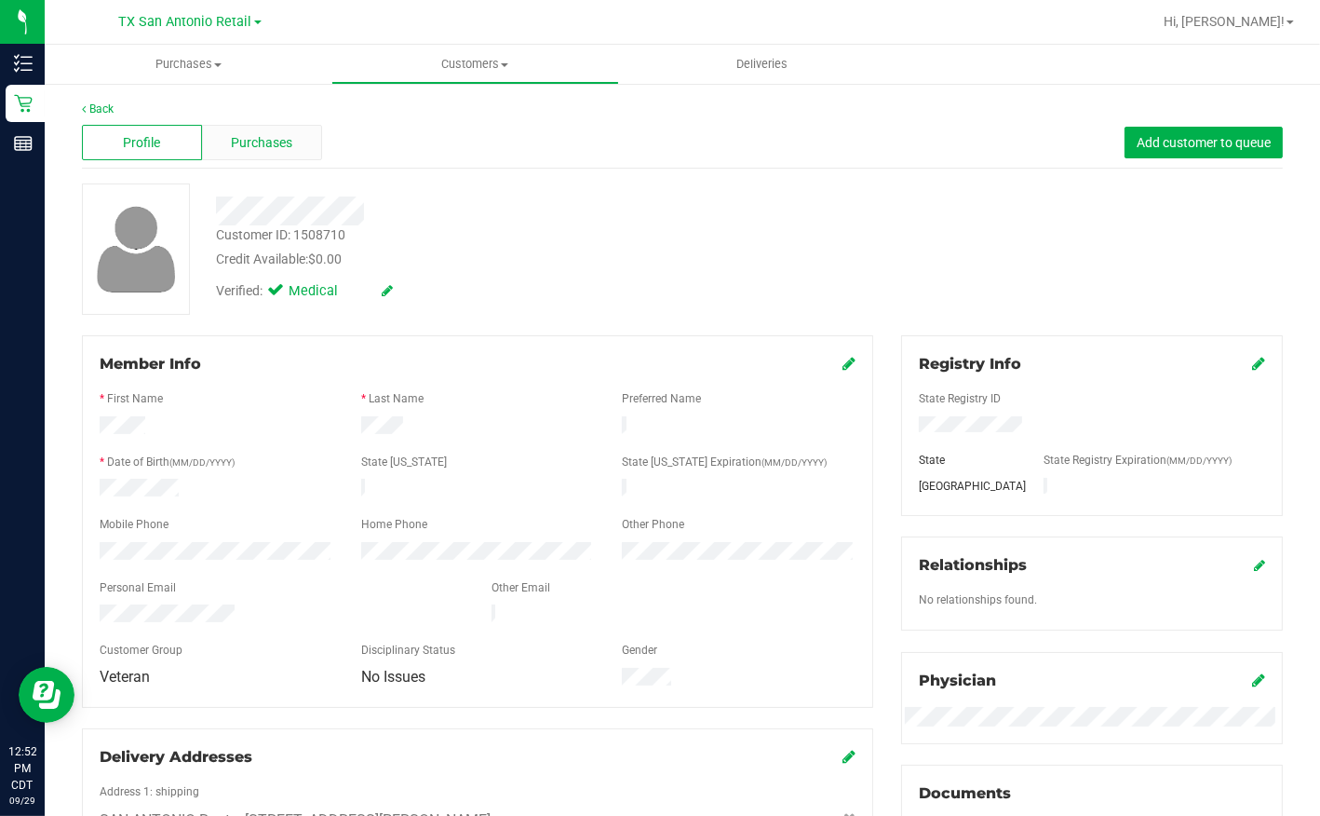
click at [290, 145] on span "Purchases" at bounding box center [262, 143] width 61 height 20
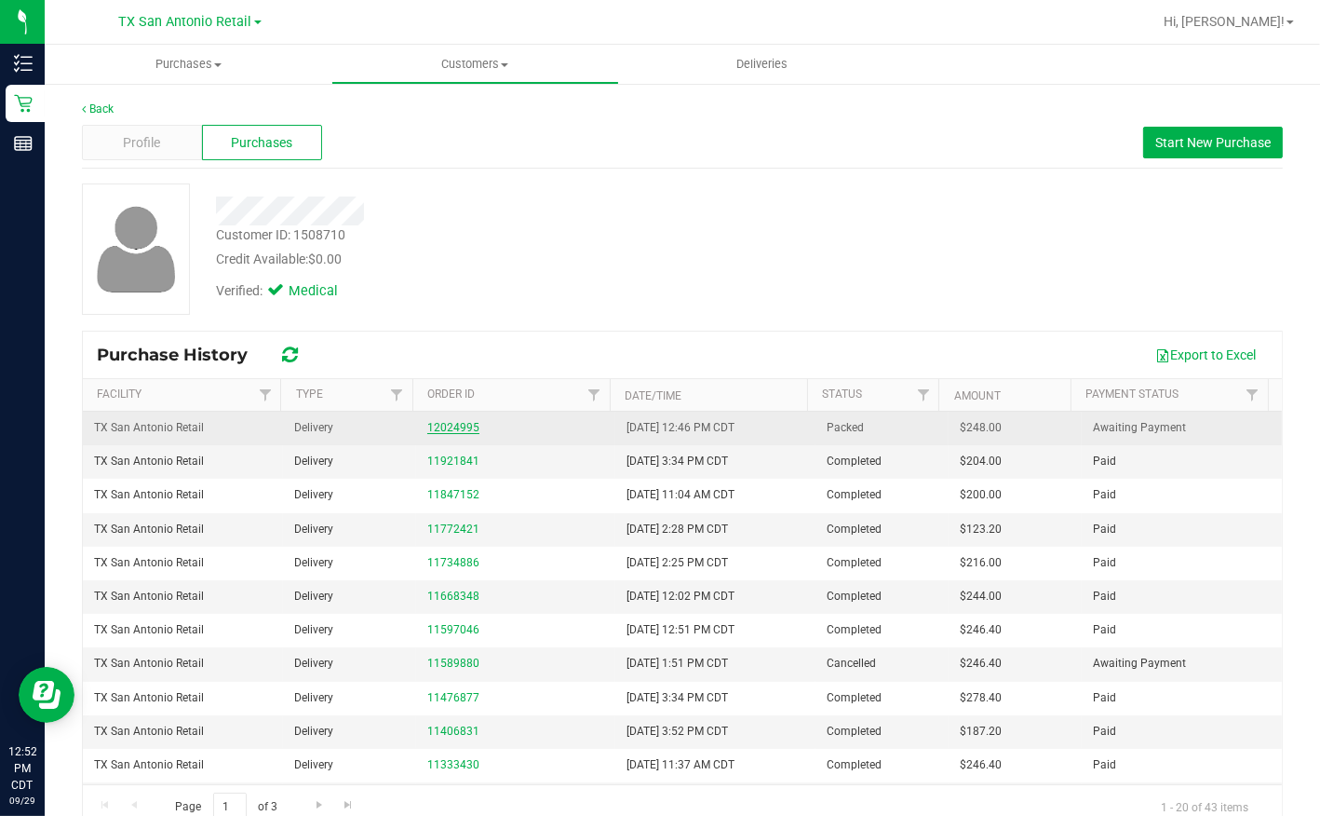
click at [447, 429] on link "12024995" at bounding box center [453, 427] width 52 height 13
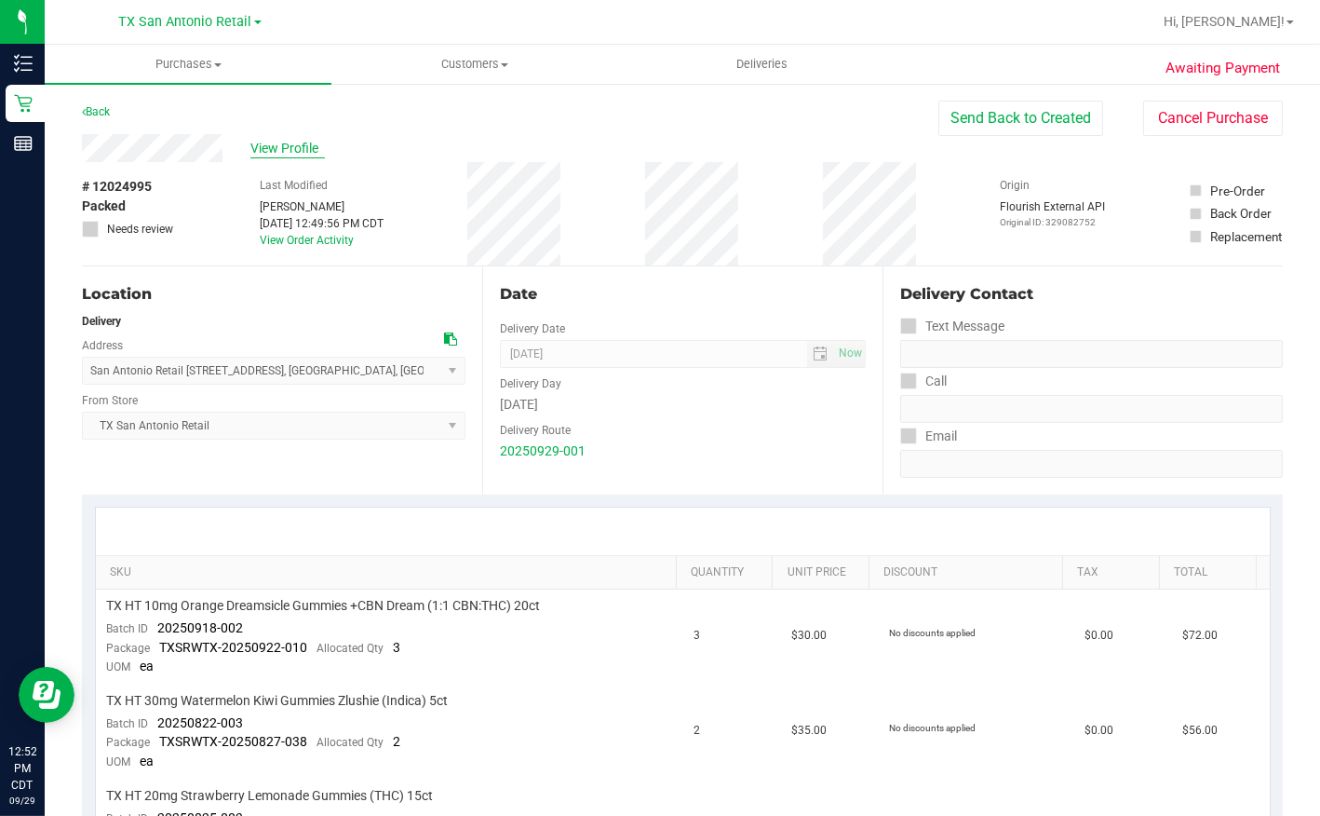
click at [286, 146] on span "View Profile" at bounding box center [287, 149] width 74 height 20
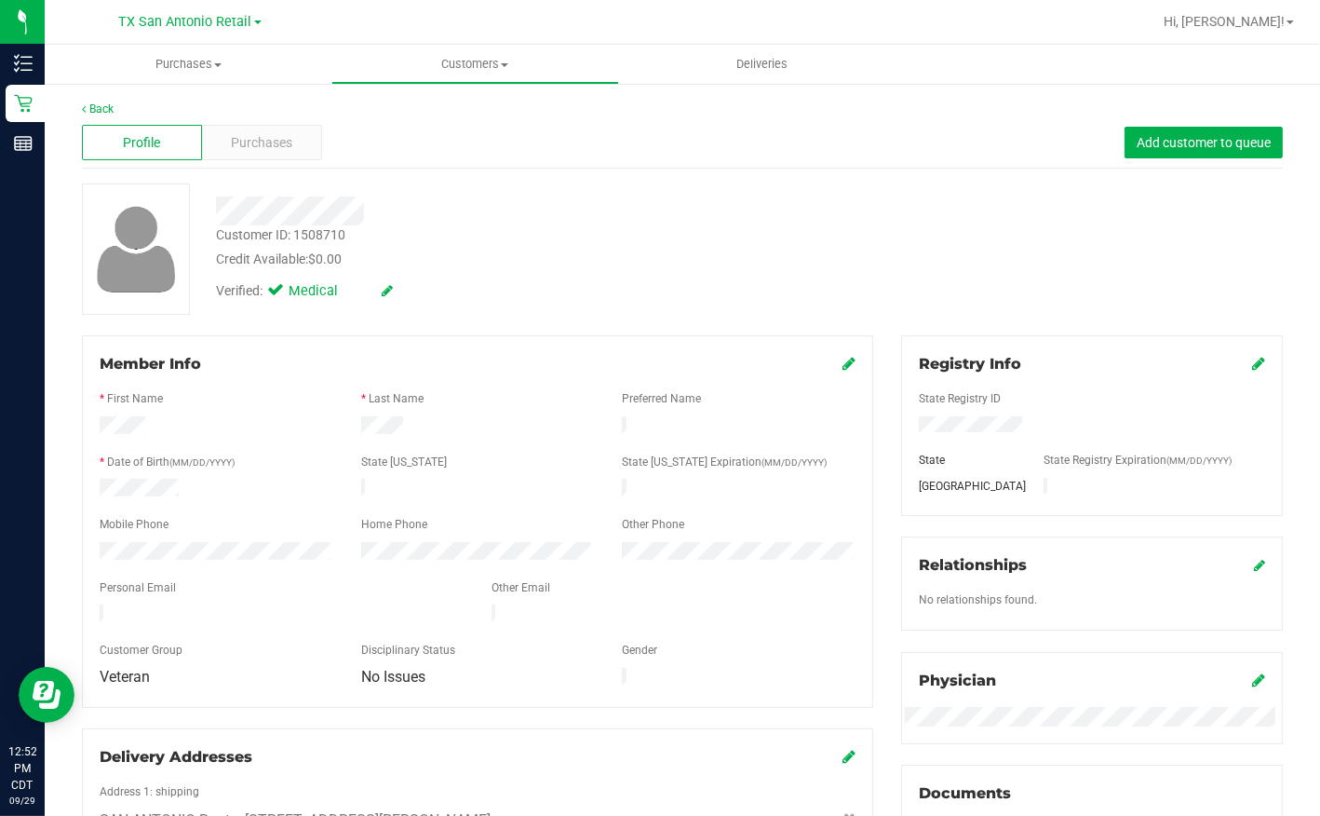
drag, startPoint x: 98, startPoint y: 601, endPoint x: 237, endPoint y: 610, distance: 140.0
click at [237, 610] on div at bounding box center [282, 615] width 392 height 22
click at [267, 140] on span "Purchases" at bounding box center [262, 143] width 61 height 20
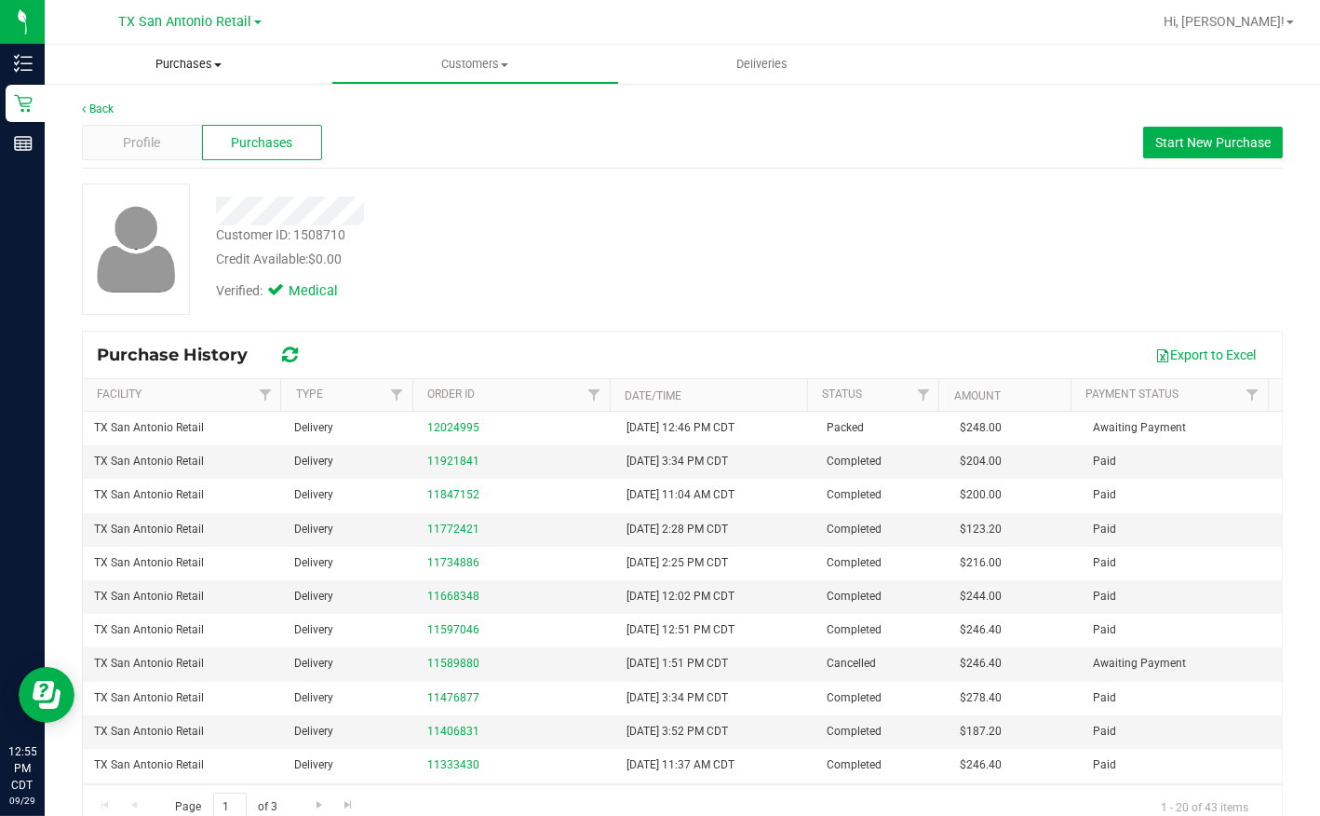
click at [199, 62] on span "Purchases" at bounding box center [188, 64] width 287 height 17
click at [160, 111] on span "Summary of purchases" at bounding box center [140, 112] width 191 height 16
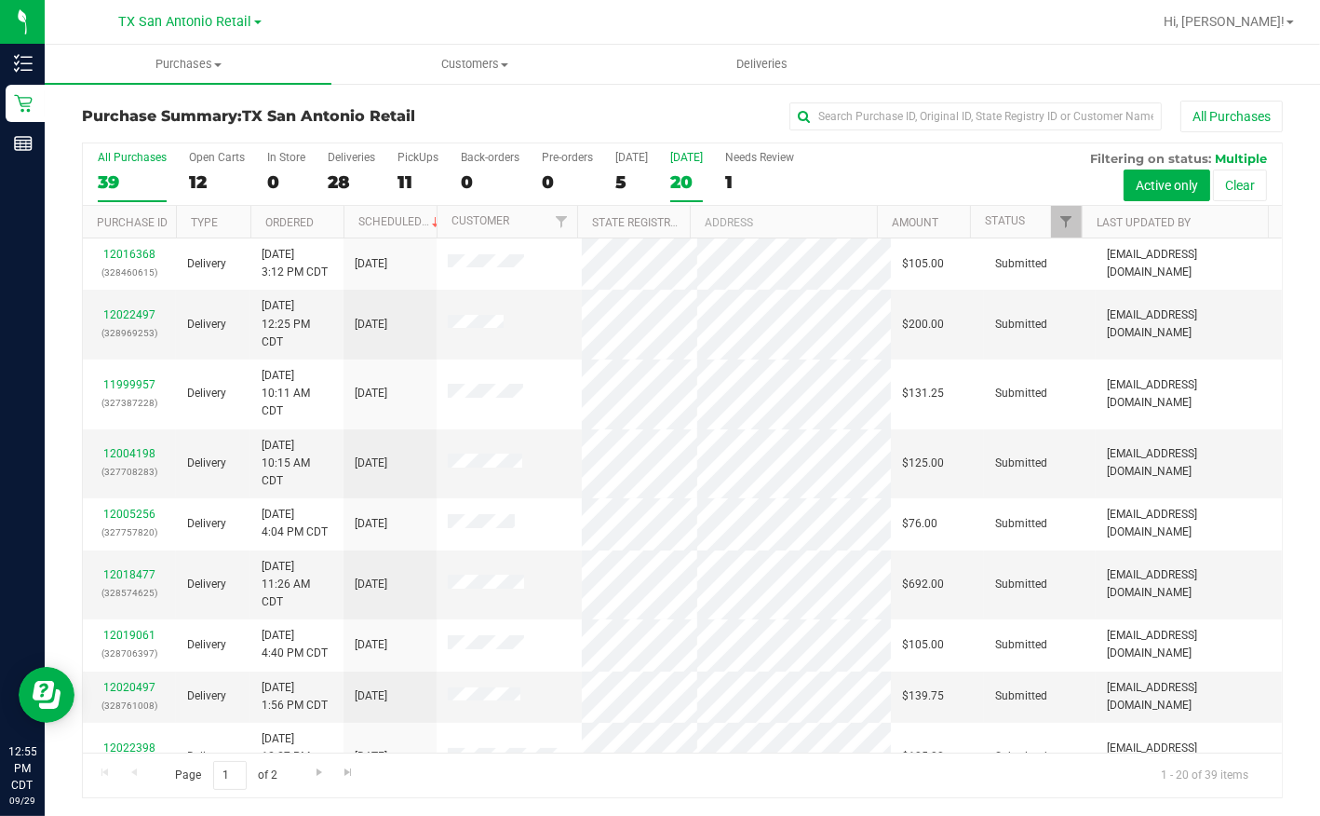
click at [674, 183] on div "20" at bounding box center [686, 181] width 33 height 21
click at [0, 0] on input "[DATE] 20" at bounding box center [0, 0] width 0 height 0
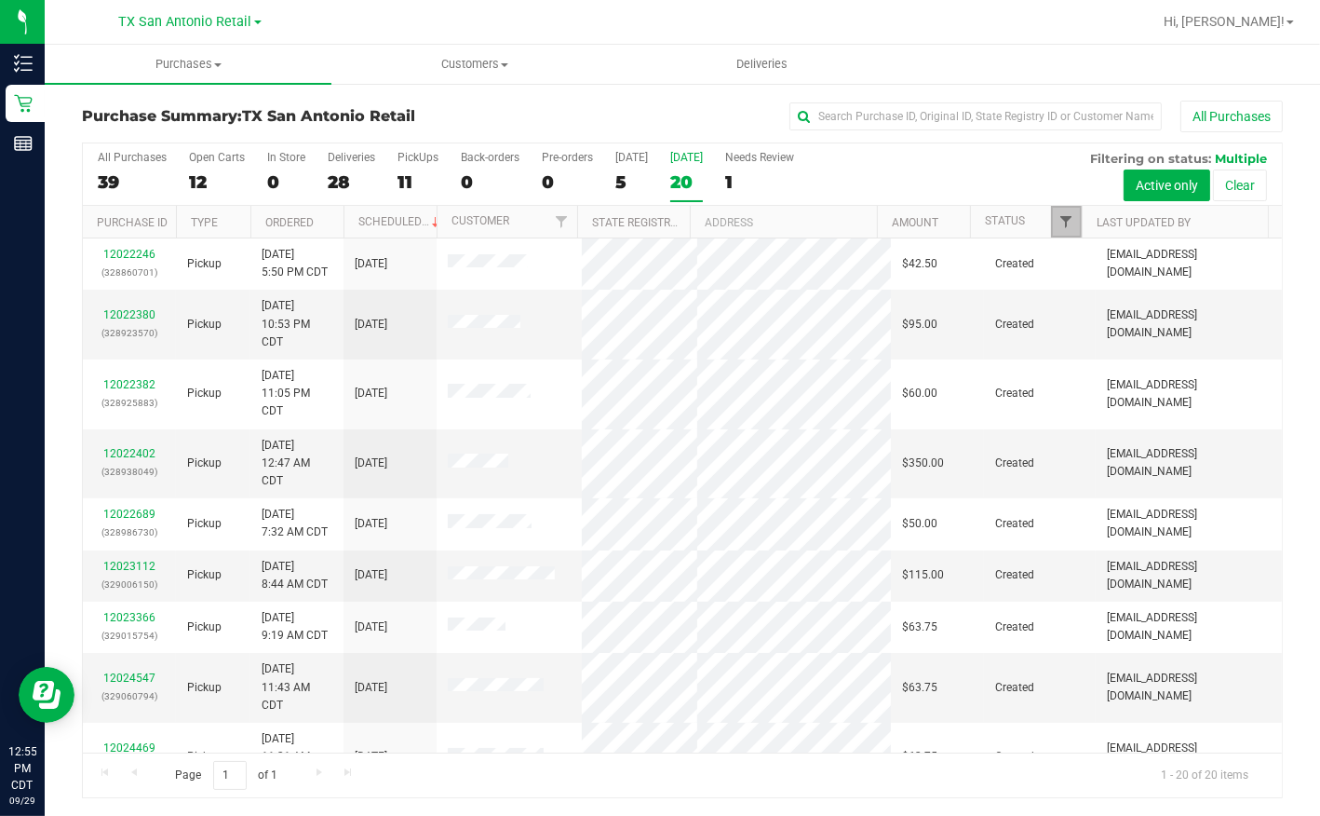
click at [1069, 214] on span "Filter" at bounding box center [1066, 221] width 15 height 15
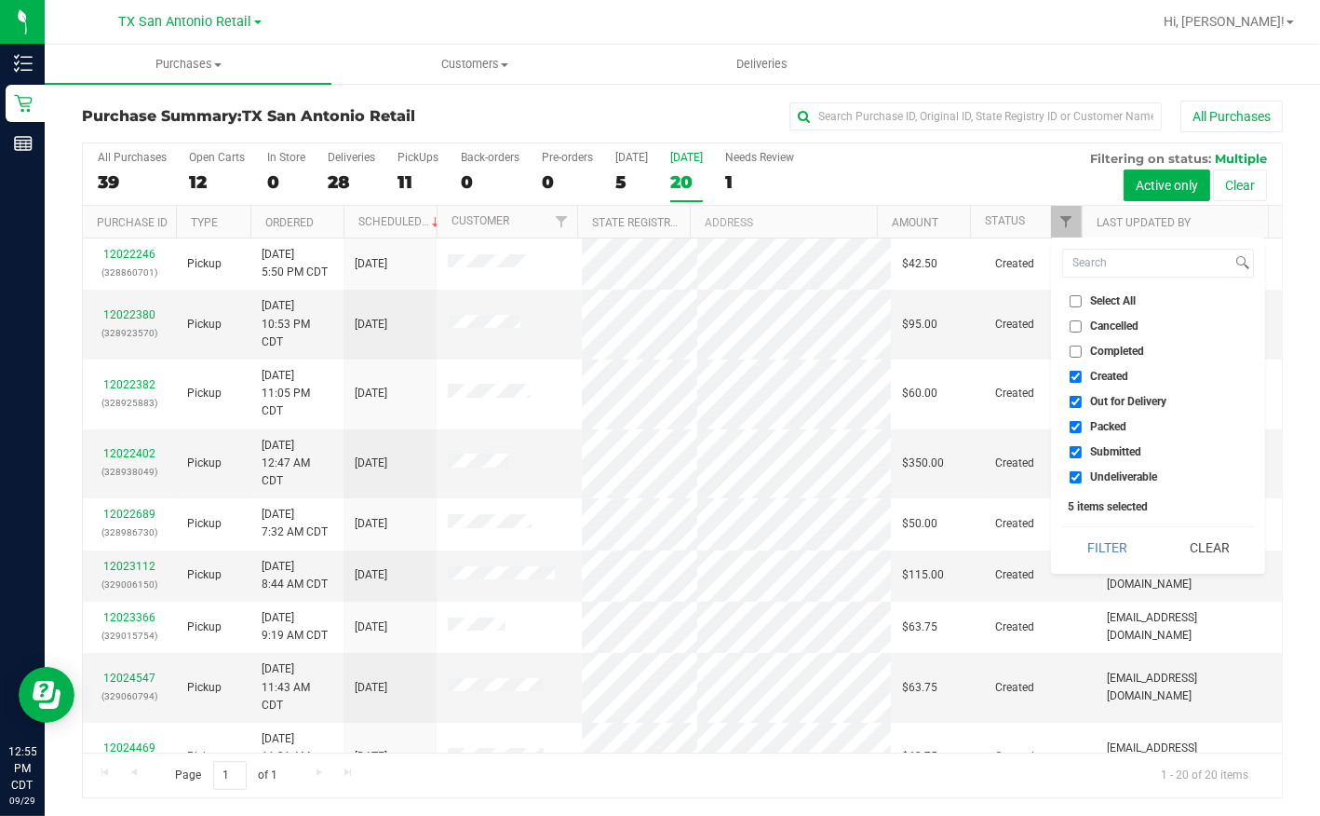
click at [1108, 401] on span "Out for Delivery" at bounding box center [1128, 401] width 76 height 11
click at [1082, 401] on input "Out for Delivery" at bounding box center [1076, 402] width 12 height 12
checkbox input "false"
click at [1104, 428] on span "Packed" at bounding box center [1108, 426] width 36 height 11
click at [1082, 428] on input "Packed" at bounding box center [1076, 427] width 12 height 12
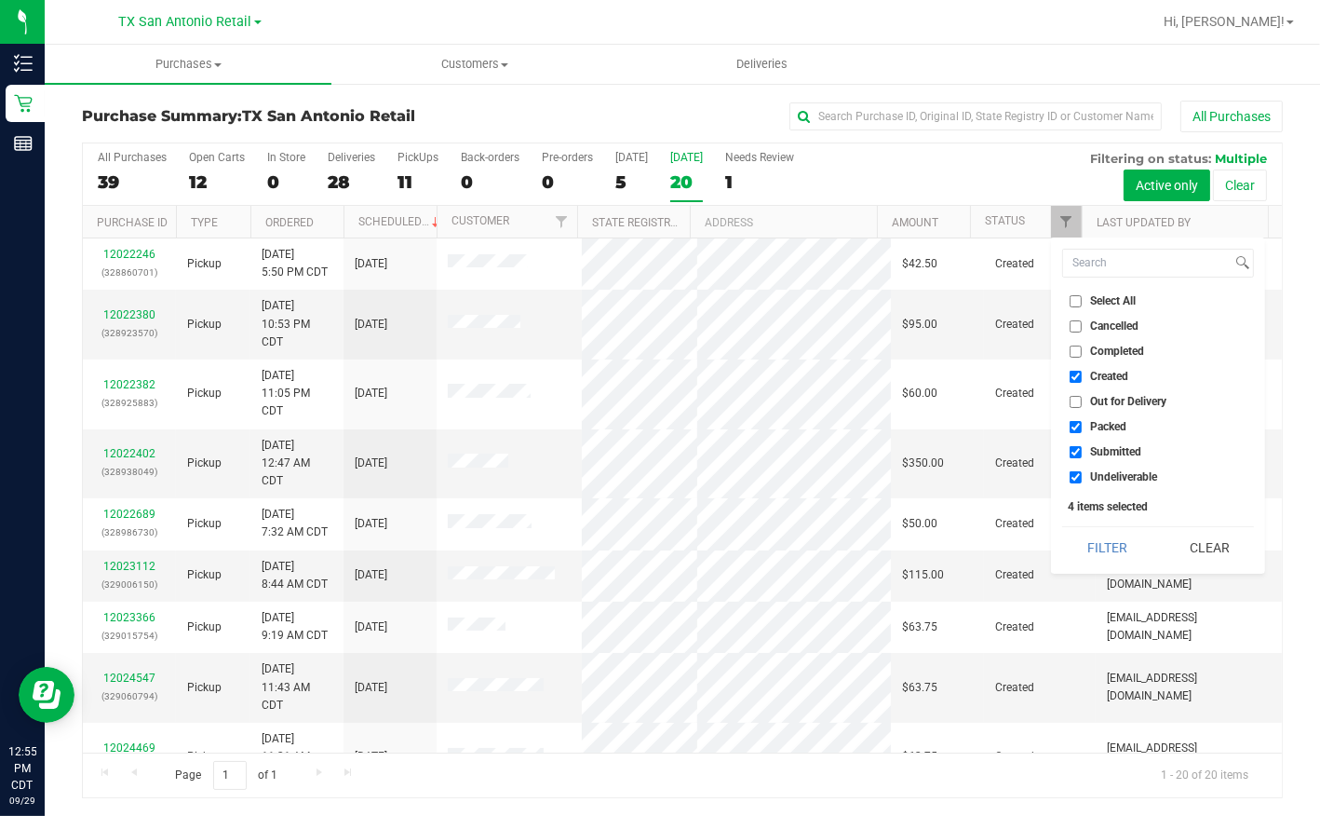
checkbox input "false"
click at [1103, 448] on span "Submitted" at bounding box center [1115, 451] width 51 height 11
click at [1082, 448] on input "Submitted" at bounding box center [1076, 452] width 12 height 12
checkbox input "false"
click at [1101, 474] on span "Undeliverable" at bounding box center [1123, 476] width 67 height 11
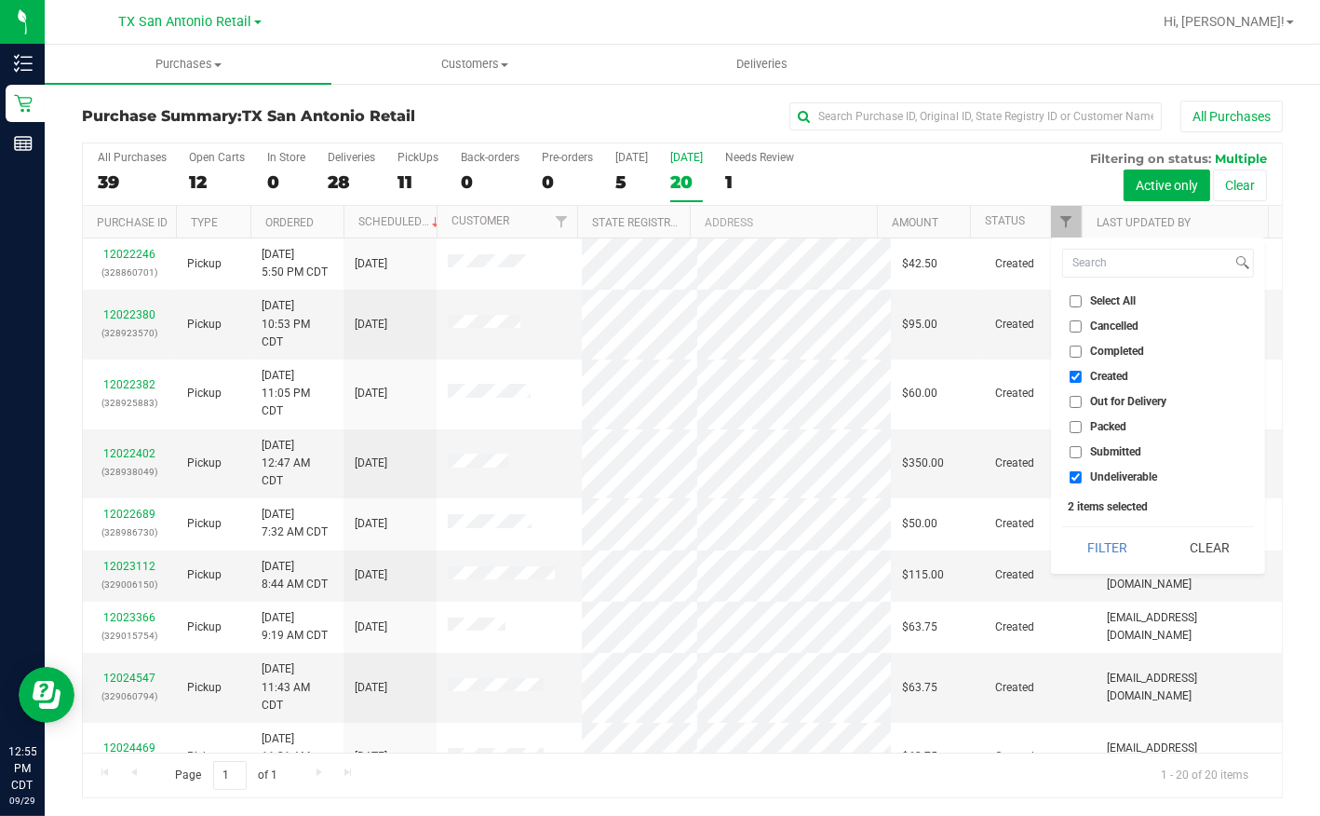
click at [1082, 474] on input "Undeliverable" at bounding box center [1076, 477] width 12 height 12
checkbox input "false"
click at [1087, 539] on button "Filter" at bounding box center [1107, 547] width 89 height 41
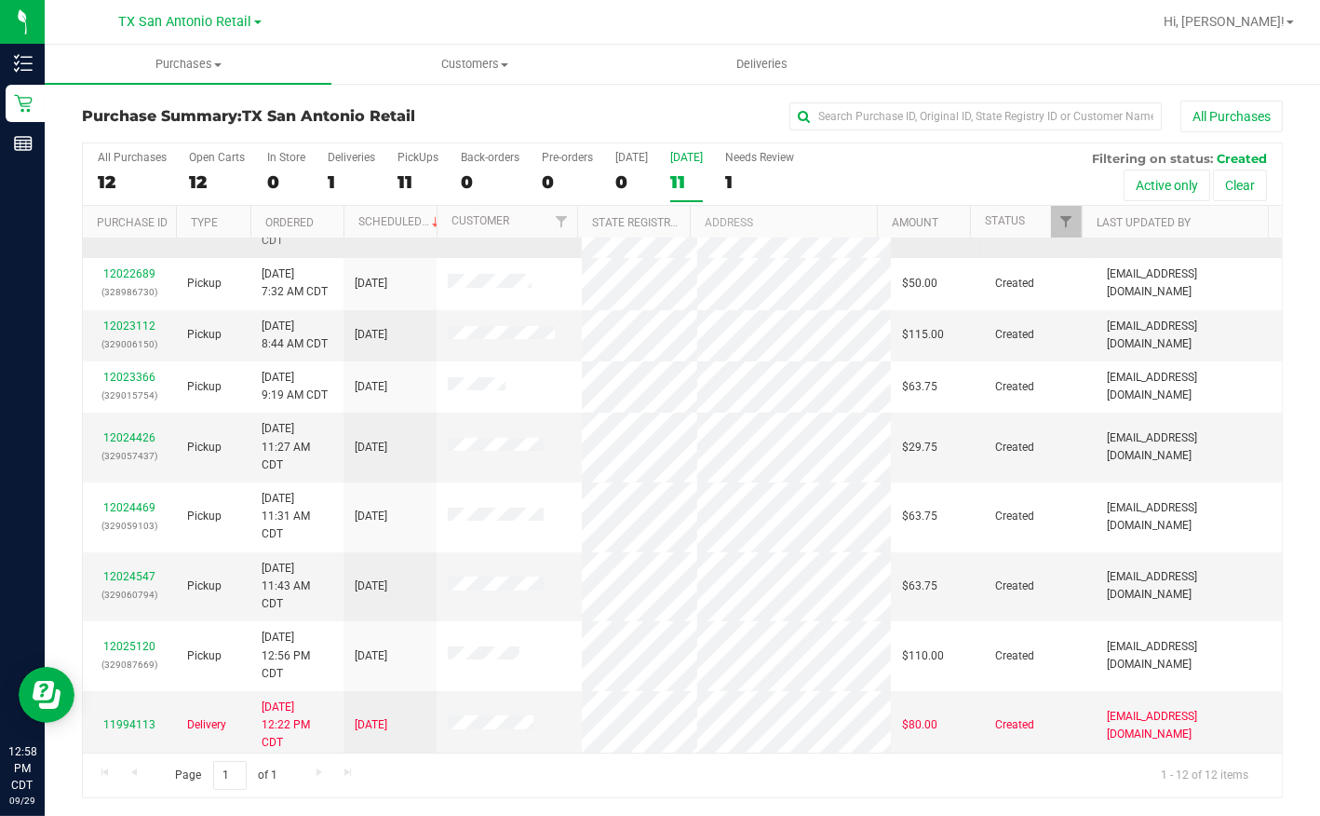
scroll to position [246, 0]
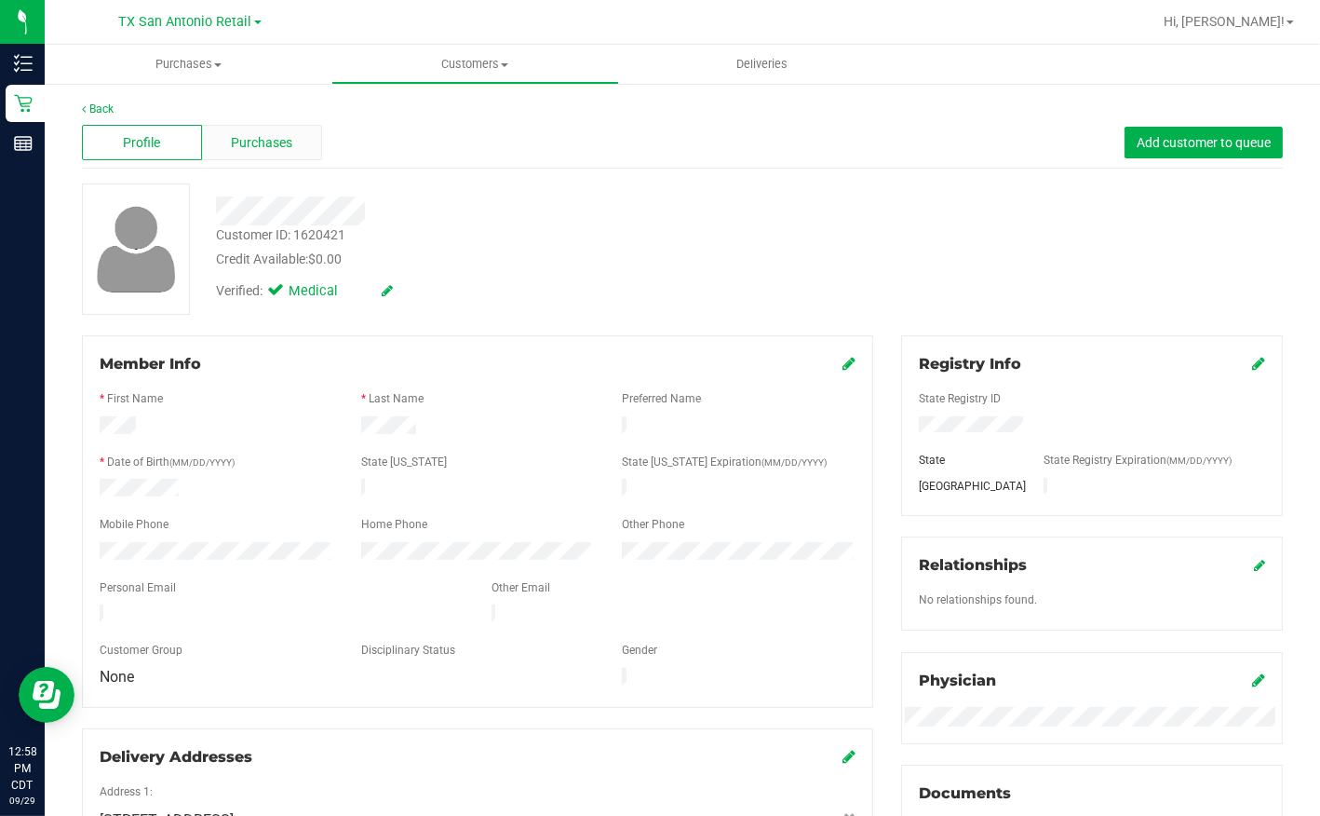
click at [260, 147] on span "Purchases" at bounding box center [262, 143] width 61 height 20
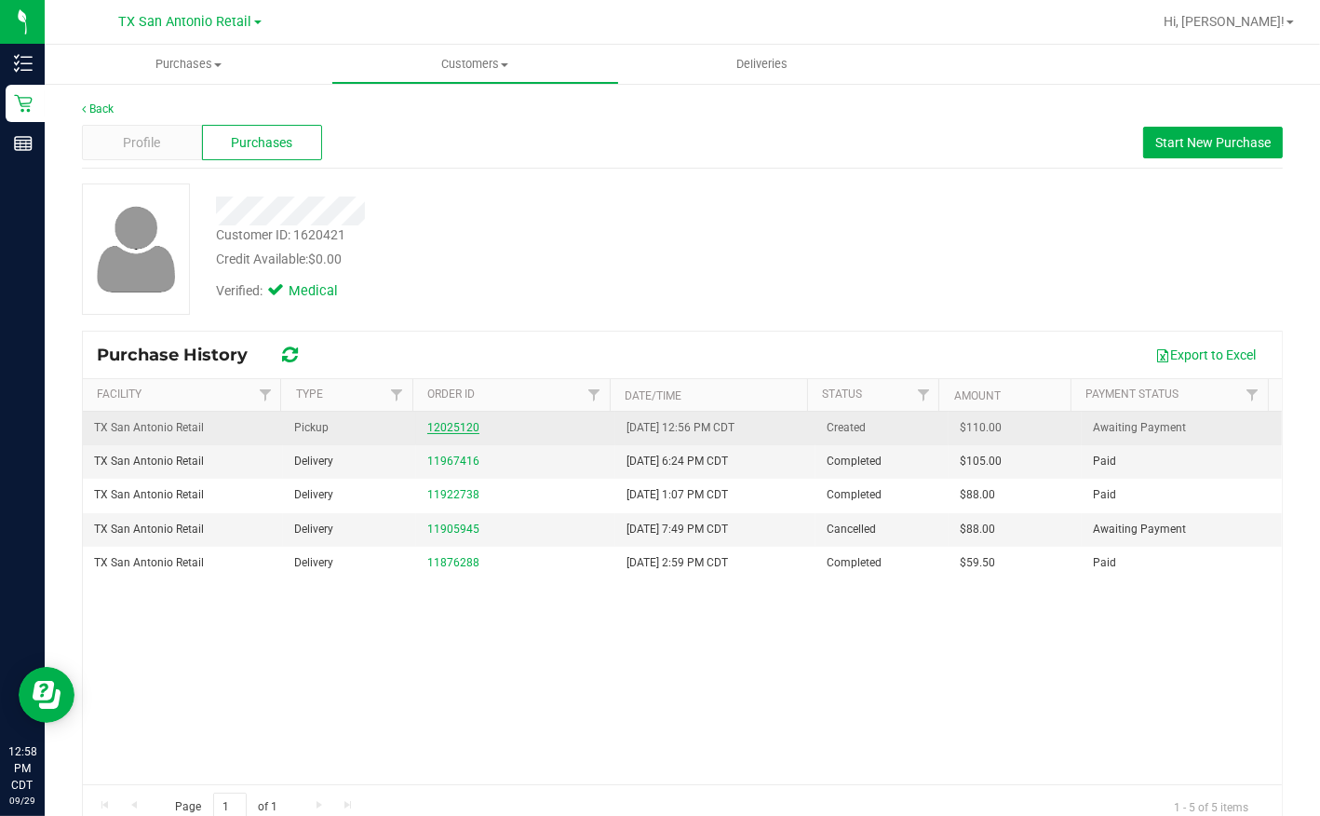
click at [438, 426] on link "12025120" at bounding box center [453, 427] width 52 height 13
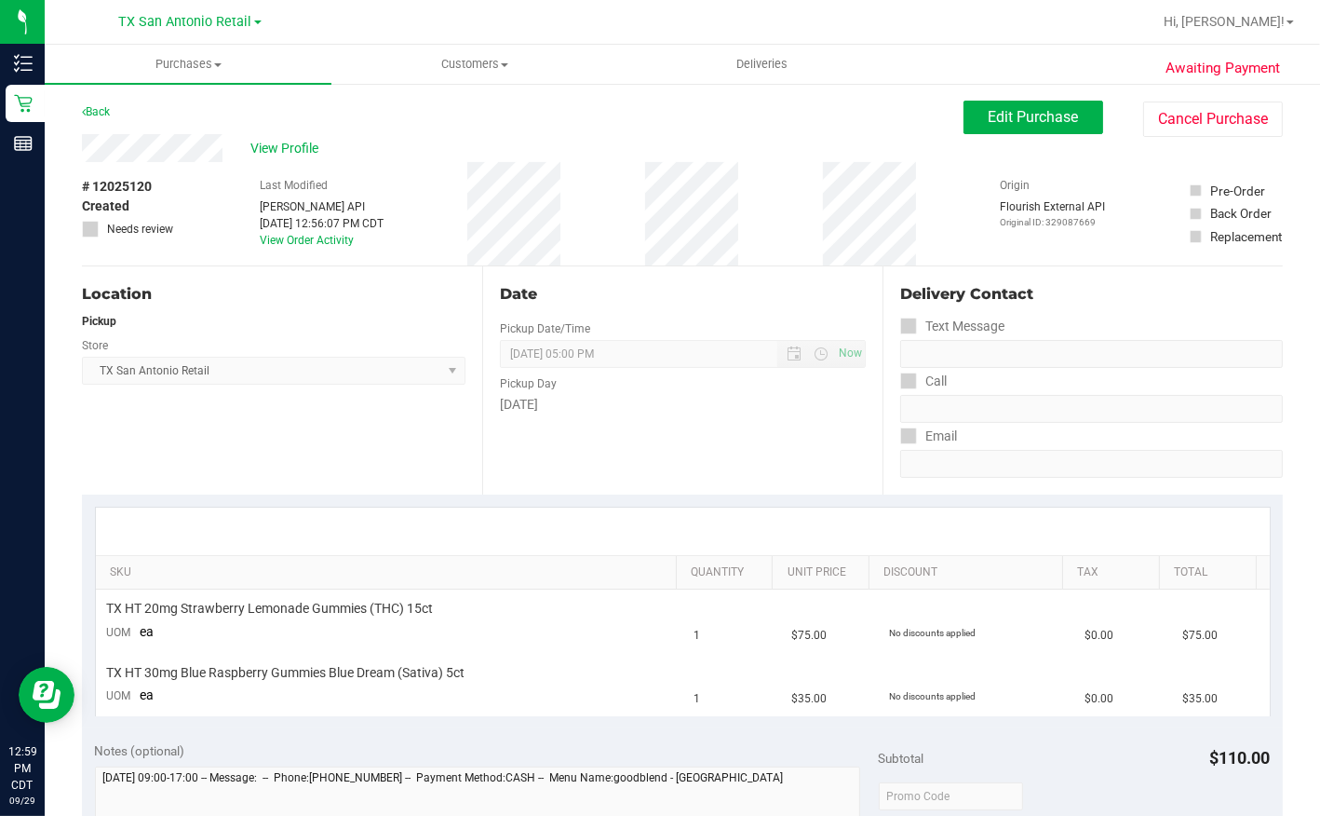
click at [231, 146] on div "View Profile" at bounding box center [523, 148] width 882 height 28
click at [1292, 560] on div "Awaiting Payment Back Edit Purchase Cancel Purchase View Profile # 12025120 Cre…" at bounding box center [683, 815] width 1276 height 1467
click at [1033, 115] on span "Edit Purchase" at bounding box center [1034, 117] width 90 height 18
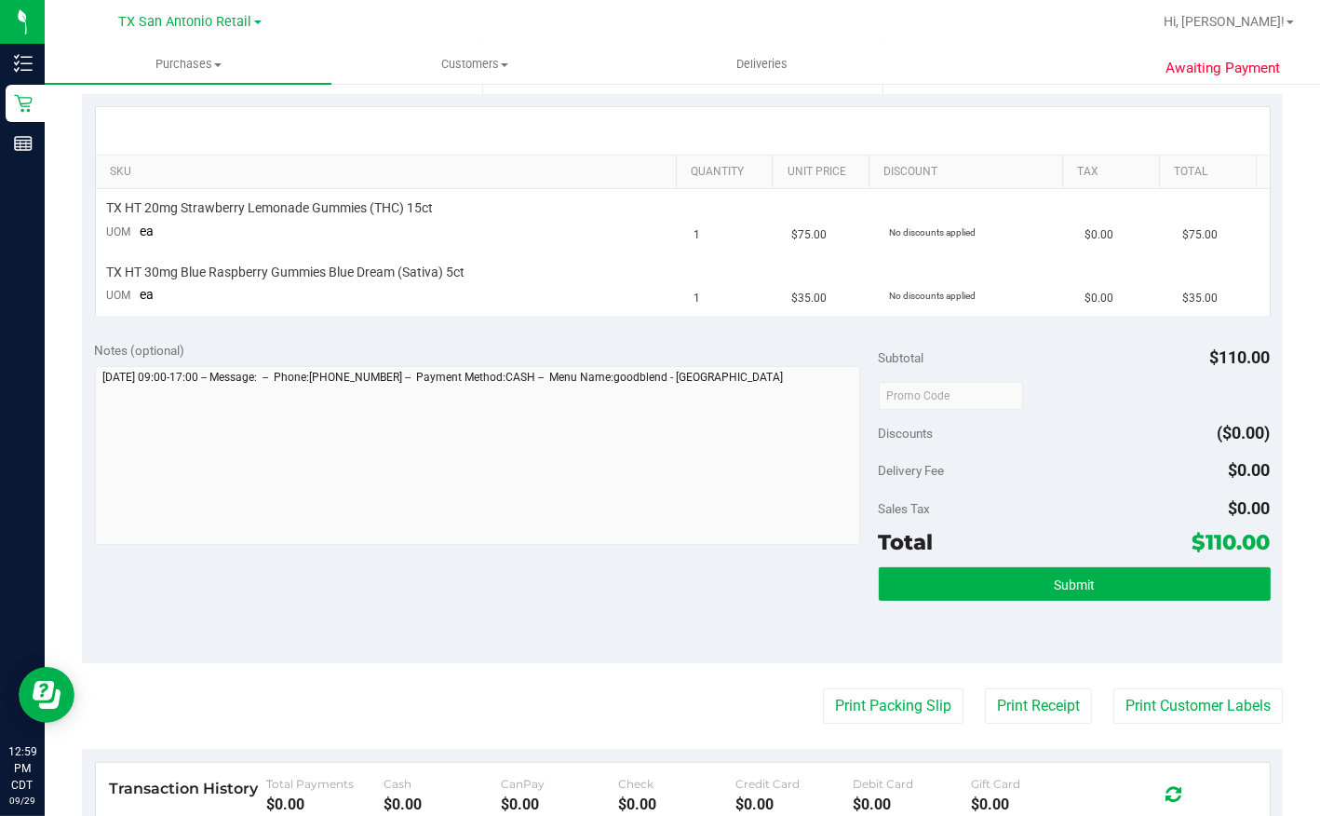
scroll to position [423, 0]
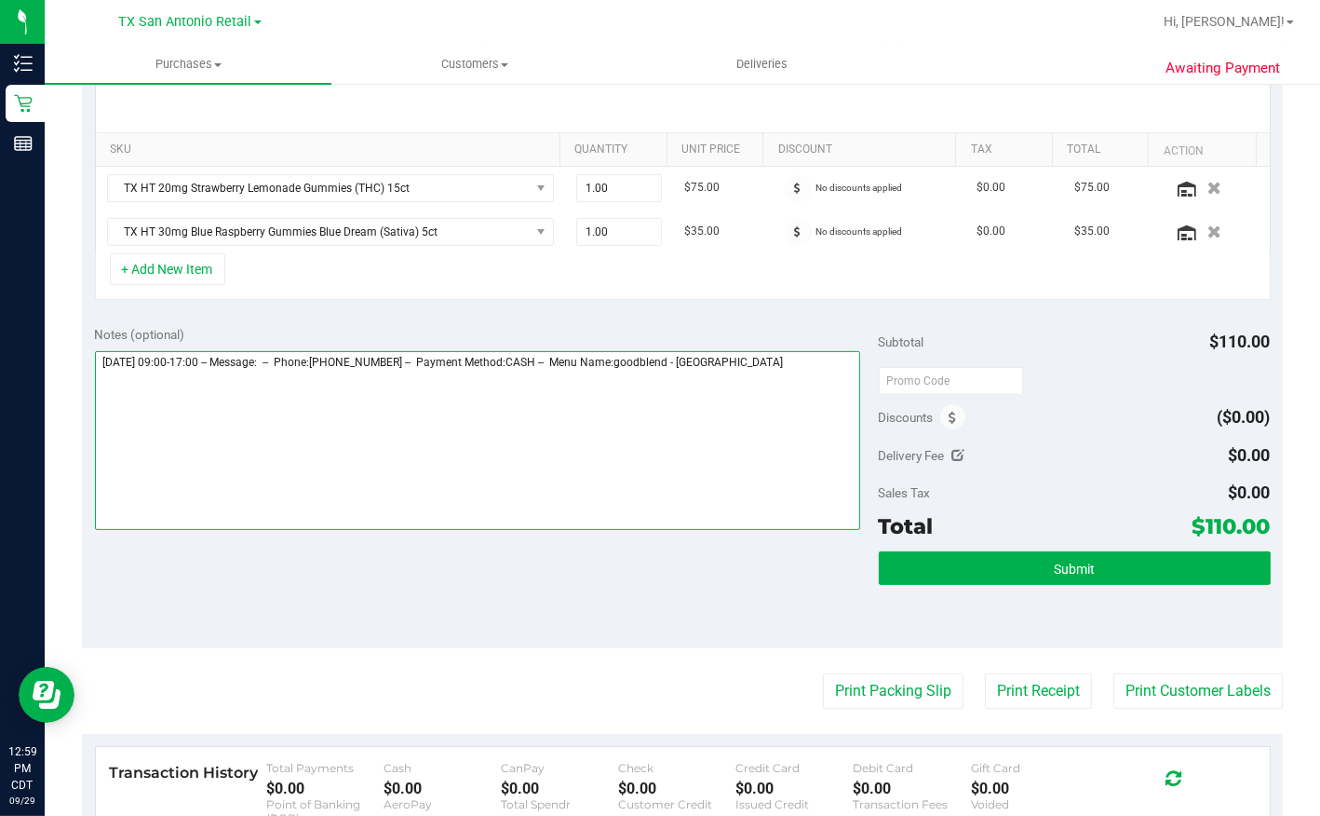
click at [798, 364] on textarea at bounding box center [477, 440] width 765 height 179
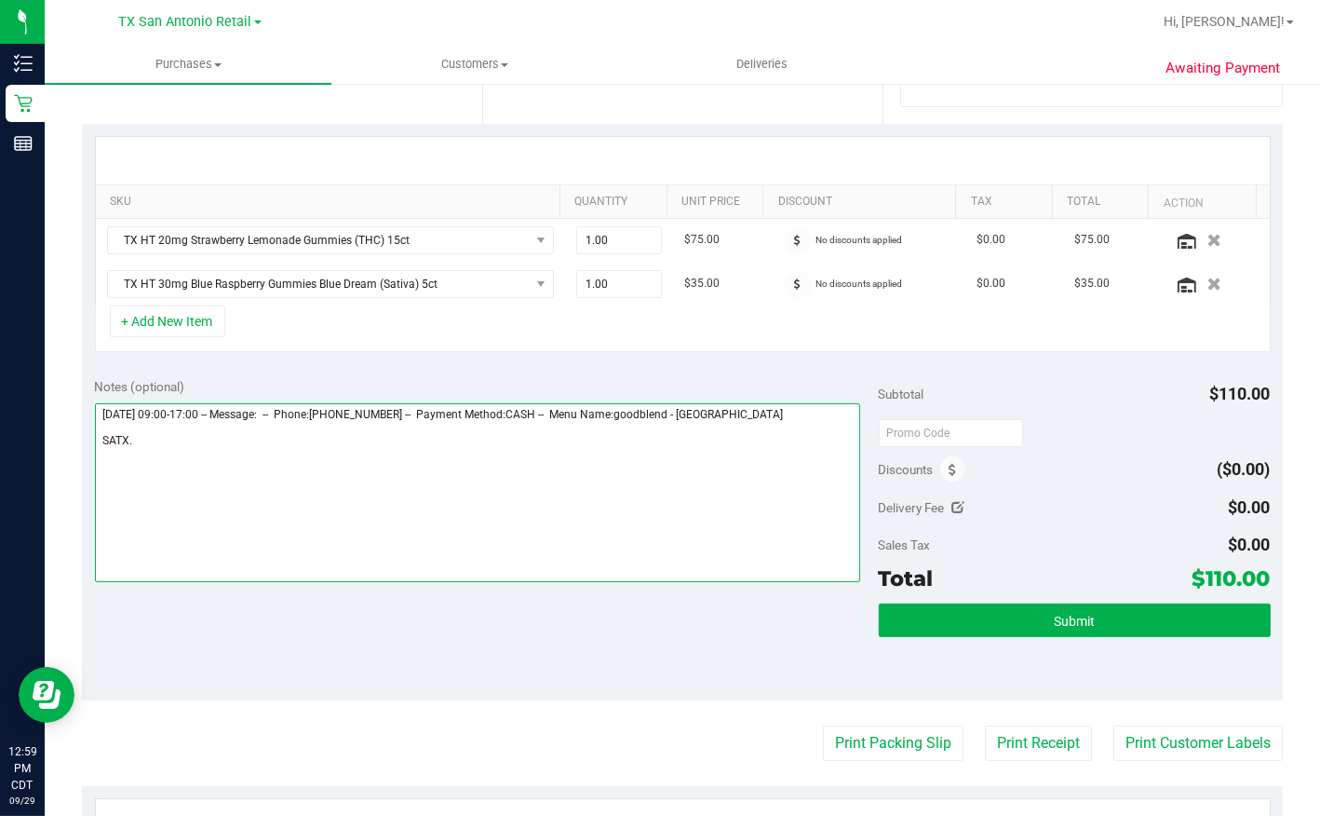
scroll to position [677, 0]
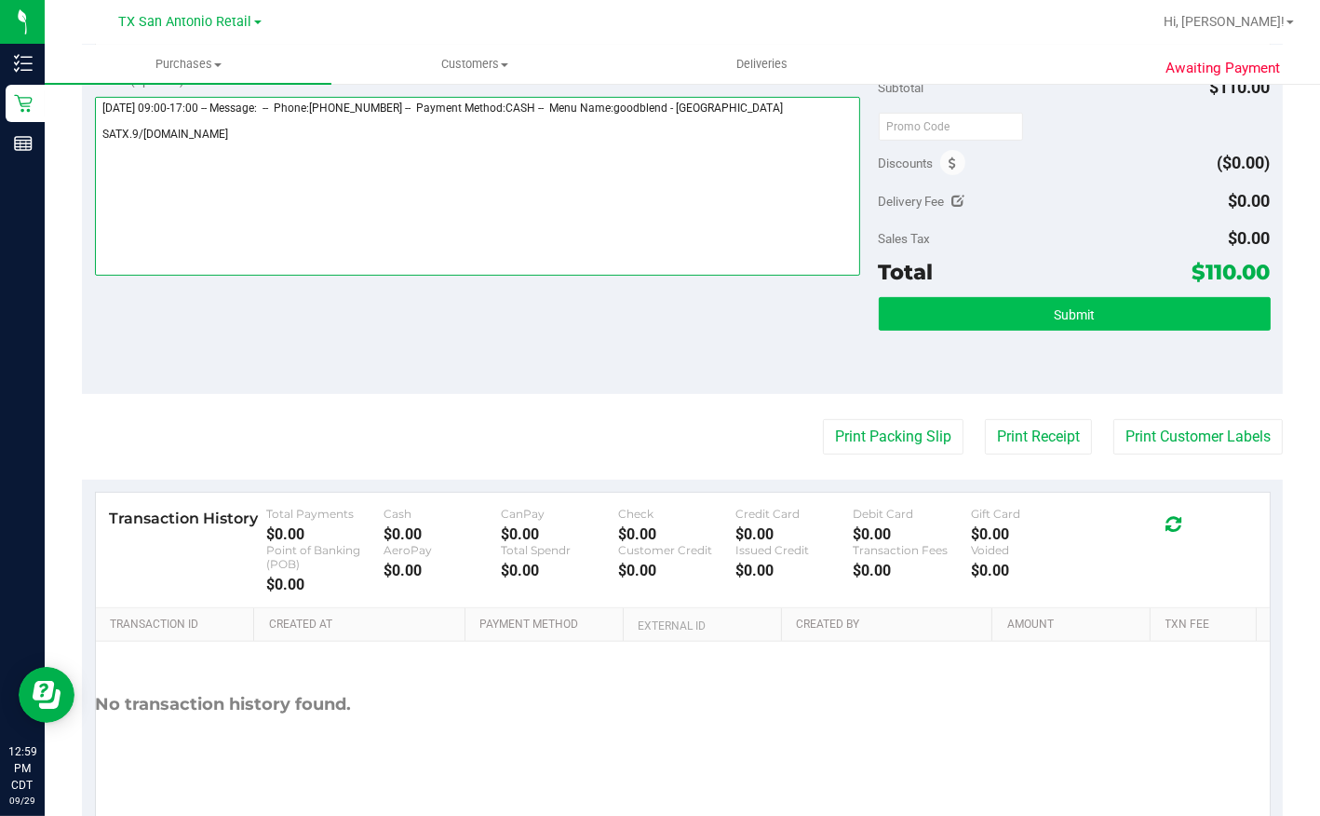
type textarea "[DATE] 09:00-17:00 -- Message: -- Phone:[PHONE_NUMBER] -- Payment Method:CASH -…"
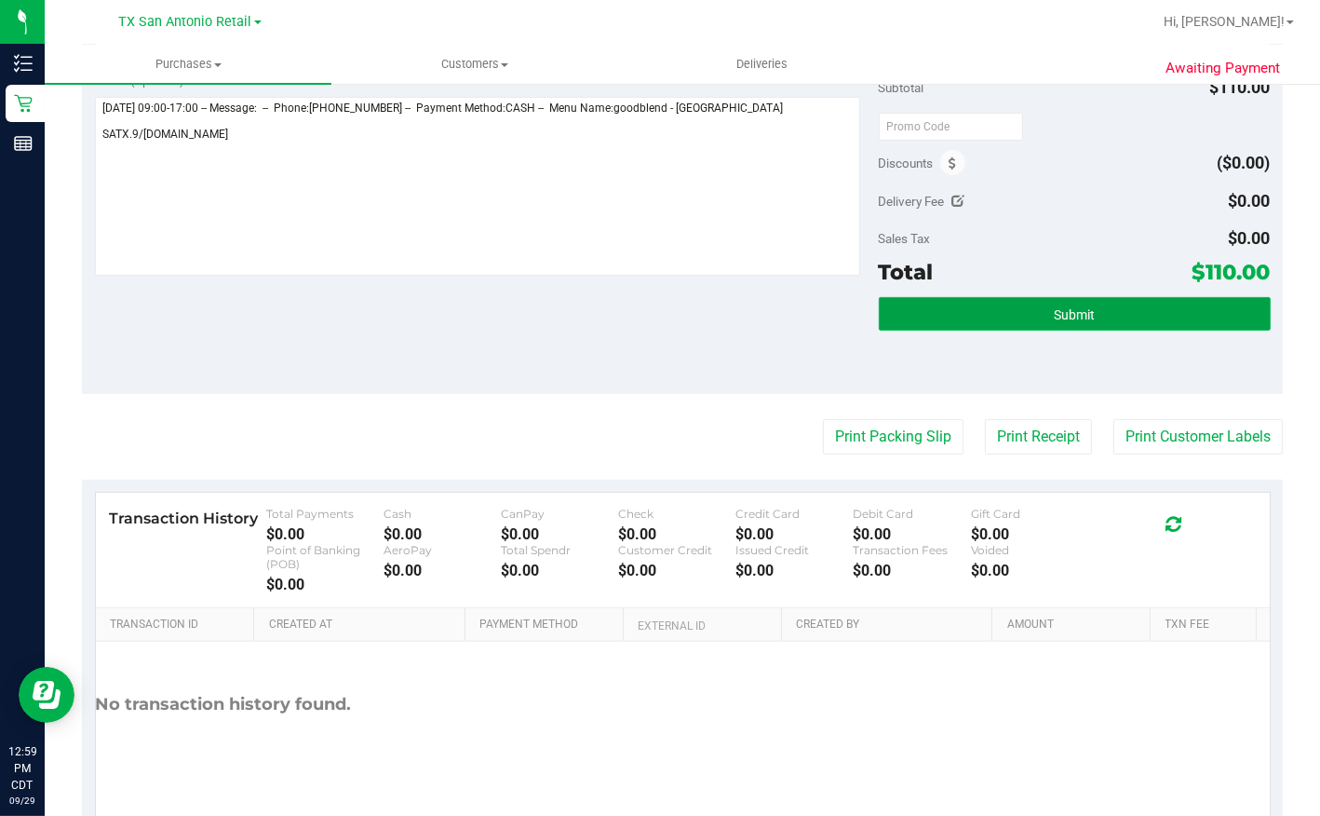
click at [959, 317] on button "Submit" at bounding box center [1075, 314] width 392 height 34
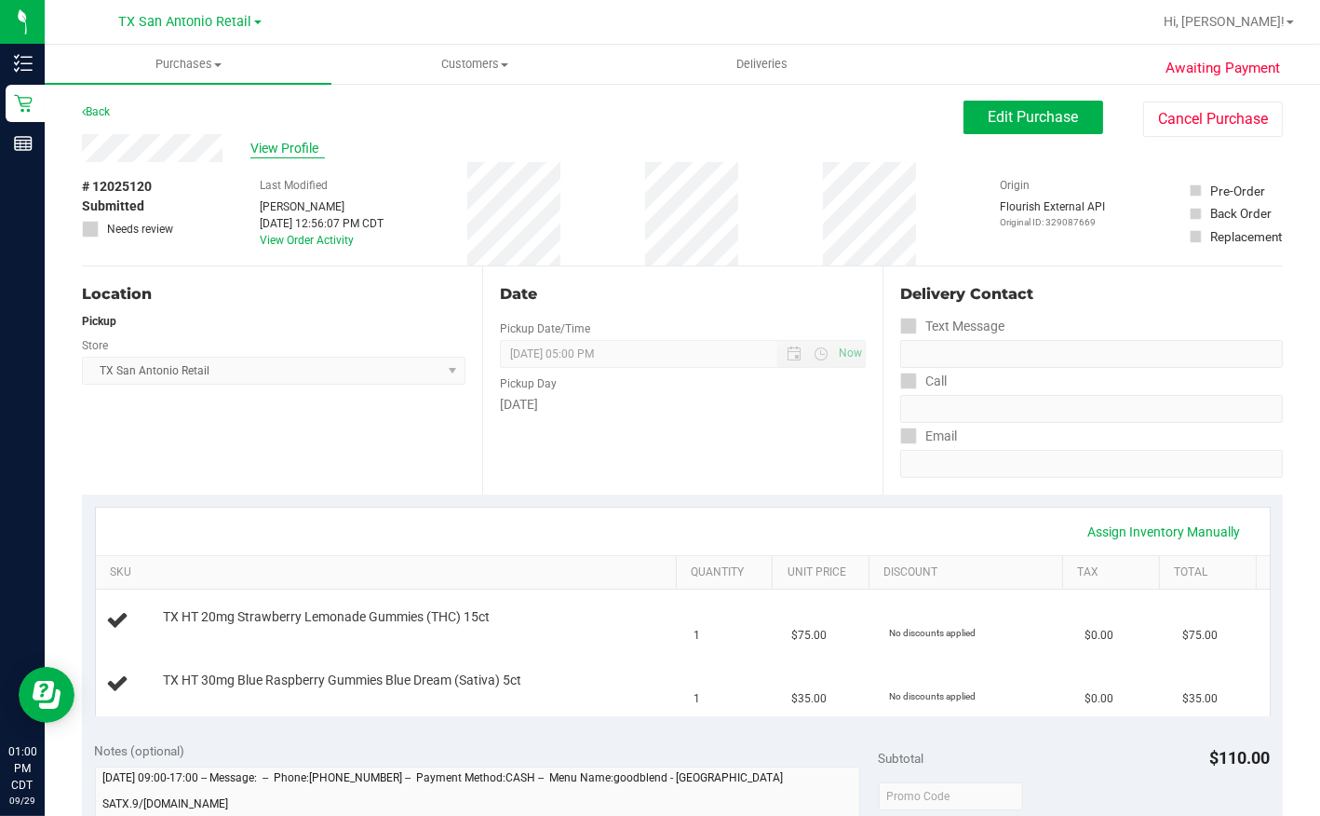
click at [307, 143] on span "View Profile" at bounding box center [287, 149] width 74 height 20
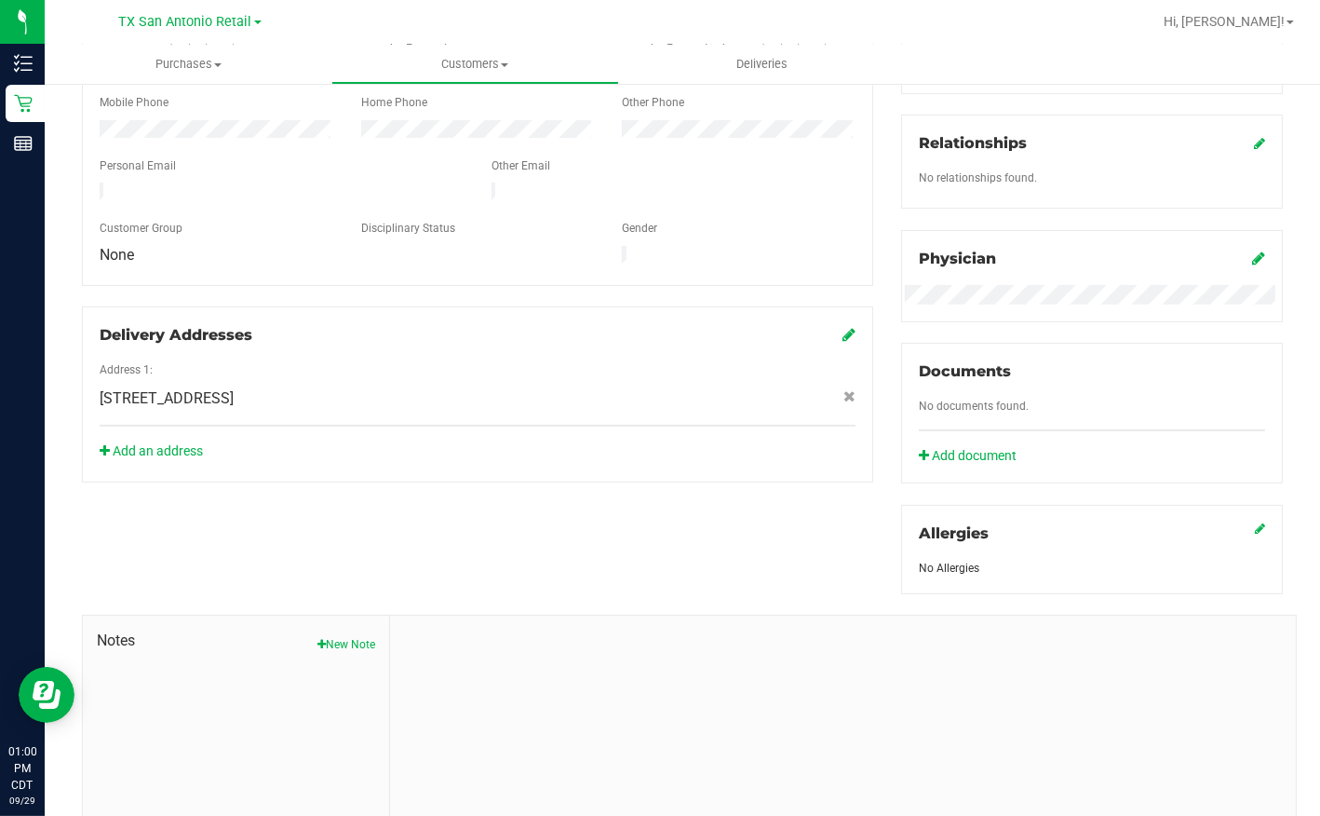
scroll to position [423, 0]
click at [263, 182] on div at bounding box center [282, 193] width 392 height 22
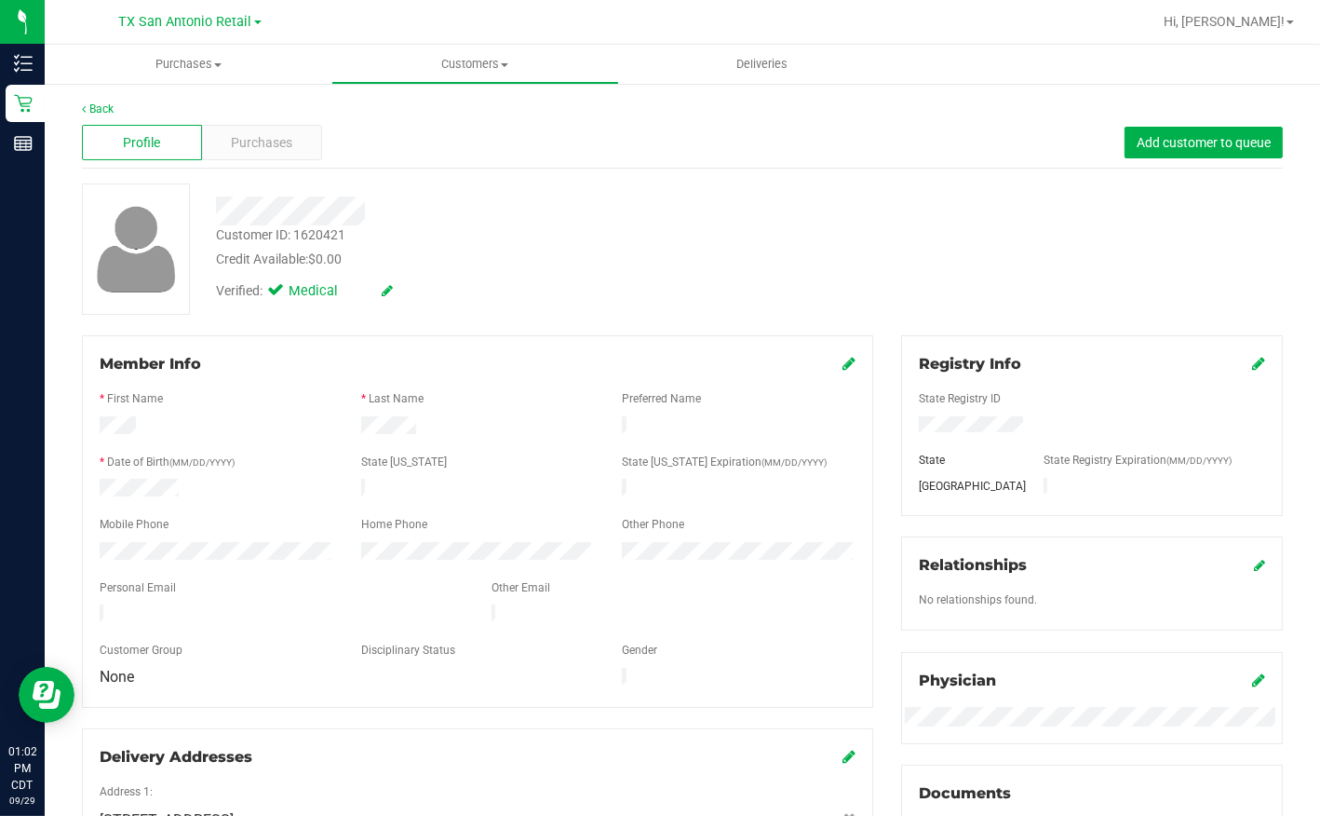
click at [363, 212] on div at bounding box center [509, 210] width 615 height 29
click at [108, 108] on link "Back" at bounding box center [98, 108] width 32 height 13
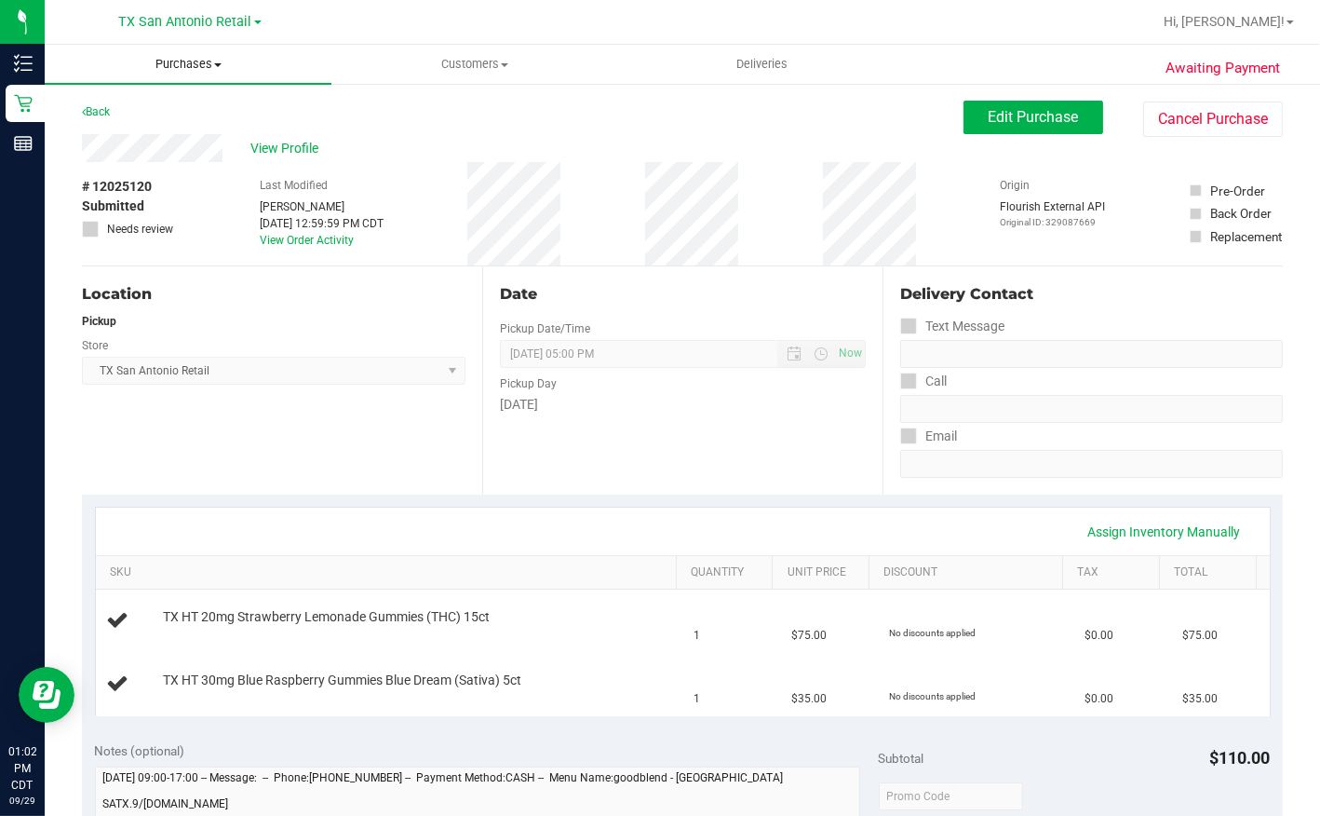
click at [182, 60] on span "Purchases" at bounding box center [188, 64] width 287 height 17
click at [181, 109] on span "Summary of purchases" at bounding box center [140, 112] width 191 height 16
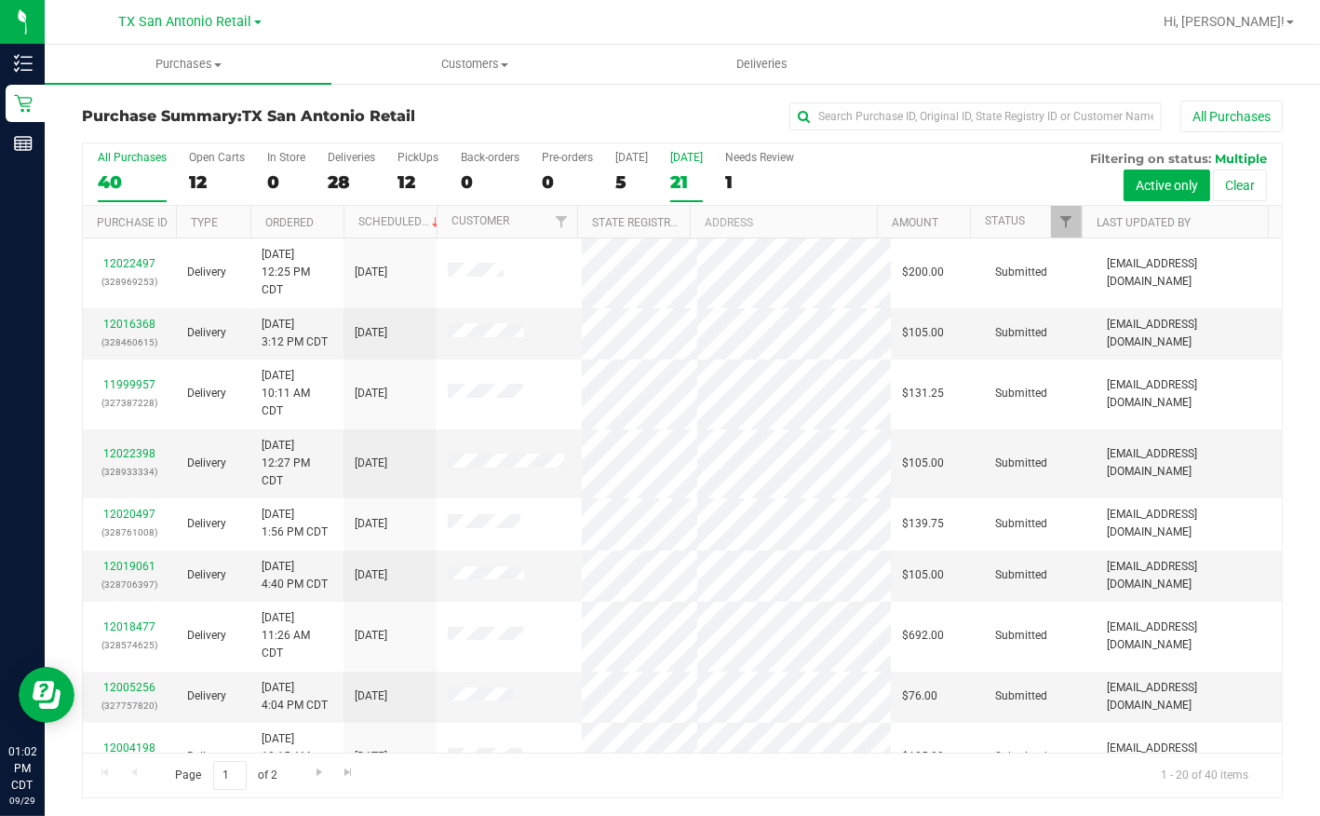
click at [679, 171] on div "21" at bounding box center [686, 181] width 33 height 21
click at [0, 0] on input "[DATE] 21" at bounding box center [0, 0] width 0 height 0
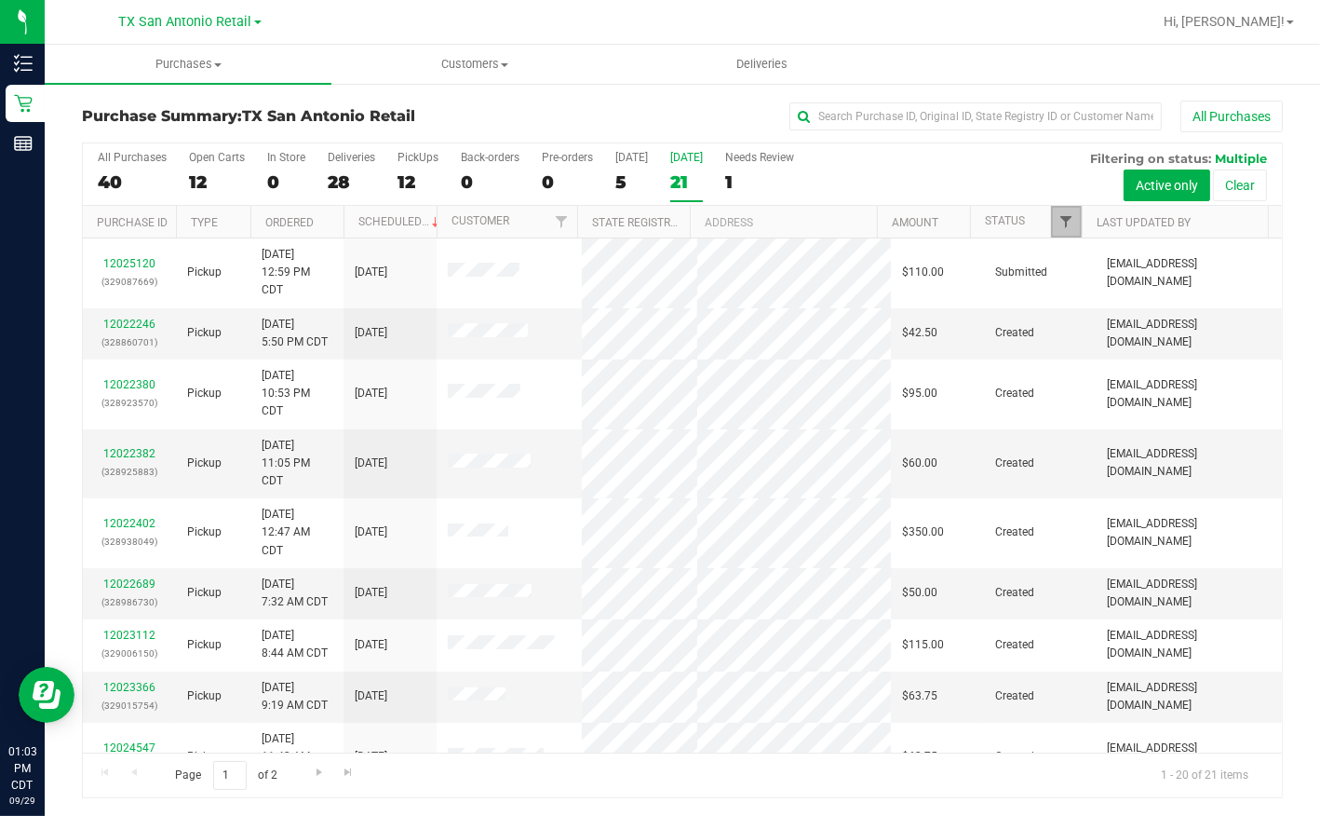
click at [1066, 216] on span "Filter" at bounding box center [1066, 221] width 15 height 15
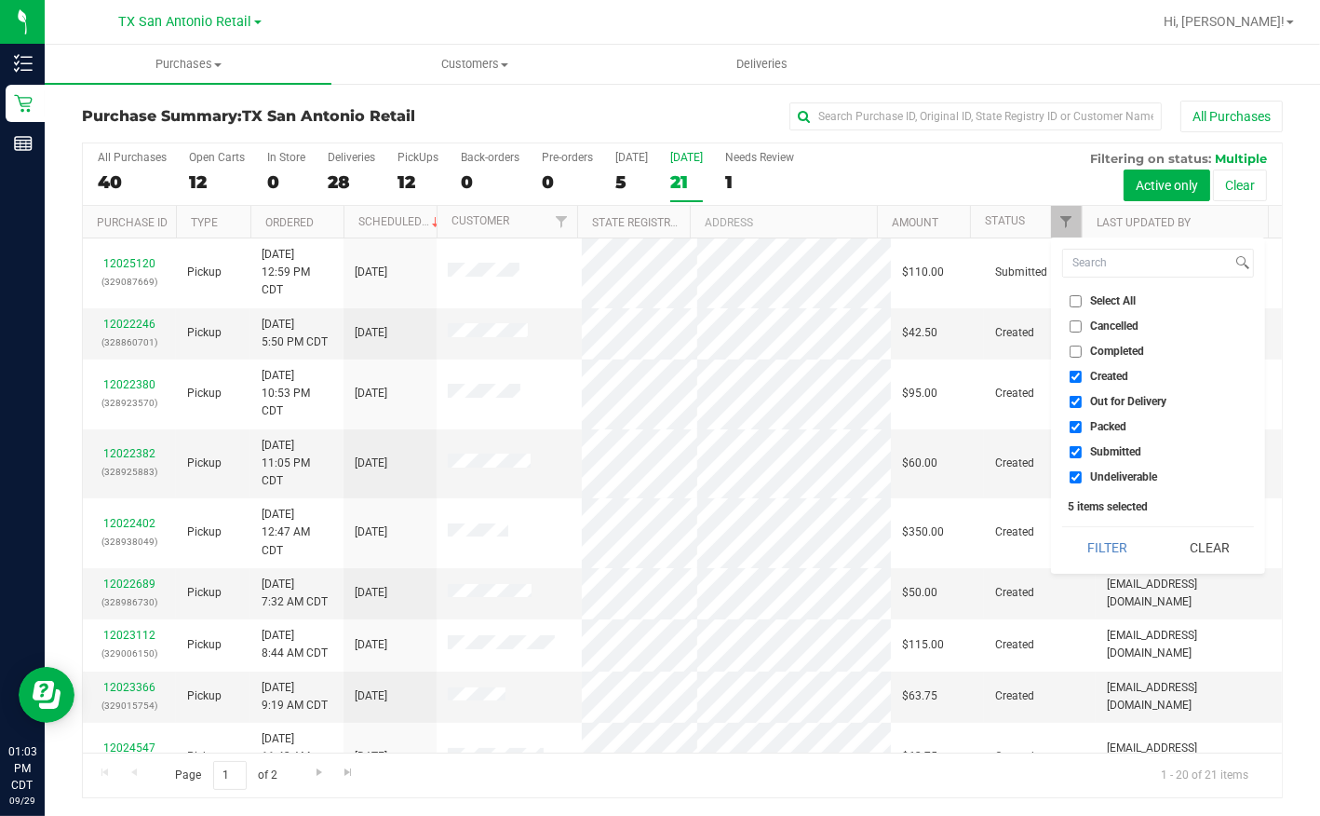
click at [1115, 399] on span "Out for Delivery" at bounding box center [1128, 401] width 76 height 11
click at [1082, 399] on input "Out for Delivery" at bounding box center [1076, 402] width 12 height 12
checkbox input "false"
click at [1103, 426] on span "Packed" at bounding box center [1108, 426] width 36 height 11
click at [1082, 426] on input "Packed" at bounding box center [1076, 427] width 12 height 12
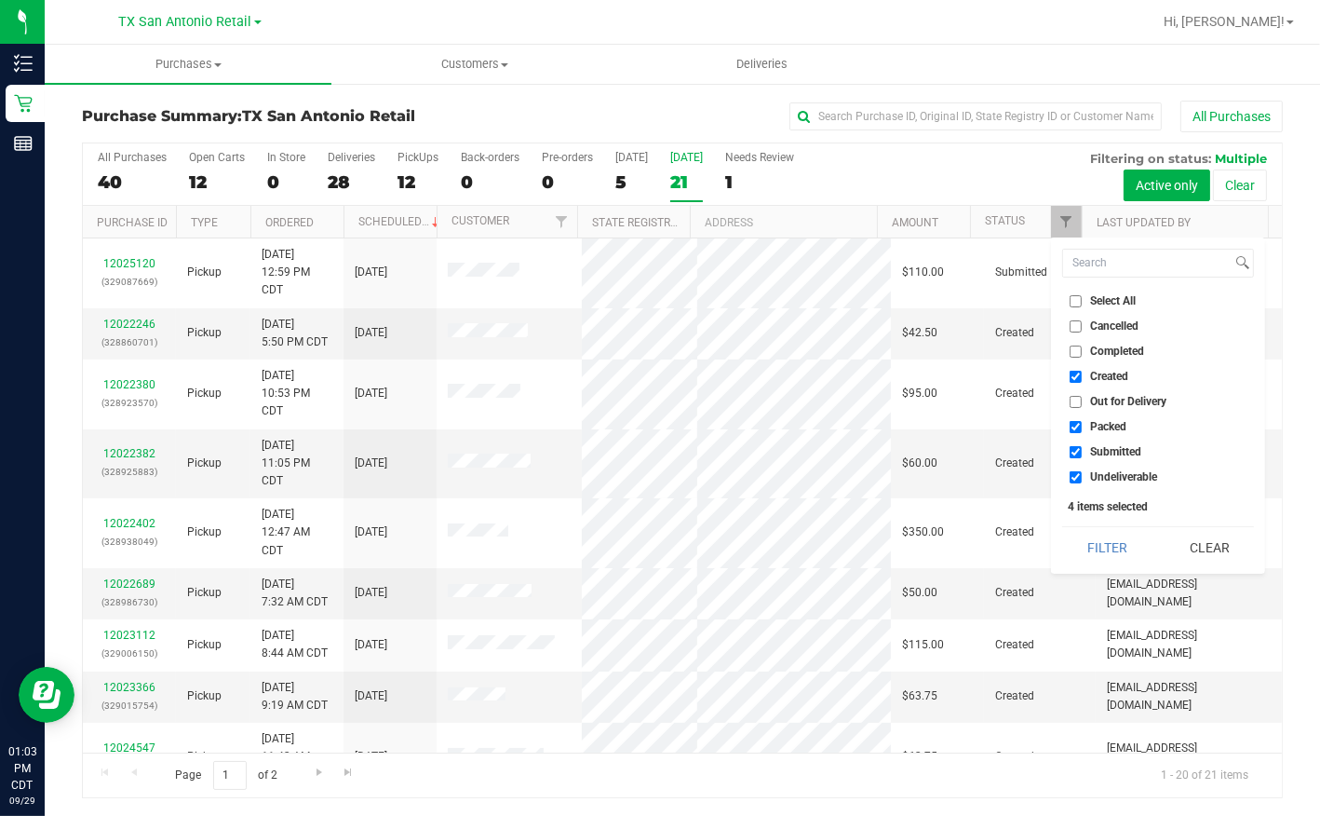
checkbox input "false"
click at [1093, 455] on span "Submitted" at bounding box center [1115, 451] width 51 height 11
click at [1082, 455] on input "Submitted" at bounding box center [1076, 452] width 12 height 12
checkbox input "false"
click at [1090, 472] on span "Undeliverable" at bounding box center [1123, 476] width 67 height 11
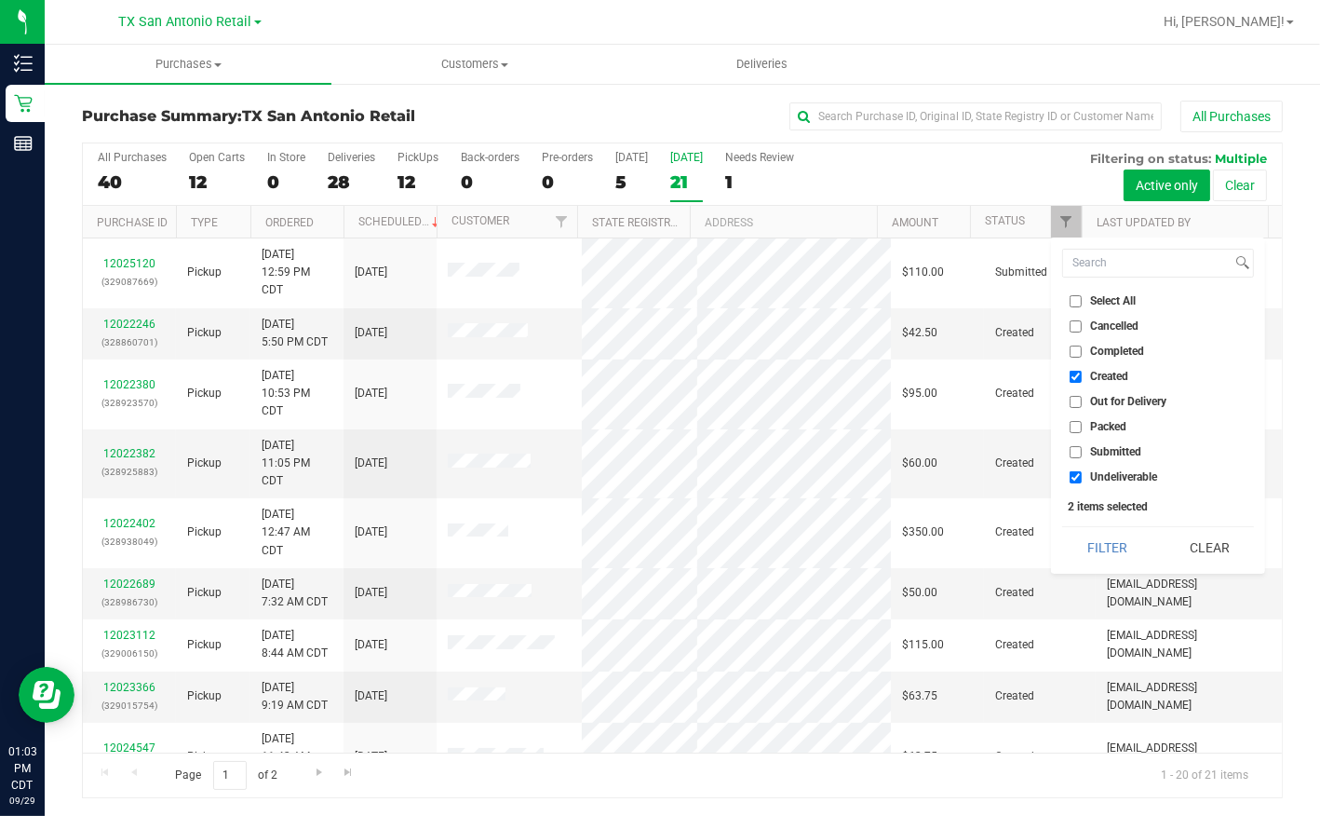
click at [1082, 472] on input "Undeliverable" at bounding box center [1076, 477] width 12 height 12
checkbox input "false"
click at [1095, 557] on button "Filter" at bounding box center [1107, 547] width 89 height 41
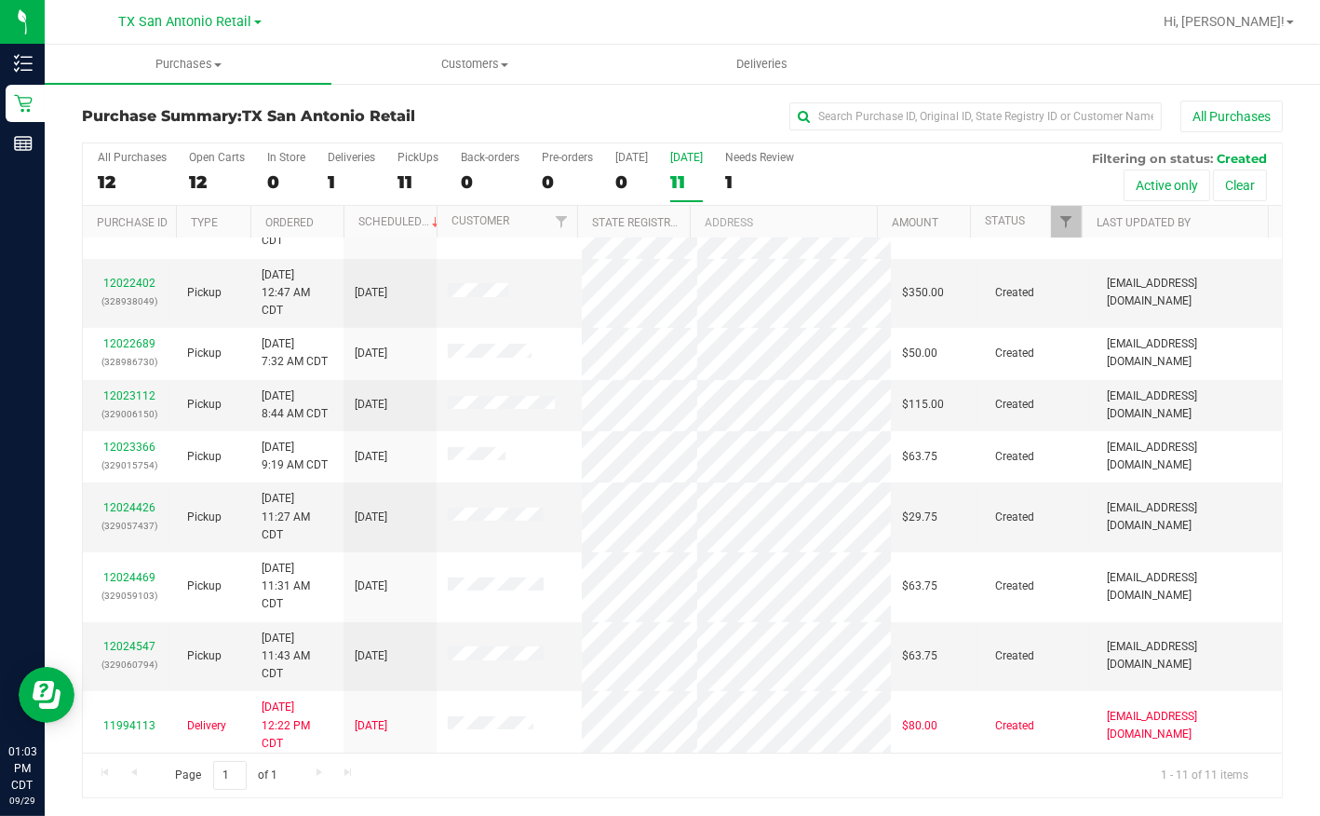
scroll to position [177, 0]
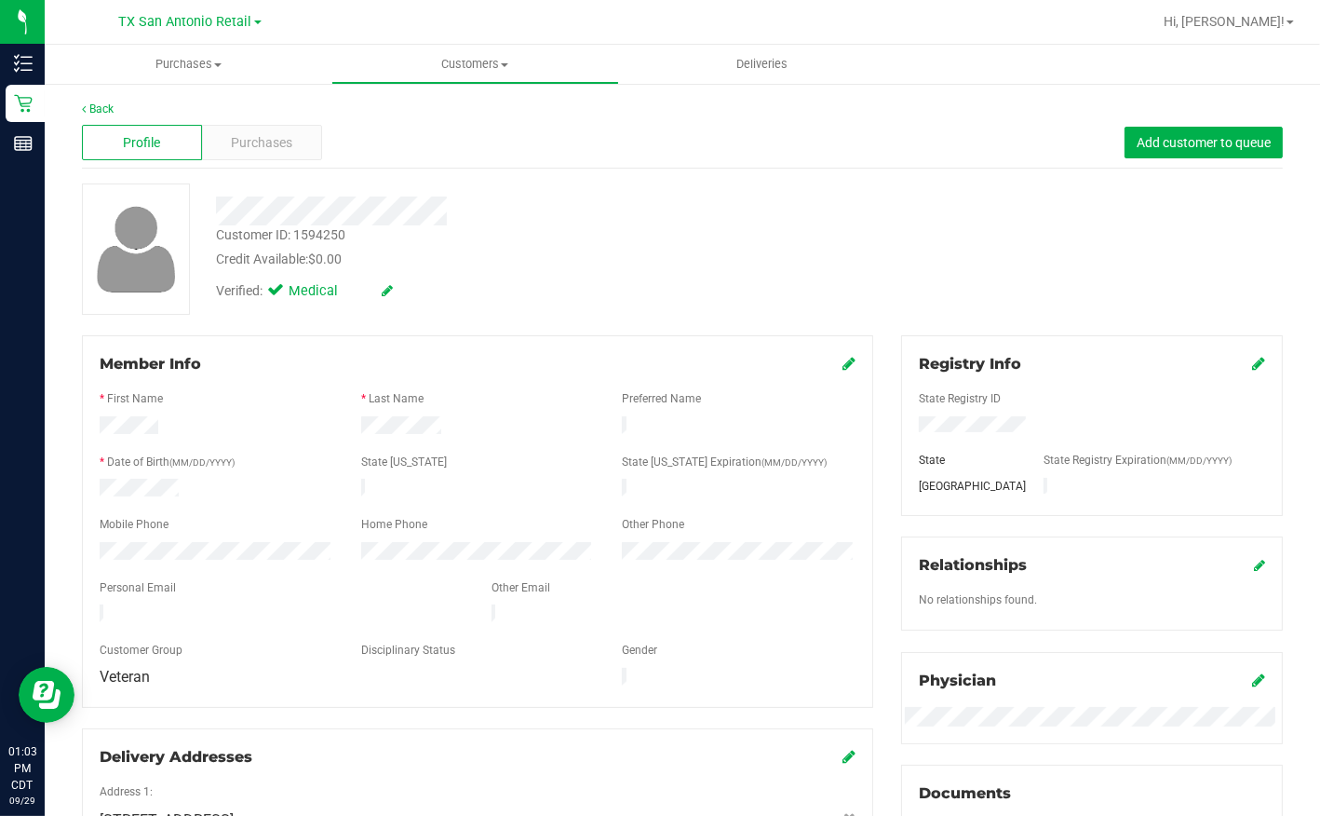
click at [445, 217] on div at bounding box center [509, 210] width 615 height 29
click at [272, 142] on span "Purchases" at bounding box center [262, 143] width 61 height 20
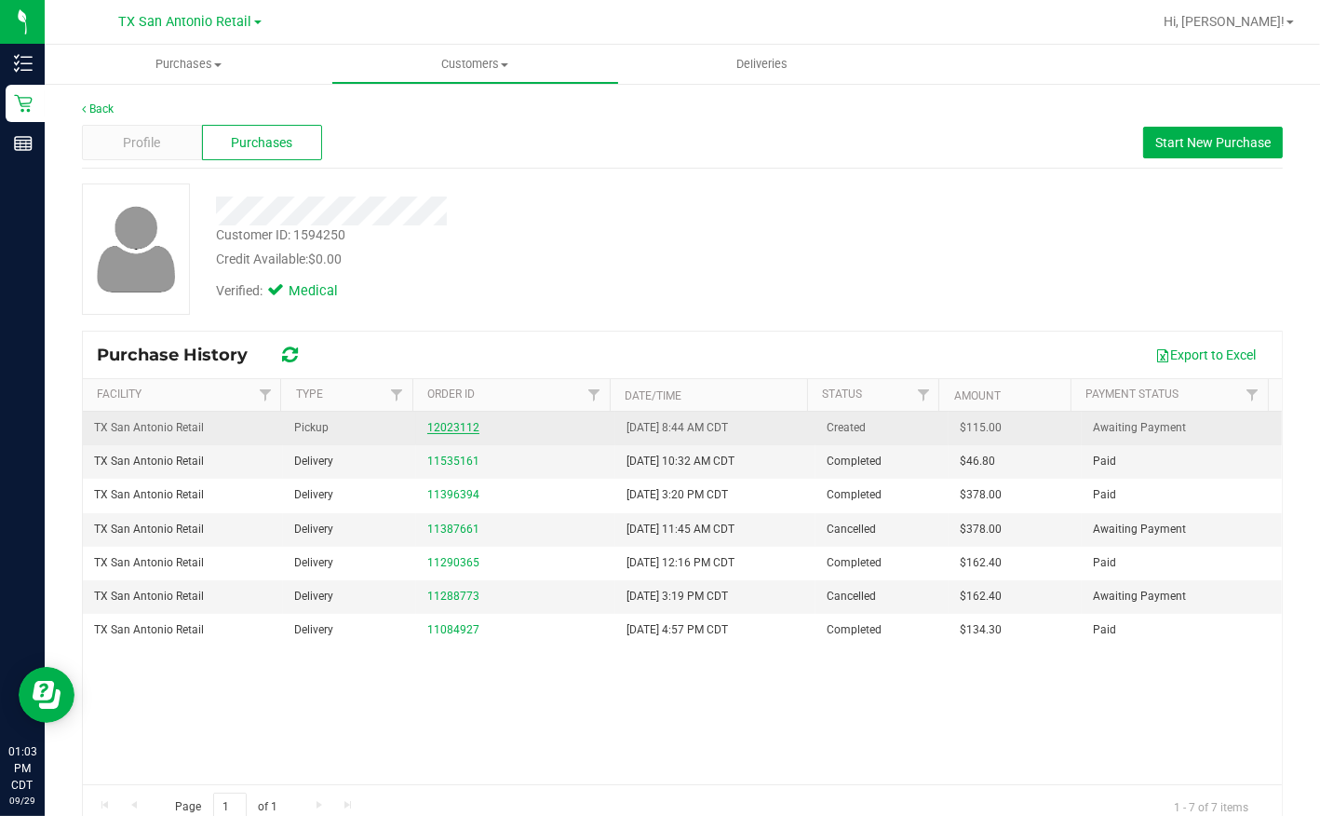
click at [433, 423] on link "12023112" at bounding box center [453, 427] width 52 height 13
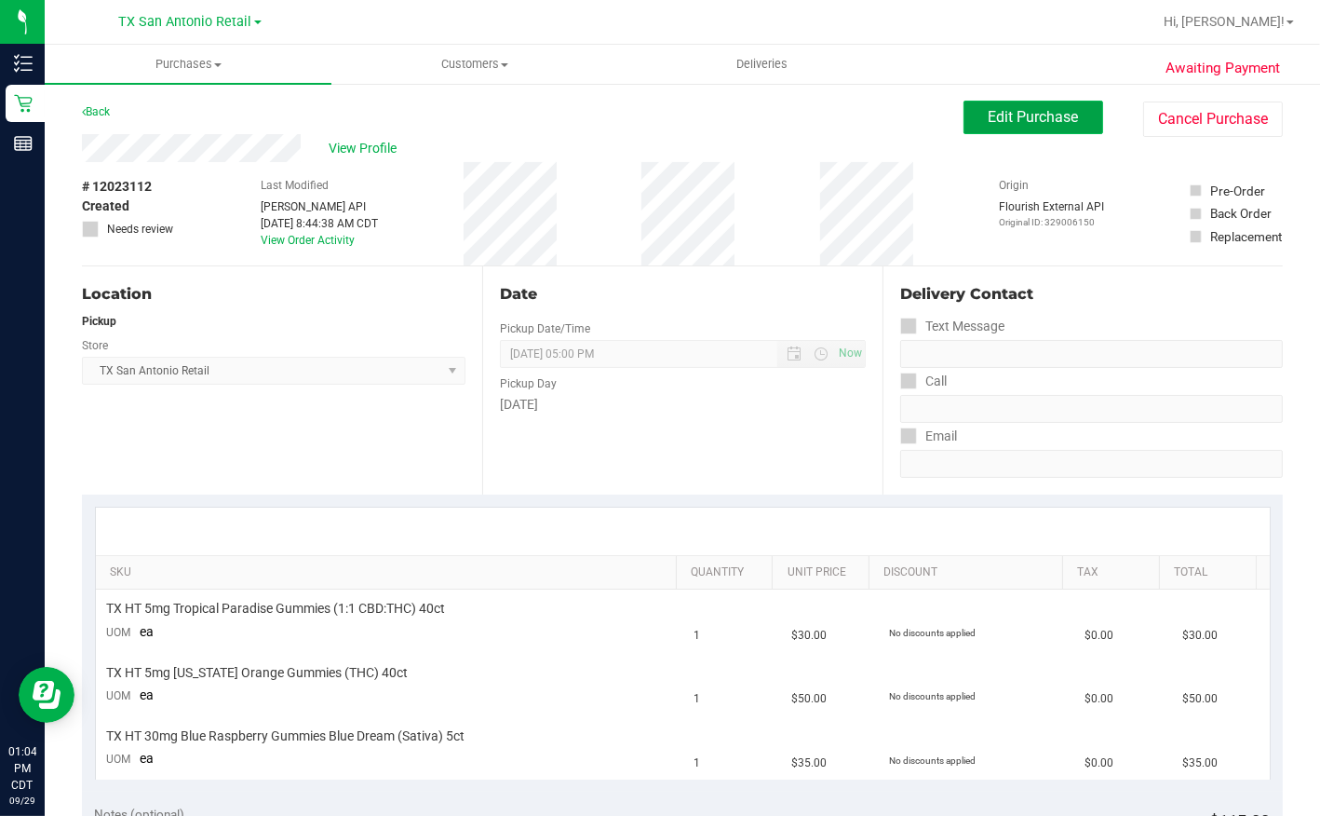
click at [1040, 121] on span "Edit Purchase" at bounding box center [1034, 117] width 90 height 18
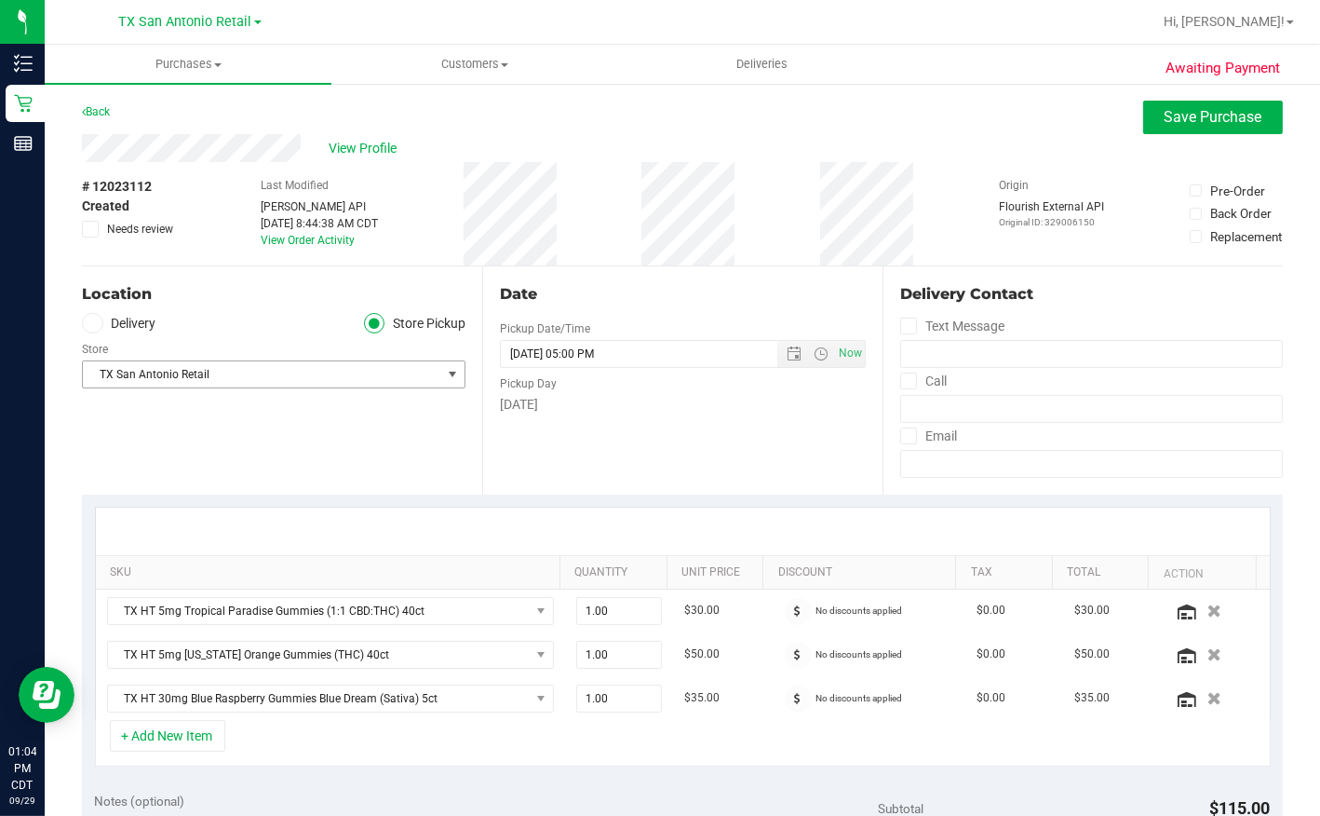
click at [447, 372] on span "select" at bounding box center [452, 374] width 15 height 15
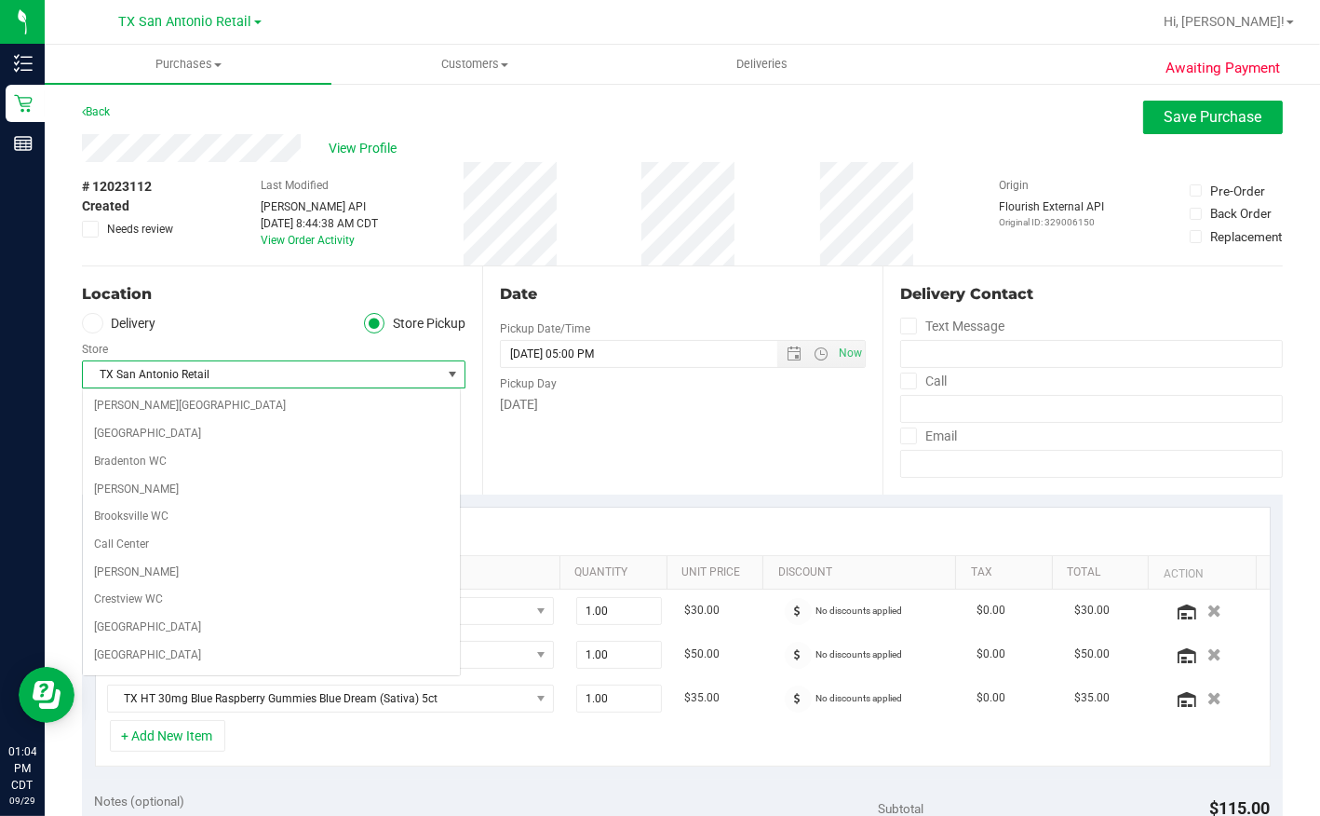
scroll to position [1204, 0]
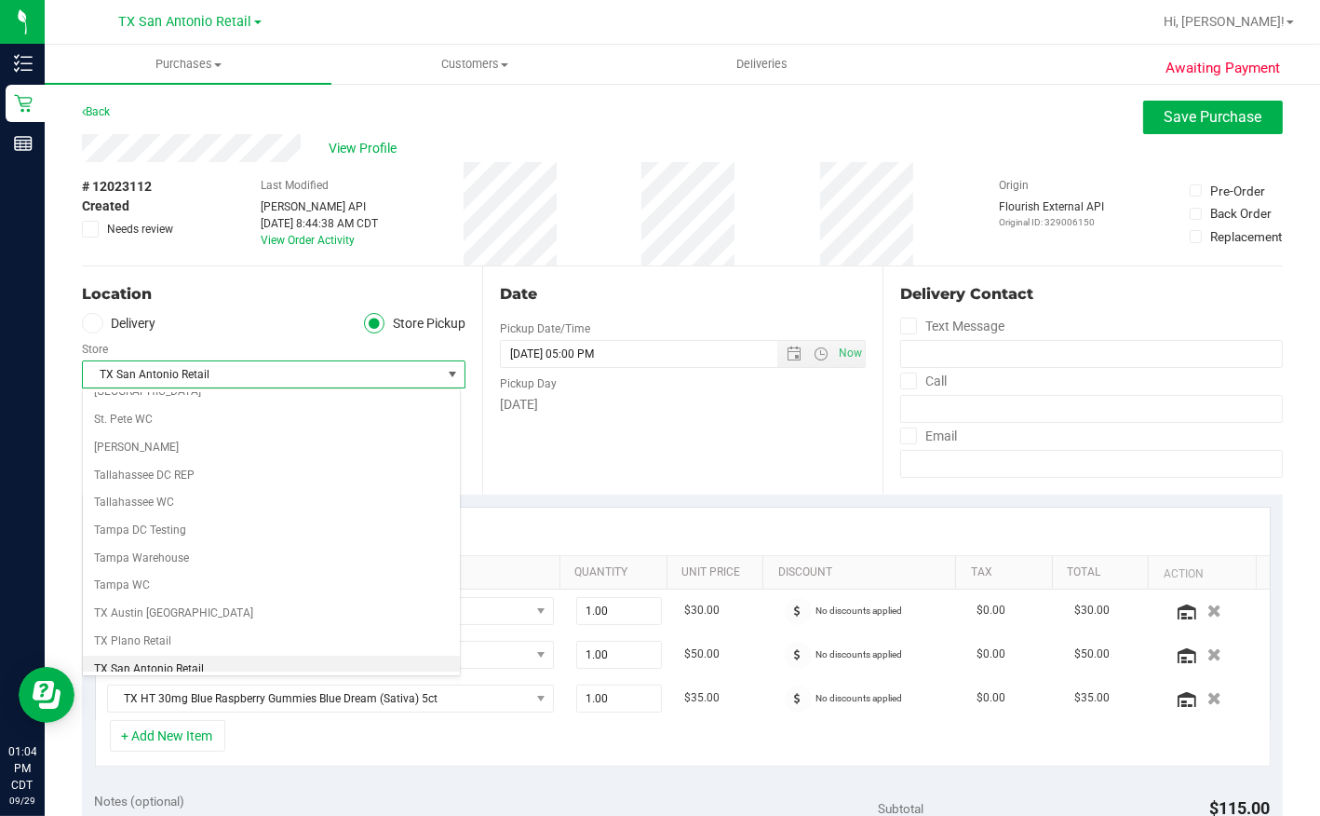
click at [261, 344] on div "Store" at bounding box center [274, 346] width 384 height 27
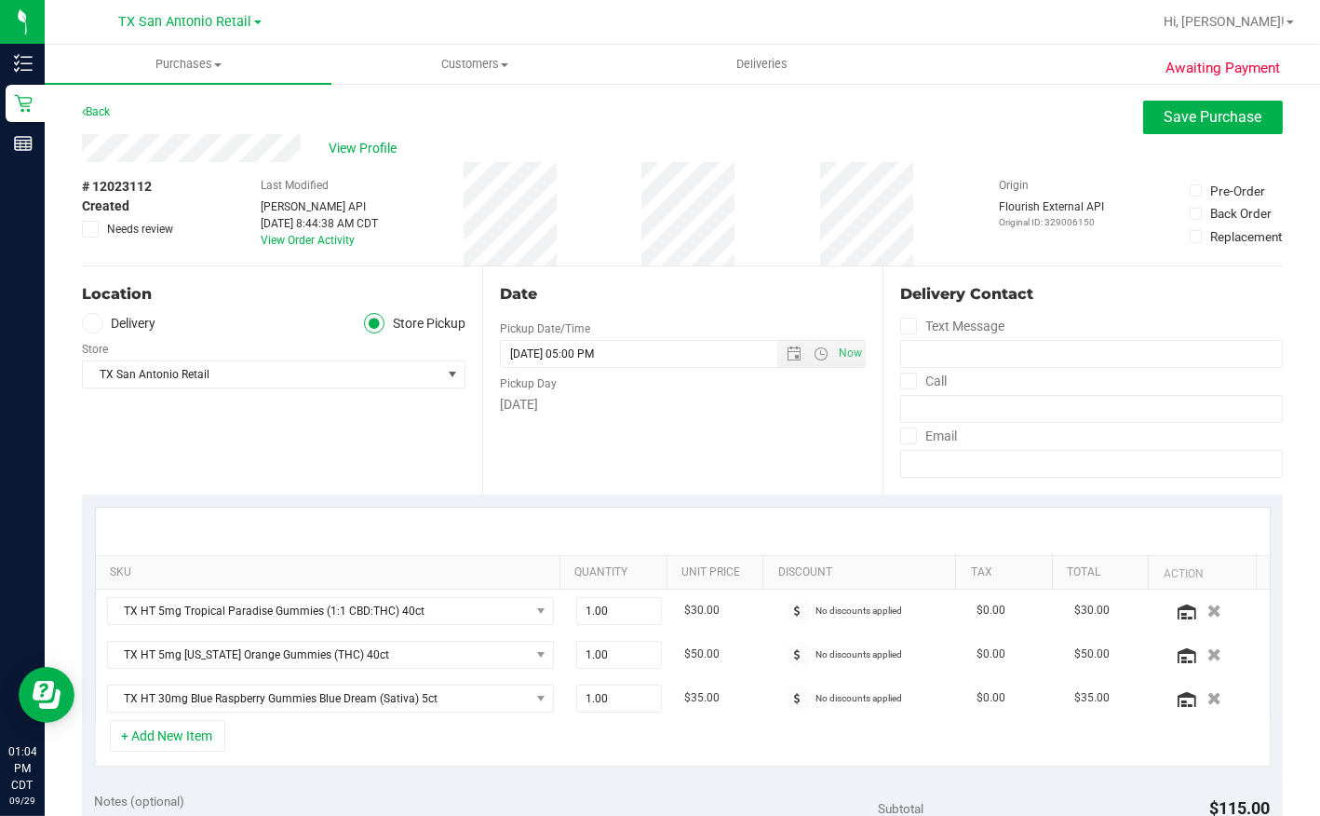
click at [89, 323] on icon at bounding box center [92, 323] width 11 height 0
click at [0, 0] on input "Delivery" at bounding box center [0, 0] width 0 height 0
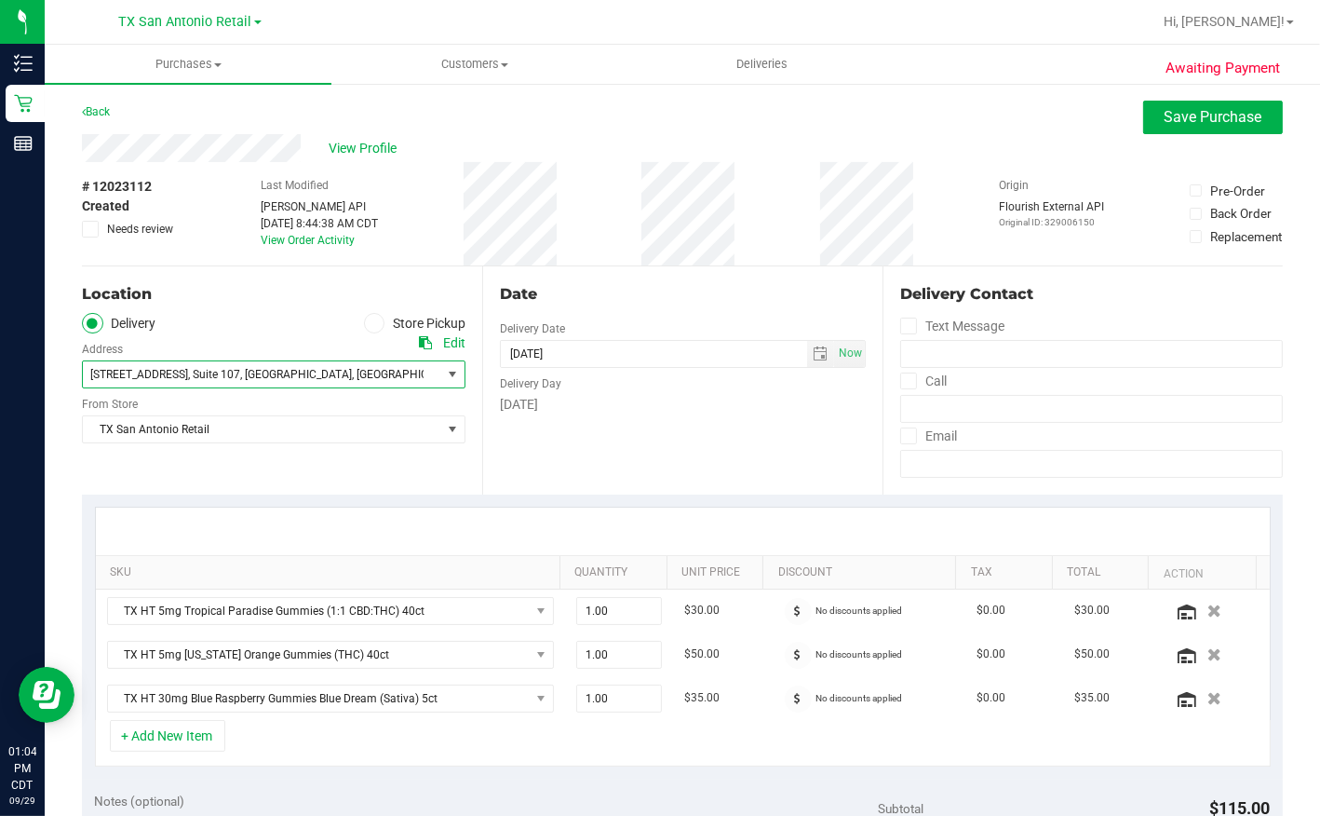
click at [447, 375] on span "select" at bounding box center [452, 374] width 15 height 15
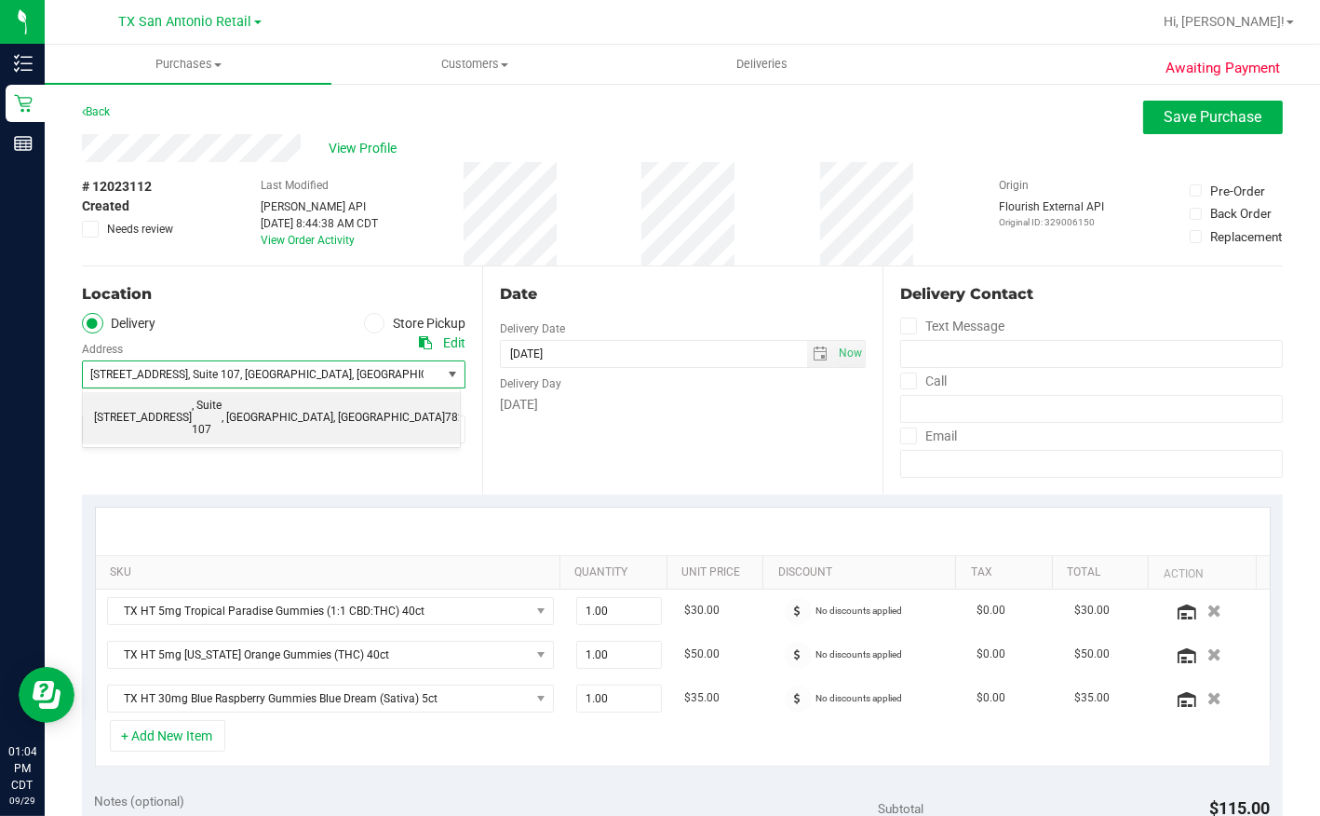
click at [415, 399] on li "[STREET_ADDRESS] , Suite 107 , [GEOGRAPHIC_DATA] , [GEOGRAPHIC_DATA] 78258" at bounding box center [272, 417] width 378 height 51
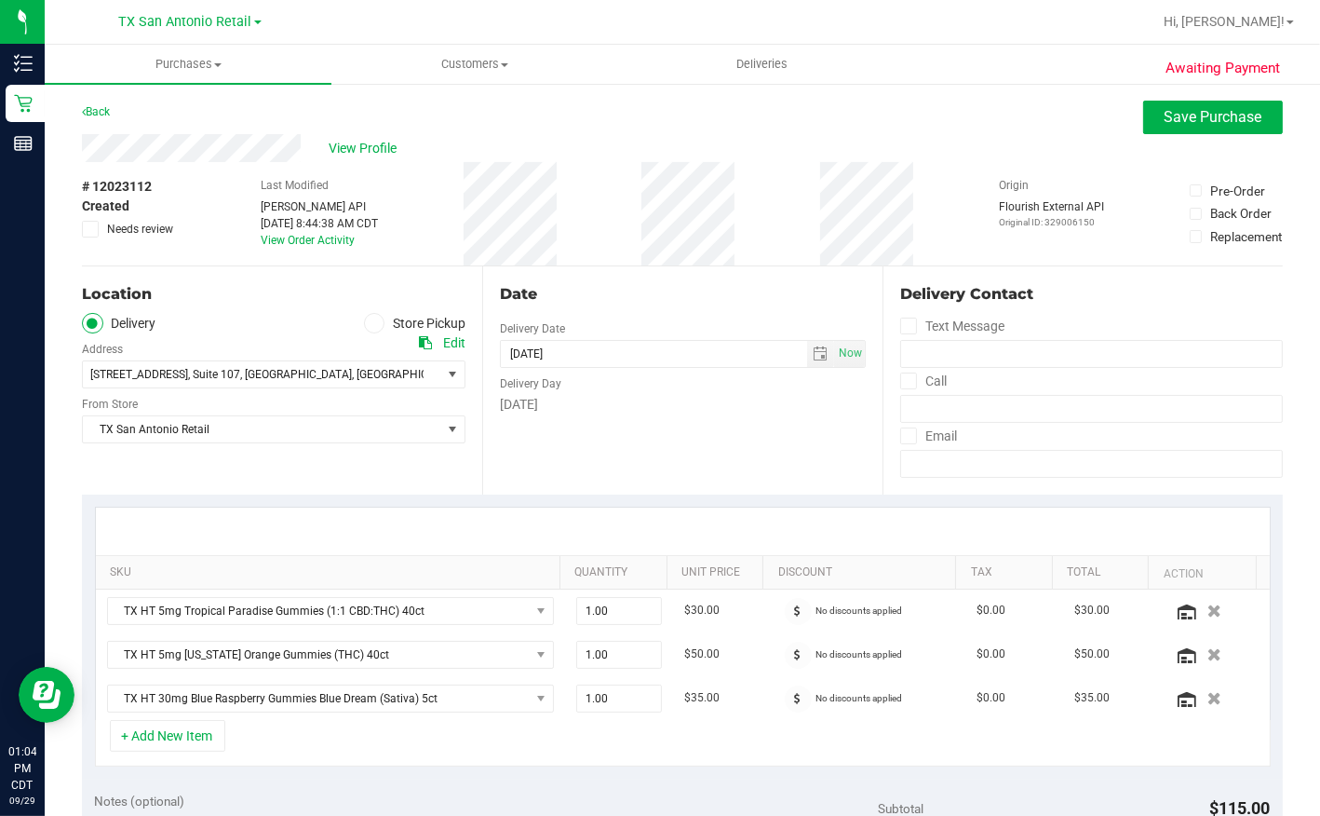
click at [555, 431] on div "Date Delivery Date [DATE] Now [DATE] 05:00 PM Now Delivery Day [DATE]" at bounding box center [682, 380] width 400 height 228
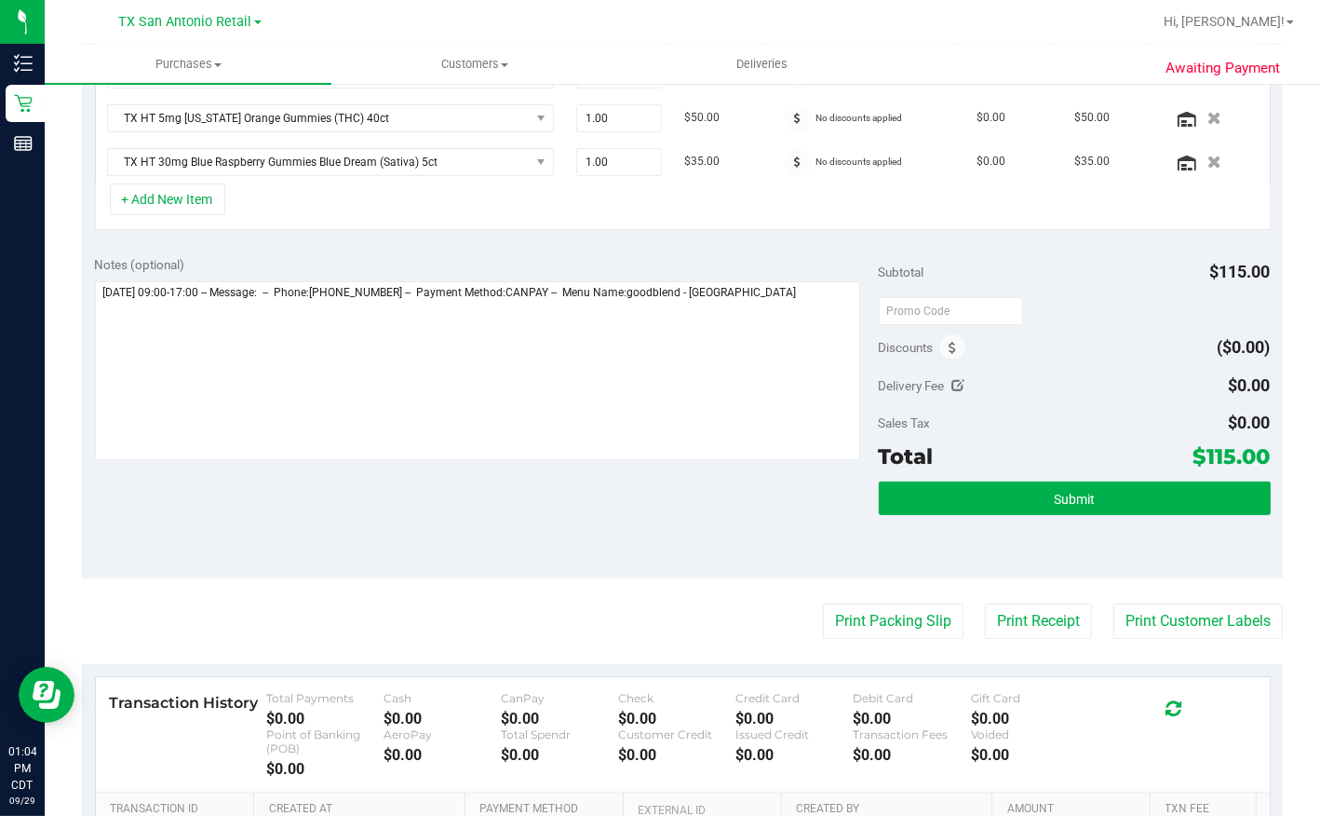
scroll to position [592, 0]
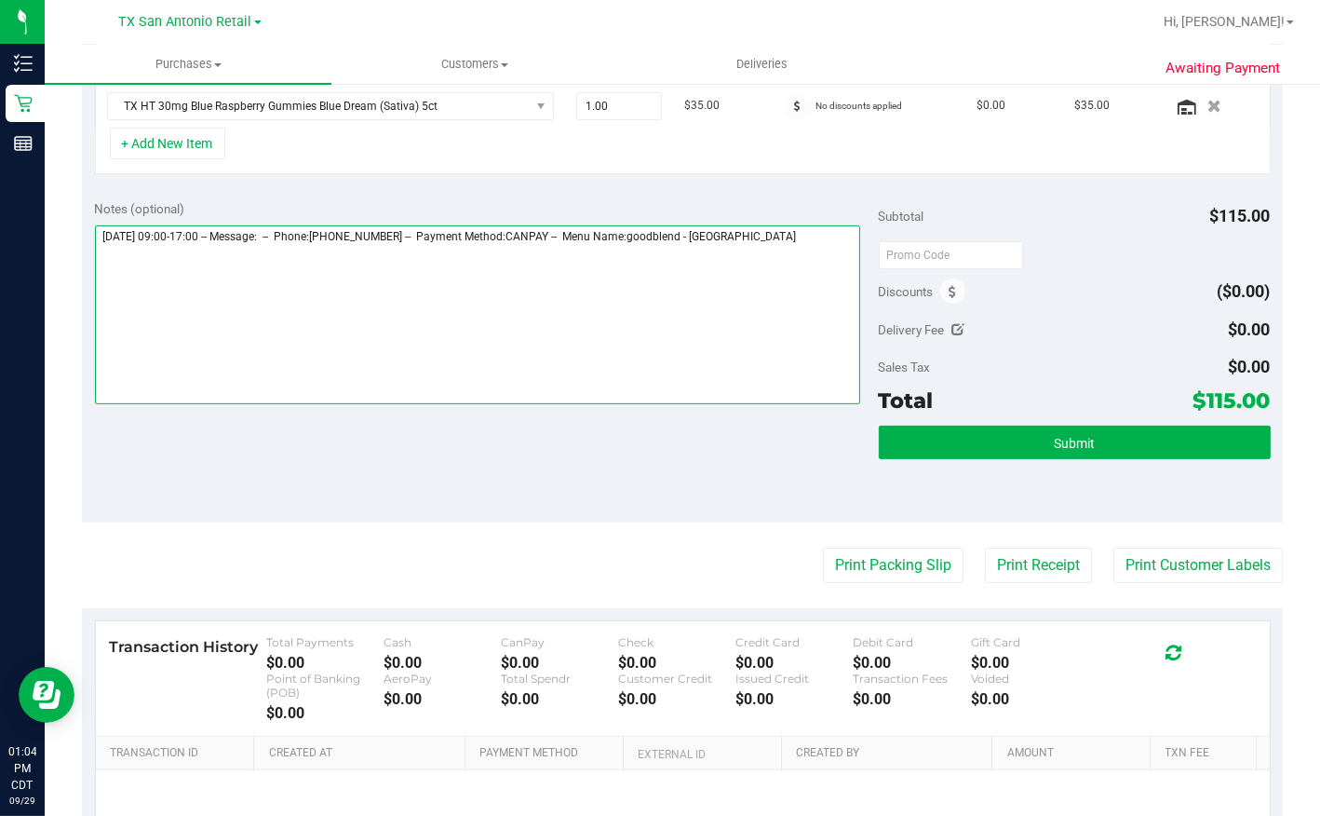
click at [805, 246] on textarea at bounding box center [477, 314] width 765 height 179
type textarea "[DATE] 09:00-17:00 -- Message: -- Phone:[PHONE_NUMBER] -- Payment Method:CANPAY…"
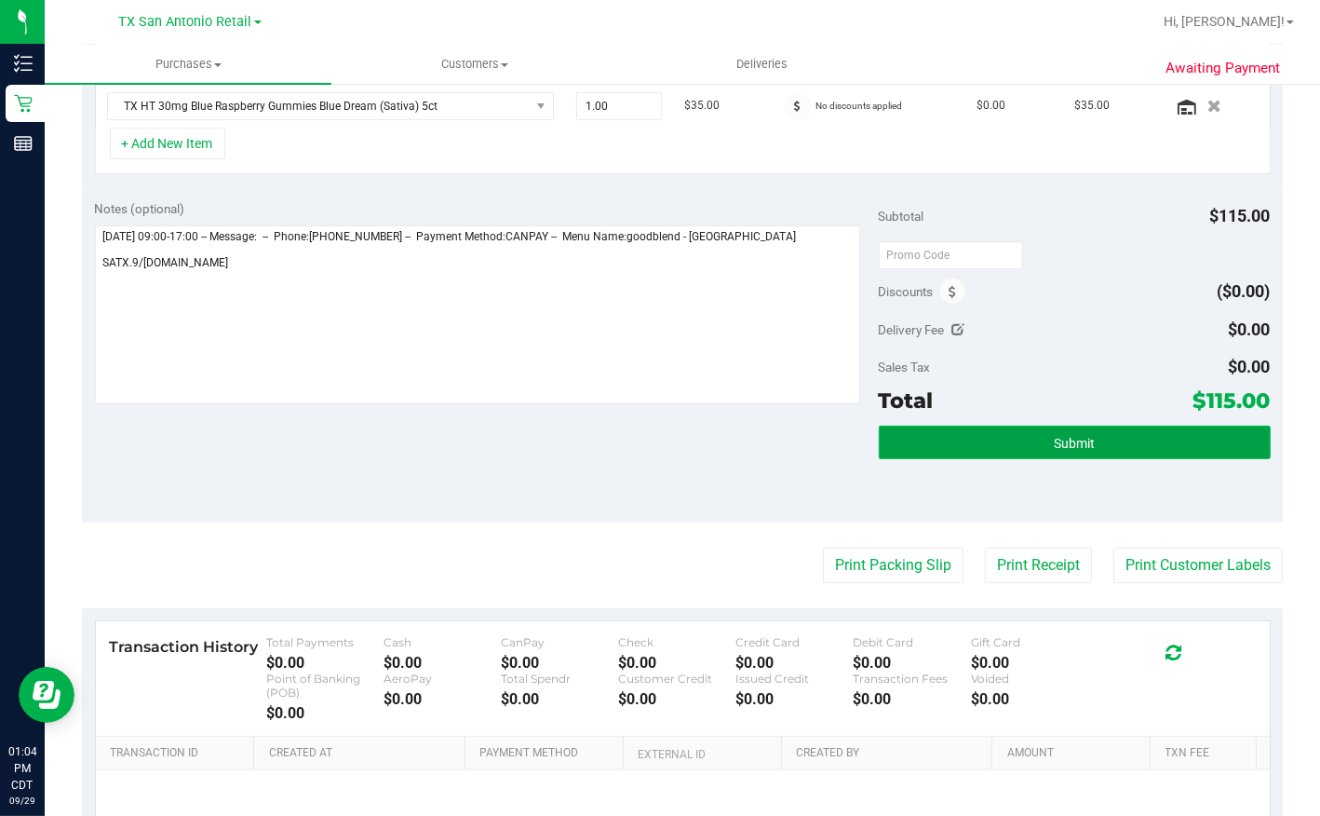
click at [1082, 450] on button "Submit" at bounding box center [1075, 443] width 392 height 34
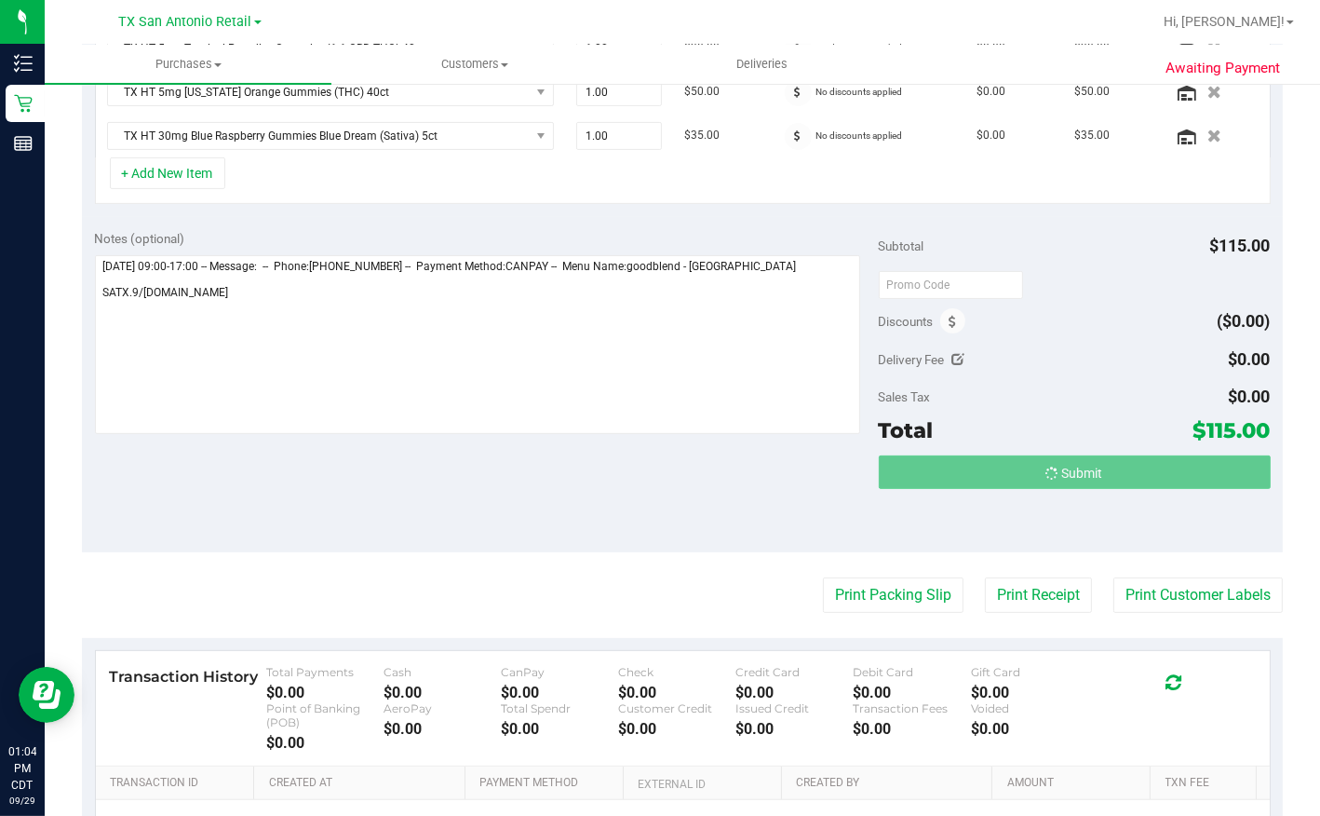
scroll to position [534, 0]
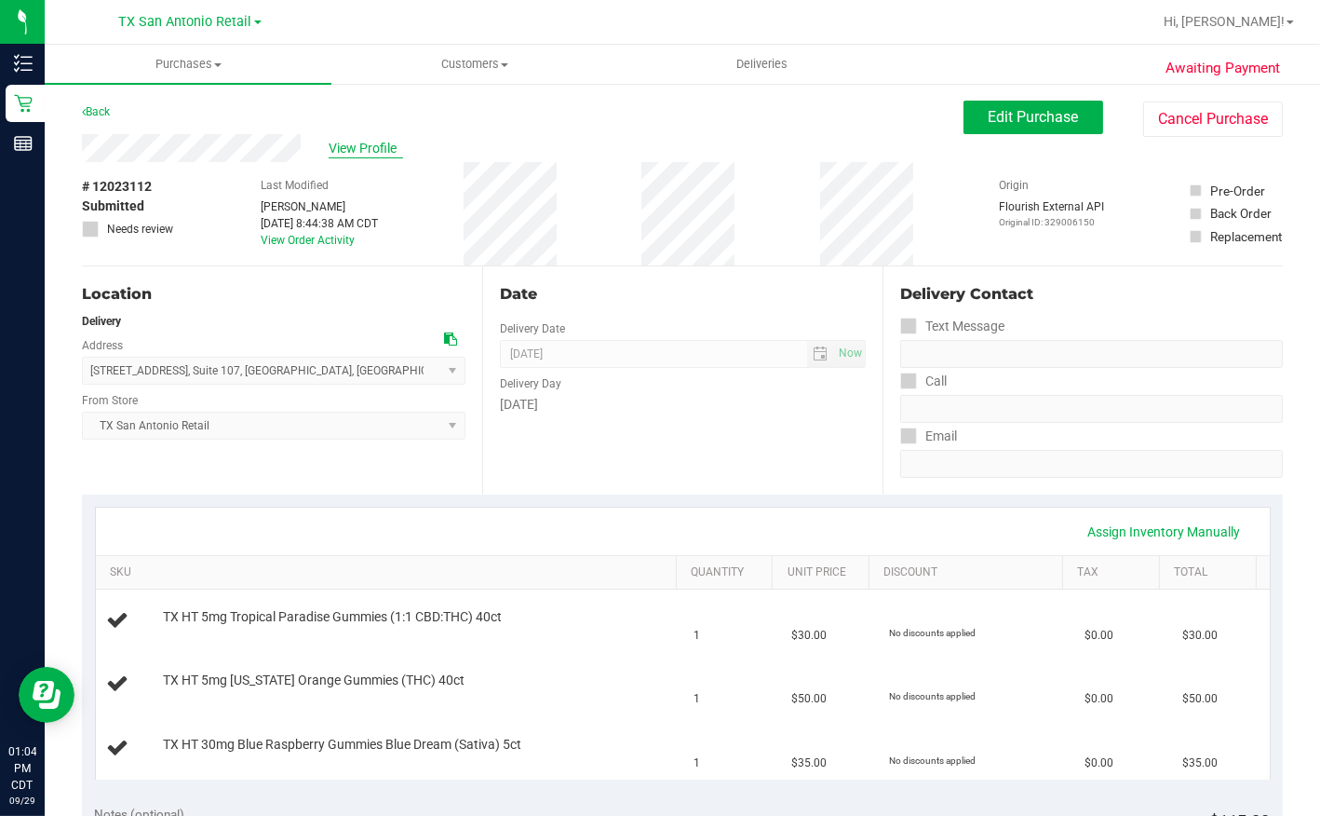
click at [349, 144] on span "View Profile" at bounding box center [366, 149] width 74 height 20
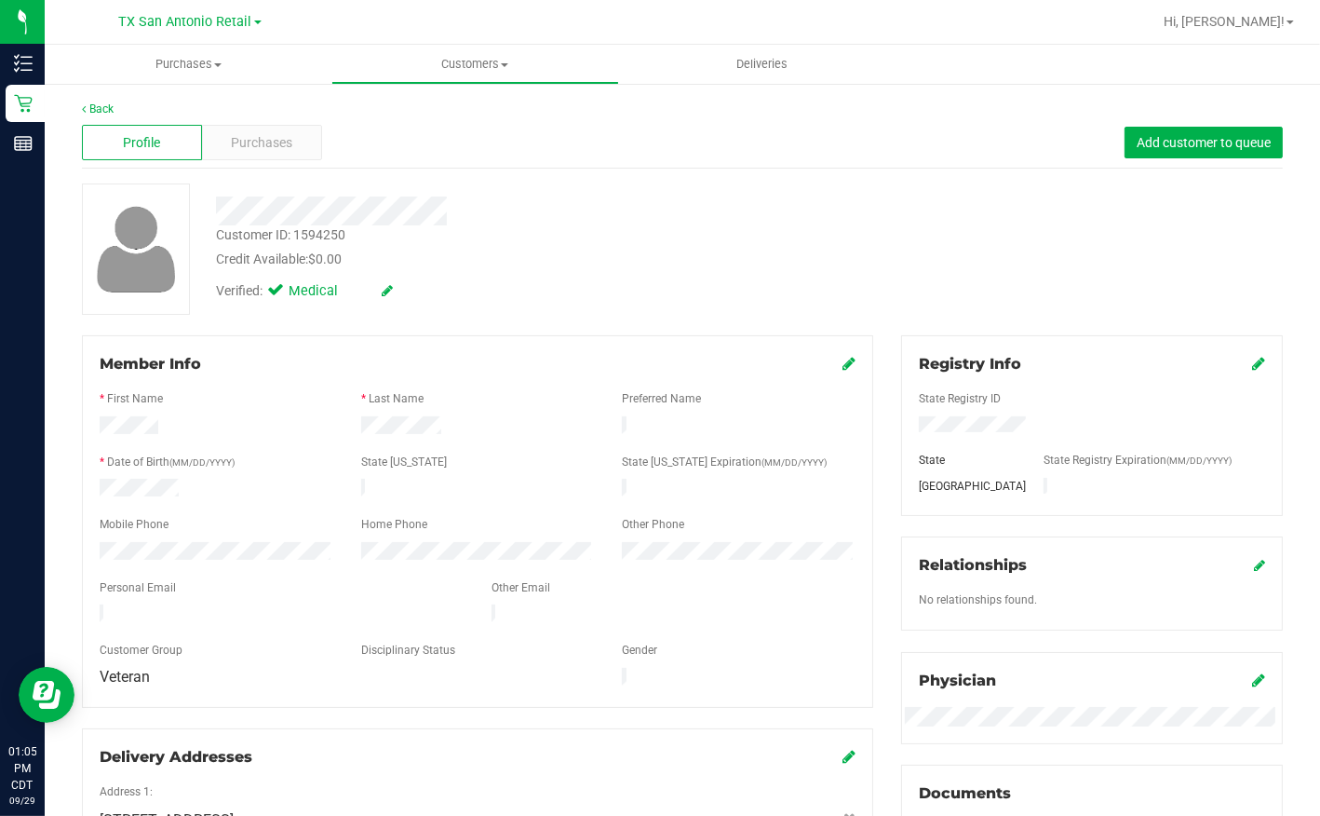
drag, startPoint x: 94, startPoint y: 607, endPoint x: 237, endPoint y: 612, distance: 142.6
click at [237, 612] on div at bounding box center [282, 615] width 392 height 22
click at [260, 137] on span "Purchases" at bounding box center [262, 143] width 61 height 20
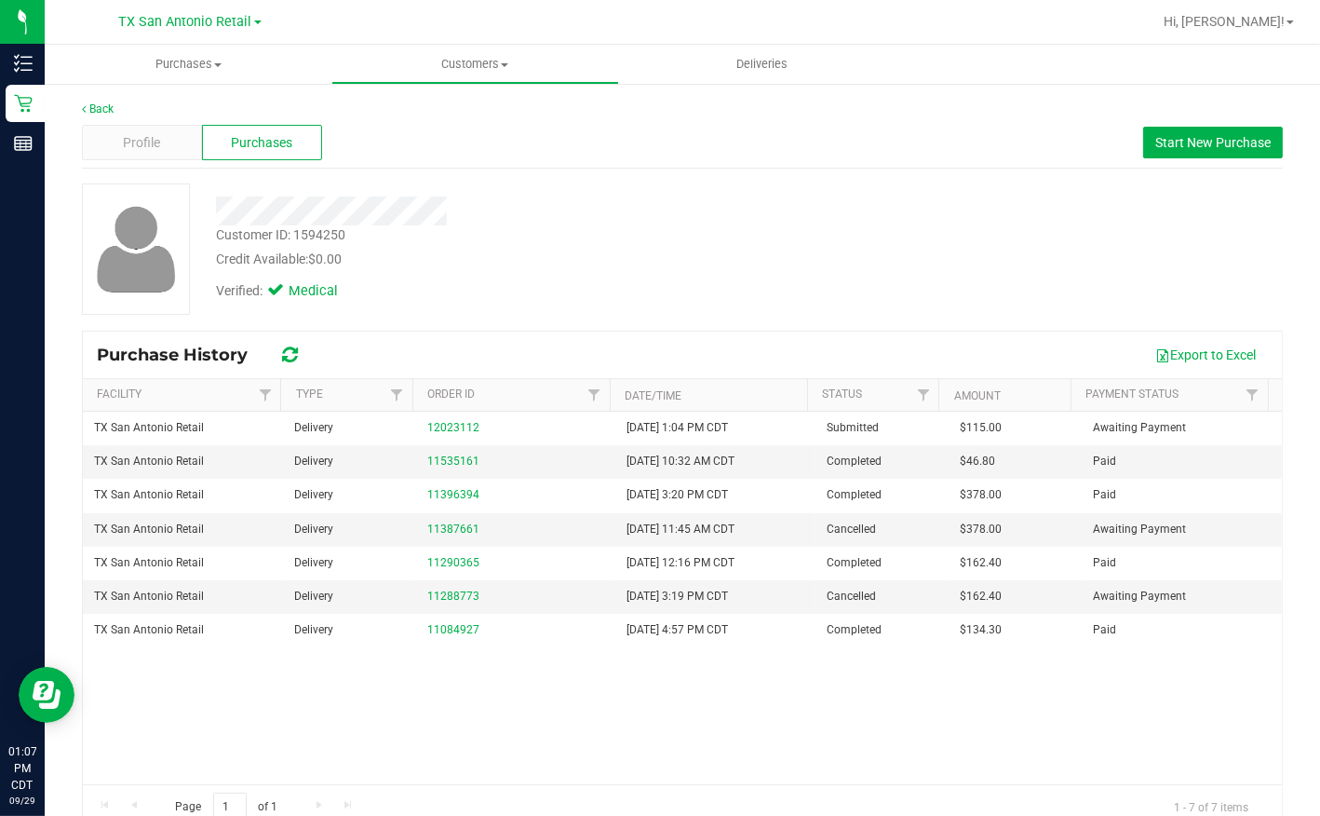
click at [685, 140] on div "Profile Purchases Start New Purchase" at bounding box center [682, 142] width 1201 height 51
click at [195, 58] on span "Purchases" at bounding box center [188, 64] width 287 height 17
click at [180, 112] on span "Summary of purchases" at bounding box center [140, 112] width 191 height 16
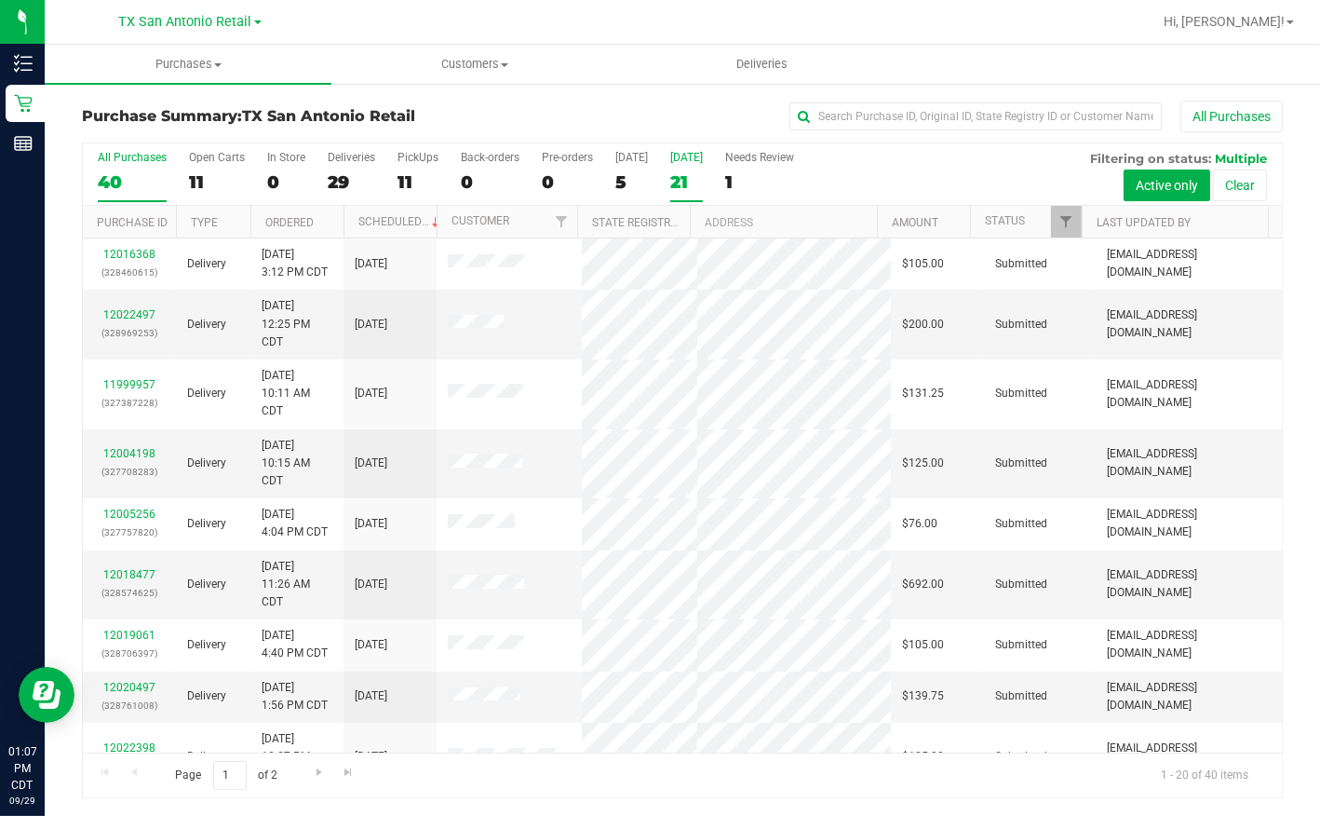
click at [675, 186] on div "21" at bounding box center [686, 181] width 33 height 21
click at [0, 0] on input "[DATE] 21" at bounding box center [0, 0] width 0 height 0
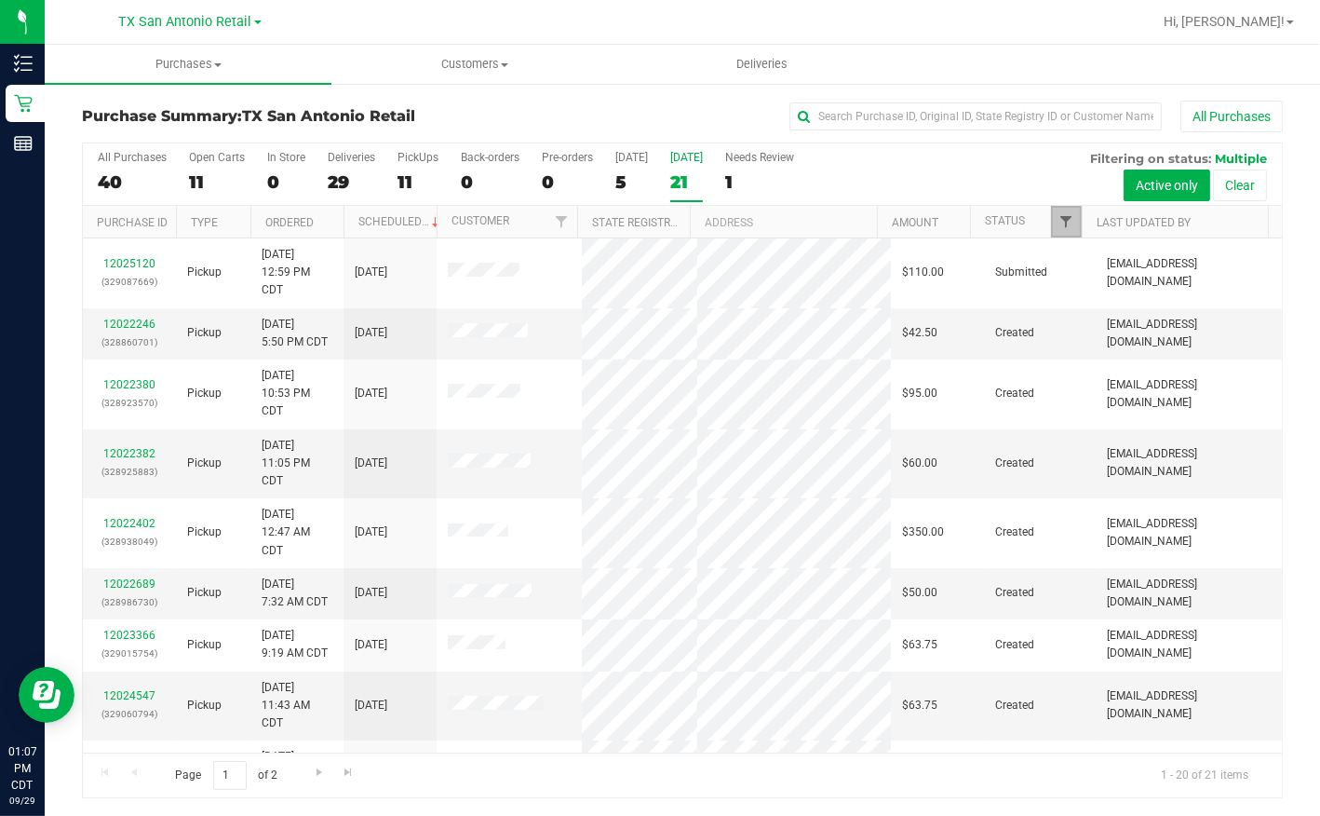
click at [1072, 222] on span "Filter" at bounding box center [1066, 221] width 15 height 15
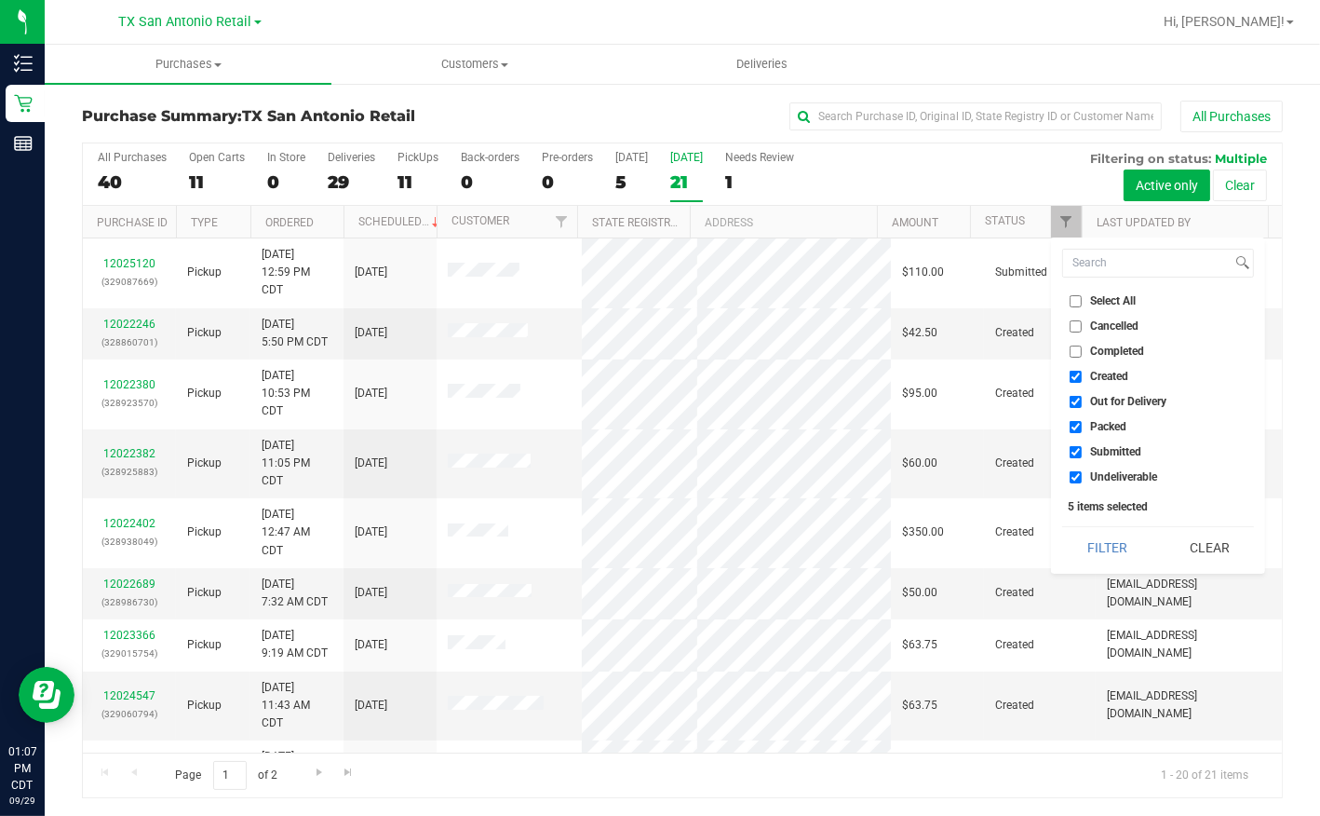
click at [1105, 399] on span "Out for Delivery" at bounding box center [1128, 401] width 76 height 11
click at [1082, 399] on input "Out for Delivery" at bounding box center [1076, 402] width 12 height 12
checkbox input "false"
click at [1102, 421] on span "Packed" at bounding box center [1108, 426] width 36 height 11
click at [1082, 421] on input "Packed" at bounding box center [1076, 427] width 12 height 12
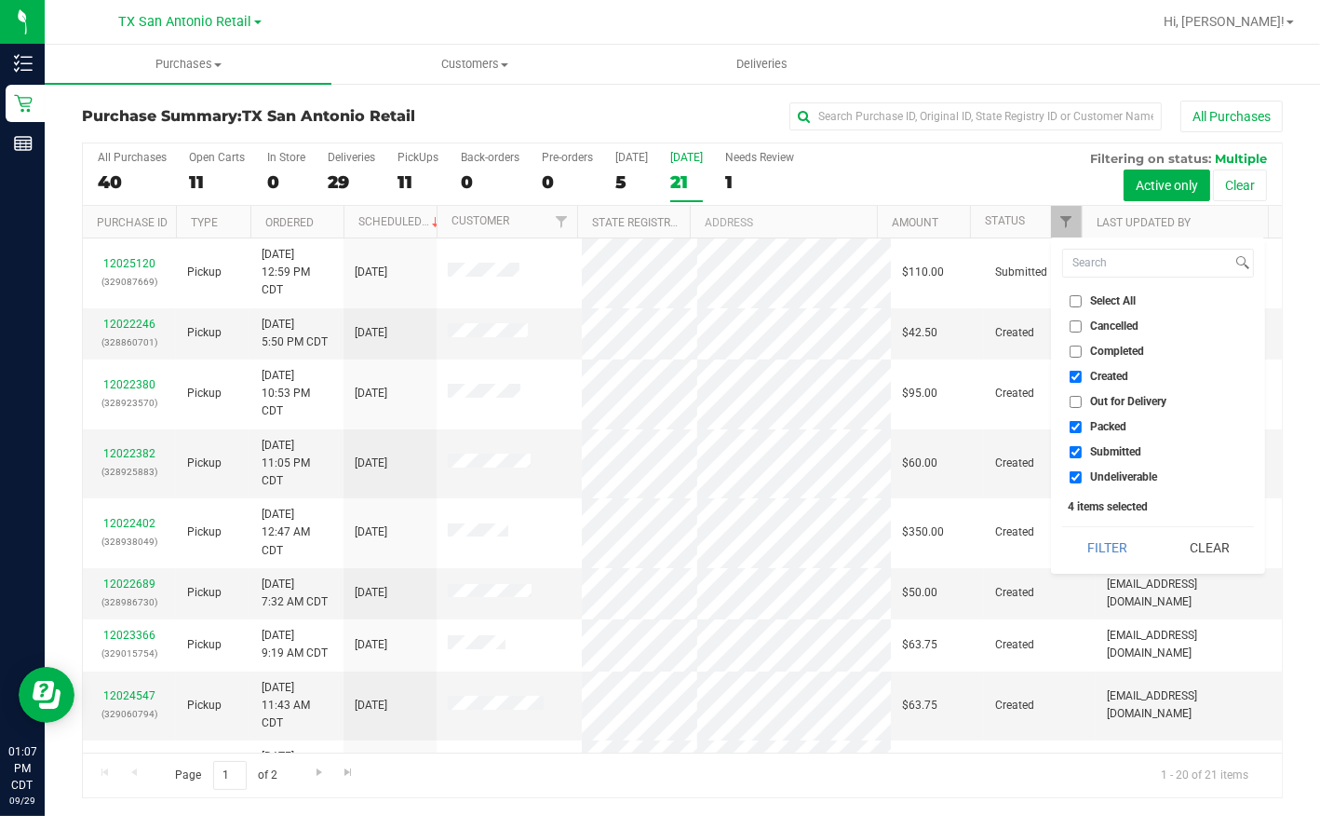
checkbox input "false"
click at [1108, 452] on span "Submitted" at bounding box center [1115, 451] width 51 height 11
click at [1082, 452] on input "Submitted" at bounding box center [1076, 452] width 12 height 12
checkbox input "false"
click at [1106, 471] on span "Undeliverable" at bounding box center [1123, 476] width 67 height 11
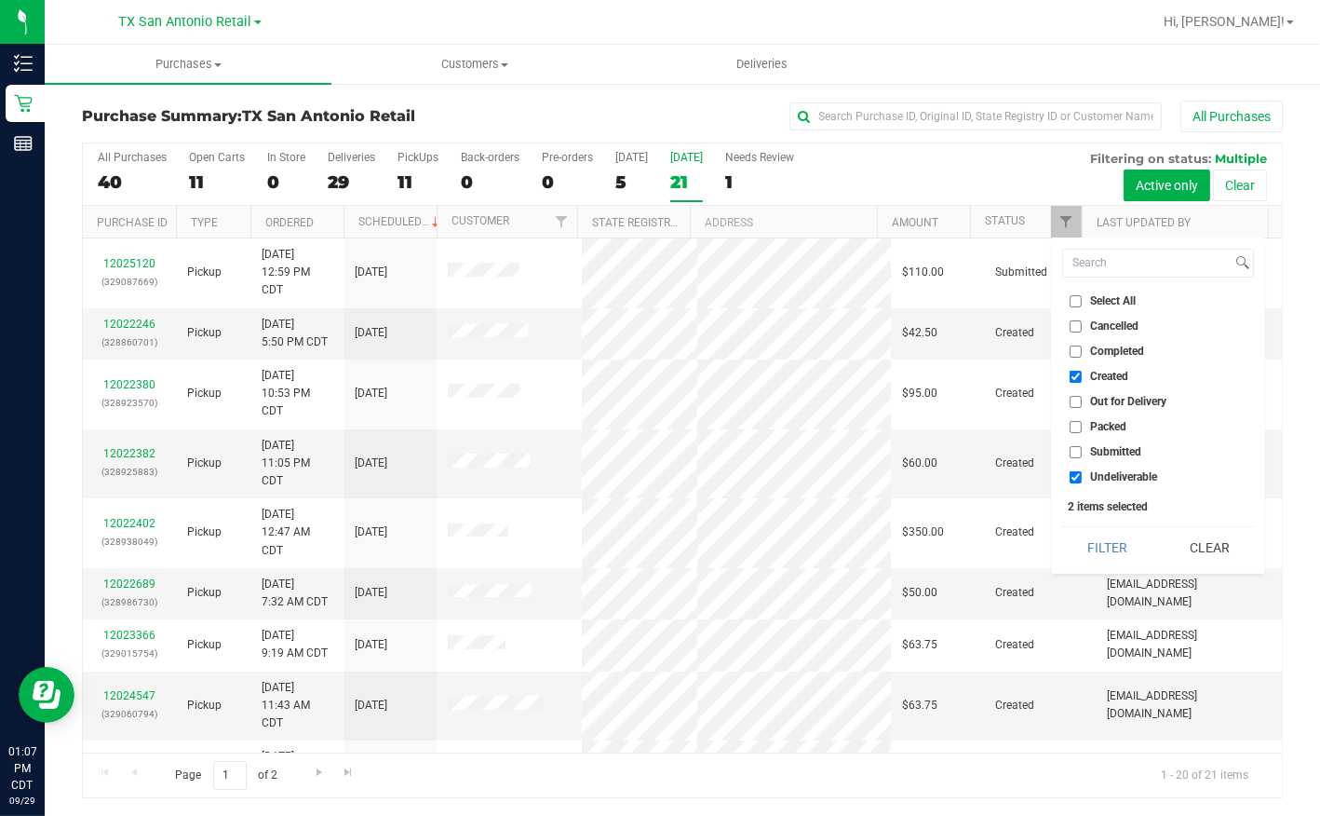
click at [1082, 471] on input "Undeliverable" at bounding box center [1076, 477] width 12 height 12
checkbox input "false"
click at [1099, 539] on button "Filter" at bounding box center [1107, 547] width 89 height 41
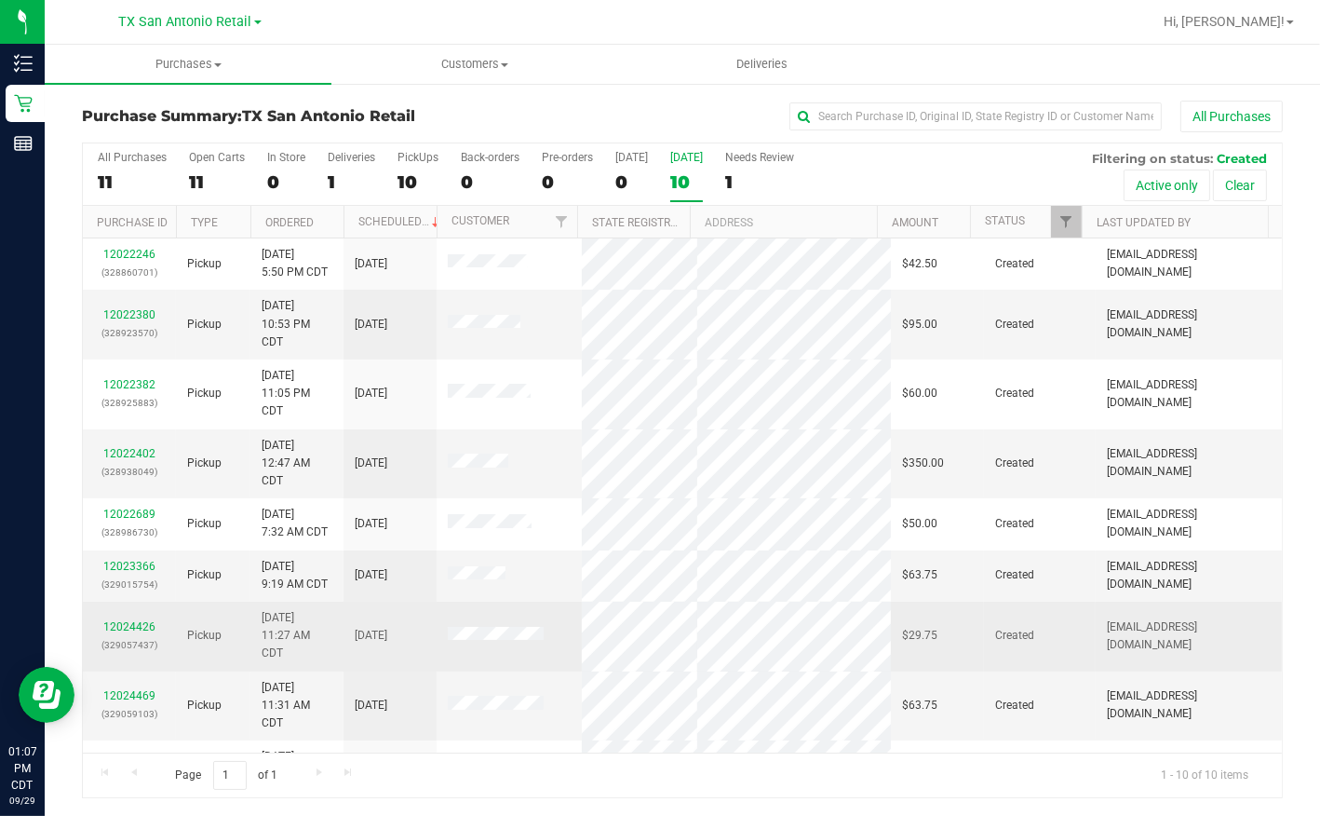
scroll to position [125, 0]
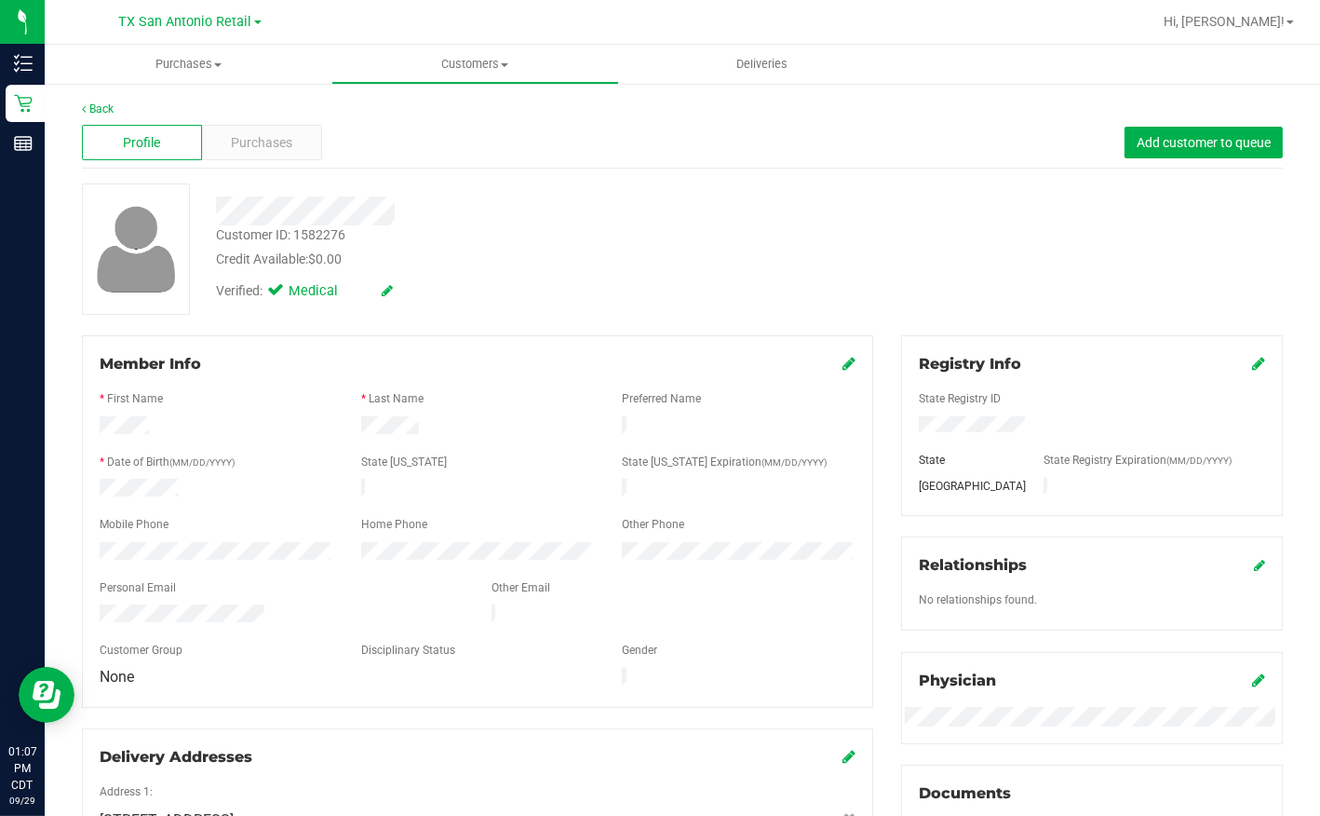
click at [404, 208] on div at bounding box center [509, 210] width 615 height 29
click at [976, 106] on div "Back" at bounding box center [682, 109] width 1201 height 17
click at [403, 197] on div at bounding box center [509, 210] width 615 height 29
click at [254, 149] on span "Purchases" at bounding box center [262, 143] width 61 height 20
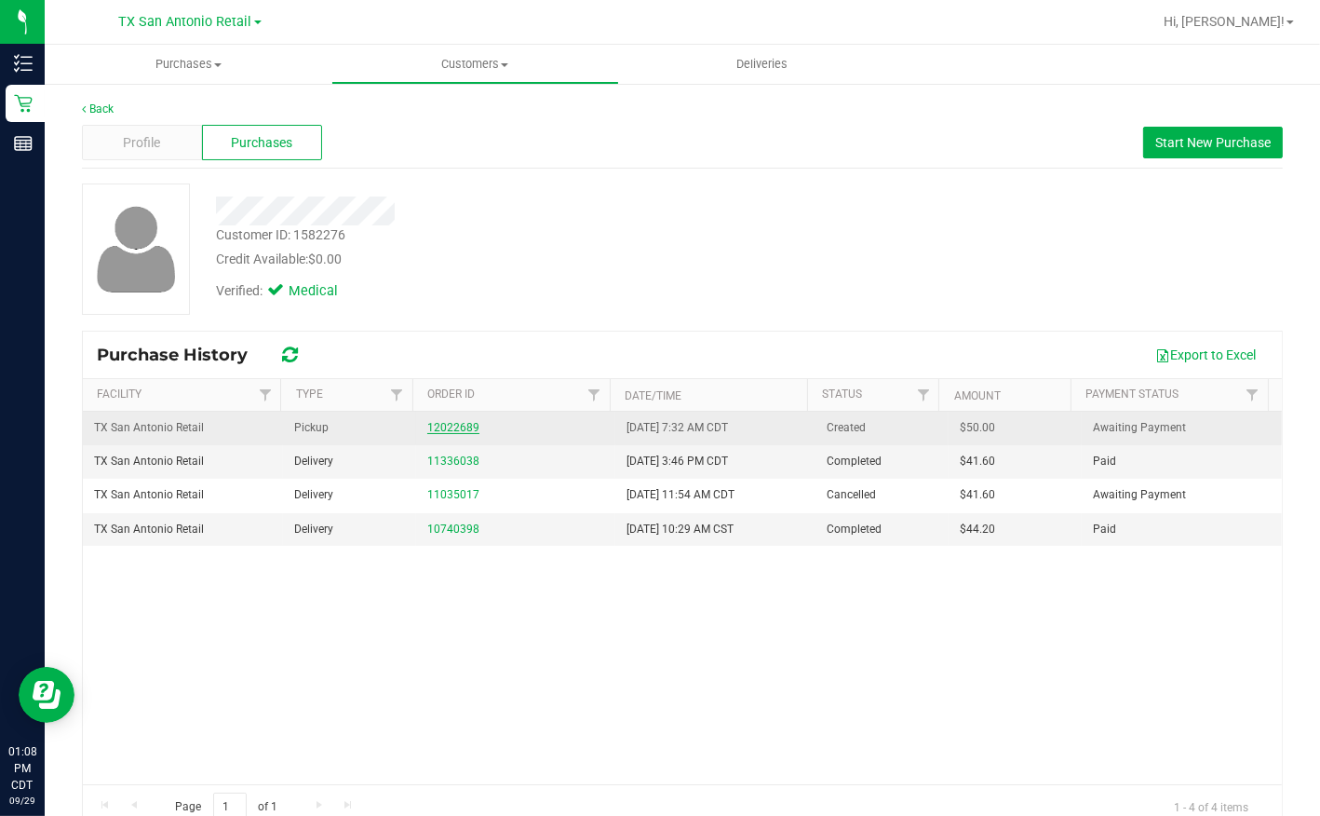
click at [441, 427] on link "12022689" at bounding box center [453, 427] width 52 height 13
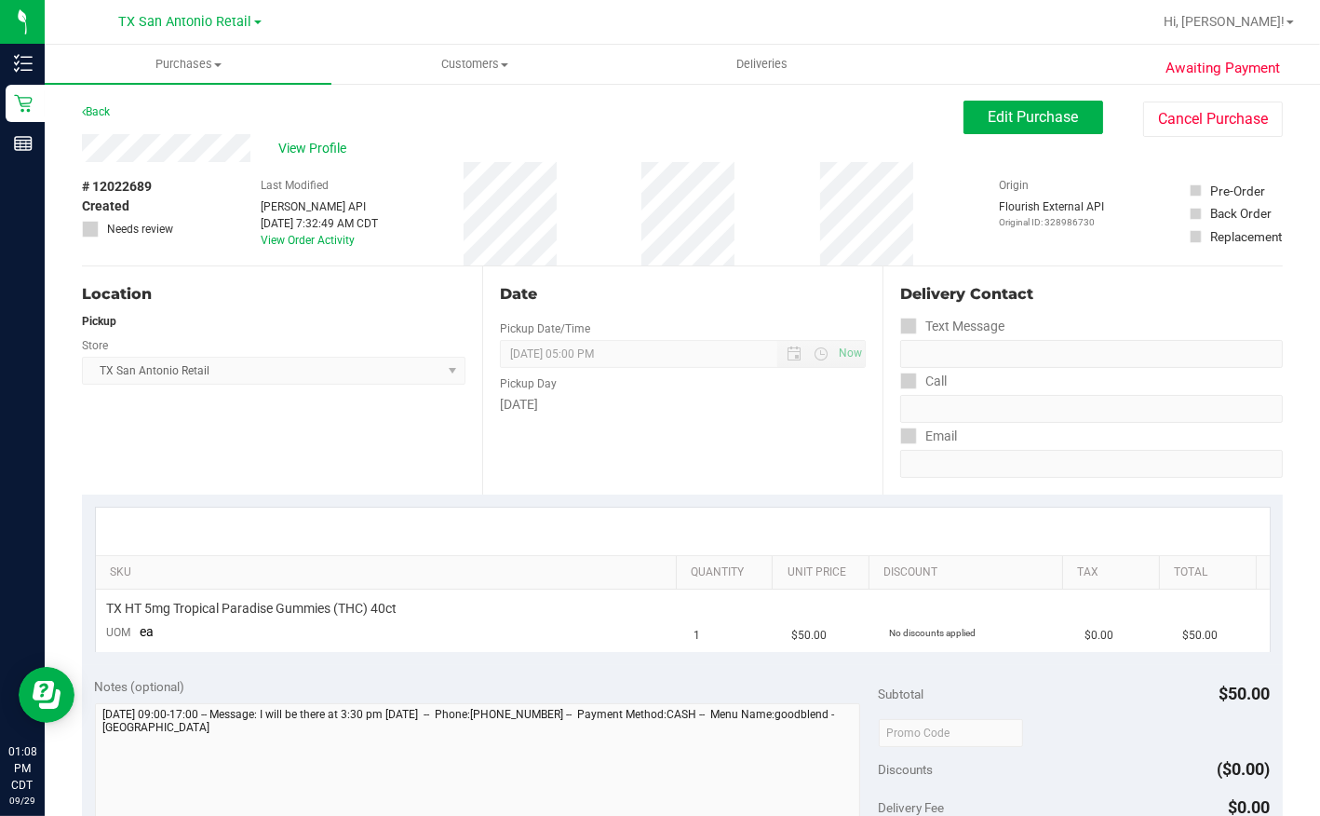
click at [1304, 538] on div "Awaiting Payment Back Edit Purchase Cancel Purchase View Profile # 12022689 Cre…" at bounding box center [683, 783] width 1276 height 1403
click at [1037, 115] on span "Edit Purchase" at bounding box center [1034, 117] width 90 height 18
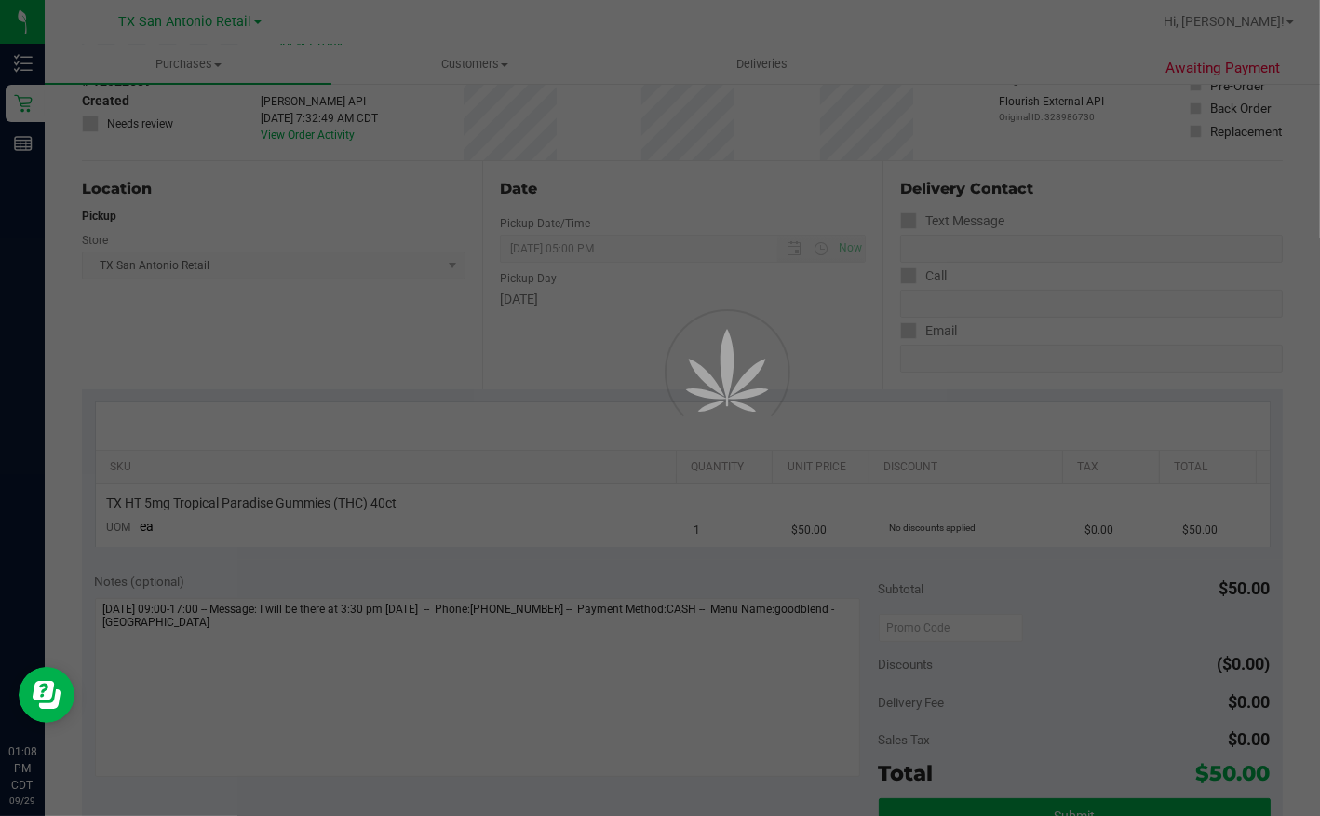
scroll to position [423, 0]
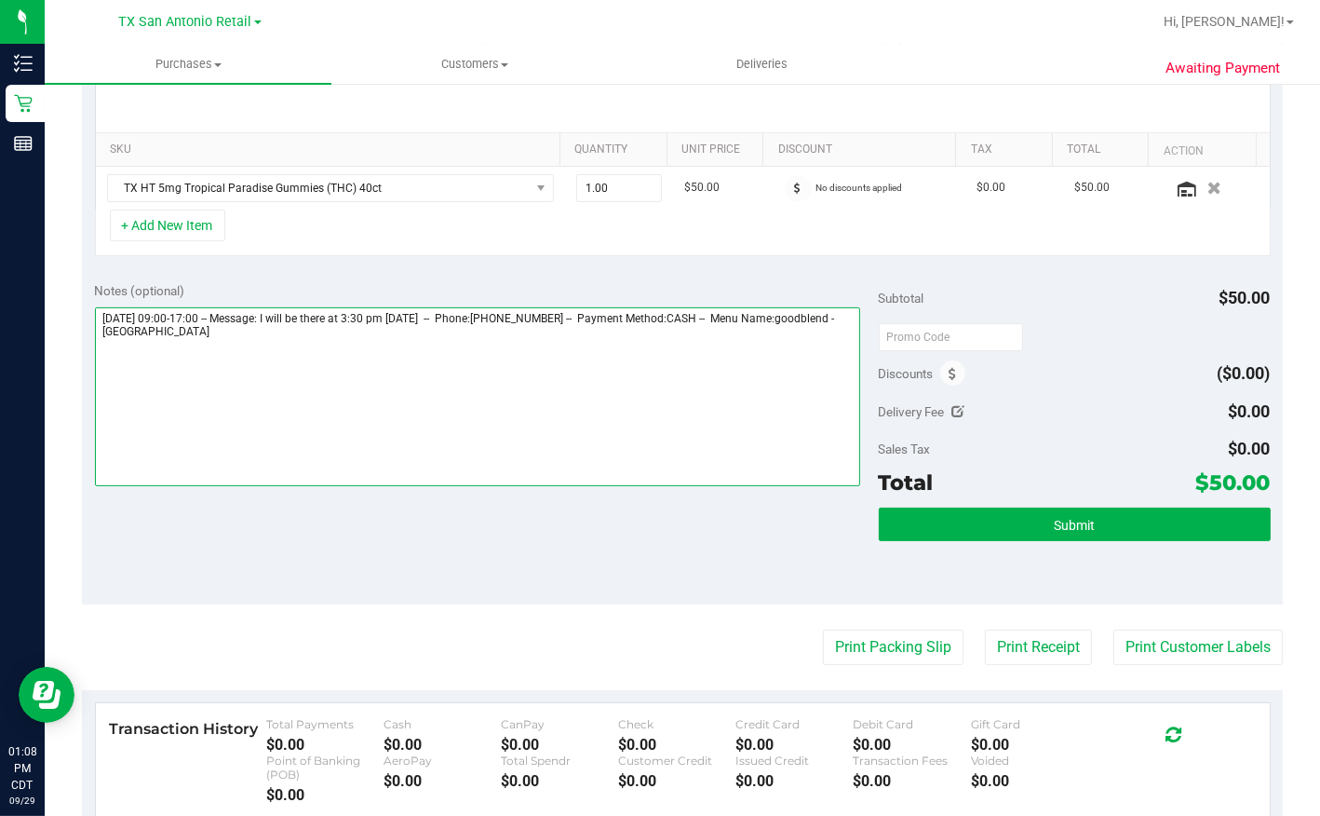
click at [572, 337] on textarea at bounding box center [477, 396] width 765 height 179
type textarea "[DATE] 09:00-17:00 -- Message: I will be there at 3:30 pm [DATE] -- Phone:[PHON…"
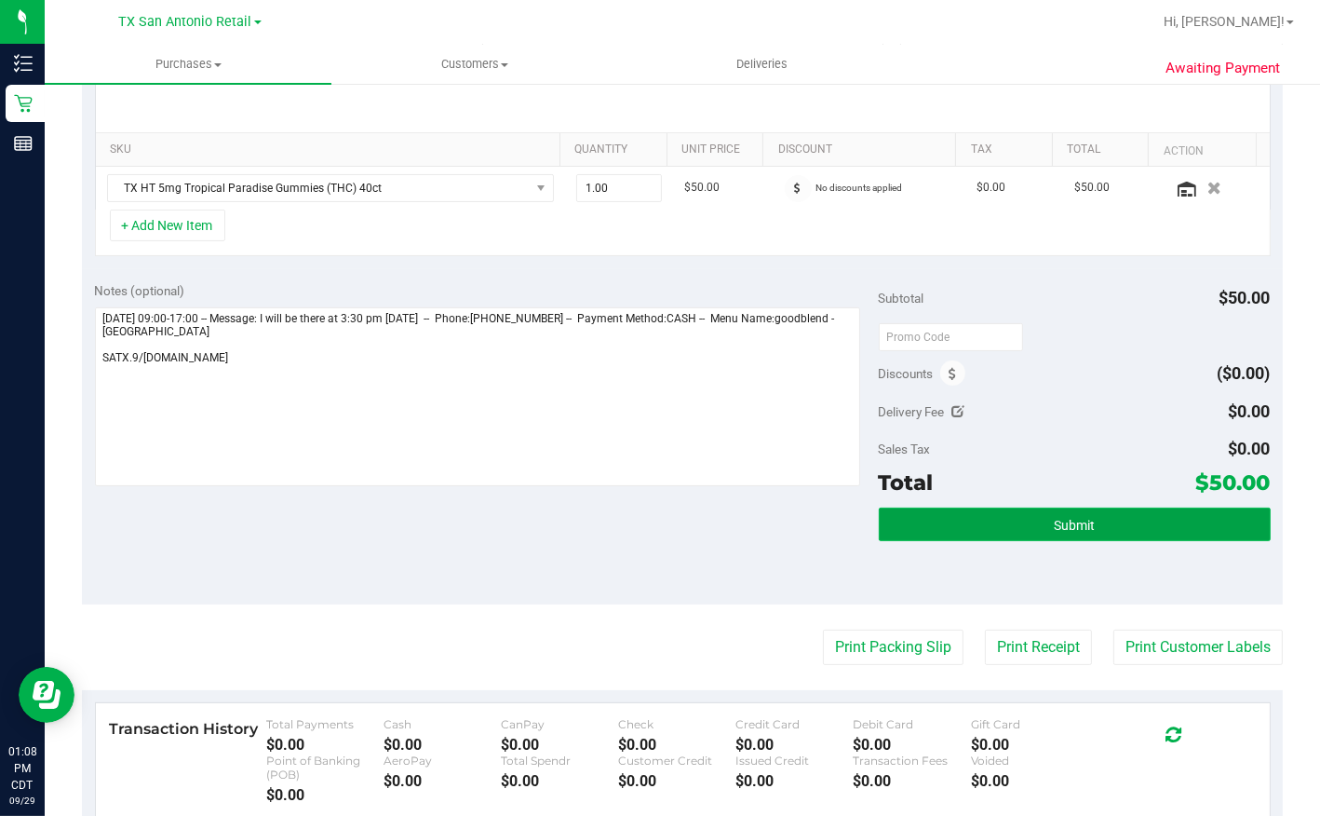
click at [988, 518] on button "Submit" at bounding box center [1075, 525] width 392 height 34
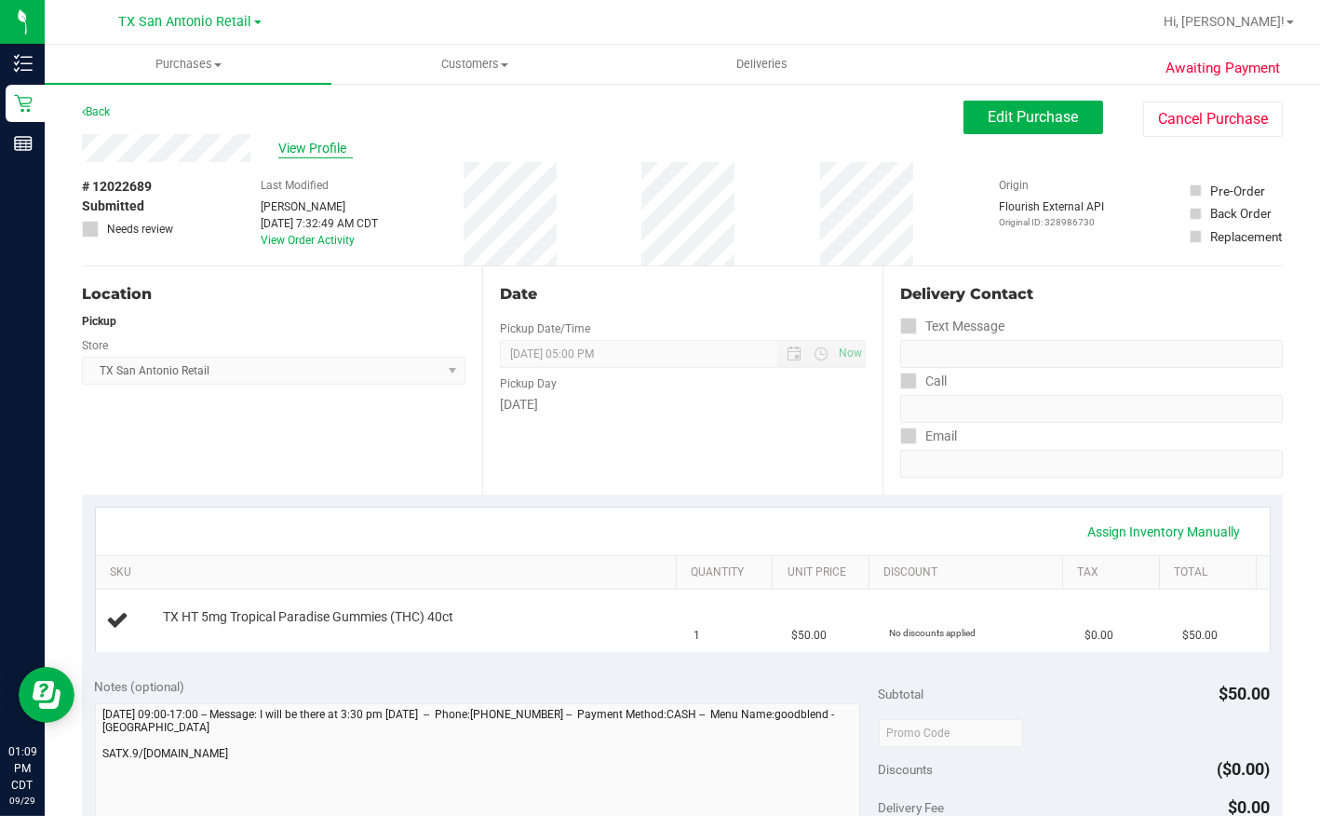
click at [324, 144] on span "View Profile" at bounding box center [315, 149] width 74 height 20
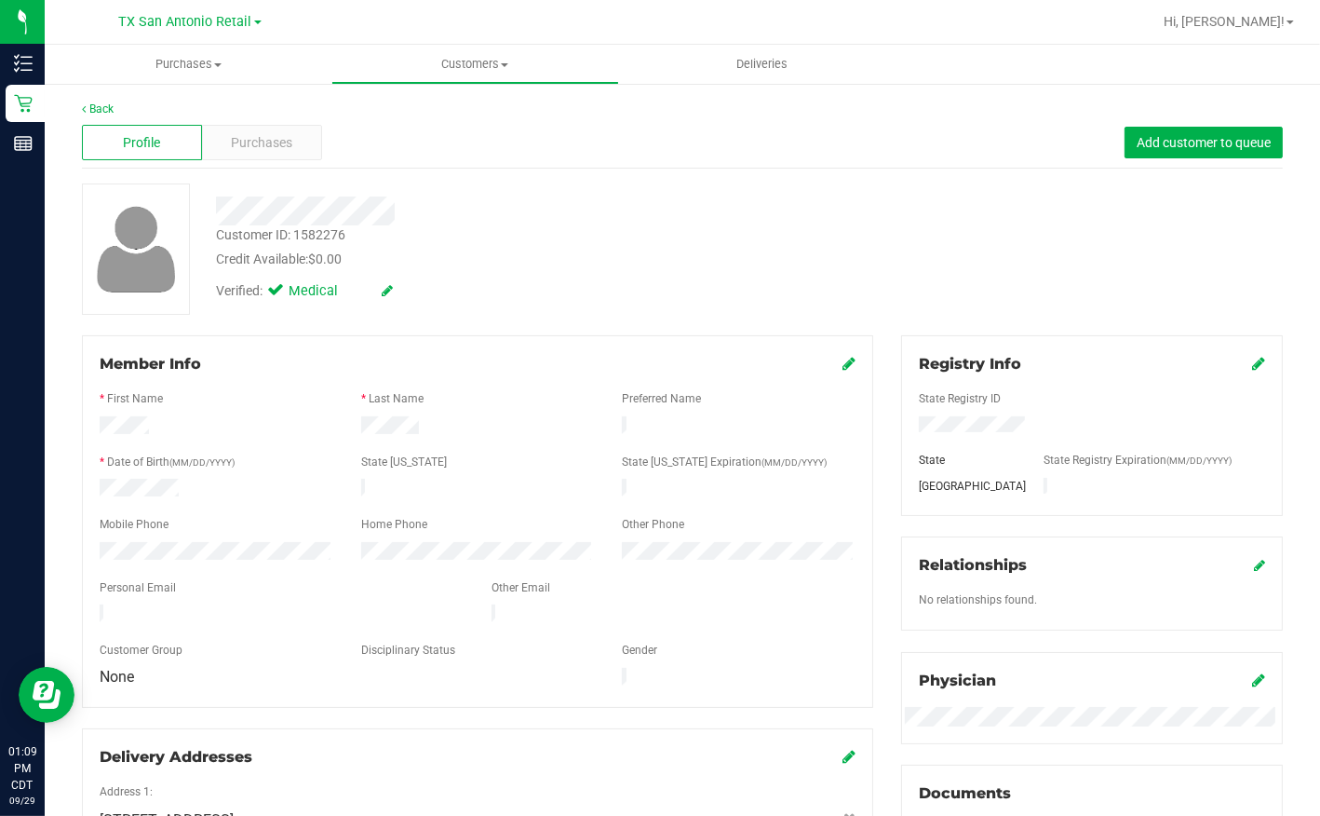
click at [266, 604] on div at bounding box center [282, 615] width 392 height 22
click at [176, 65] on span "Purchases" at bounding box center [188, 64] width 287 height 17
click at [603, 140] on div "Profile Purchases Add customer to queue" at bounding box center [682, 142] width 1201 height 51
click at [251, 148] on span "Purchases" at bounding box center [262, 143] width 61 height 20
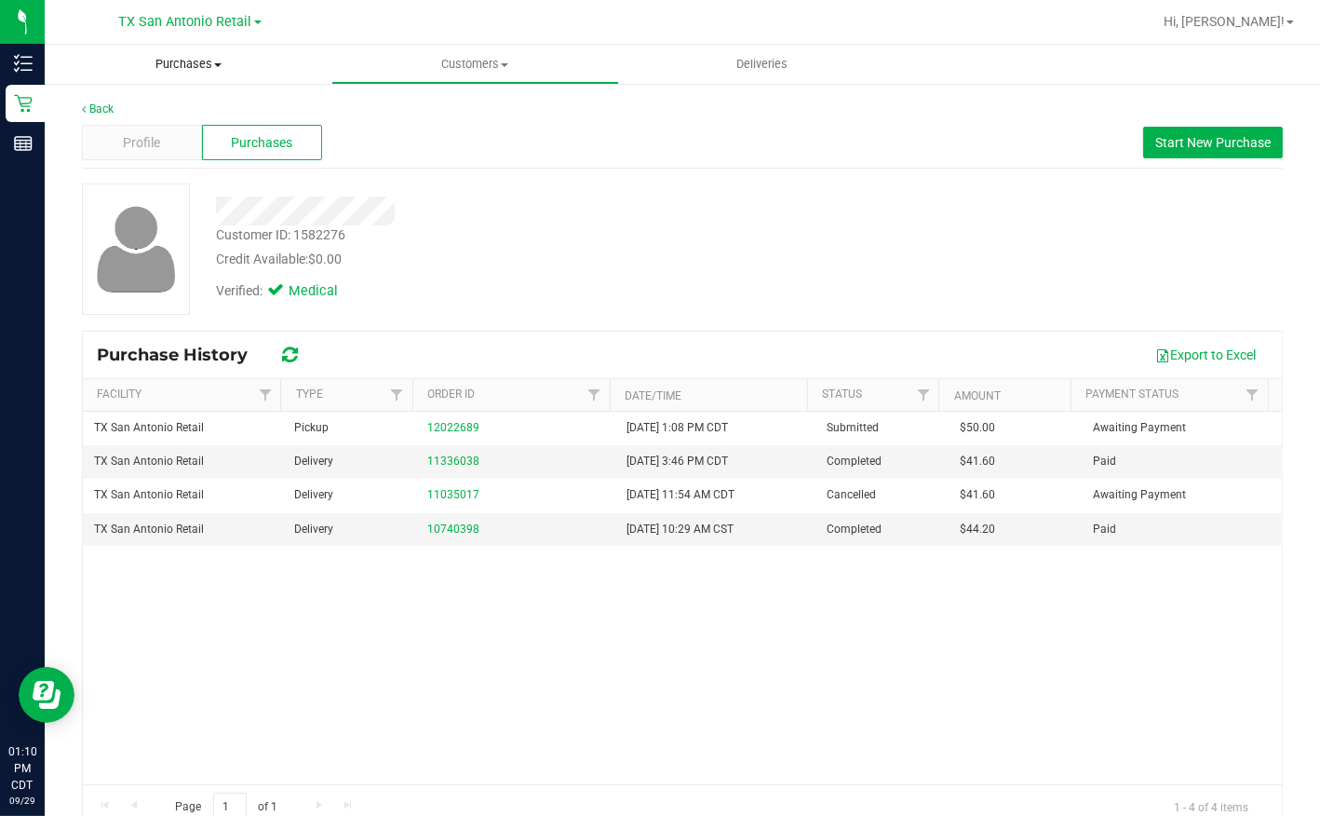
click at [218, 68] on span "Purchases" at bounding box center [188, 64] width 287 height 17
click at [168, 105] on span "Summary of purchases" at bounding box center [140, 112] width 191 height 16
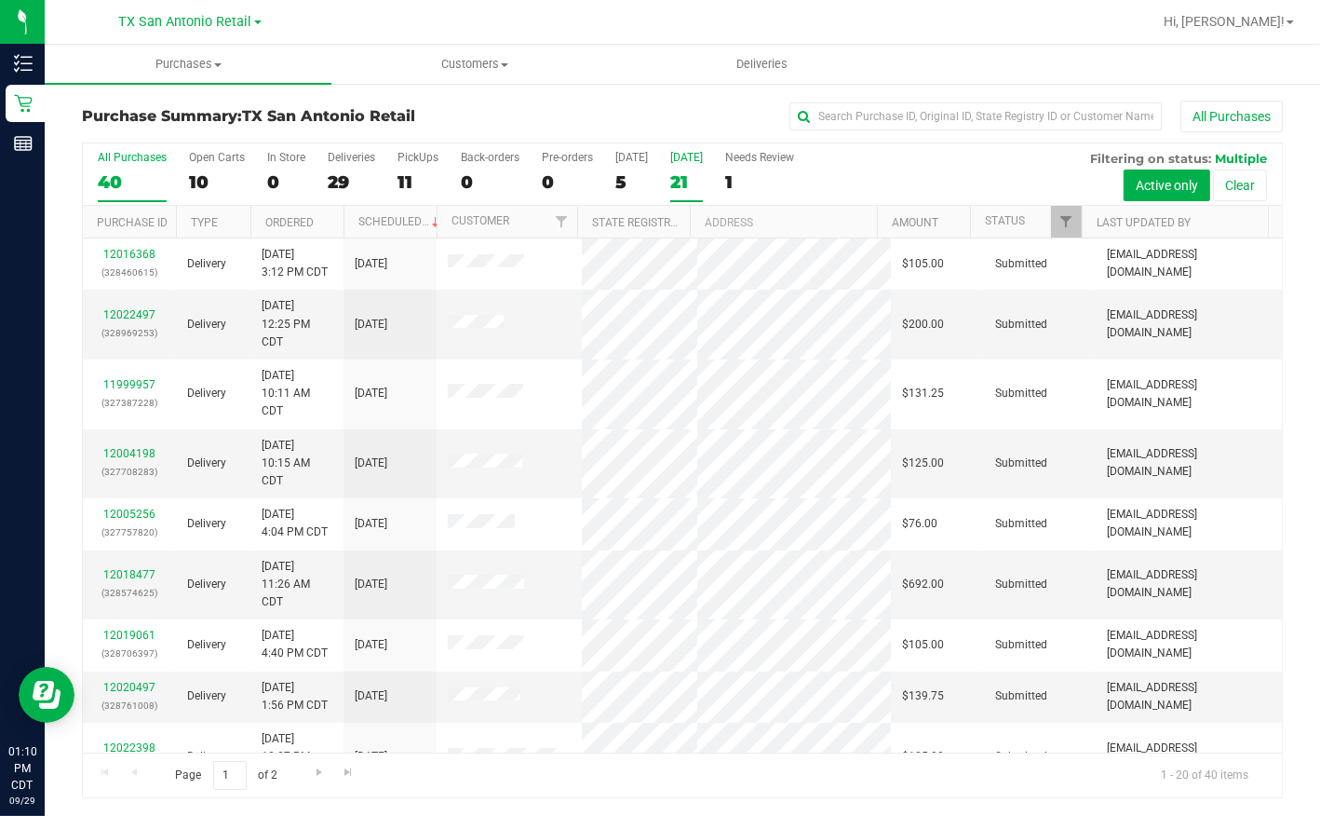
click at [670, 177] on div "21" at bounding box center [686, 181] width 33 height 21
click at [0, 0] on input "[DATE] 21" at bounding box center [0, 0] width 0 height 0
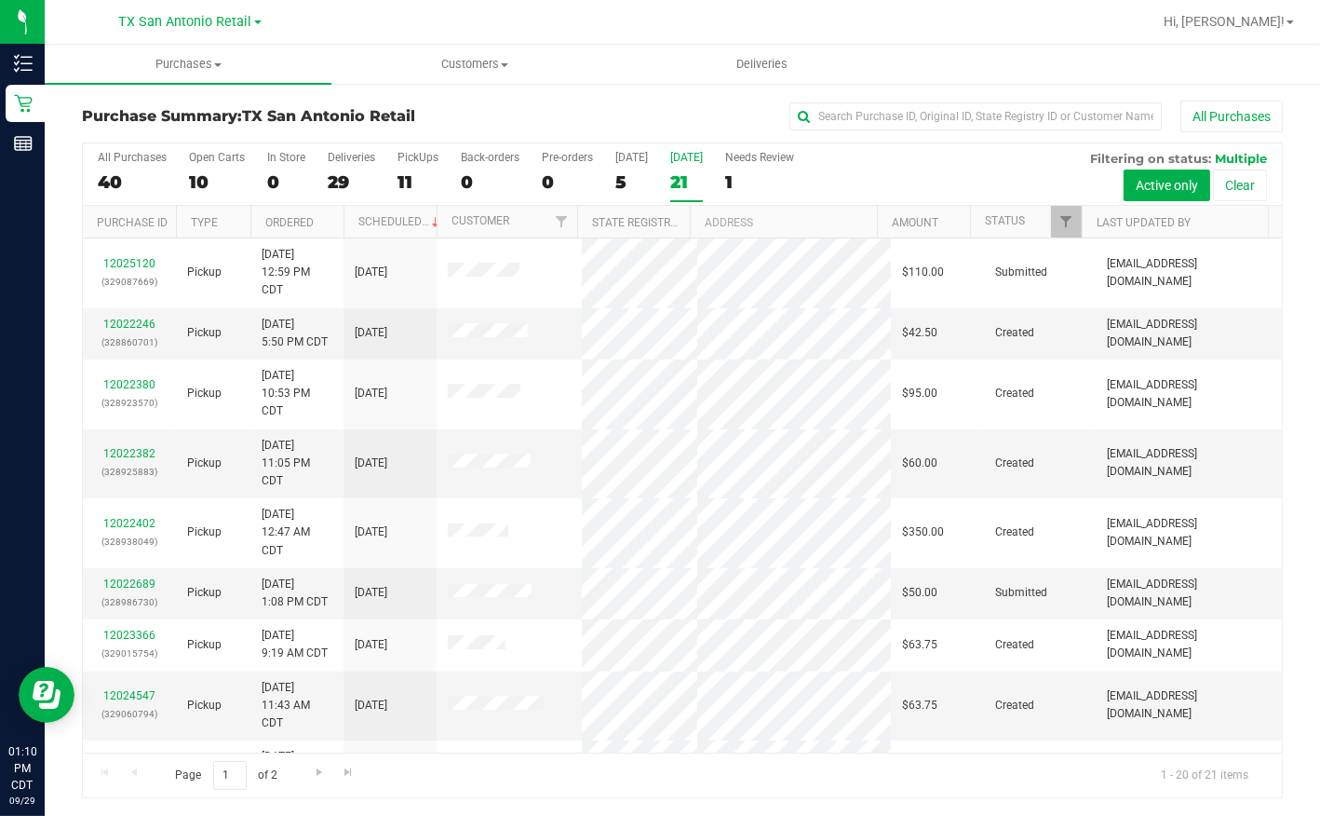
click at [1080, 216] on div at bounding box center [1082, 222] width 8 height 33
click at [1076, 218] on link "Filter" at bounding box center [1066, 222] width 31 height 32
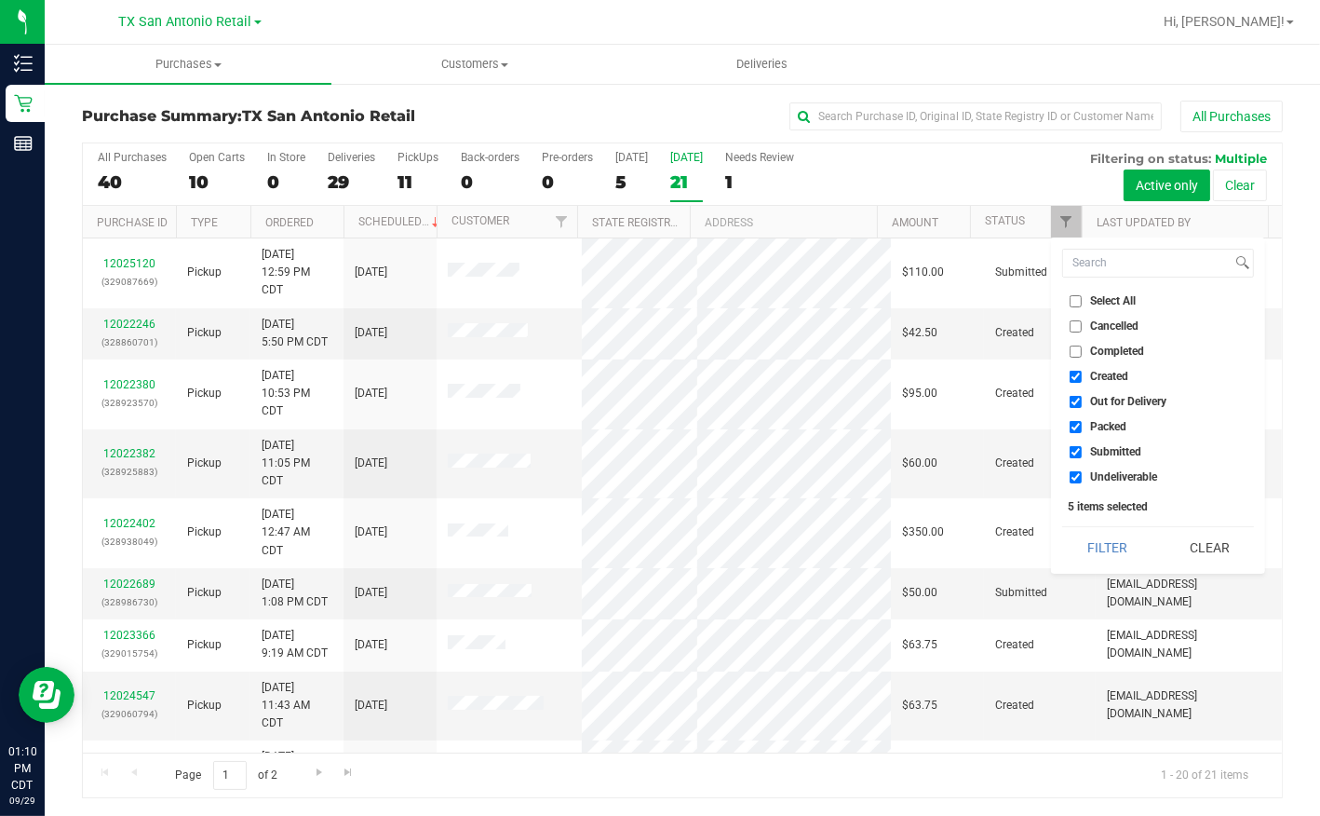
click at [1101, 396] on span "Out for Delivery" at bounding box center [1128, 401] width 76 height 11
click at [1082, 396] on input "Out for Delivery" at bounding box center [1076, 402] width 12 height 12
checkbox input "false"
click at [1098, 421] on span "Packed" at bounding box center [1108, 426] width 36 height 11
click at [1082, 421] on input "Packed" at bounding box center [1076, 427] width 12 height 12
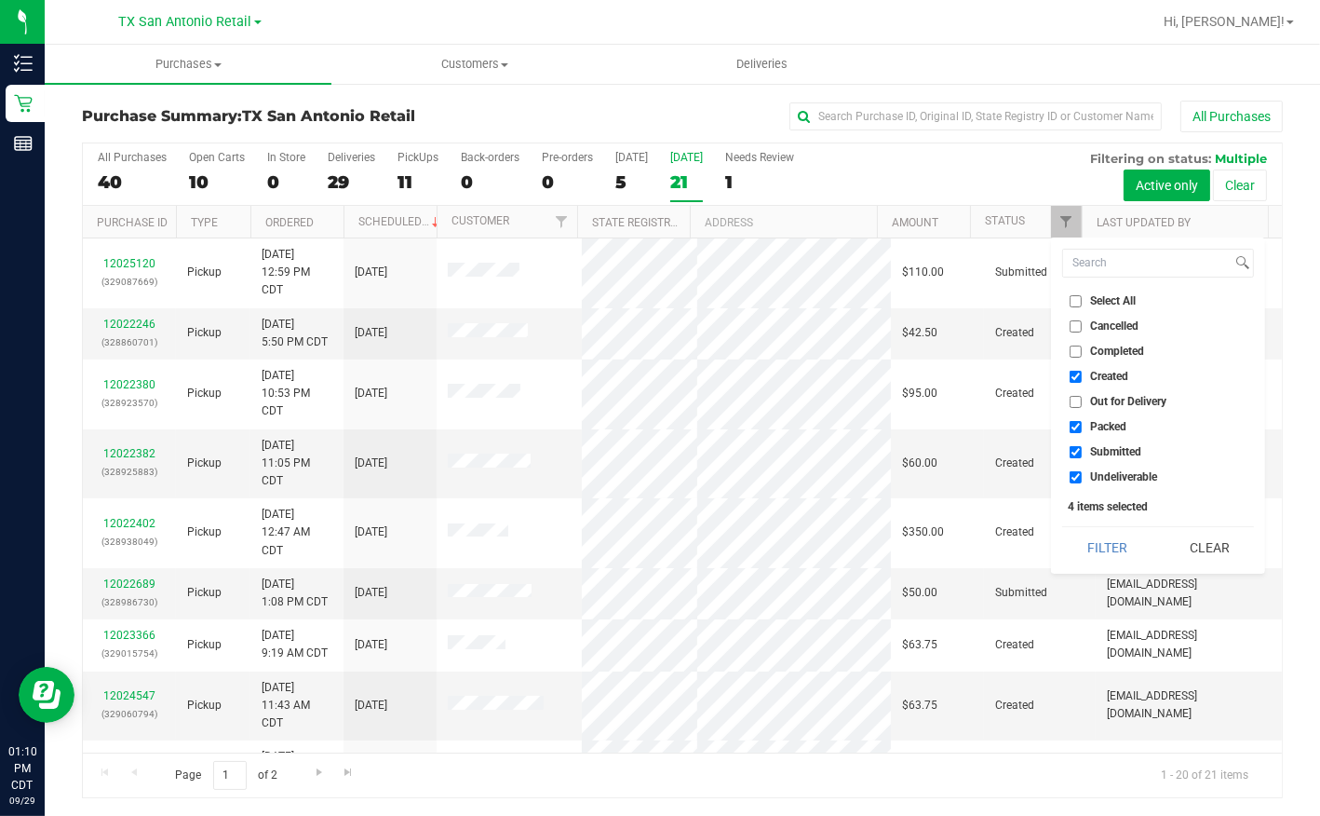
checkbox input "false"
click at [1094, 450] on span "Submitted" at bounding box center [1115, 451] width 51 height 11
click at [1082, 450] on input "Submitted" at bounding box center [1076, 452] width 12 height 12
checkbox input "false"
click at [1095, 471] on span "Undeliverable" at bounding box center [1123, 476] width 67 height 11
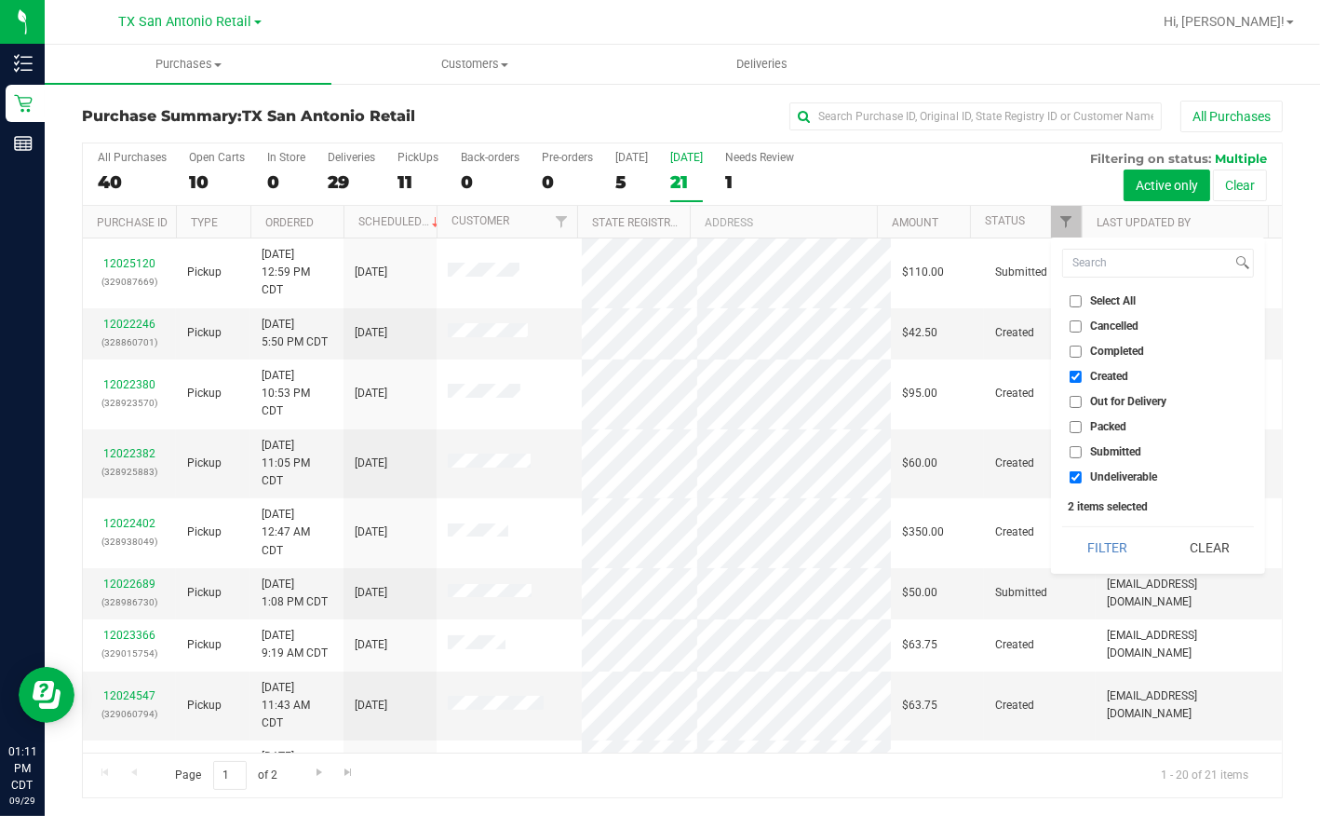
click at [1082, 471] on input "Undeliverable" at bounding box center [1076, 477] width 12 height 12
checkbox input "false"
drag, startPoint x: 1104, startPoint y: 551, endPoint x: 1095, endPoint y: 548, distance: 9.7
click at [1103, 551] on button "Filter" at bounding box center [1107, 547] width 89 height 41
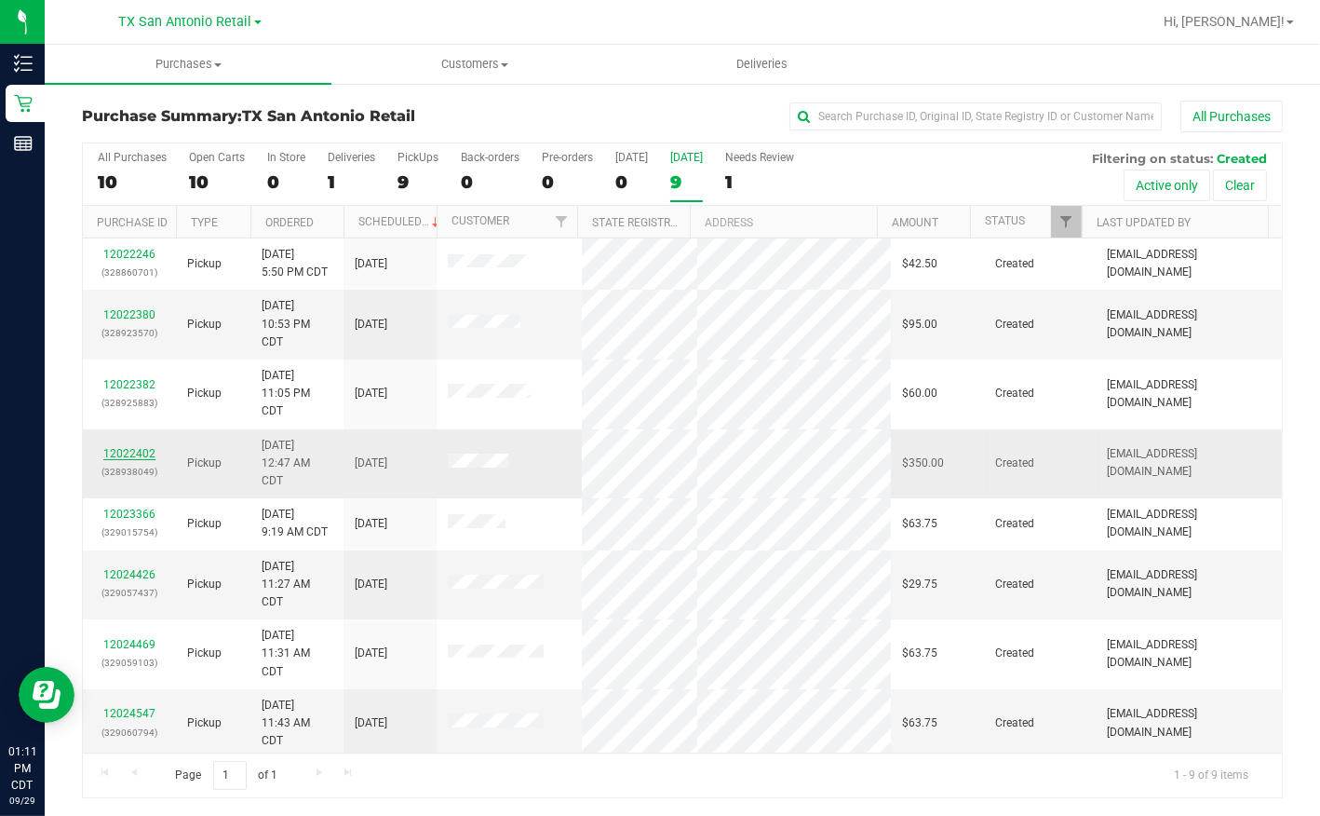
click at [120, 447] on link "12022402" at bounding box center [129, 453] width 52 height 13
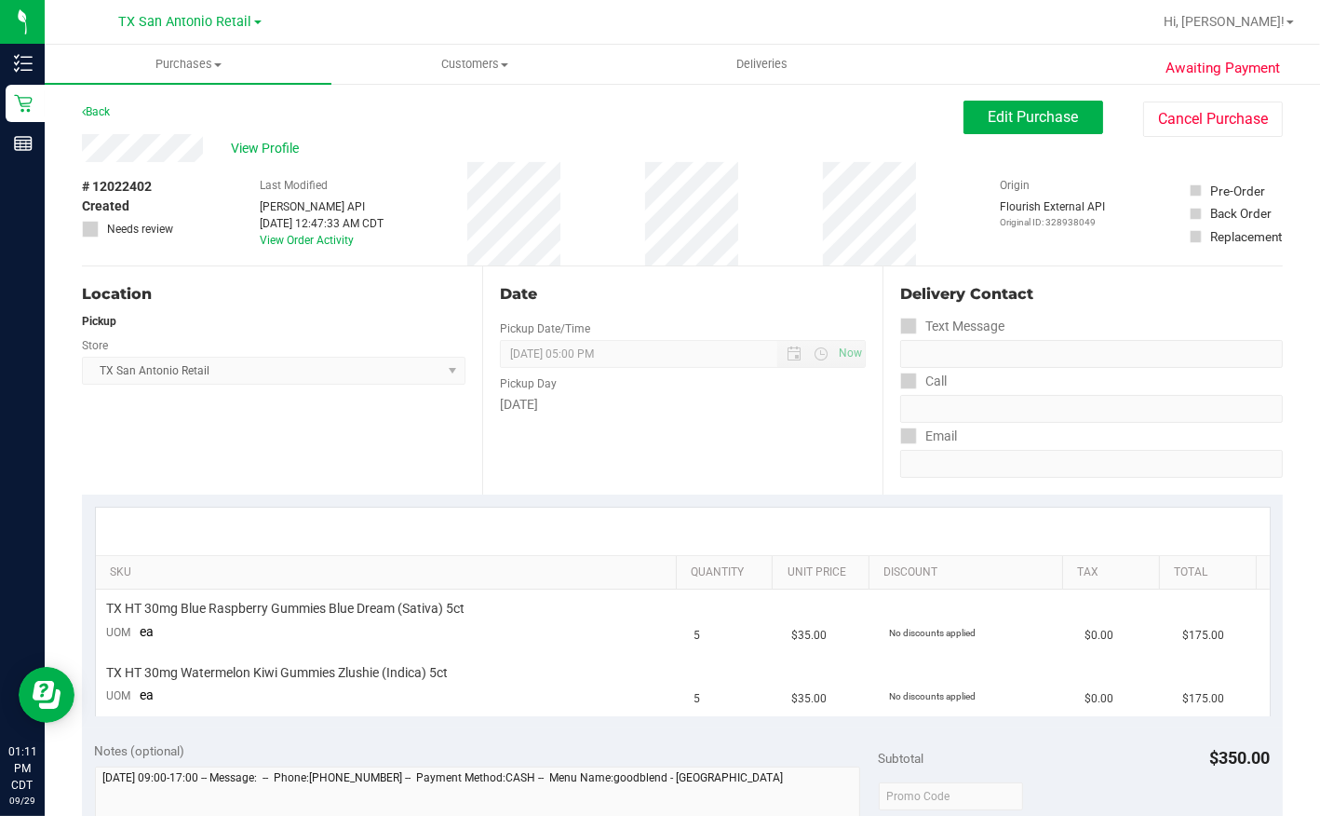
click at [201, 144] on div "Awaiting Payment Back Edit Purchase Cancel Purchase View Profile # 12022402 Cre…" at bounding box center [683, 815] width 1276 height 1467
click at [437, 138] on div "View Profile" at bounding box center [523, 148] width 882 height 28
click at [203, 148] on div "View Profile" at bounding box center [523, 148] width 882 height 28
click at [989, 121] on span "Edit Purchase" at bounding box center [1034, 117] width 90 height 18
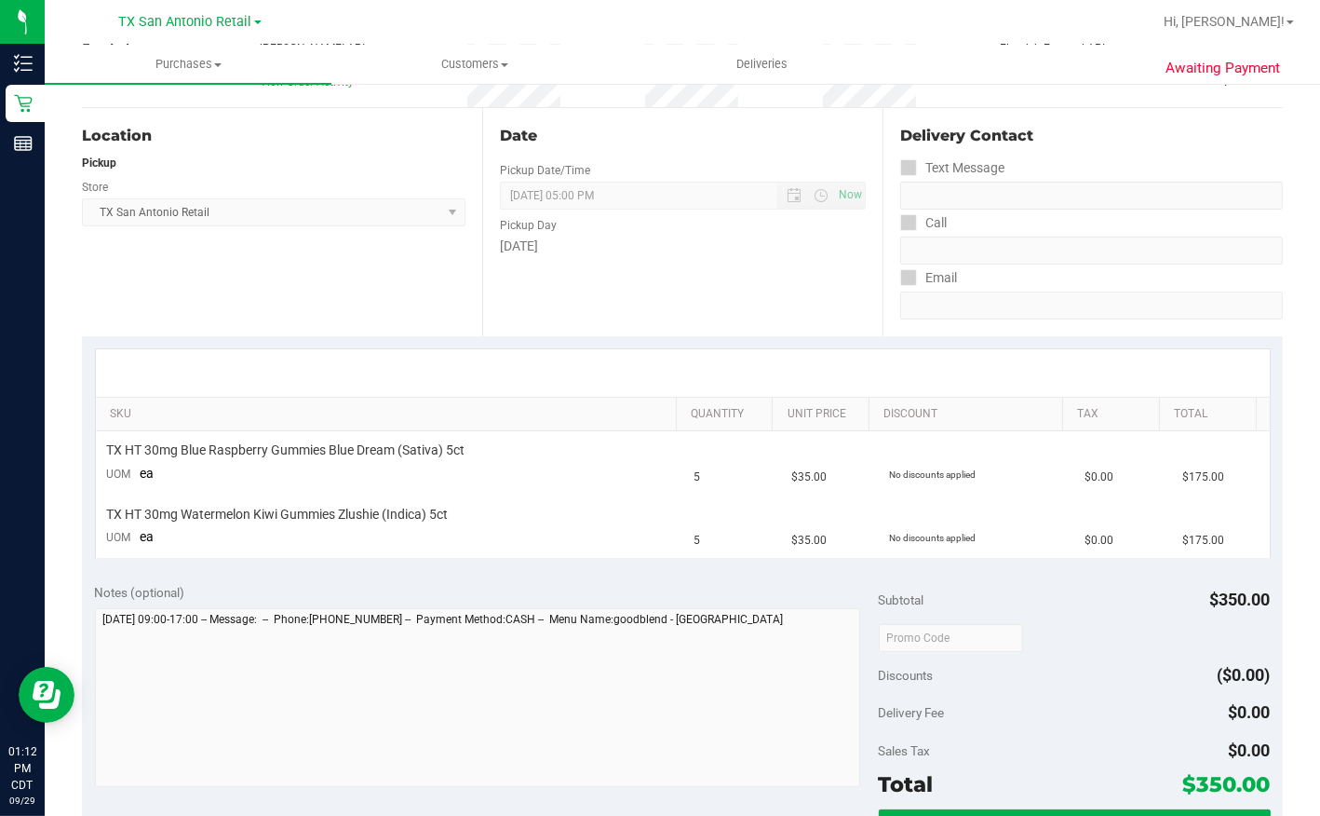
scroll to position [338, 0]
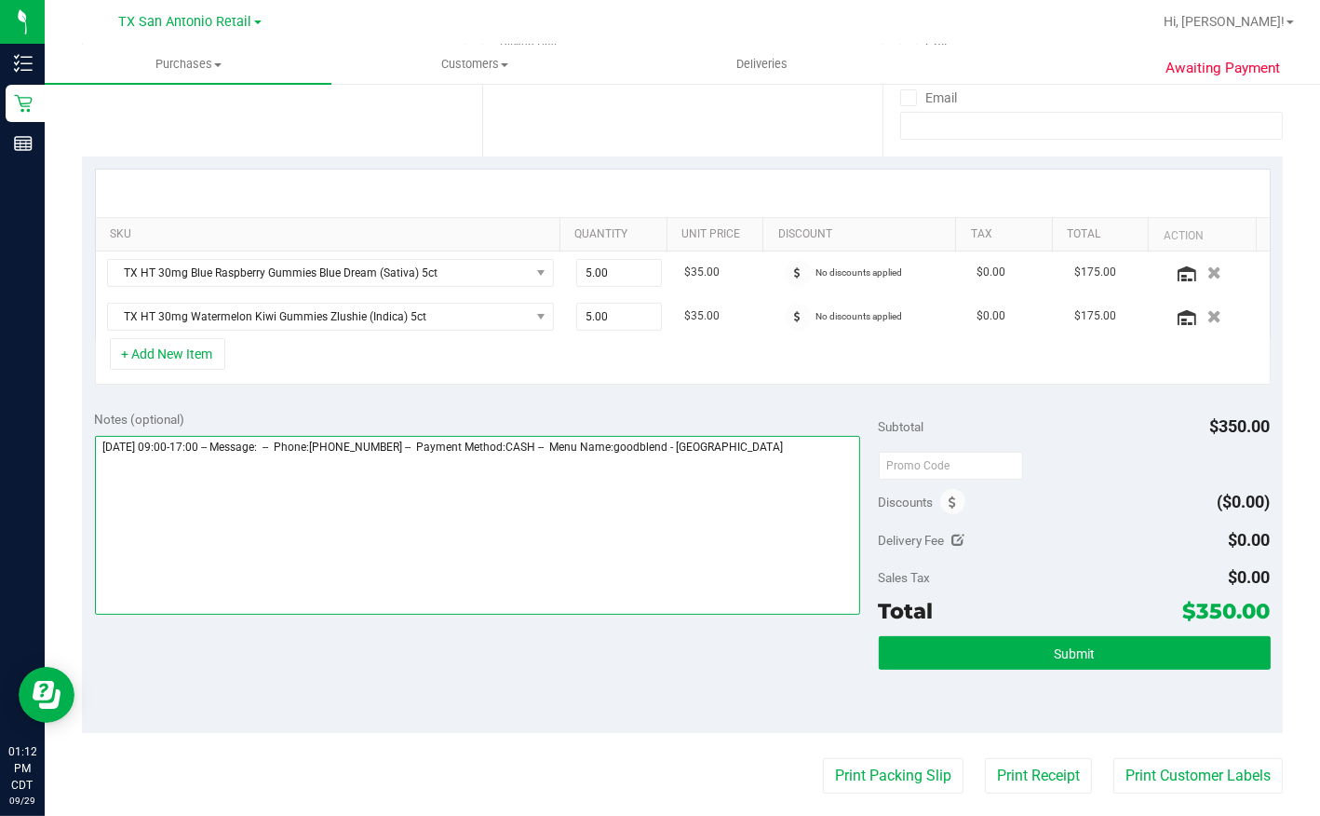
click at [827, 455] on textarea at bounding box center [477, 525] width 765 height 179
type textarea "[DATE] 09:00-17:00 -- Message: -- Phone:[PHONE_NUMBER] -- Payment Method:CASH -…"
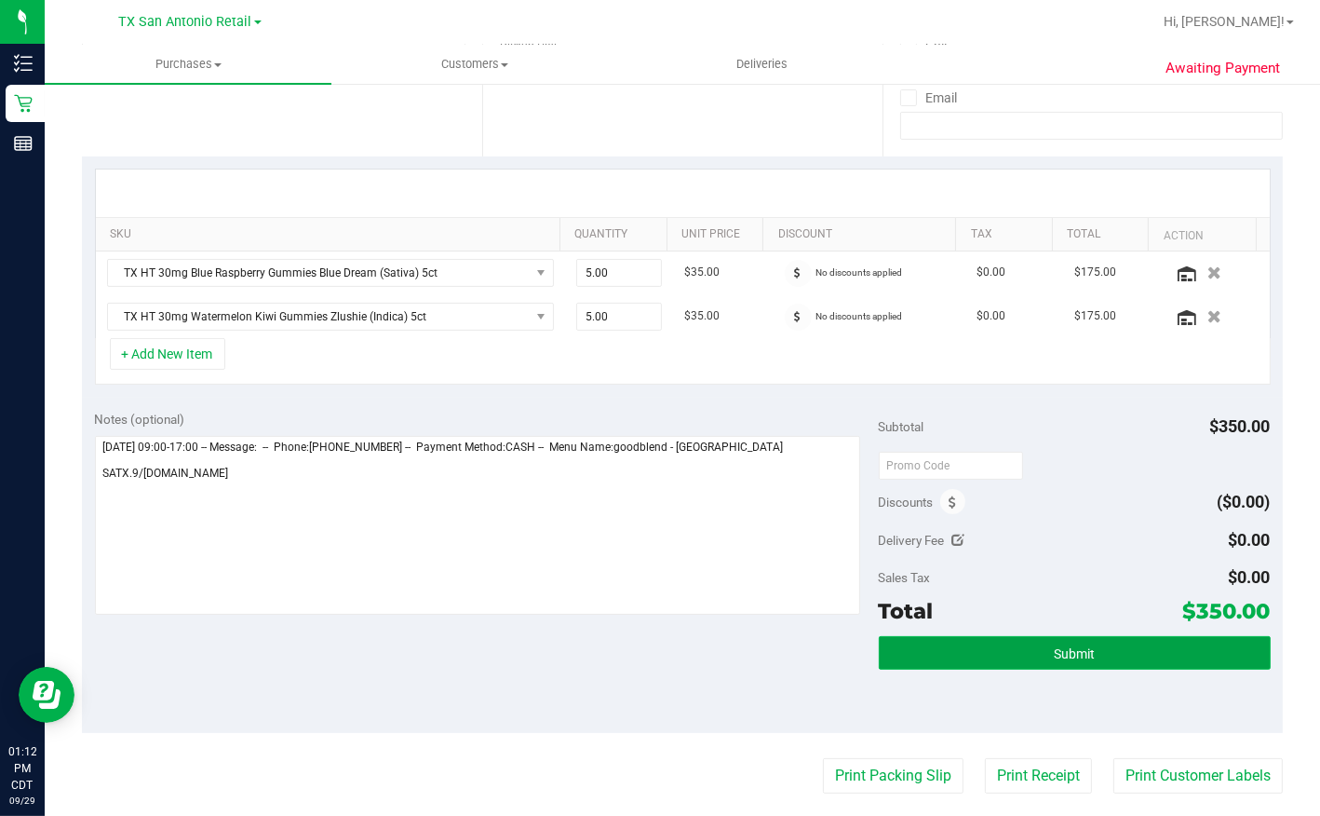
click at [1058, 651] on span "Submit" at bounding box center [1074, 653] width 41 height 15
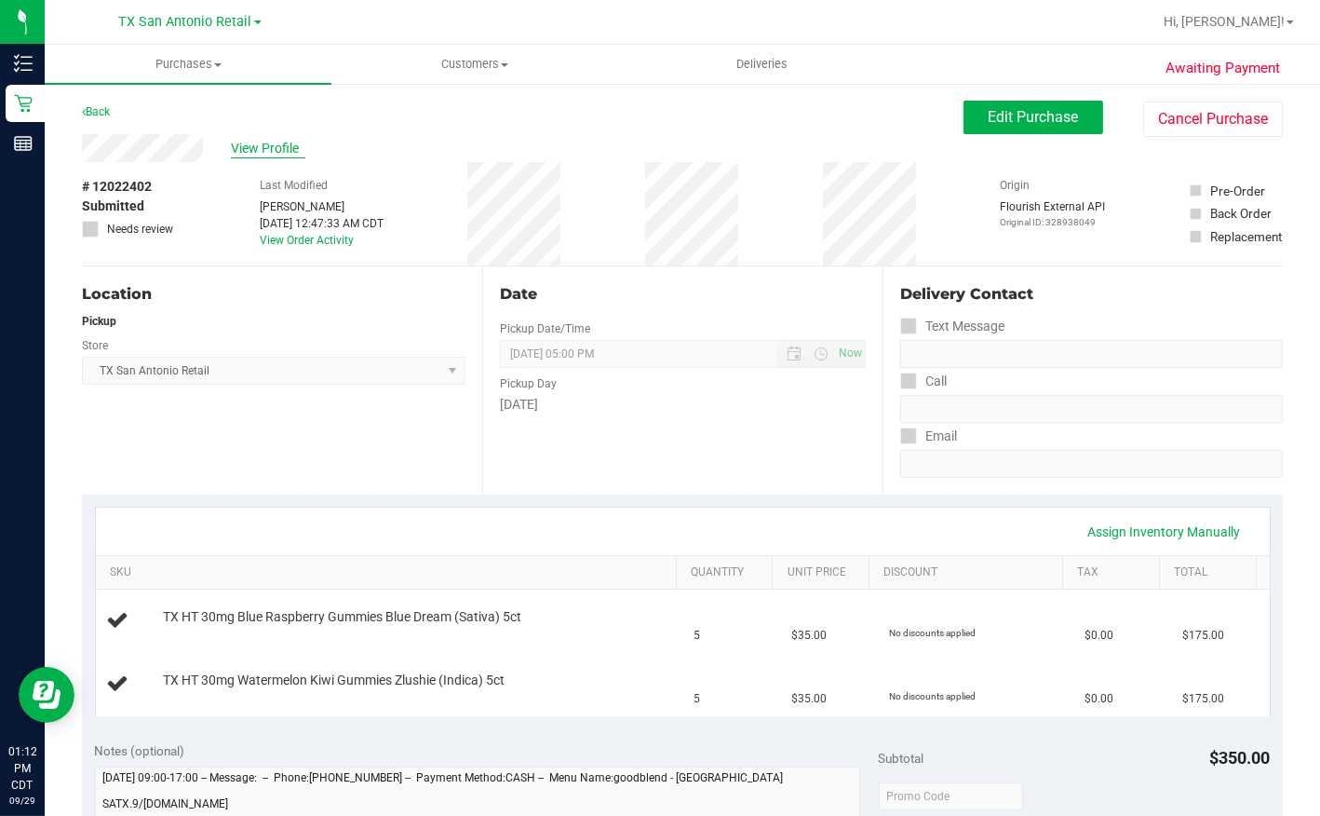
click at [261, 147] on span "View Profile" at bounding box center [268, 149] width 74 height 20
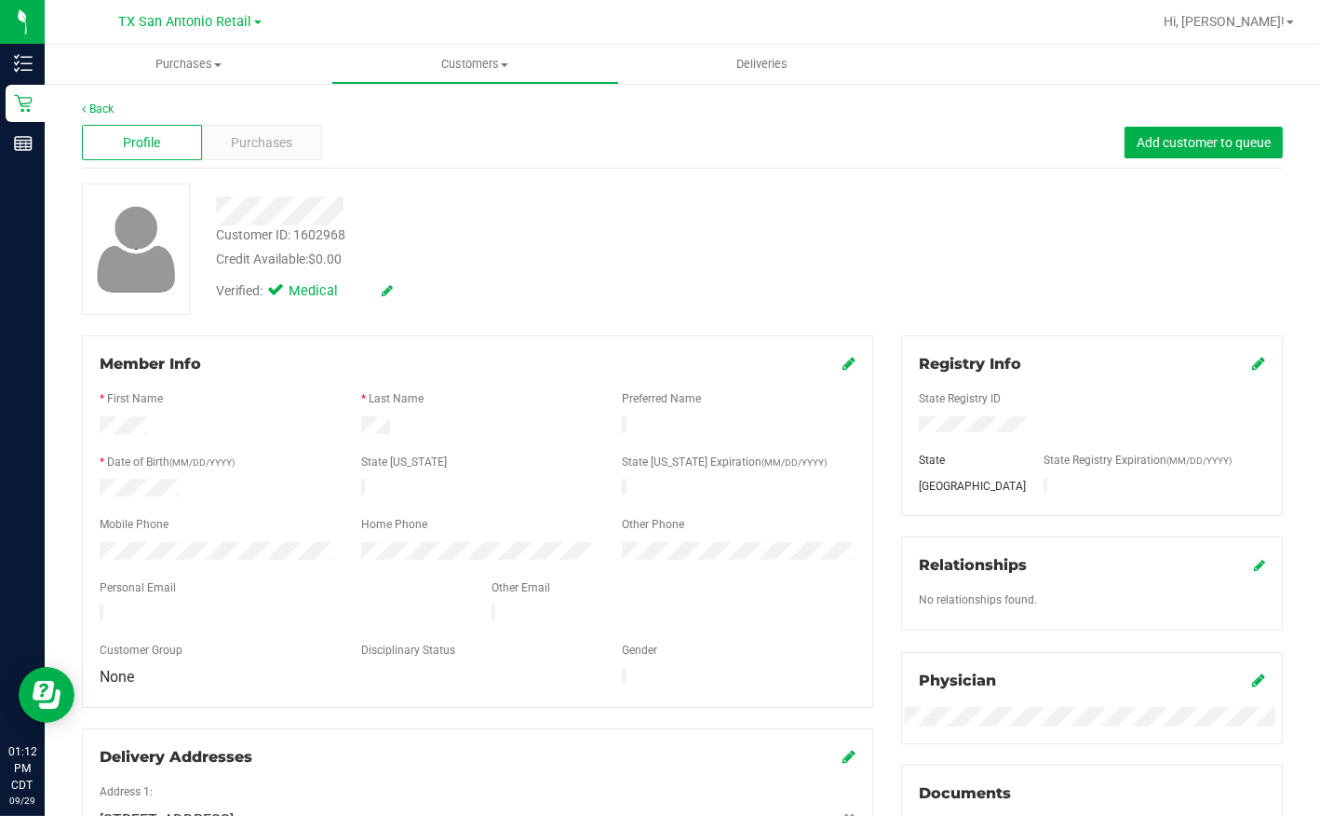
drag, startPoint x: 93, startPoint y: 604, endPoint x: 306, endPoint y: 612, distance: 213.4
click at [306, 612] on div at bounding box center [282, 615] width 392 height 22
click at [95, 112] on link "Back" at bounding box center [98, 108] width 32 height 13
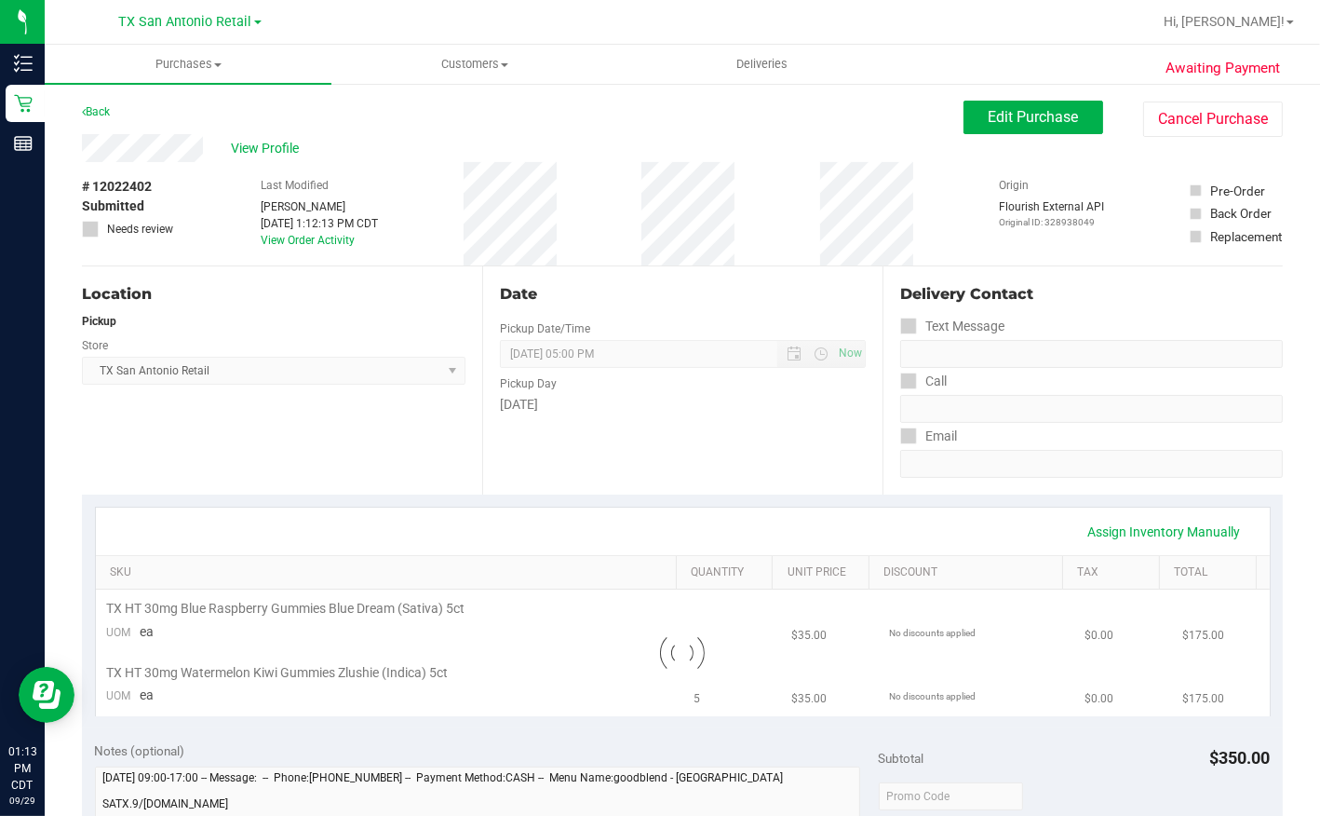
click at [95, 112] on link "Back" at bounding box center [96, 111] width 28 height 13
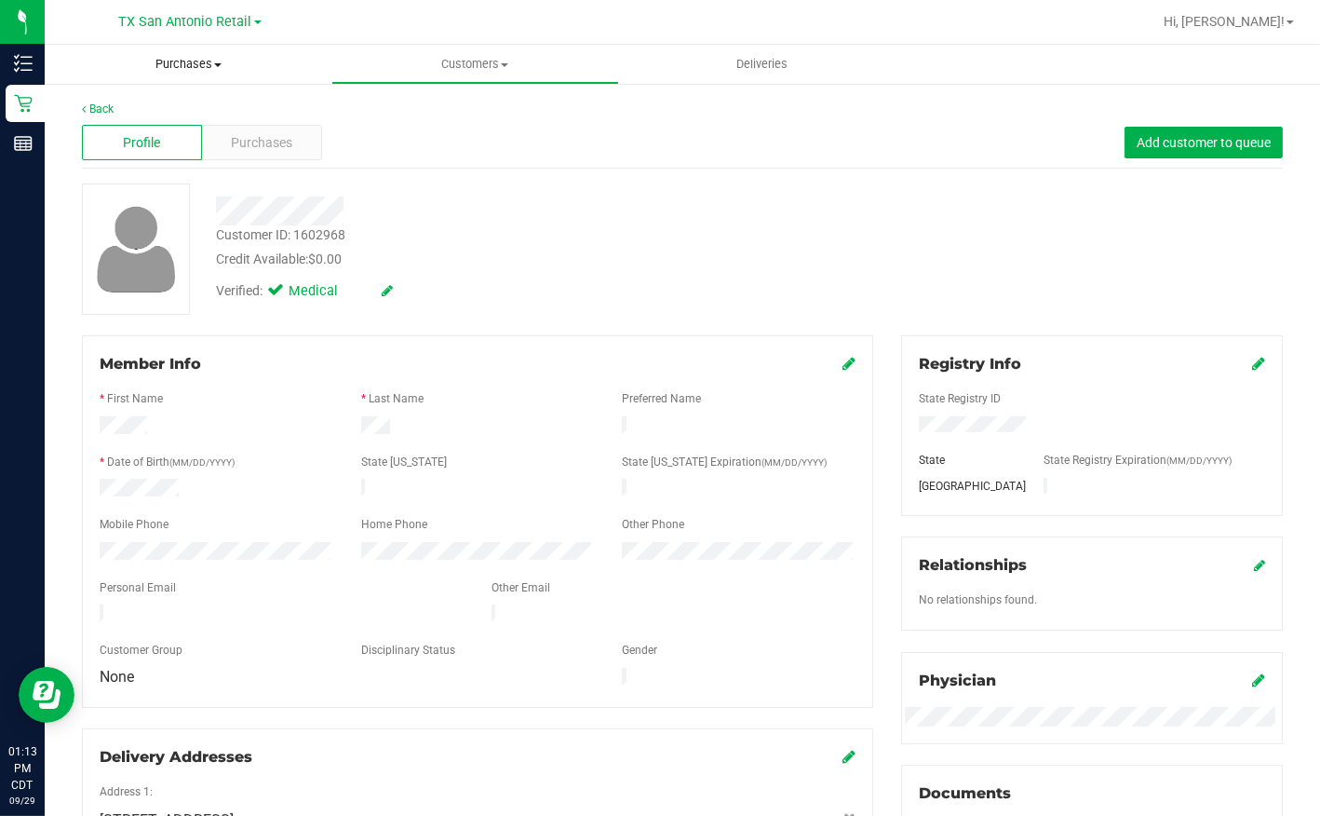
click at [208, 68] on span "Purchases" at bounding box center [188, 64] width 287 height 17
click at [192, 105] on span "Summary of purchases" at bounding box center [140, 112] width 191 height 16
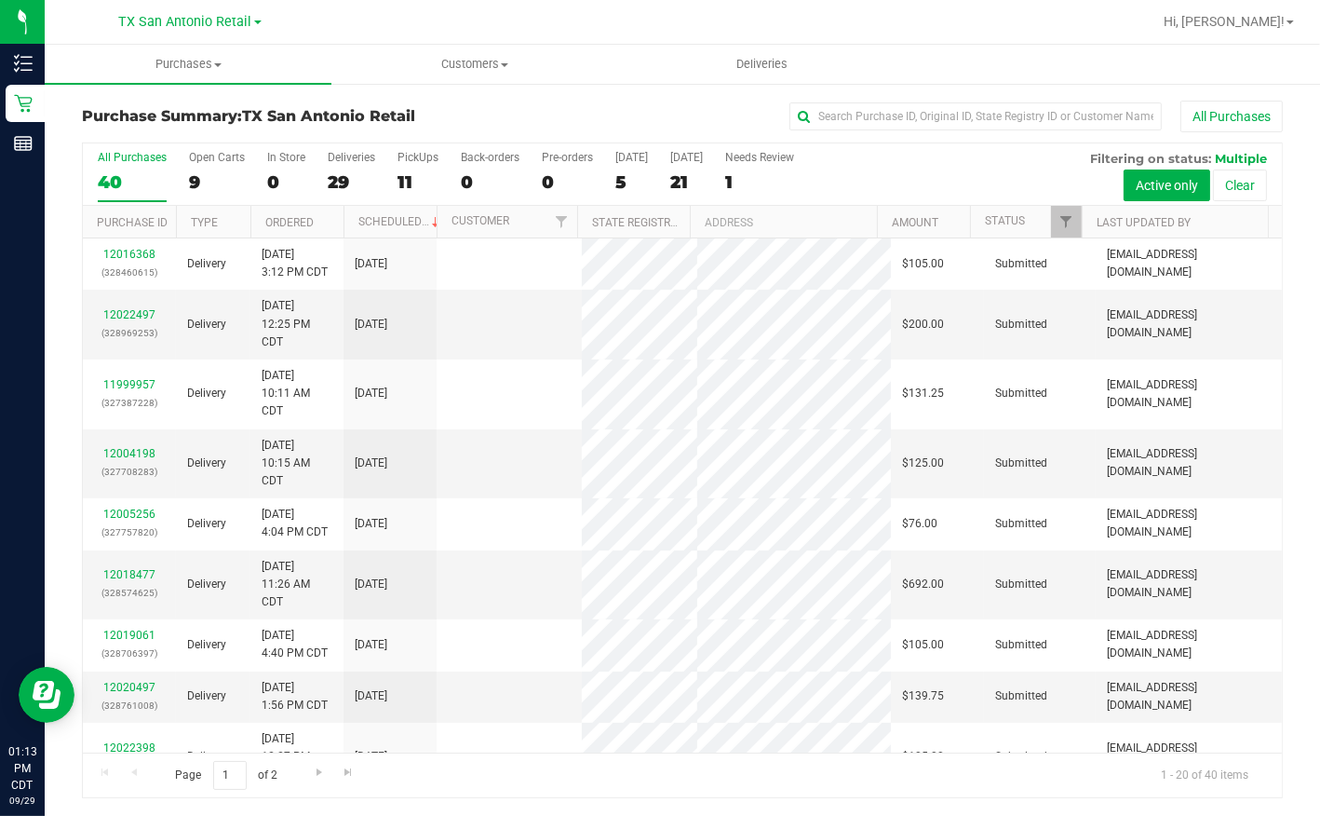
click at [678, 177] on div "21" at bounding box center [686, 181] width 33 height 21
click at [0, 0] on input "[DATE] 21" at bounding box center [0, 0] width 0 height 0
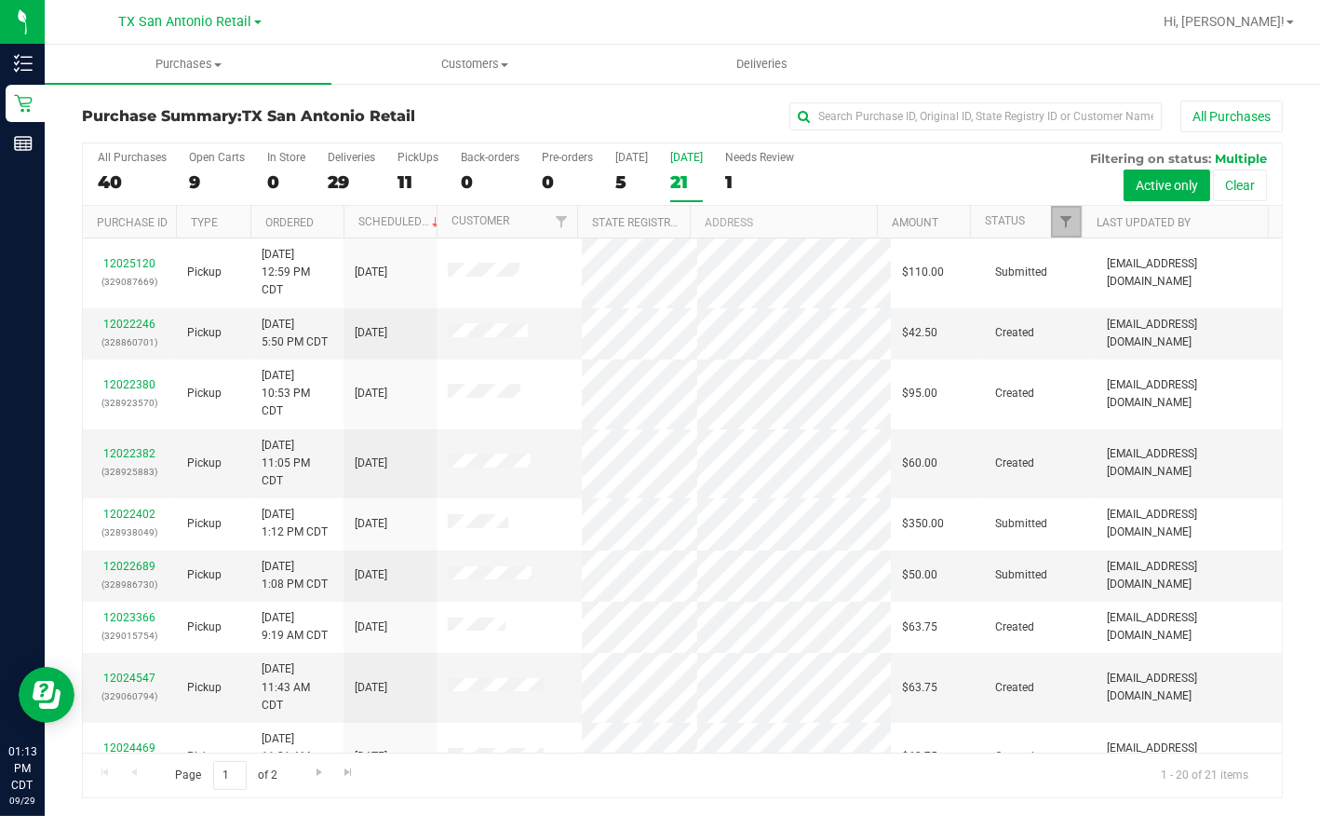
click at [1070, 231] on link "Filter" at bounding box center [1066, 222] width 31 height 32
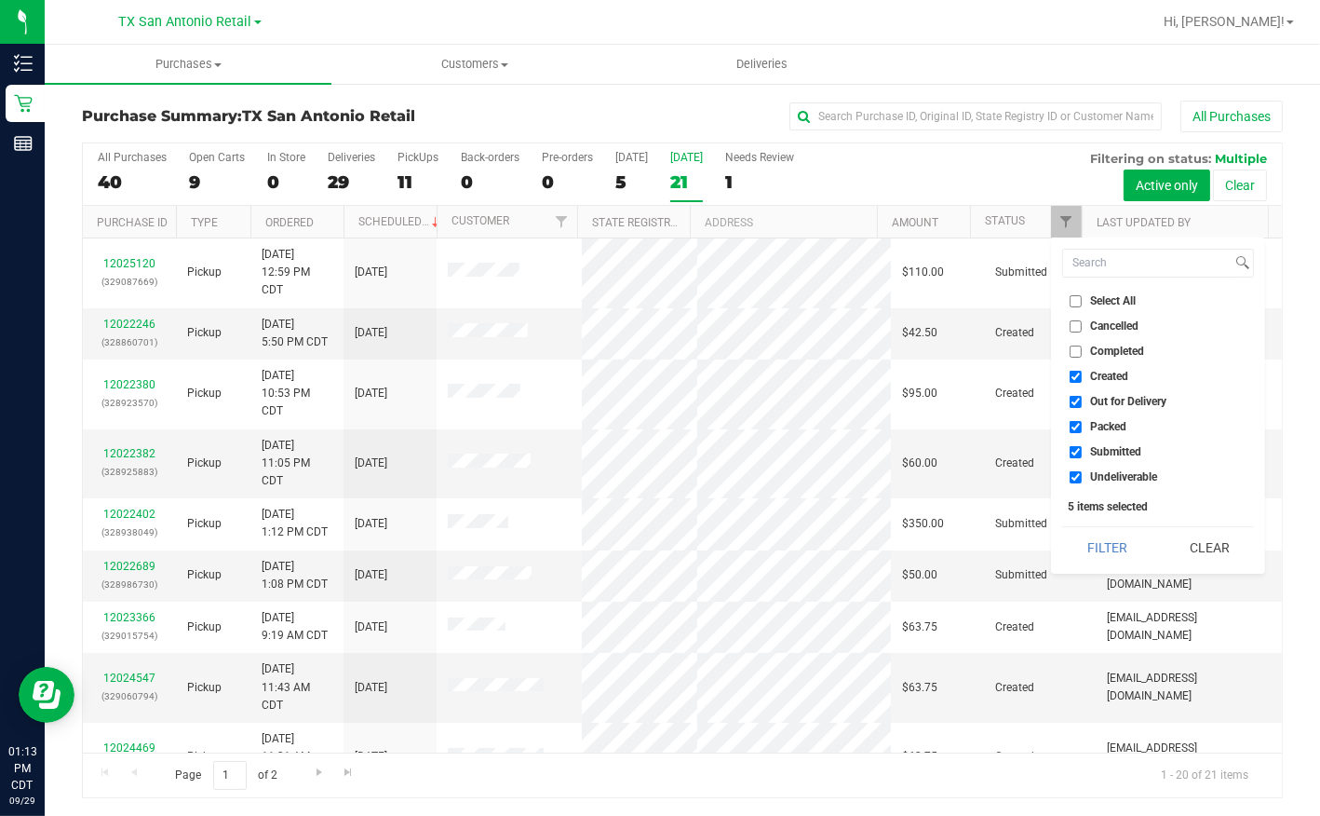
click at [1107, 398] on span "Out for Delivery" at bounding box center [1128, 401] width 76 height 11
click at [1082, 398] on input "Out for Delivery" at bounding box center [1076, 402] width 12 height 12
checkbox input "false"
click at [1083, 431] on label "Packed" at bounding box center [1098, 427] width 57 height 12
click at [1082, 431] on input "Packed" at bounding box center [1076, 427] width 12 height 12
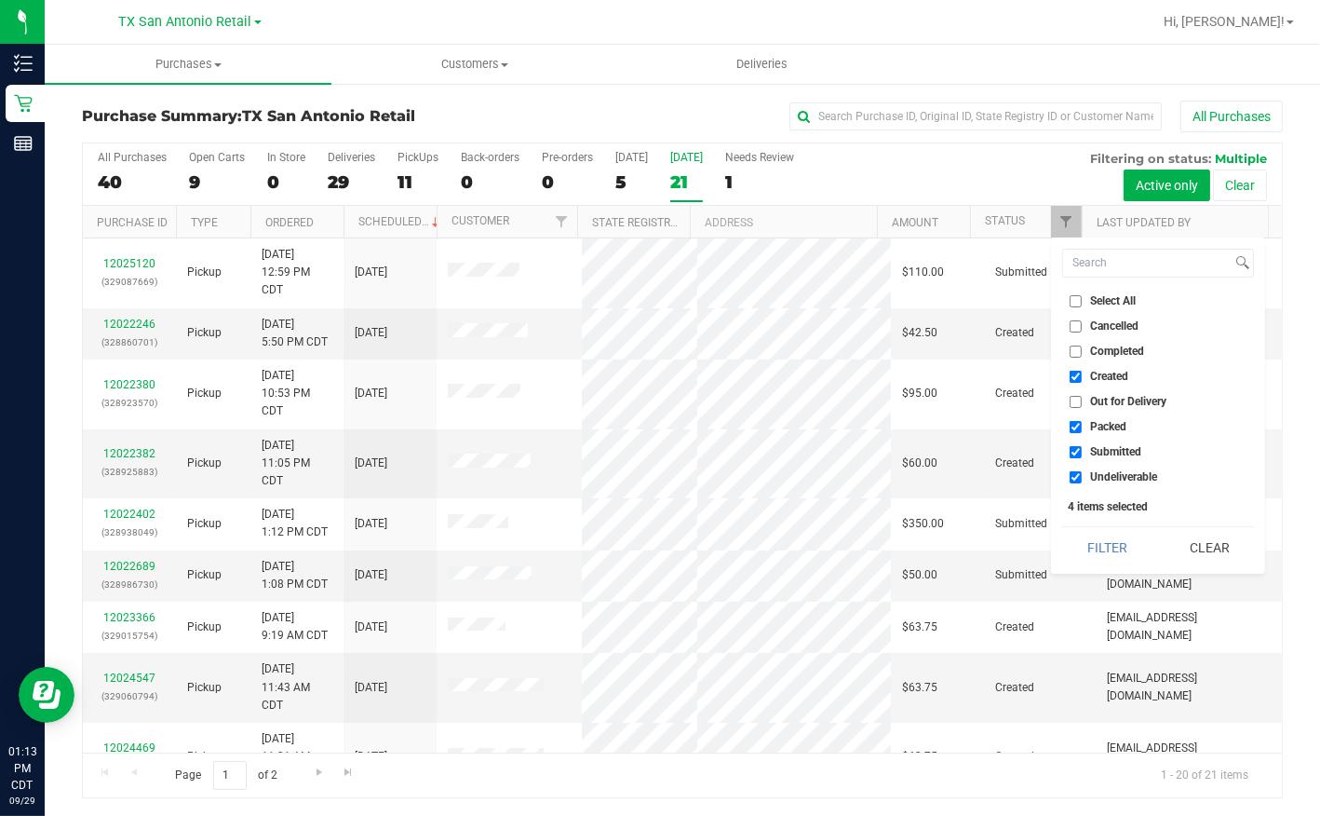
checkbox input "false"
click at [1083, 451] on label "Submitted" at bounding box center [1106, 452] width 72 height 12
click at [1082, 451] on input "Submitted" at bounding box center [1076, 452] width 12 height 12
checkbox input "false"
click at [1077, 471] on input "Undeliverable" at bounding box center [1076, 477] width 12 height 12
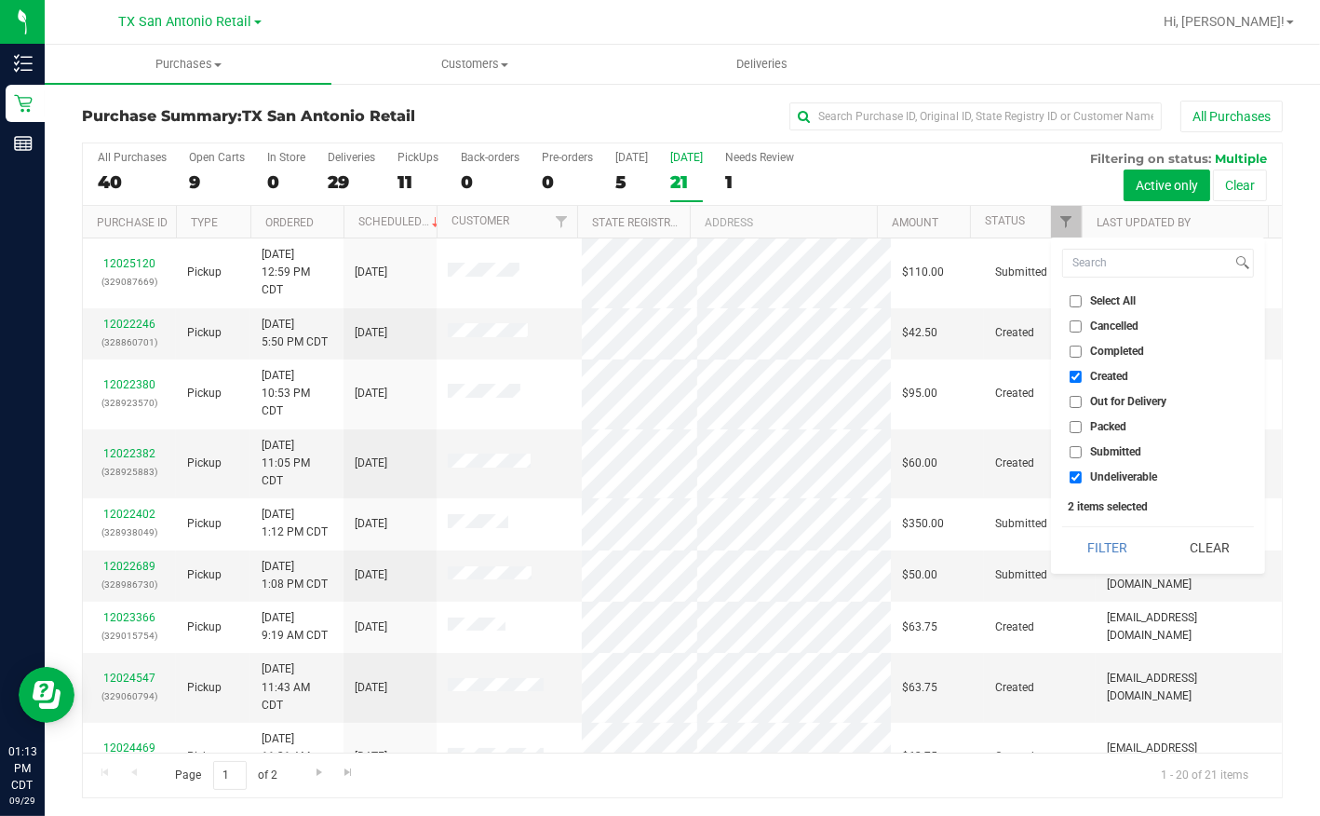
checkbox input "false"
click at [1073, 542] on button "Filter" at bounding box center [1107, 547] width 89 height 41
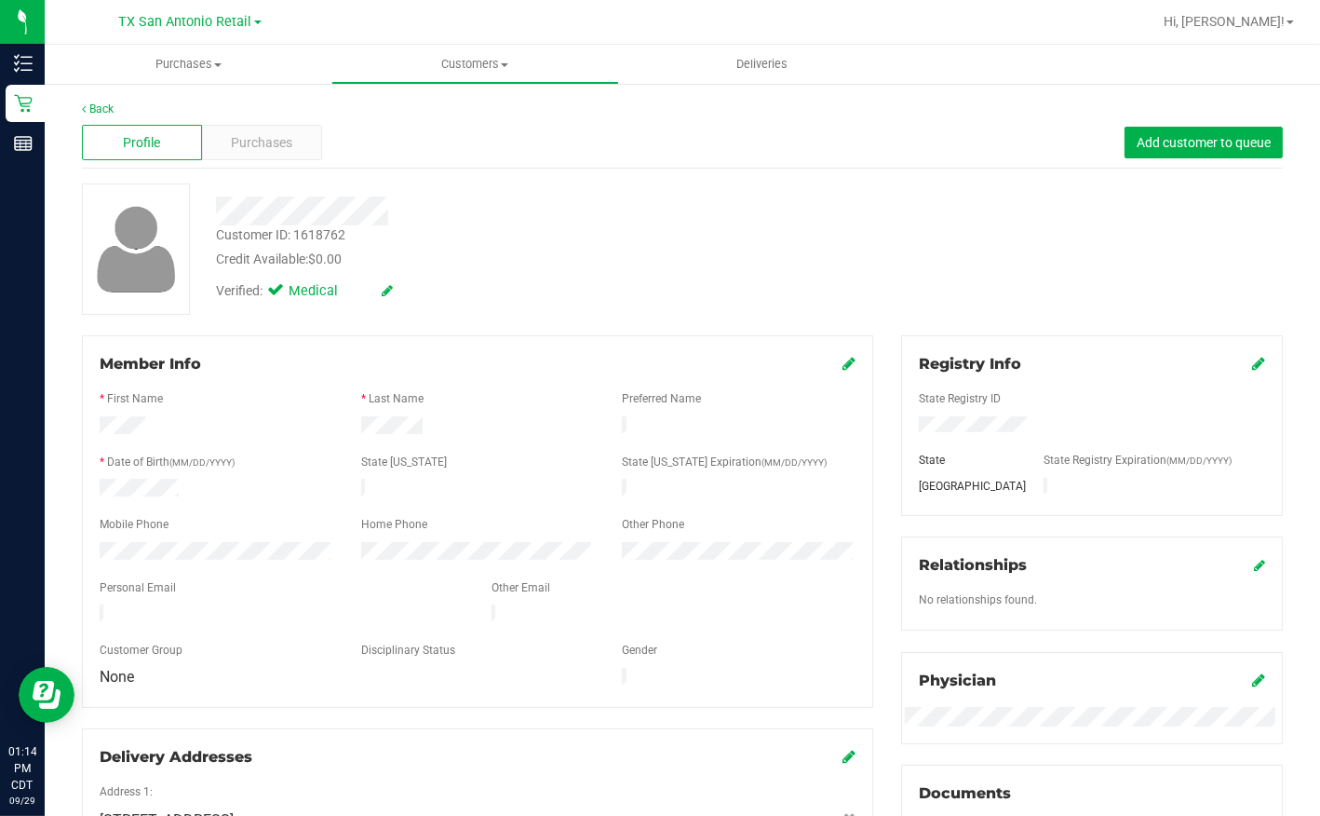
drag, startPoint x: 207, startPoint y: 202, endPoint x: 449, endPoint y: 210, distance: 242.2
click at [449, 210] on div at bounding box center [509, 210] width 615 height 29
click at [714, 127] on div "Profile Purchases Add customer to queue" at bounding box center [682, 142] width 1201 height 51
click at [264, 148] on span "Purchases" at bounding box center [262, 143] width 61 height 20
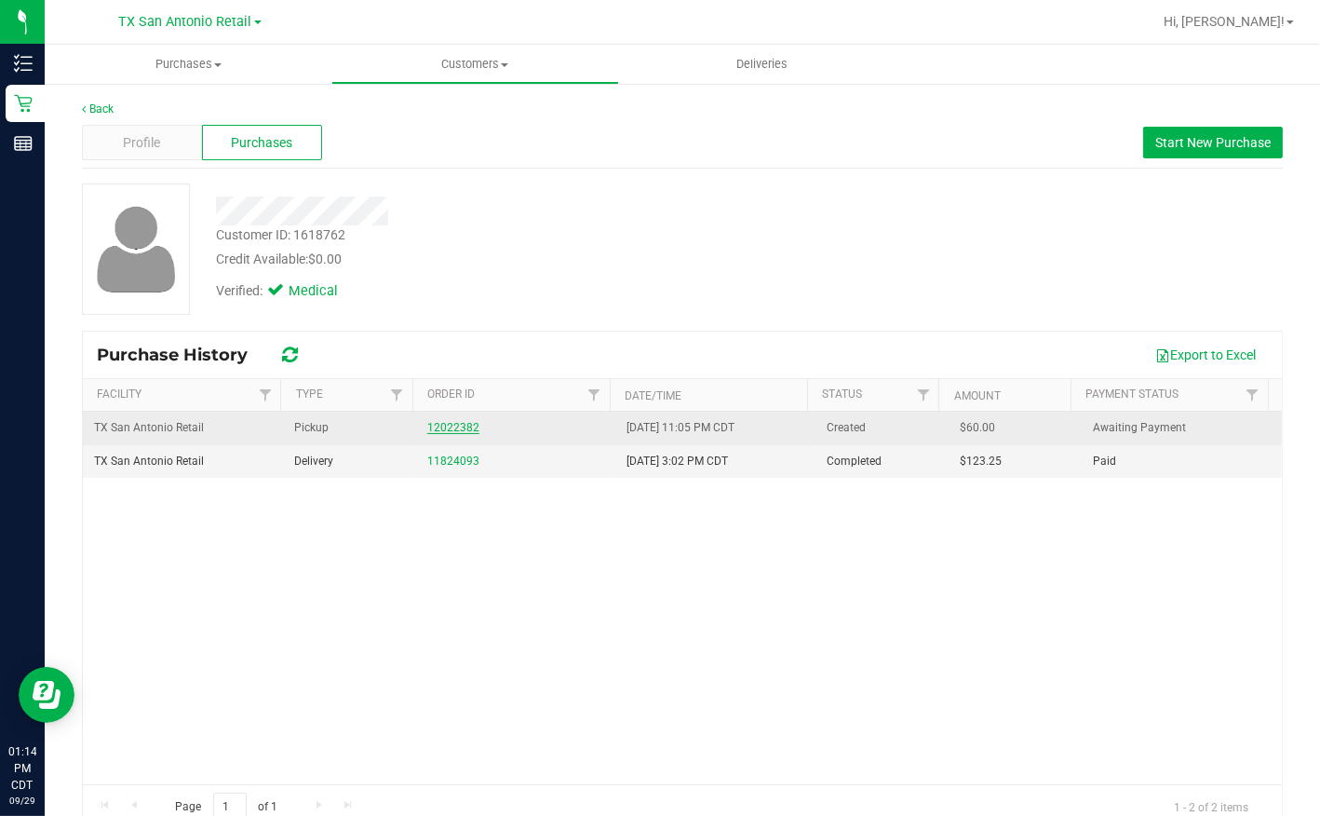
click at [446, 428] on link "12022382" at bounding box center [453, 427] width 52 height 13
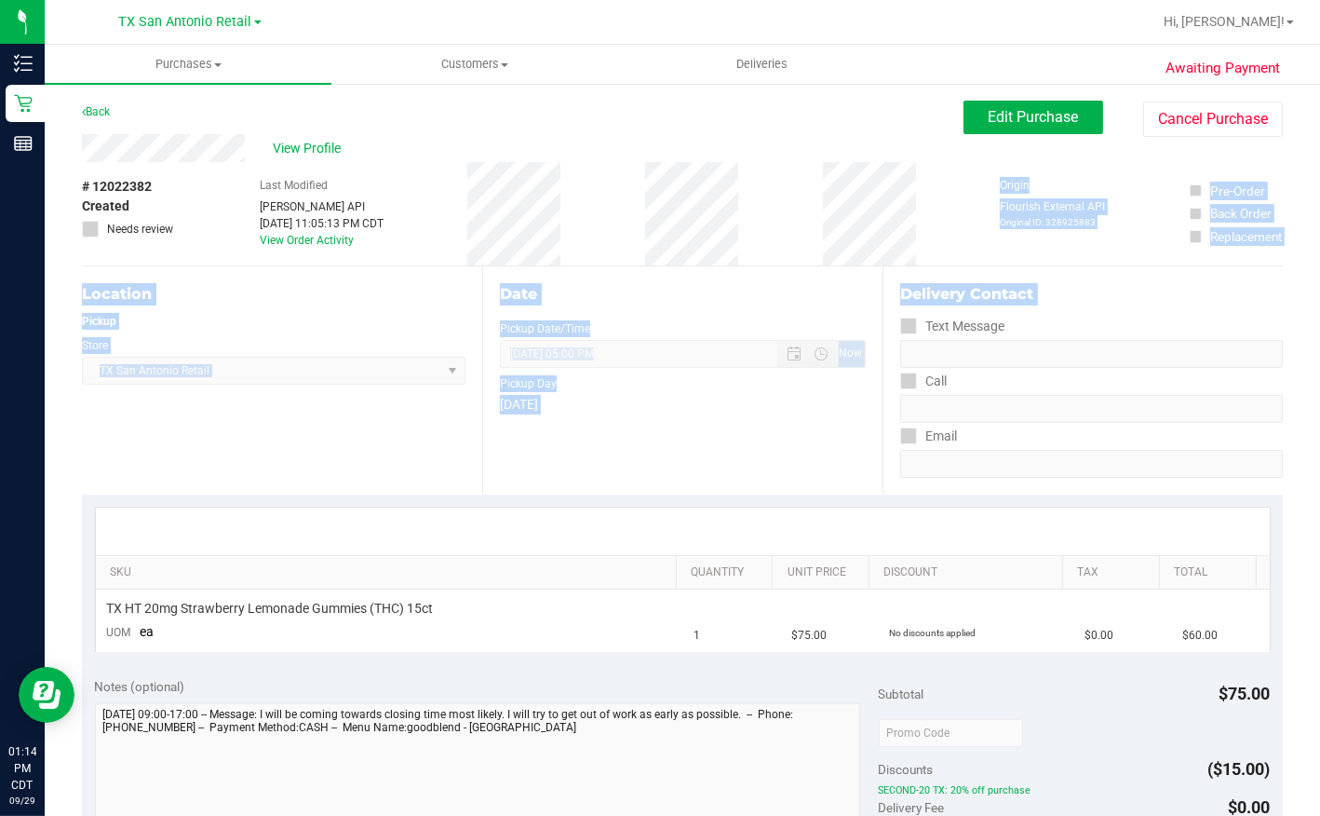
click at [1320, 332] on html "Inventory Retail Reports 01:14 PM CDT [DATE] 09/29 [GEOGRAPHIC_DATA] [GEOGRAPHI…" at bounding box center [660, 408] width 1320 height 816
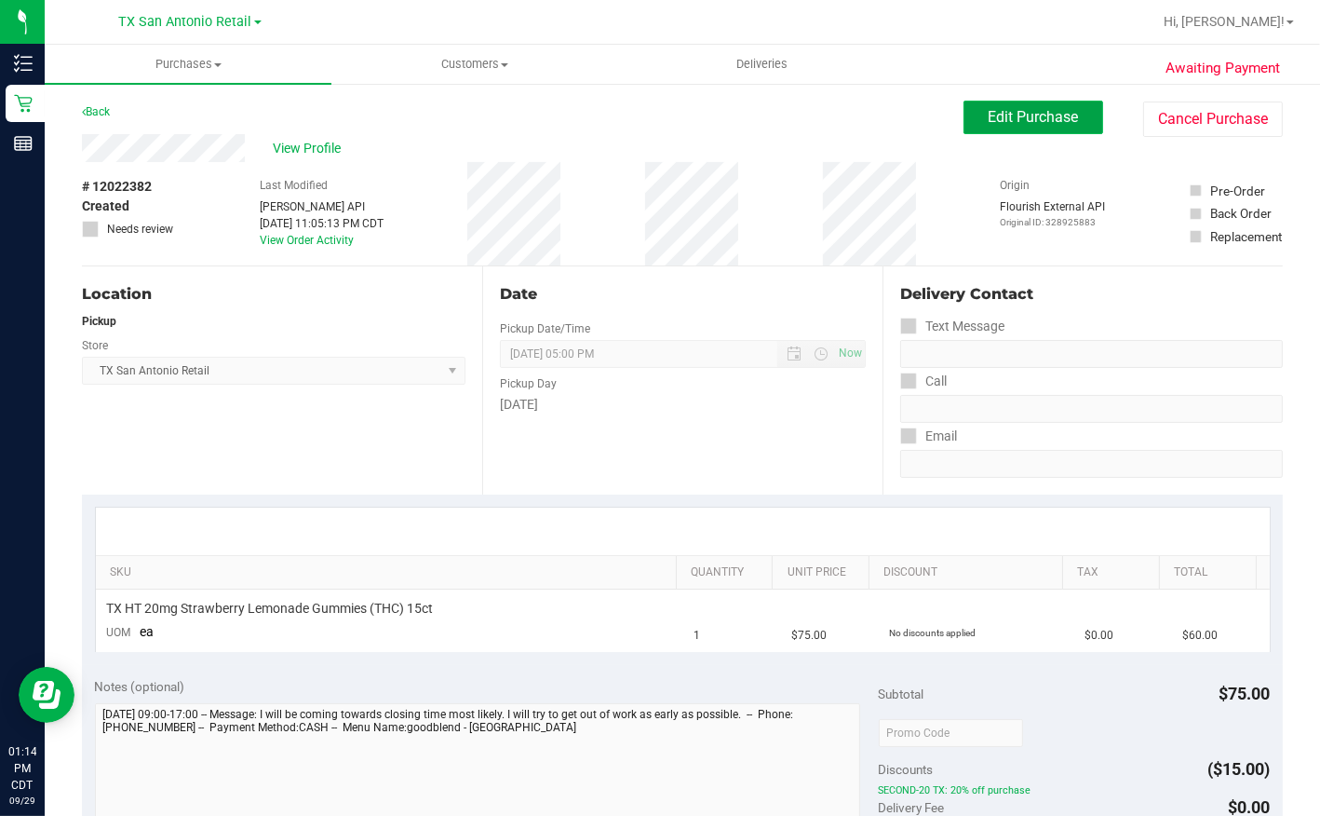
click at [1001, 117] on span "Edit Purchase" at bounding box center [1034, 117] width 90 height 18
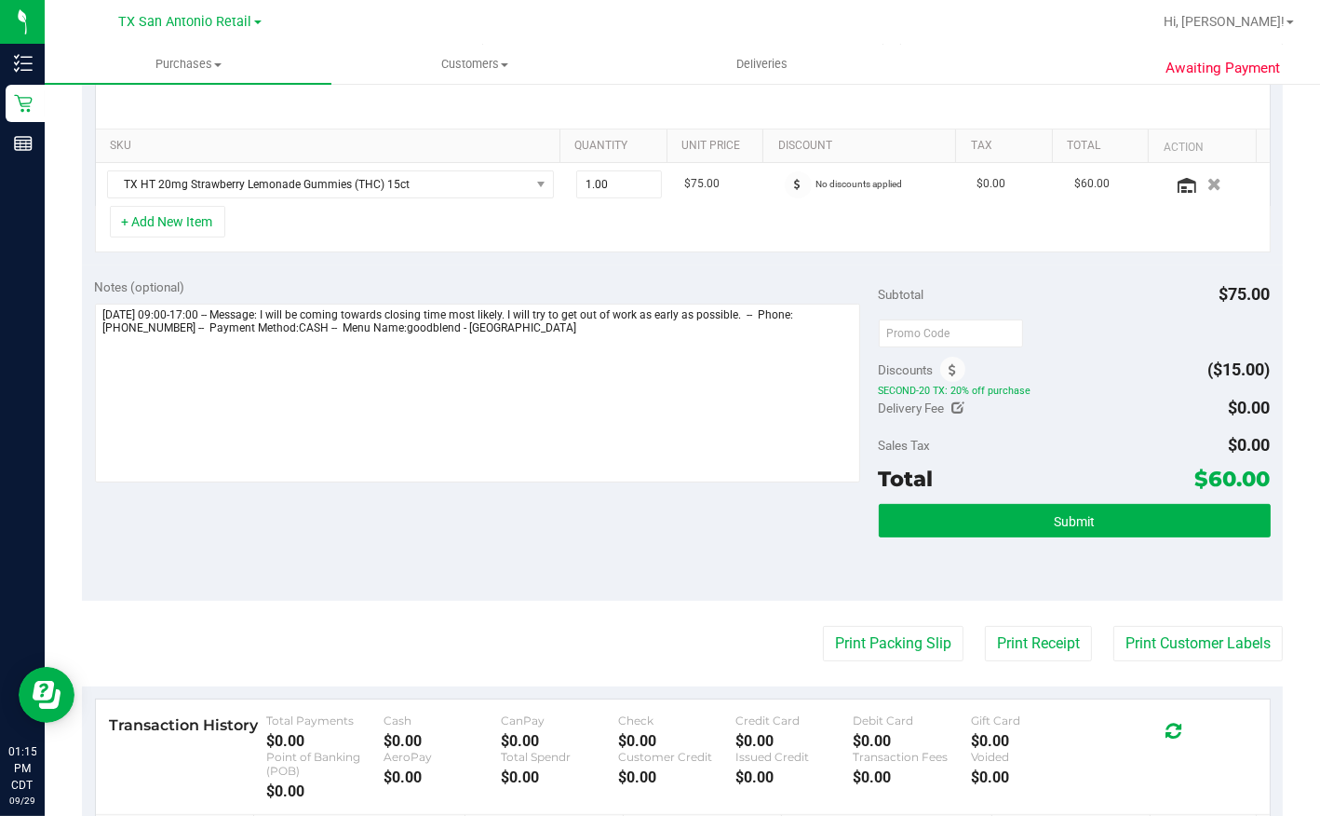
scroll to position [423, 0]
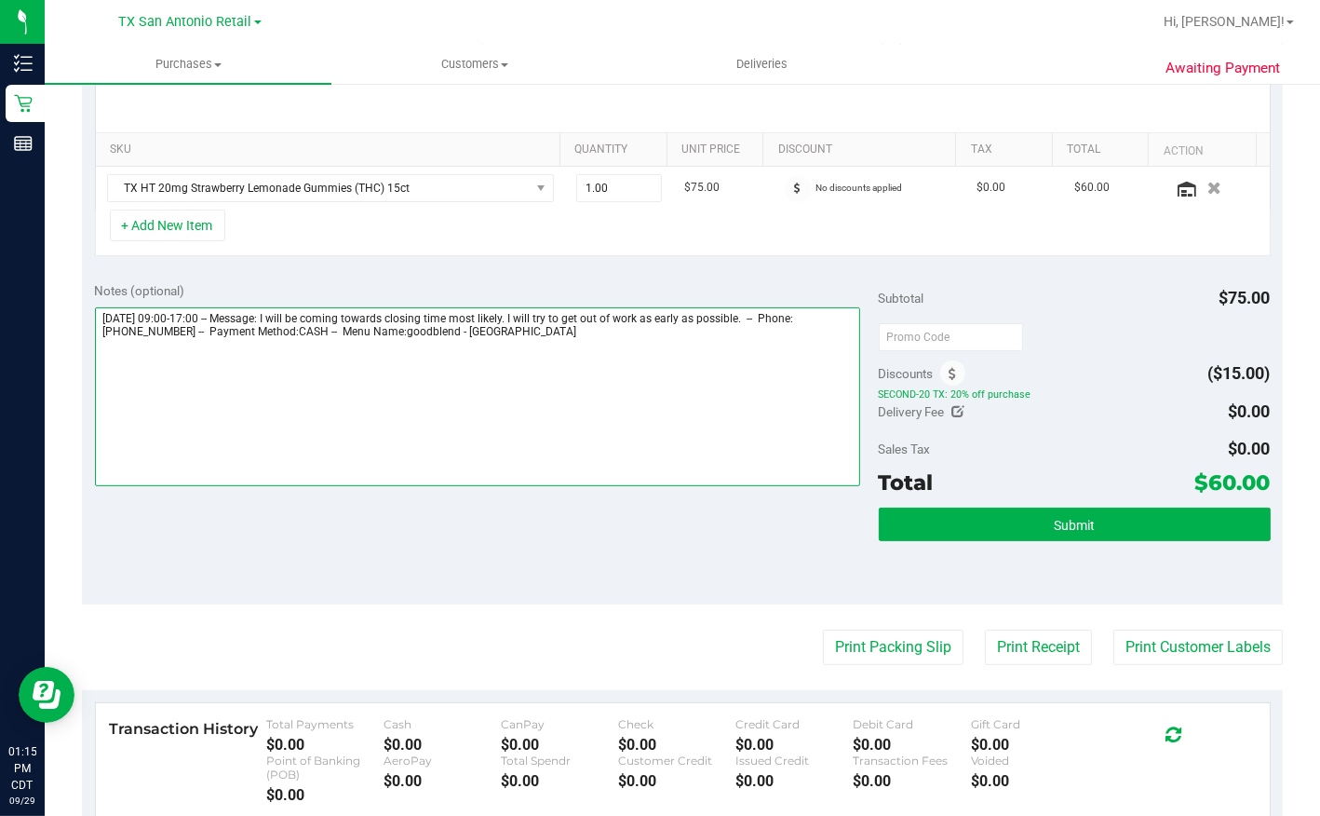
click at [608, 335] on textarea at bounding box center [477, 396] width 765 height 179
type textarea "[DATE] 09:00-17:00 -- Message: I will be coming towards closing time most likel…"
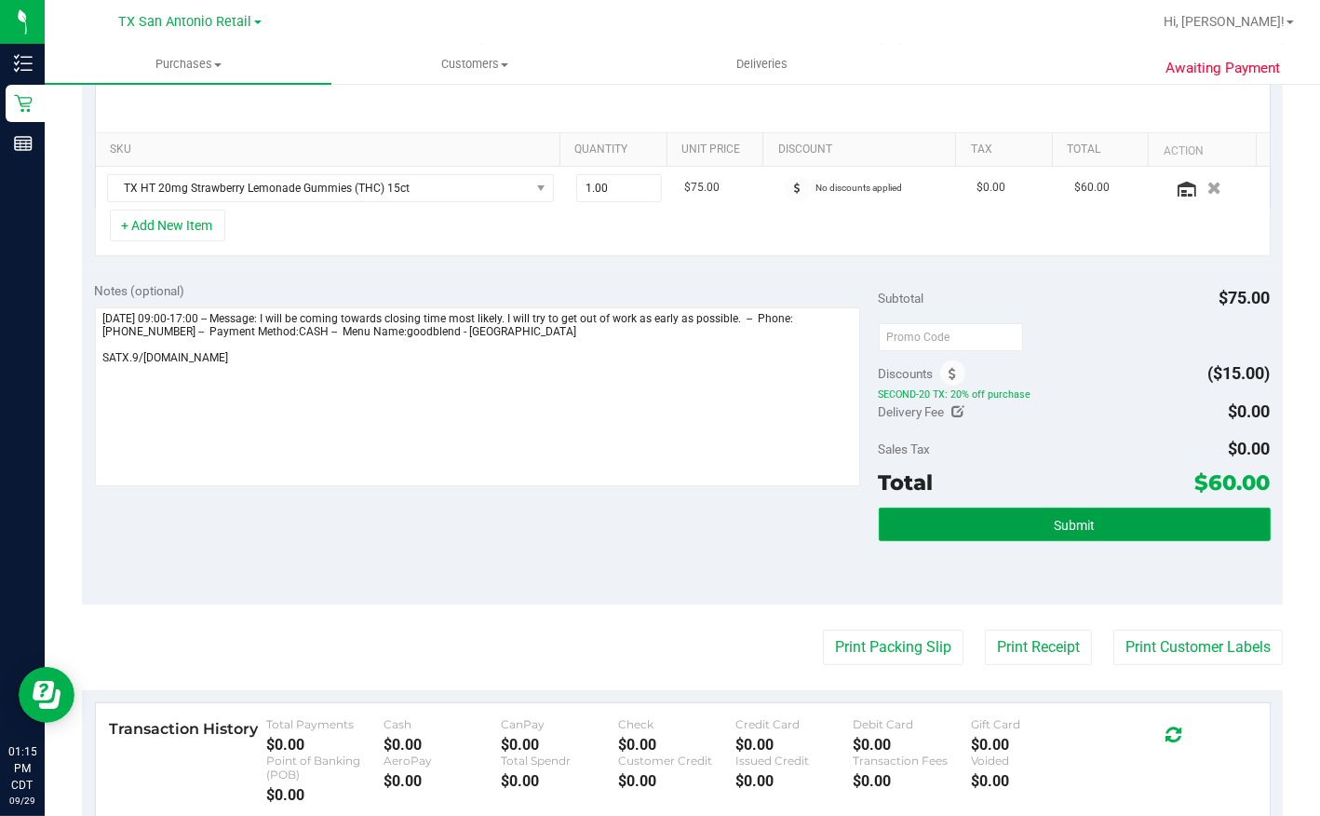
click at [994, 518] on button "Submit" at bounding box center [1075, 525] width 392 height 34
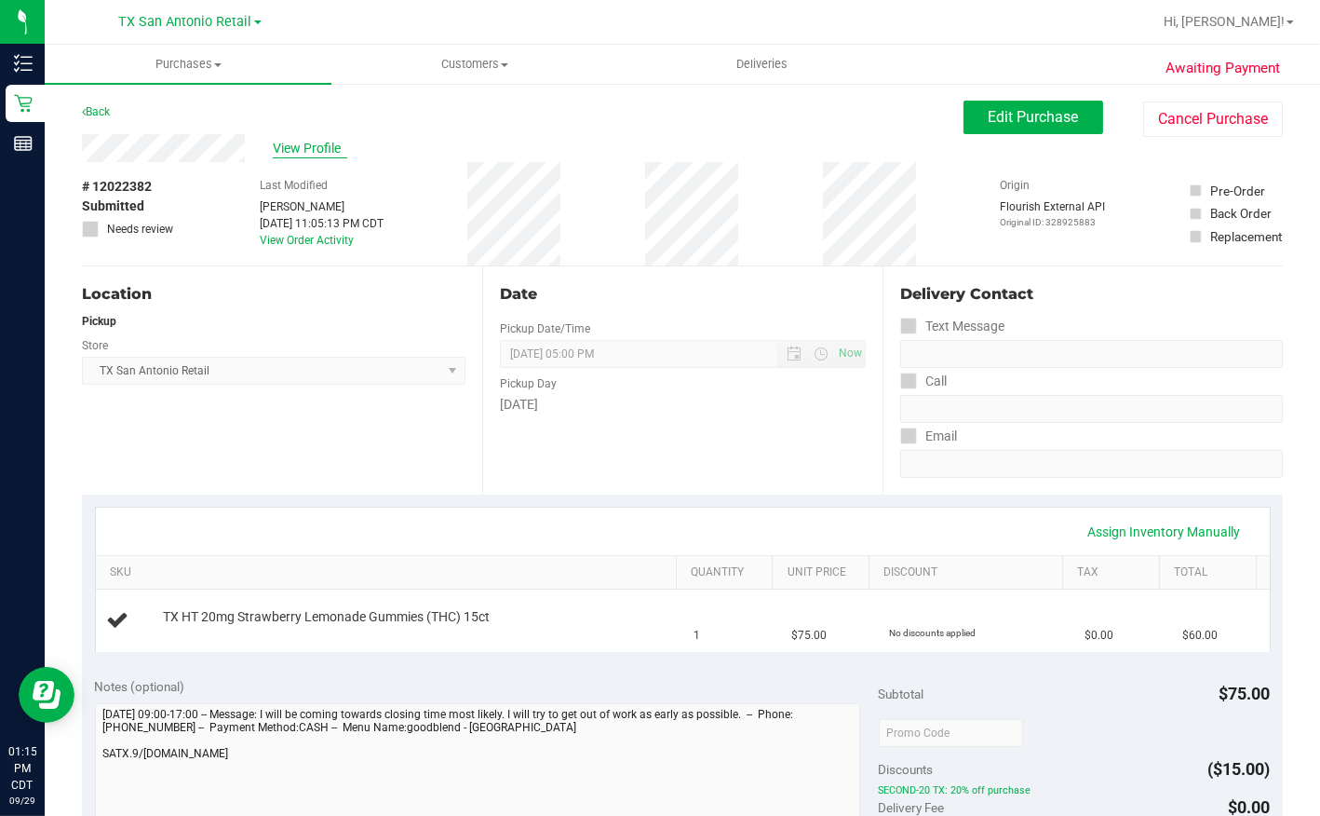
click at [279, 145] on span "View Profile" at bounding box center [310, 149] width 74 height 20
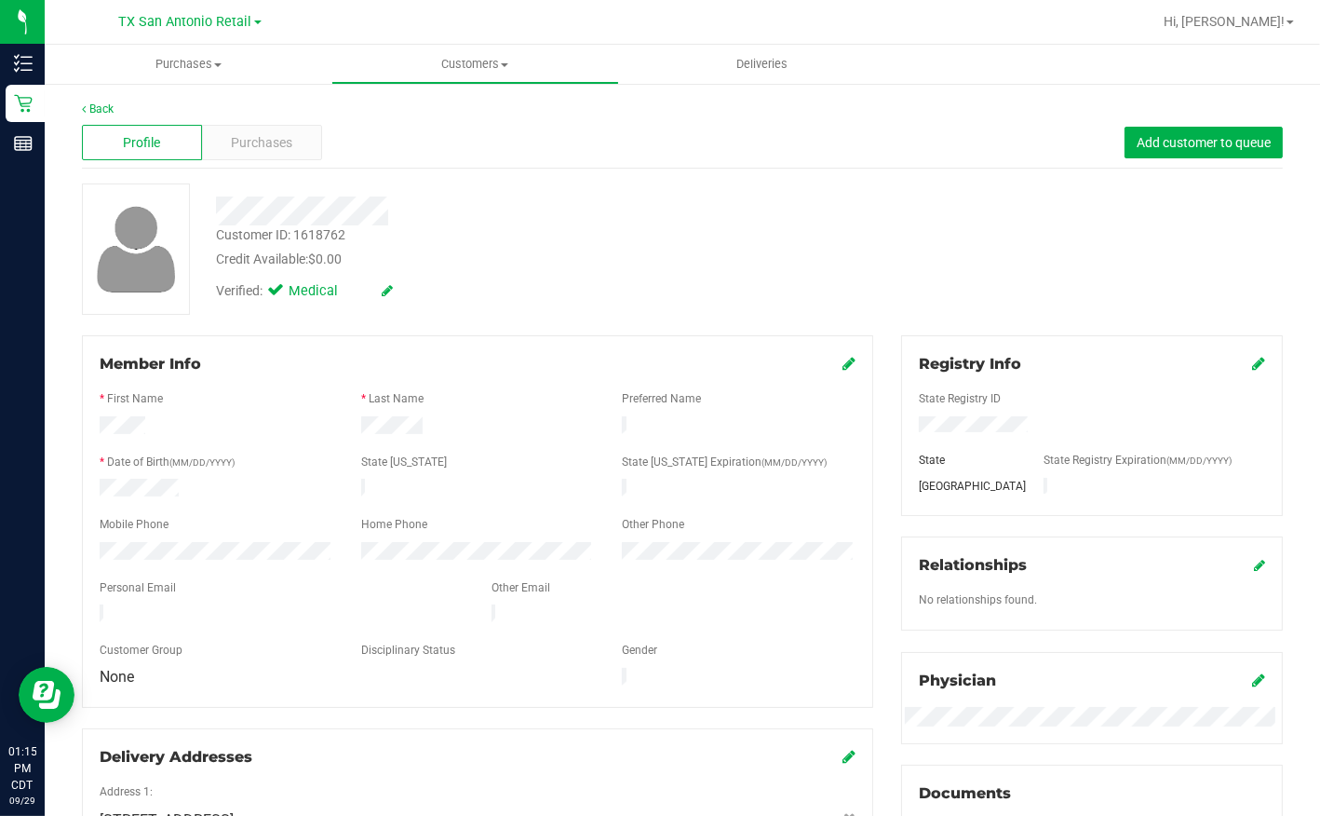
drag, startPoint x: 93, startPoint y: 609, endPoint x: 296, endPoint y: 611, distance: 203.0
click at [296, 611] on div at bounding box center [282, 615] width 392 height 22
click at [327, 150] on div "Profile Purchases Add customer to queue" at bounding box center [682, 142] width 1201 height 51
click at [292, 151] on div "Purchases" at bounding box center [262, 142] width 120 height 35
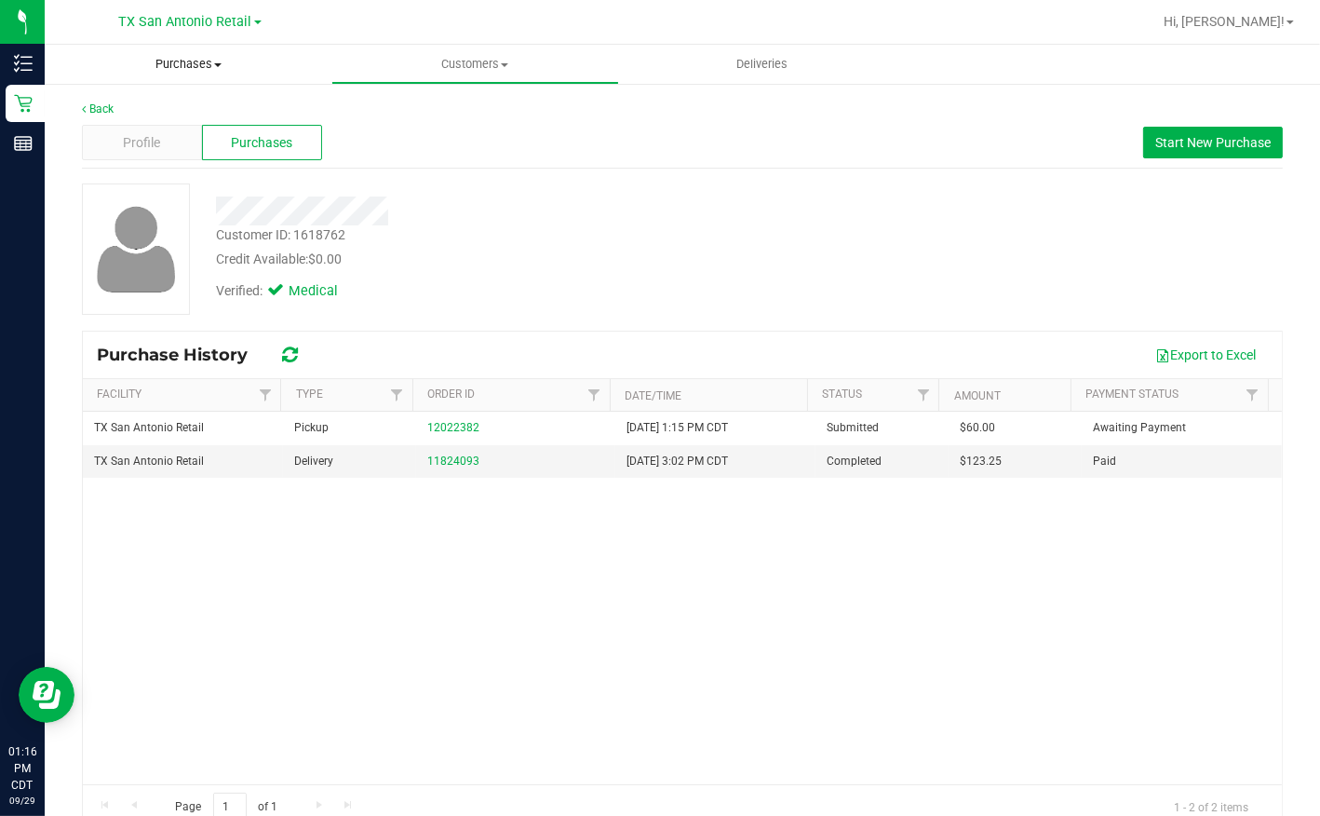
click at [169, 72] on span "Purchases" at bounding box center [188, 64] width 287 height 17
click at [157, 107] on span "Summary of purchases" at bounding box center [140, 112] width 191 height 16
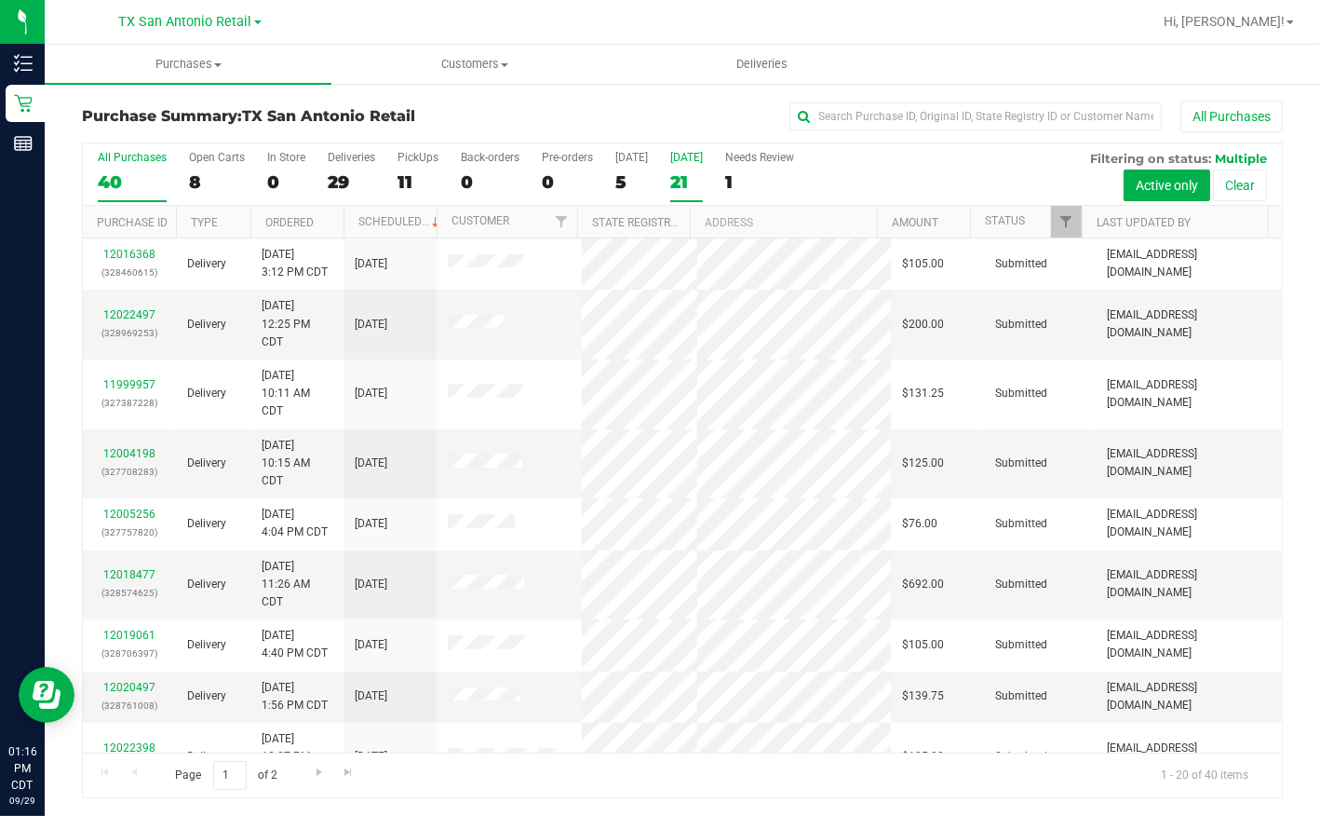
click at [680, 183] on div "21" at bounding box center [686, 181] width 33 height 21
click at [0, 0] on input "[DATE] 21" at bounding box center [0, 0] width 0 height 0
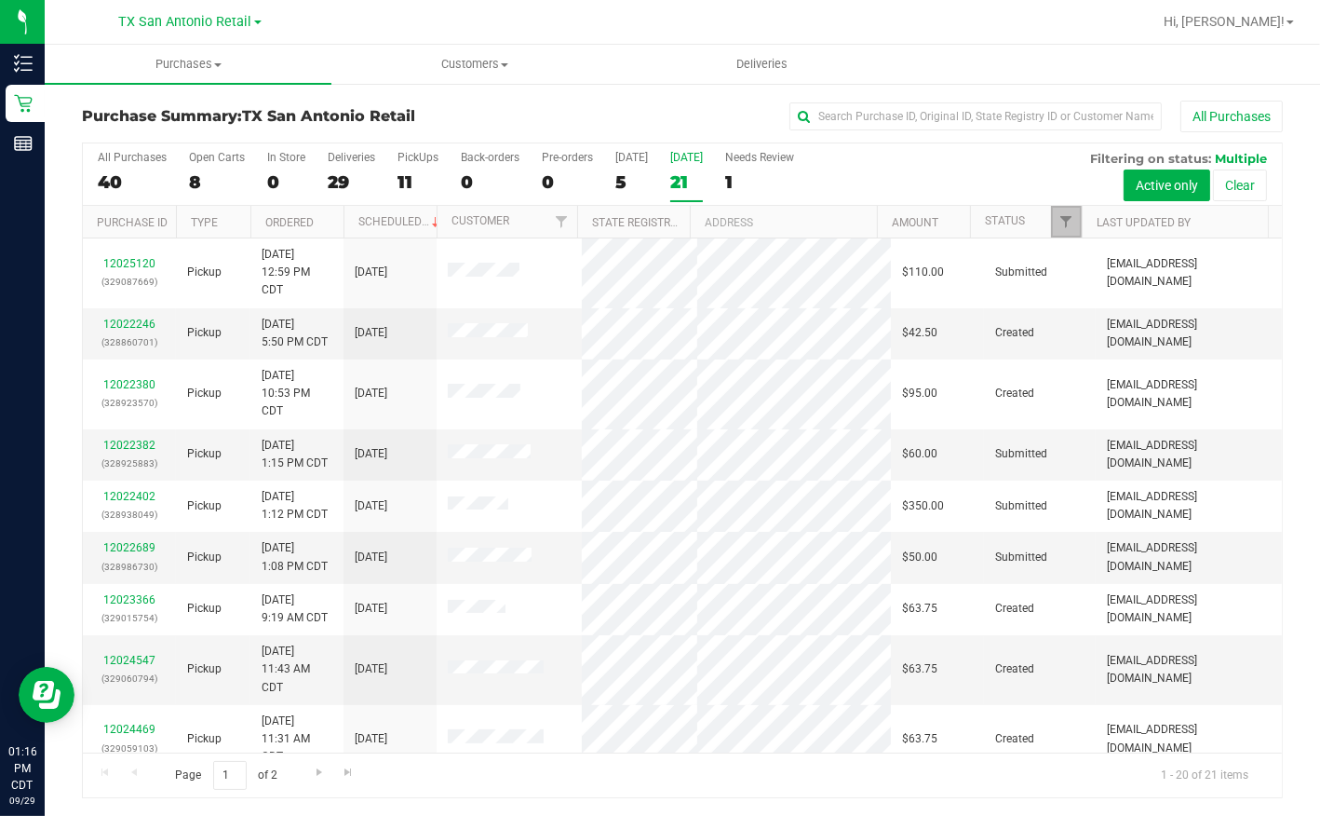
click at [1076, 214] on link "Filter" at bounding box center [1066, 222] width 31 height 32
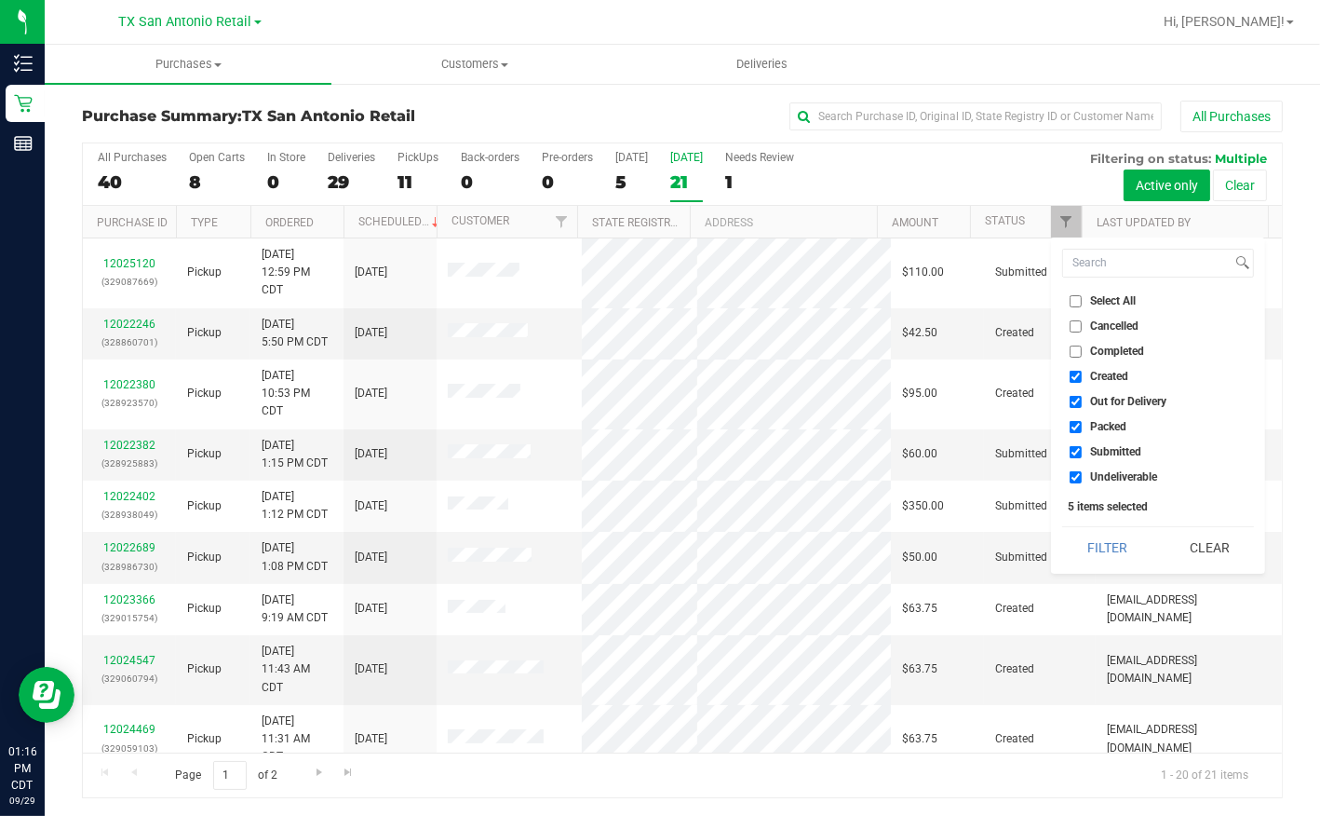
click at [1094, 396] on span "Out for Delivery" at bounding box center [1128, 401] width 76 height 11
click at [1082, 396] on input "Out for Delivery" at bounding box center [1076, 402] width 12 height 12
checkbox input "false"
click at [1089, 425] on label "Packed" at bounding box center [1098, 427] width 57 height 12
click at [1082, 425] on input "Packed" at bounding box center [1076, 427] width 12 height 12
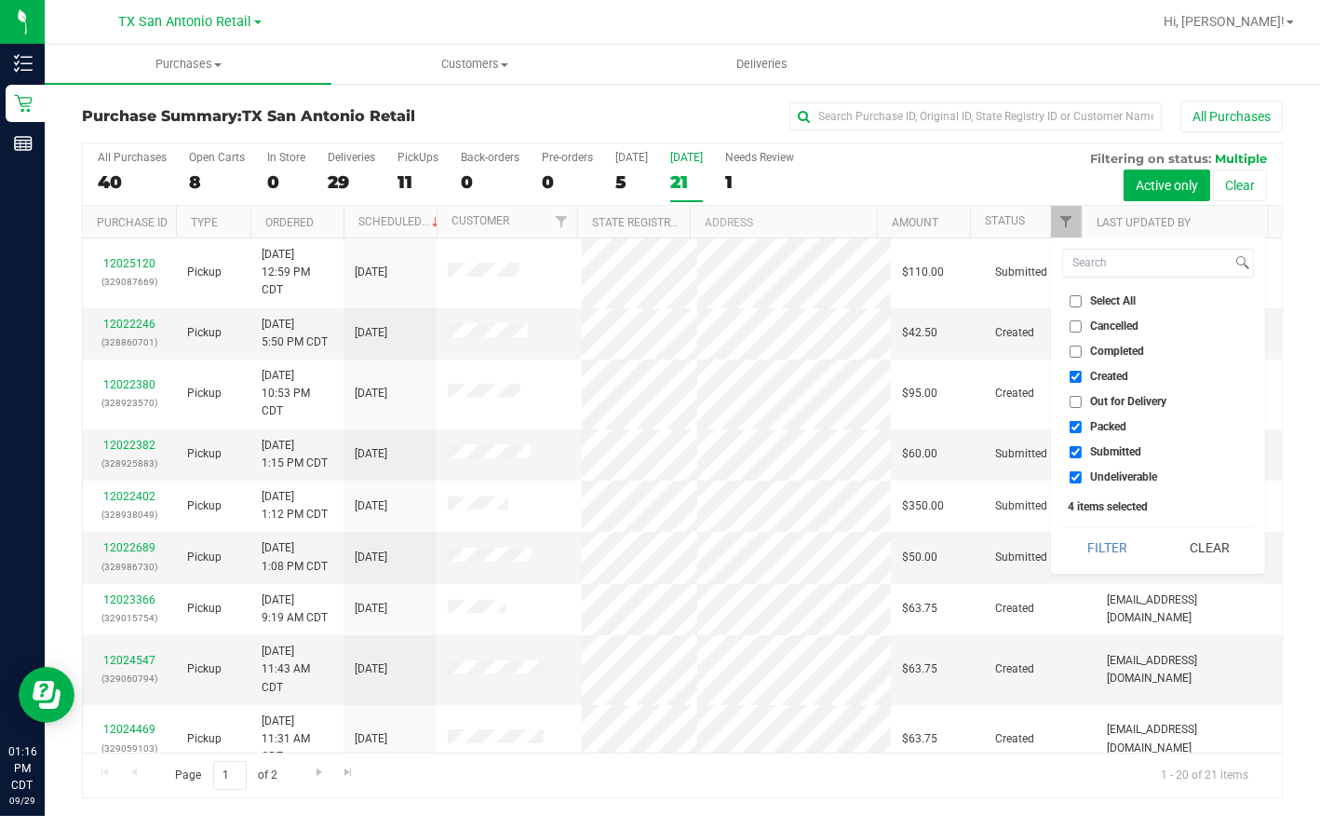
checkbox input "false"
click at [1082, 448] on label "Submitted" at bounding box center [1106, 452] width 72 height 12
click at [1082, 448] on input "Submitted" at bounding box center [1076, 452] width 12 height 12
checkbox input "false"
click at [1077, 472] on input "Undeliverable" at bounding box center [1076, 477] width 12 height 12
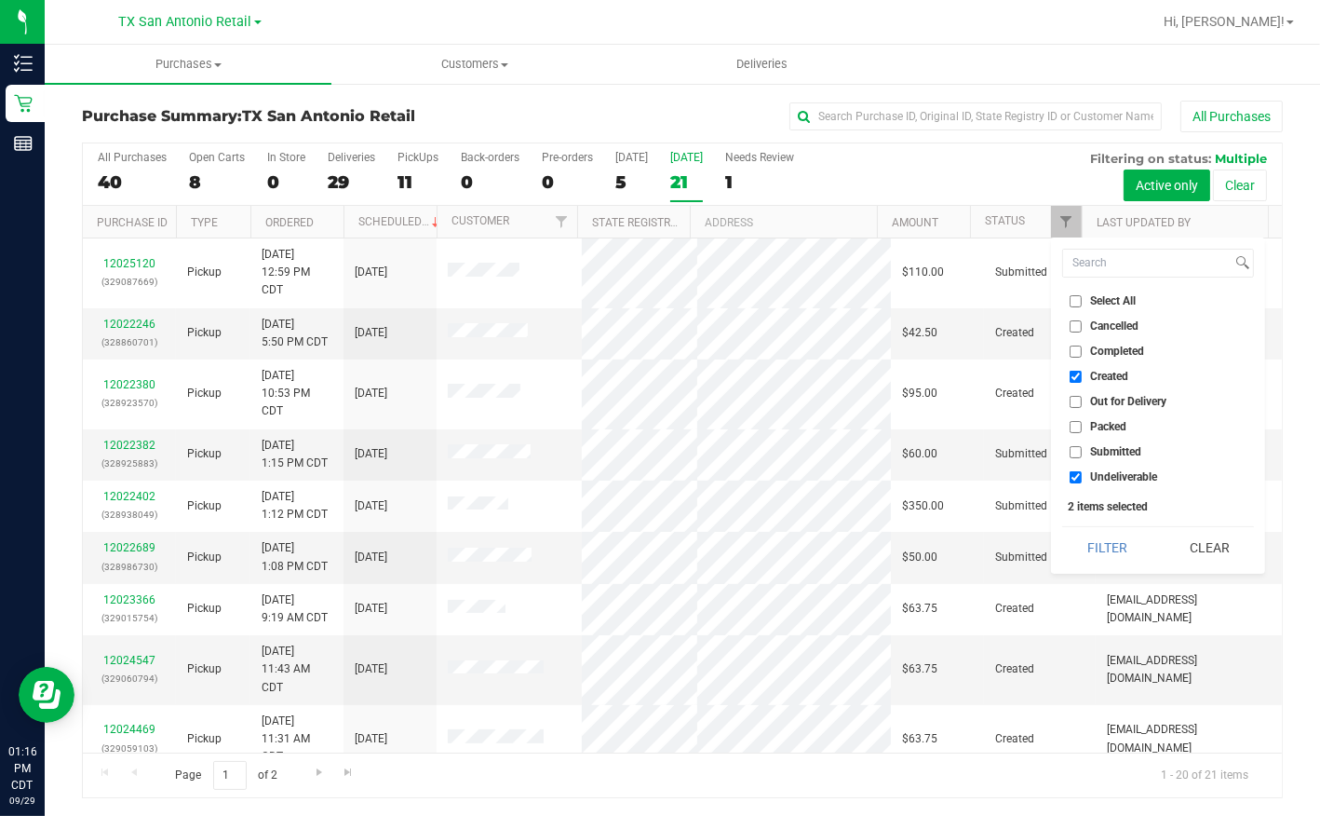
checkbox input "false"
click at [1106, 544] on button "Filter" at bounding box center [1107, 547] width 89 height 41
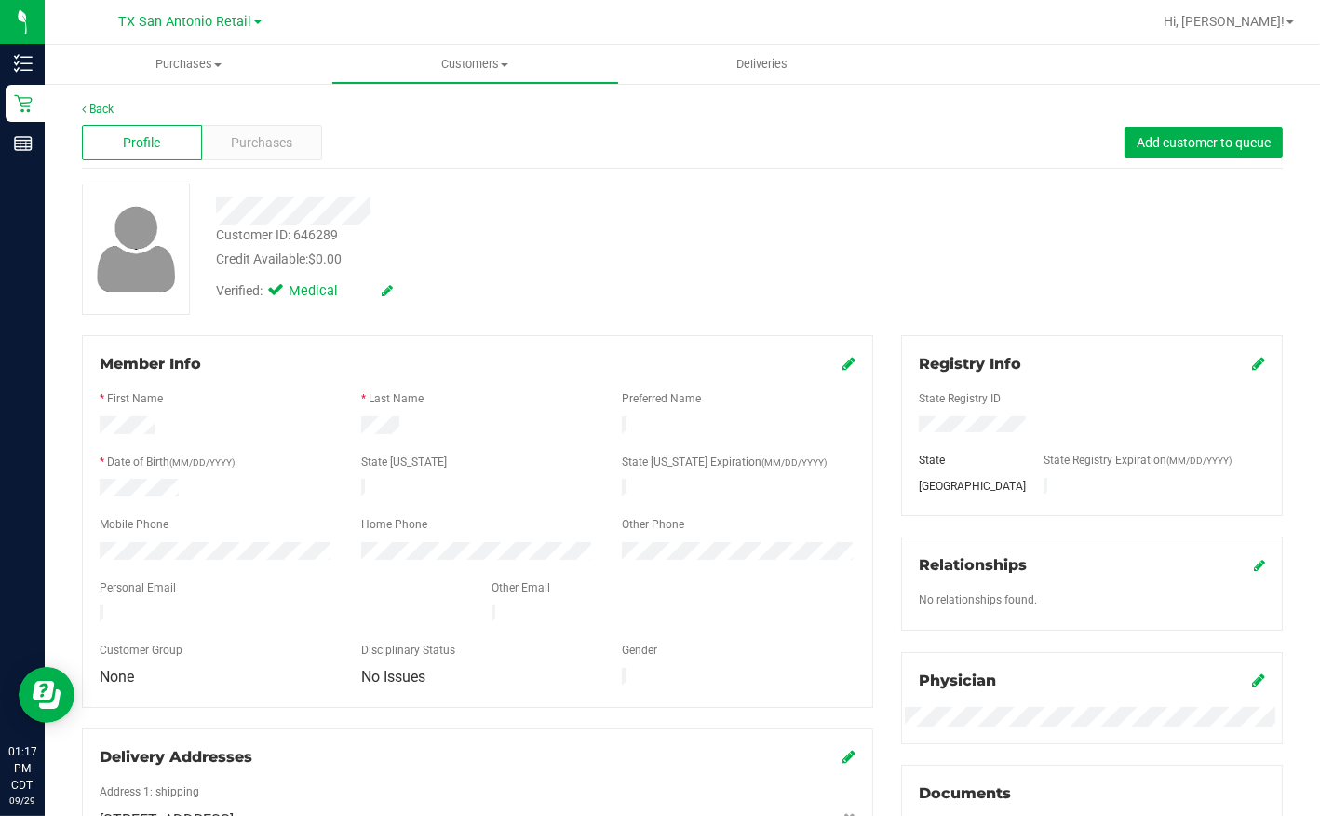
drag, startPoint x: 211, startPoint y: 208, endPoint x: 372, endPoint y: 202, distance: 160.3
click at [372, 202] on div at bounding box center [509, 210] width 615 height 29
click at [450, 180] on div "Back Profile Purchases Add customer to queue Customer ID: 646289 Credit Availab…" at bounding box center [682, 710] width 1201 height 1218
click at [373, 210] on div at bounding box center [509, 210] width 615 height 29
click at [271, 138] on span "Purchases" at bounding box center [262, 143] width 61 height 20
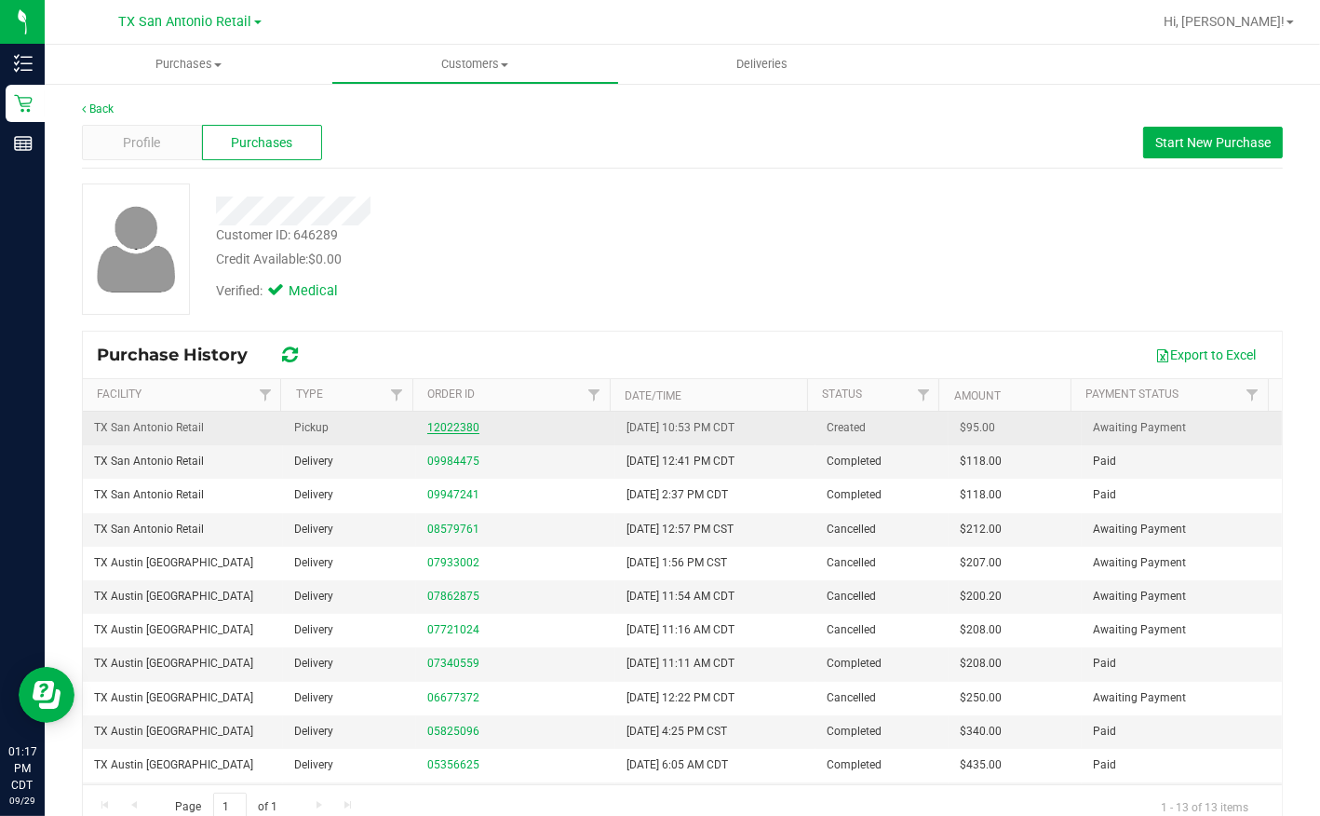
click at [436, 427] on link "12022380" at bounding box center [453, 427] width 52 height 13
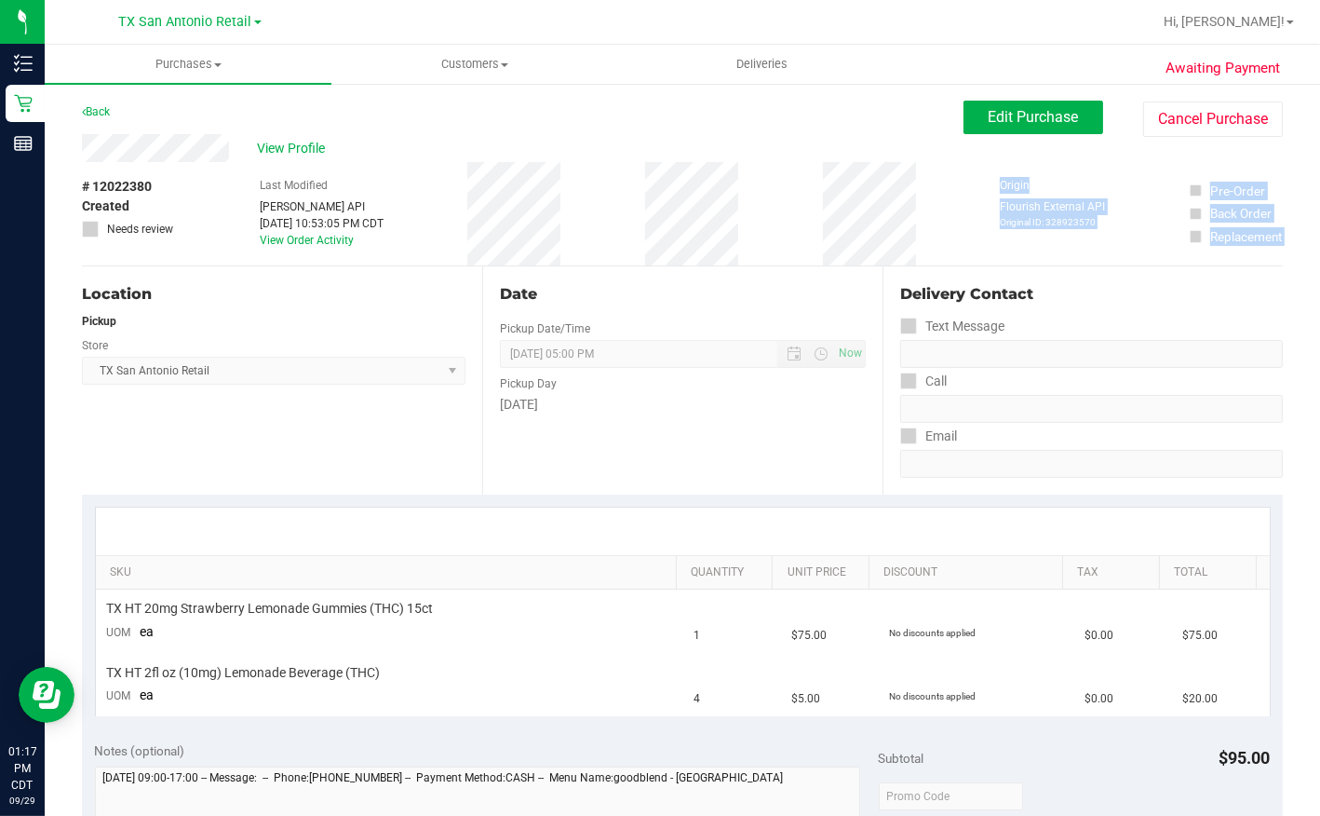
click at [1320, 265] on html "Inventory Retail Reports 01:17 PM CDT [DATE] 09/29 [GEOGRAPHIC_DATA] [GEOGRAPHI…" at bounding box center [660, 408] width 1320 height 816
drag, startPoint x: 1428, startPoint y: 265, endPoint x: 1220, endPoint y: 304, distance: 212.1
click at [1225, 303] on div "Delivery Contact" at bounding box center [1091, 294] width 383 height 22
click at [292, 139] on span "View Profile" at bounding box center [294, 149] width 74 height 20
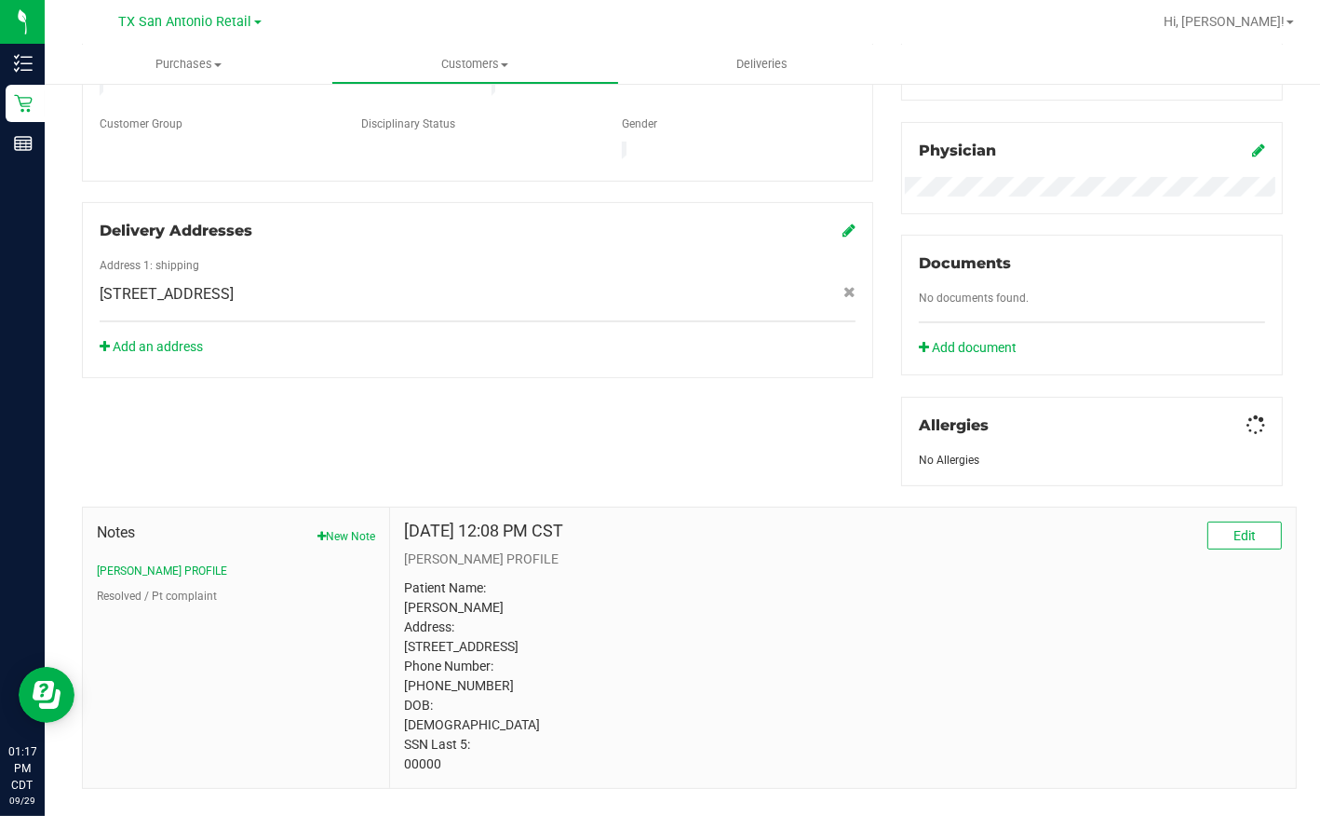
scroll to position [560, 0]
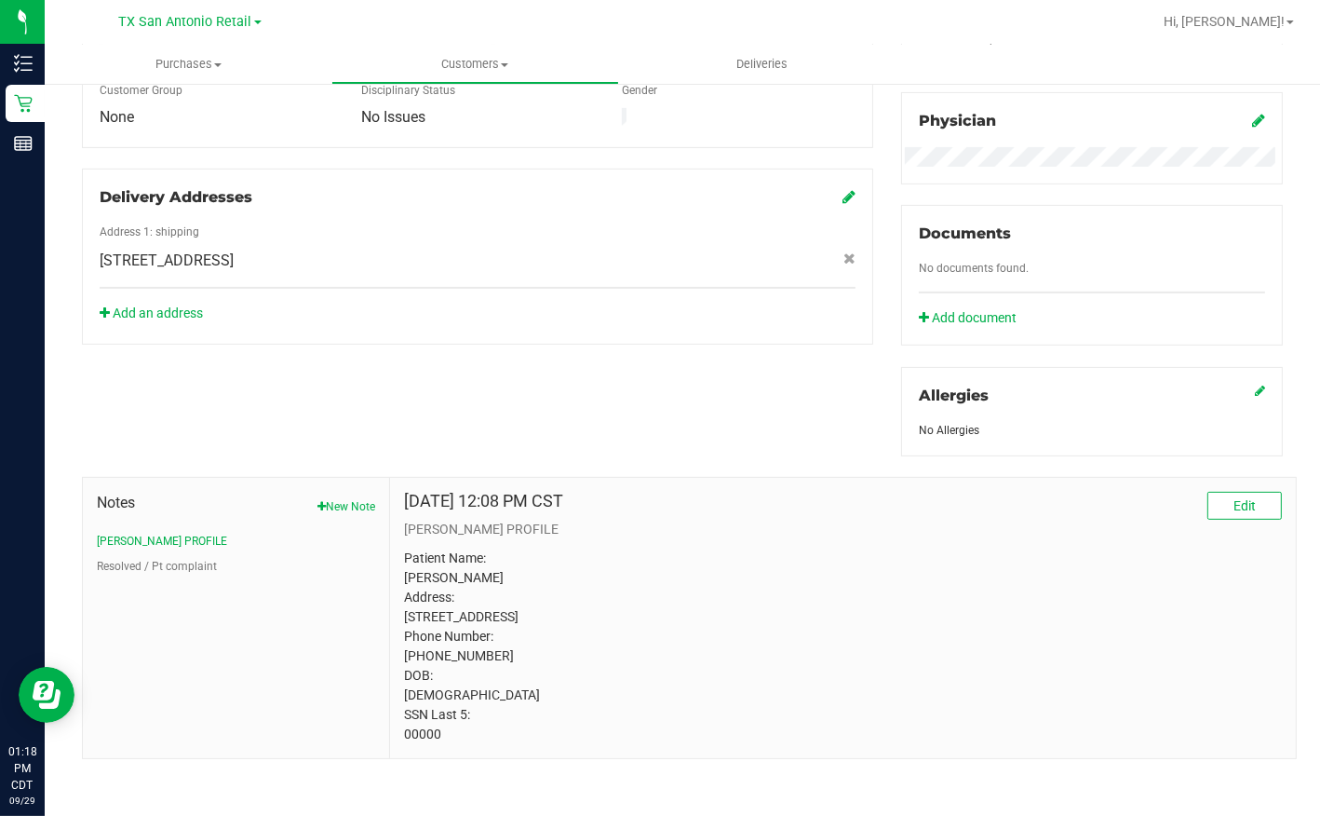
click at [1282, 424] on div "Registry Info State Registry ID State State Registry Expiration (MM/DD/YYYY) [G…" at bounding box center [1092, 116] width 410 height 680
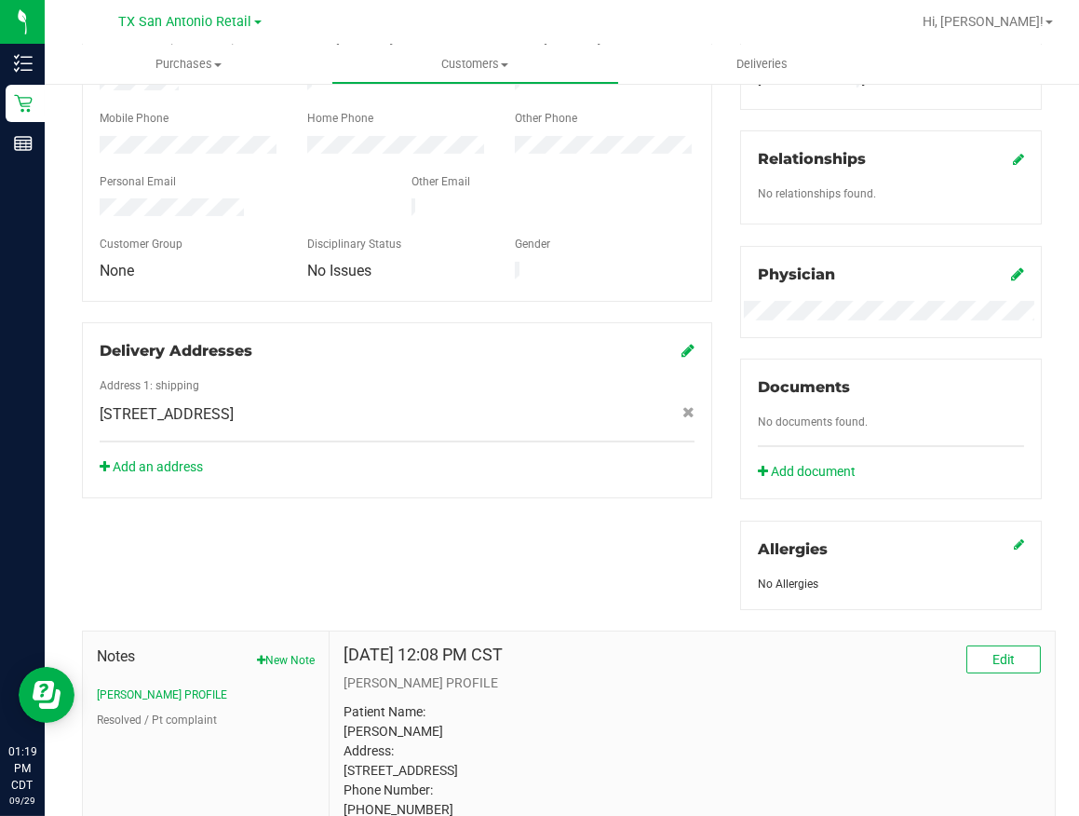
scroll to position [596, 0]
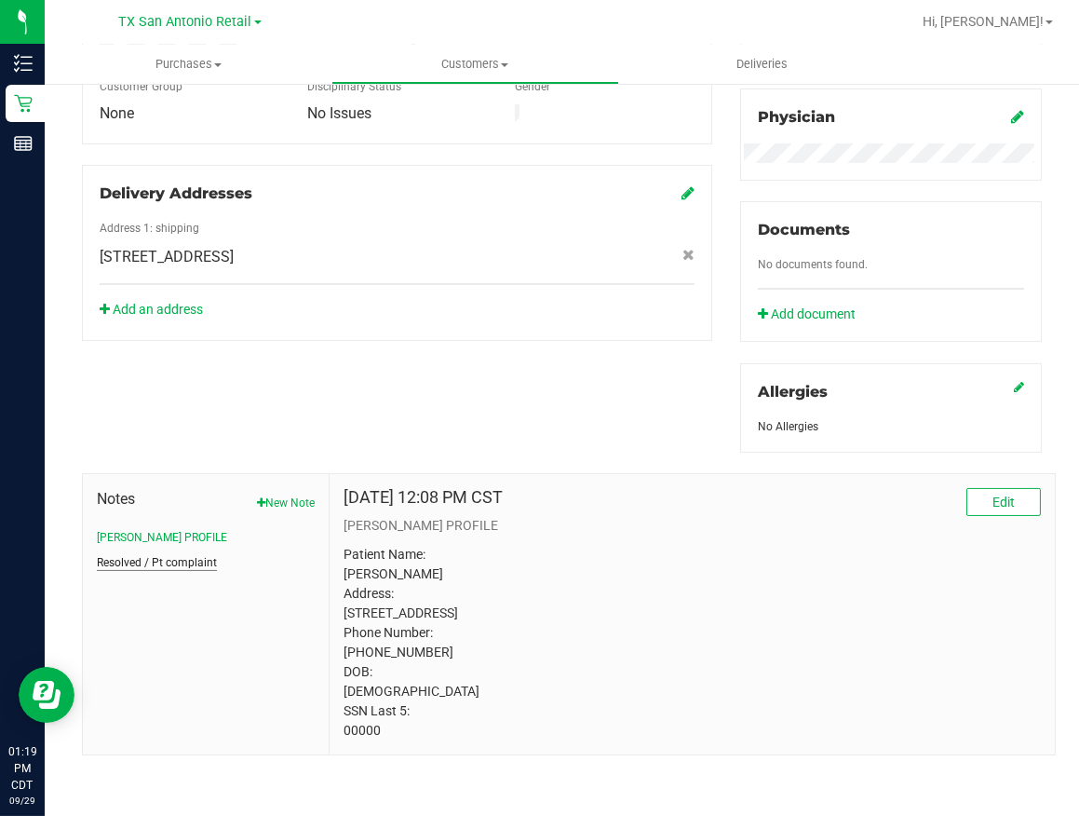
click at [197, 554] on button "Resolved / Pt complaint" at bounding box center [157, 562] width 120 height 17
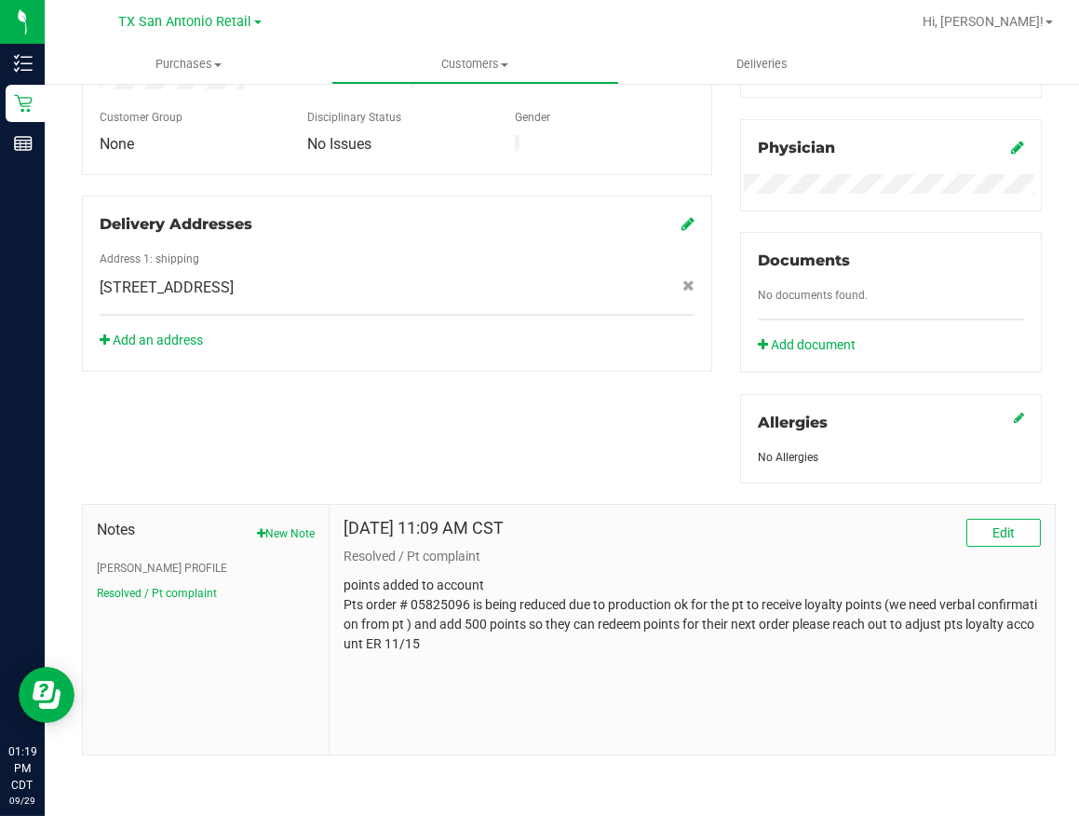
scroll to position [546, 0]
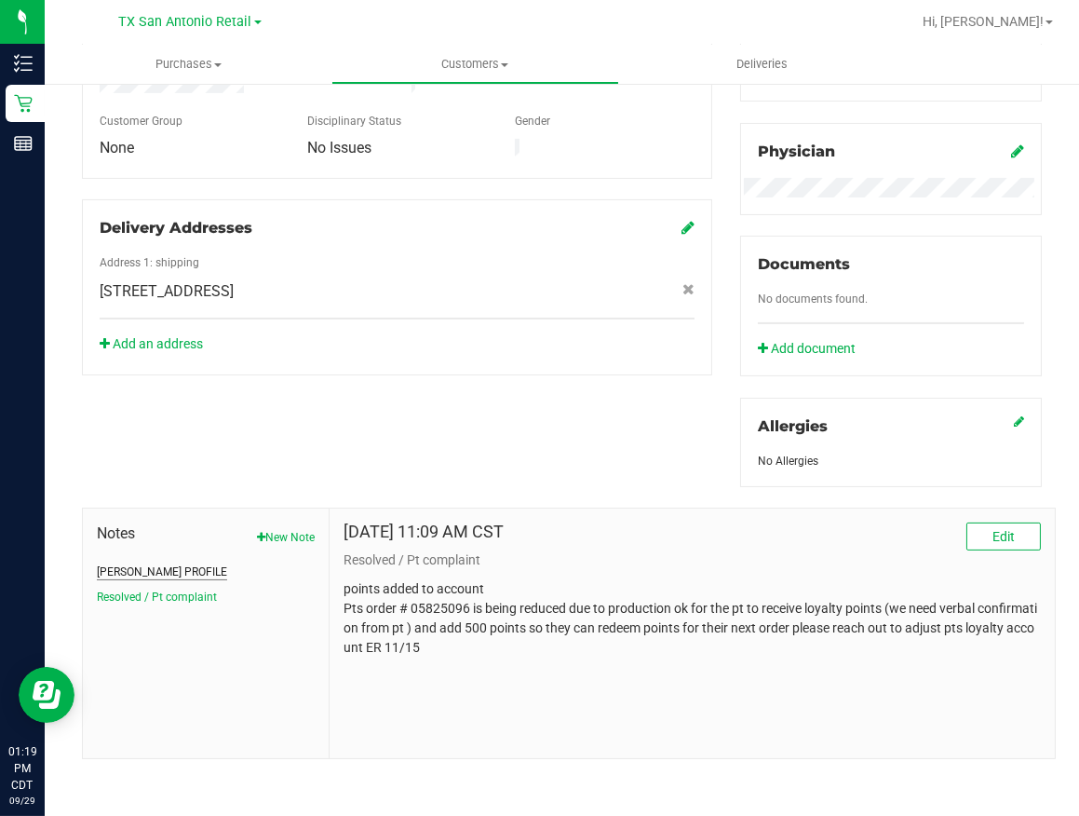
click at [112, 568] on button "[PERSON_NAME] PROFILE" at bounding box center [162, 571] width 130 height 17
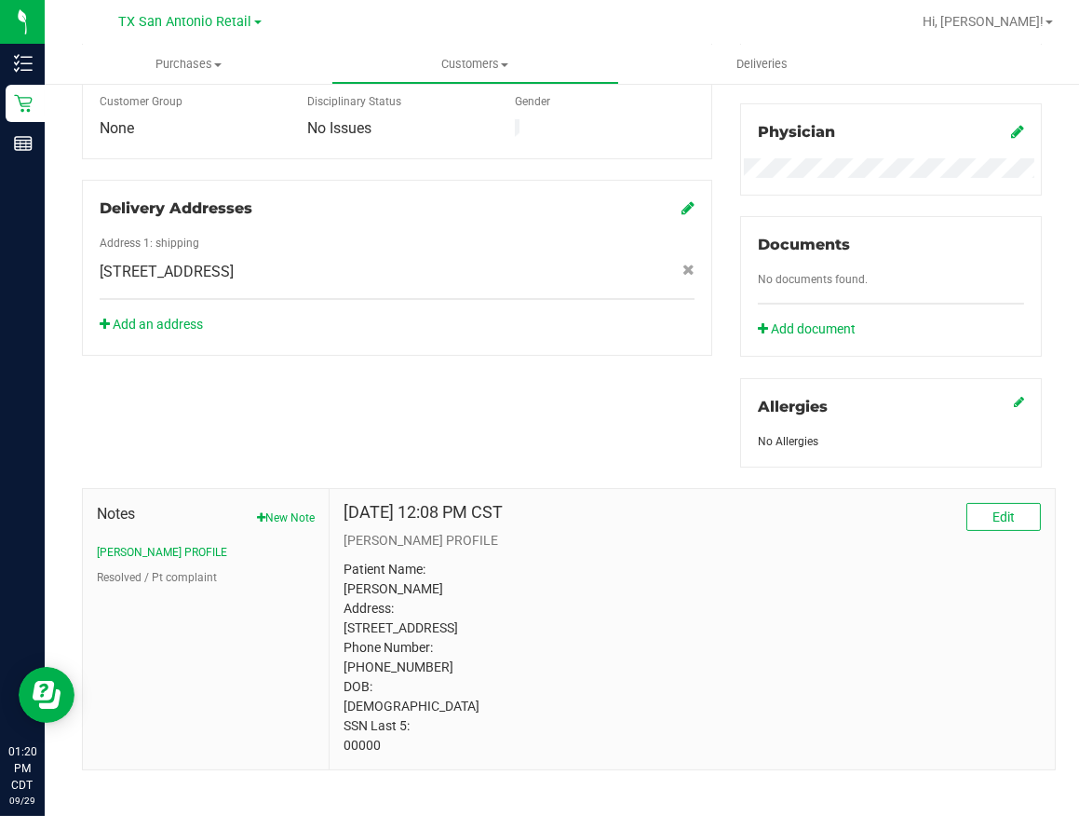
scroll to position [596, 0]
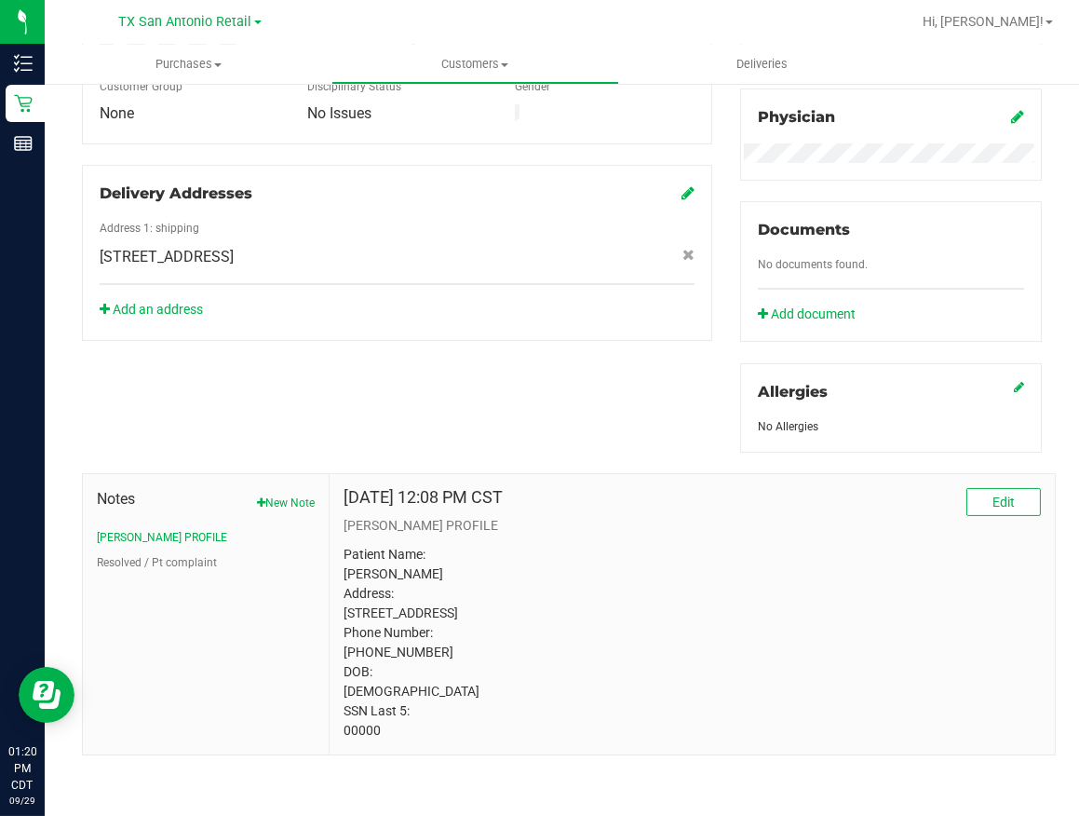
click at [370, 729] on p "Patient Name: [PERSON_NAME] Address: [STREET_ADDRESS] Phone Number: [PHONE_NUMB…" at bounding box center [692, 643] width 697 height 196
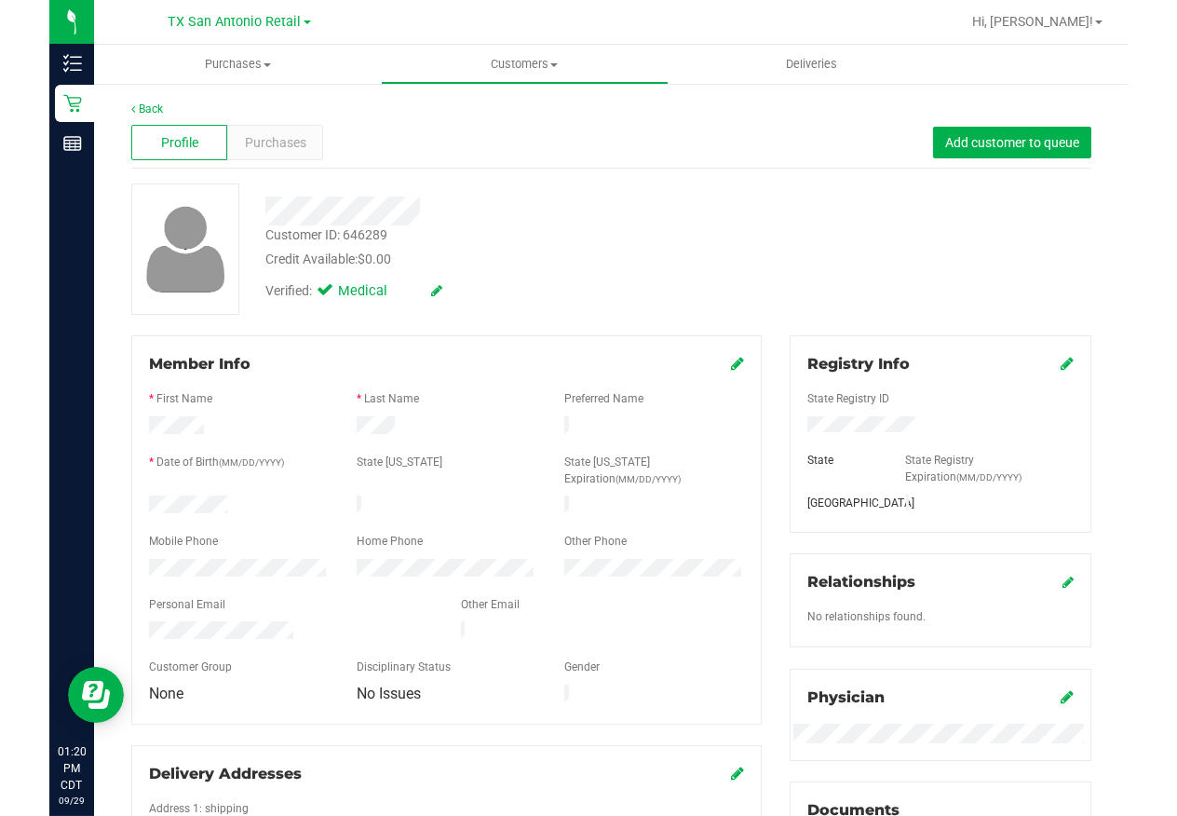
scroll to position [0, 0]
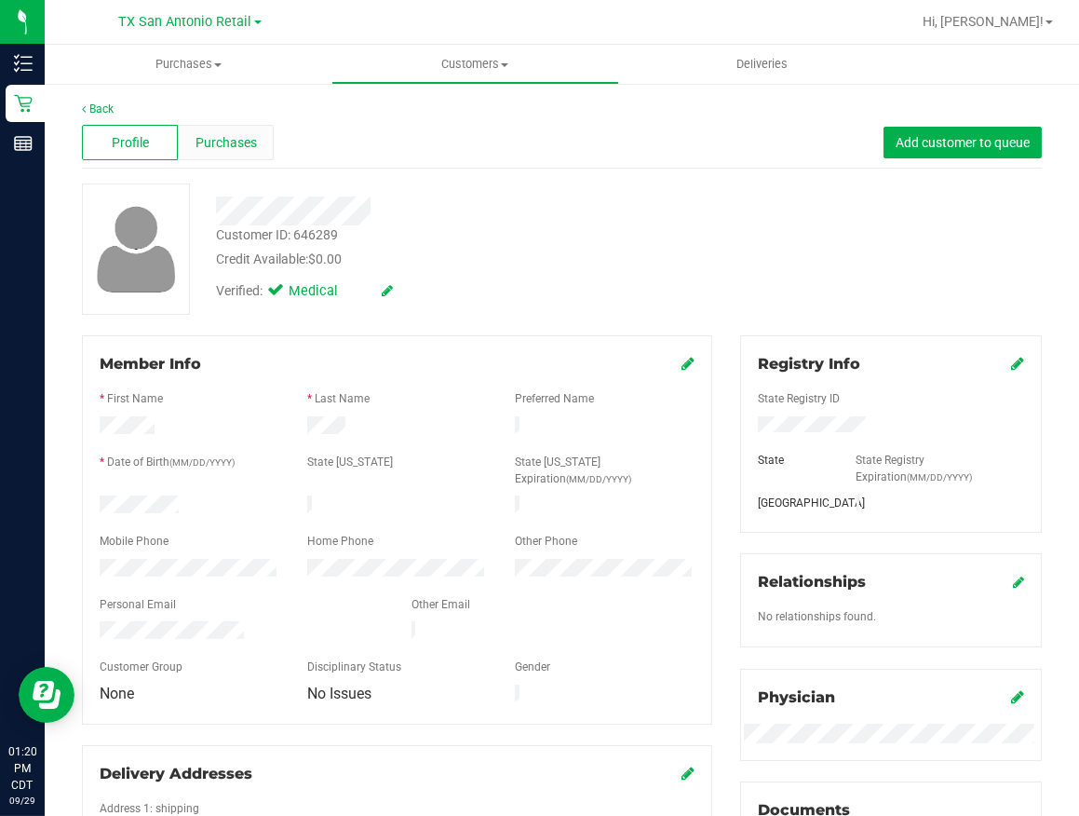
click at [264, 151] on div "Purchases" at bounding box center [226, 142] width 96 height 35
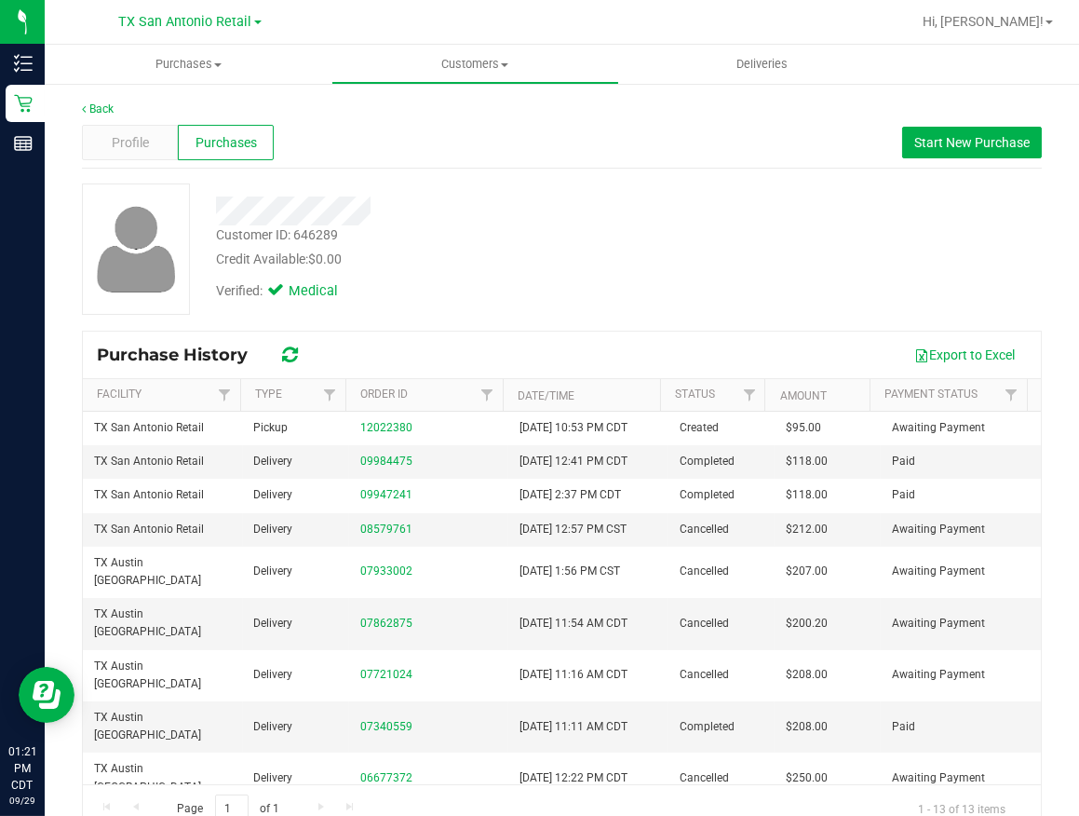
click at [520, 300] on div "Verified: Medical" at bounding box center [449, 289] width 494 height 41
click at [587, 265] on div "Credit Available: $0.00" at bounding box center [449, 260] width 467 height 20
click at [152, 149] on div "Profile" at bounding box center [130, 142] width 96 height 35
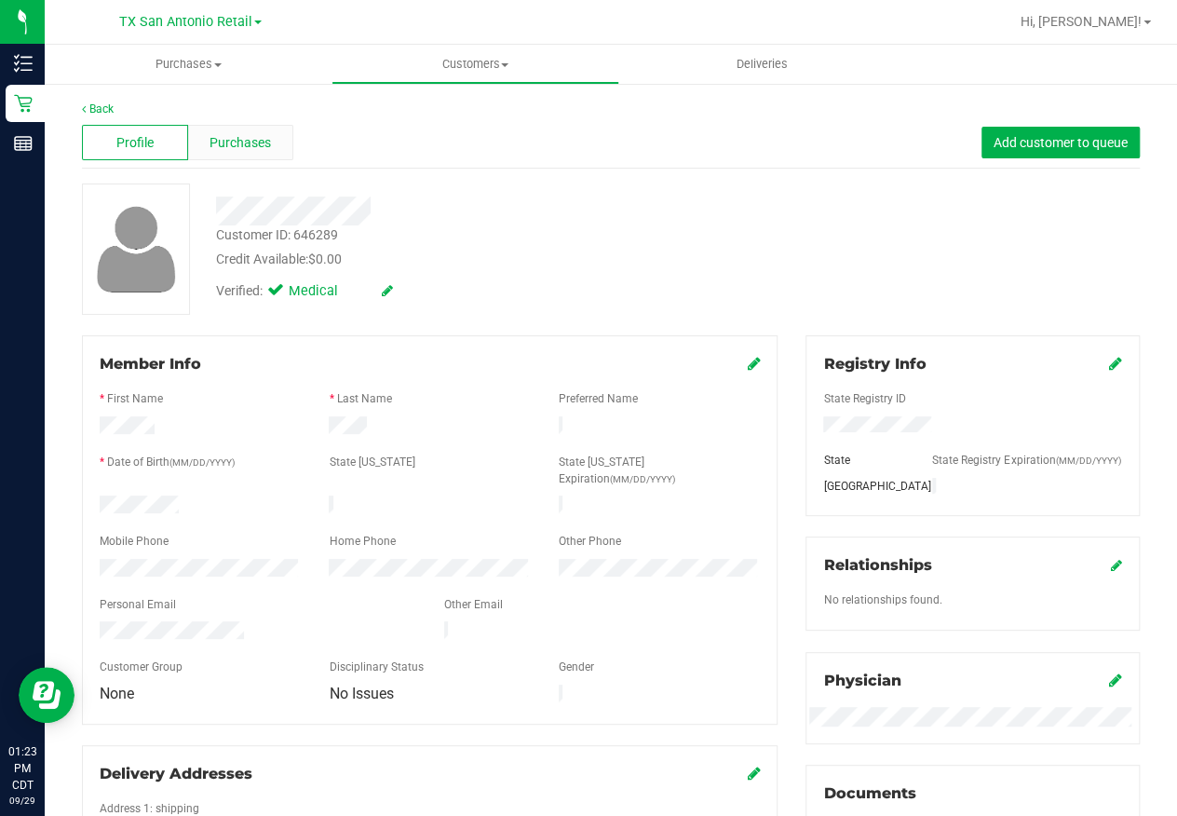
click at [213, 148] on span "Purchases" at bounding box center [240, 143] width 61 height 20
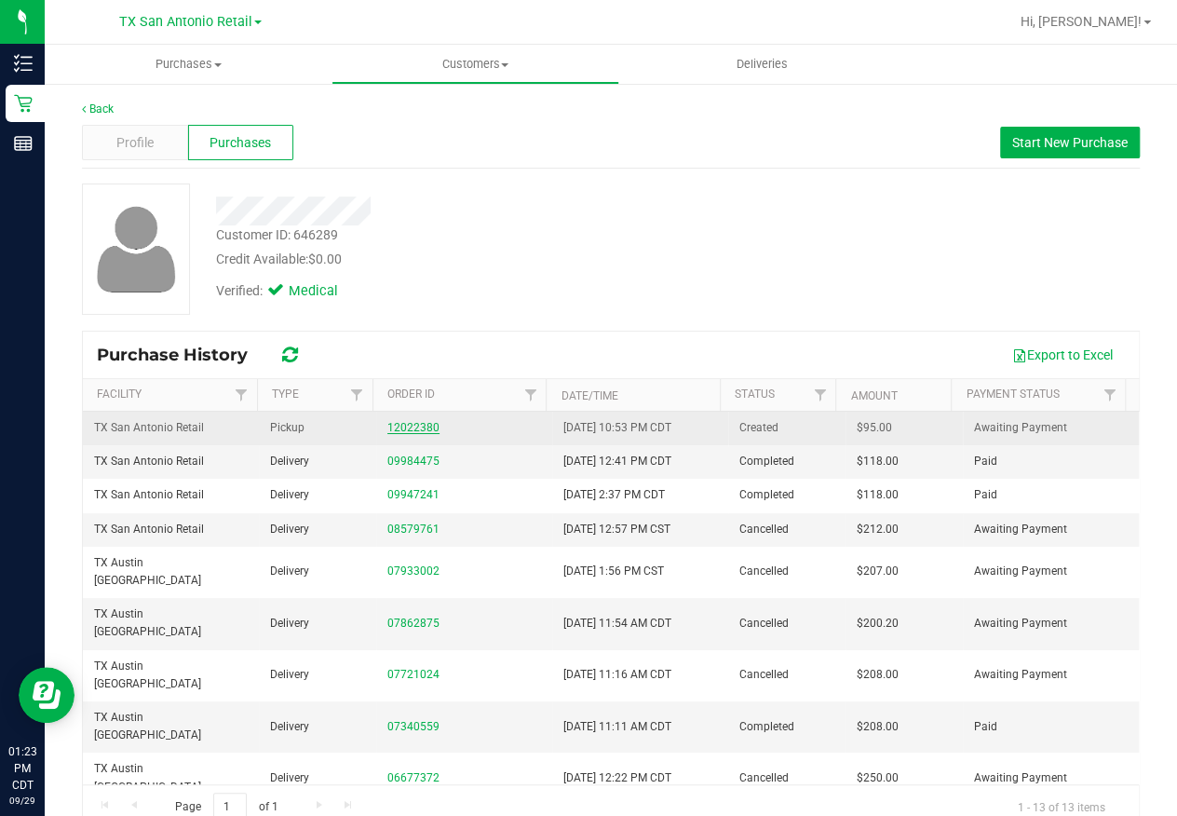
click at [407, 425] on link "12022380" at bounding box center [413, 427] width 52 height 13
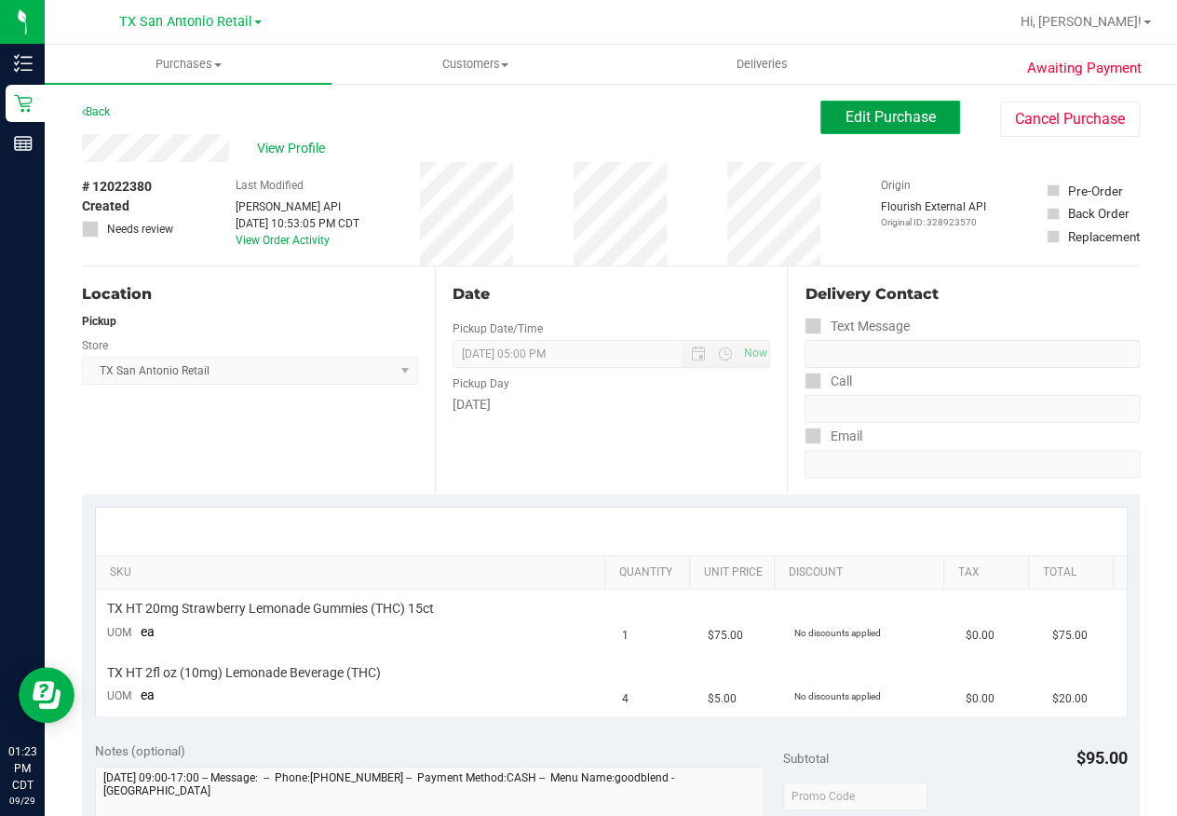
click at [875, 124] on span "Edit Purchase" at bounding box center [891, 117] width 90 height 18
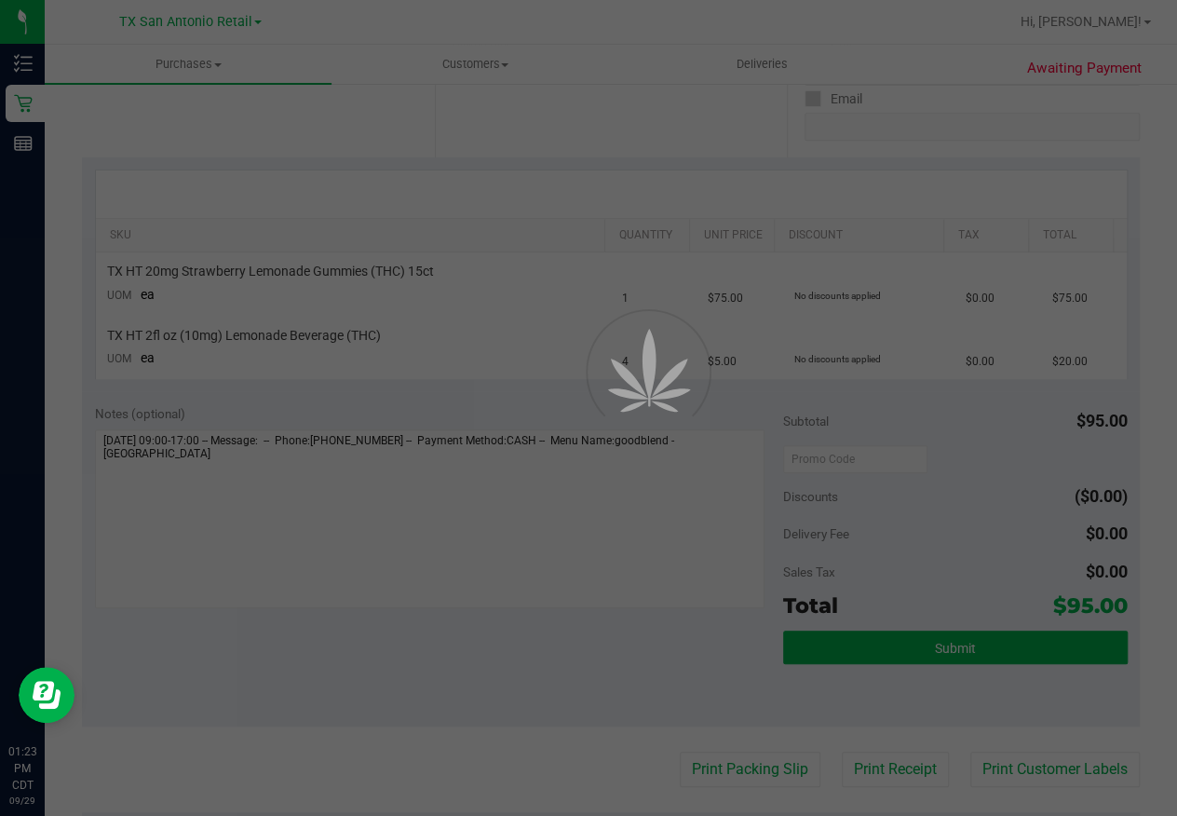
scroll to position [338, 0]
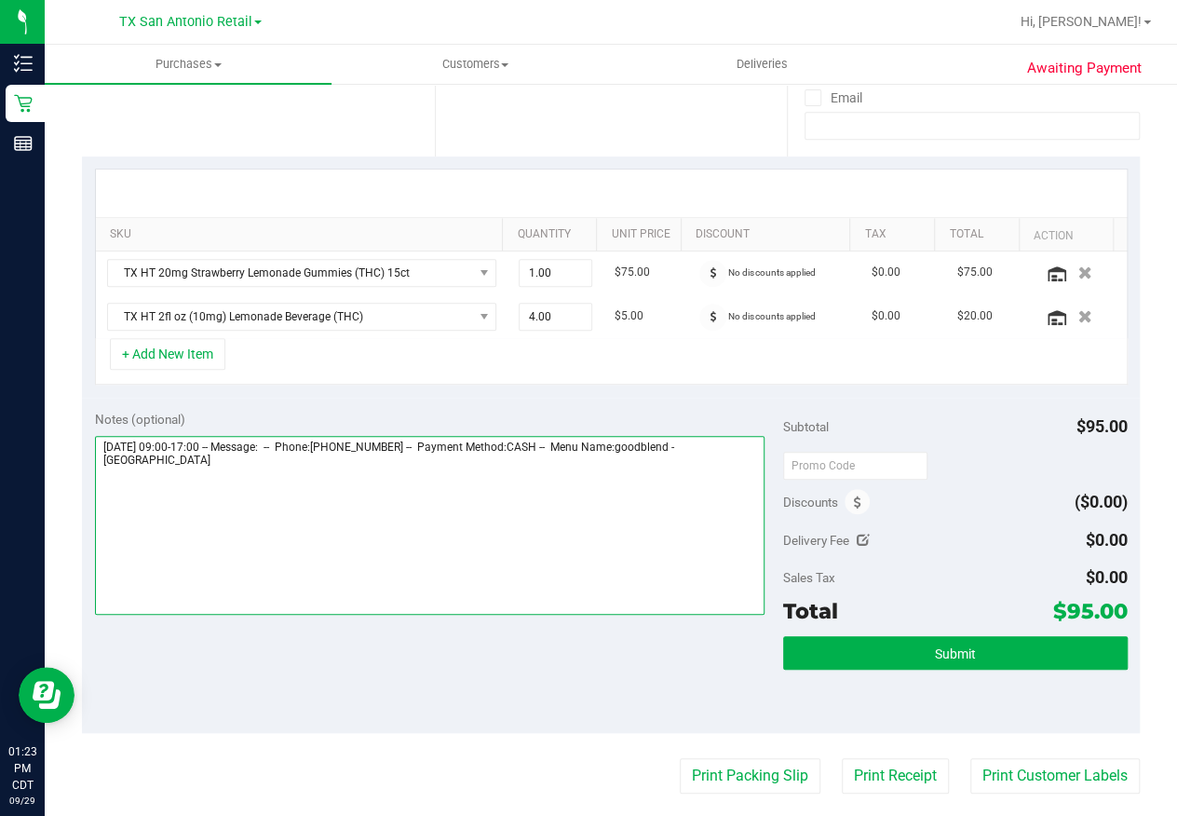
click at [210, 465] on textarea at bounding box center [430, 525] width 670 height 179
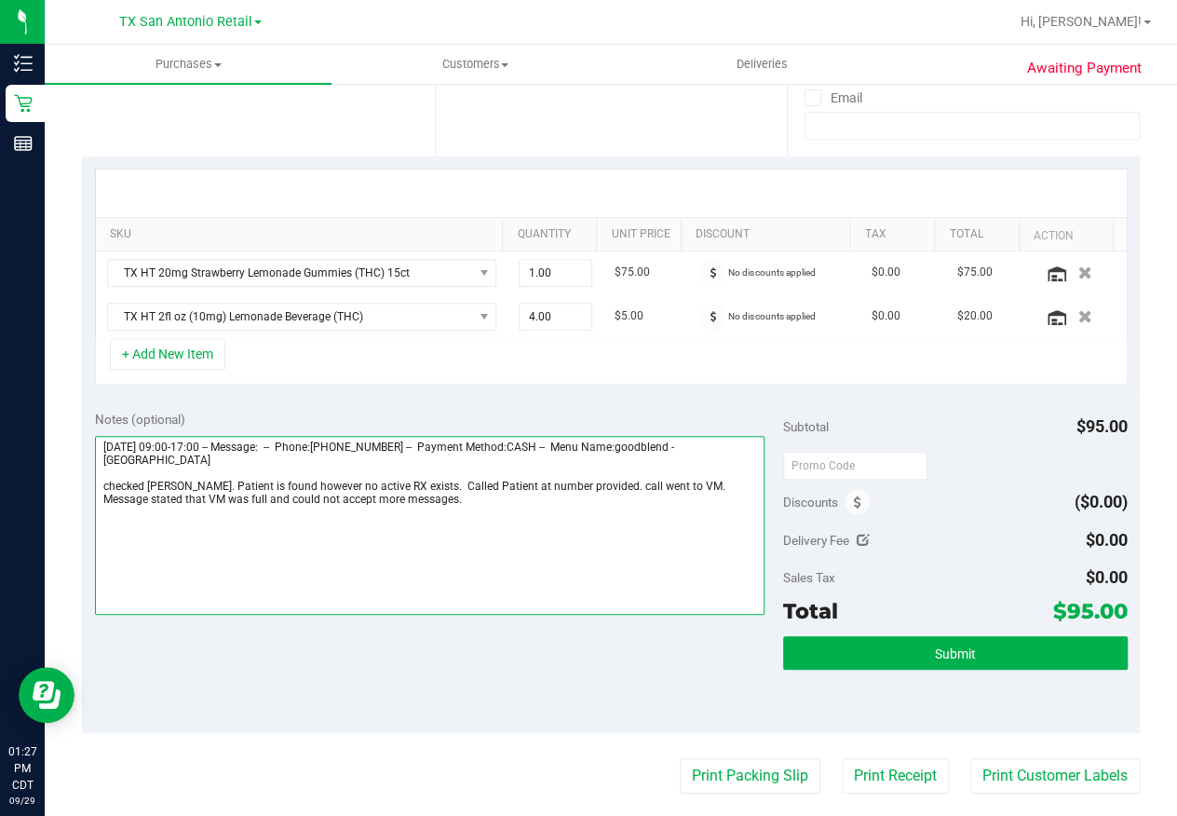
click at [104, 486] on textarea at bounding box center [430, 525] width 670 height 179
click at [275, 541] on textarea at bounding box center [430, 525] width 670 height 179
click at [435, 497] on textarea at bounding box center [430, 525] width 670 height 179
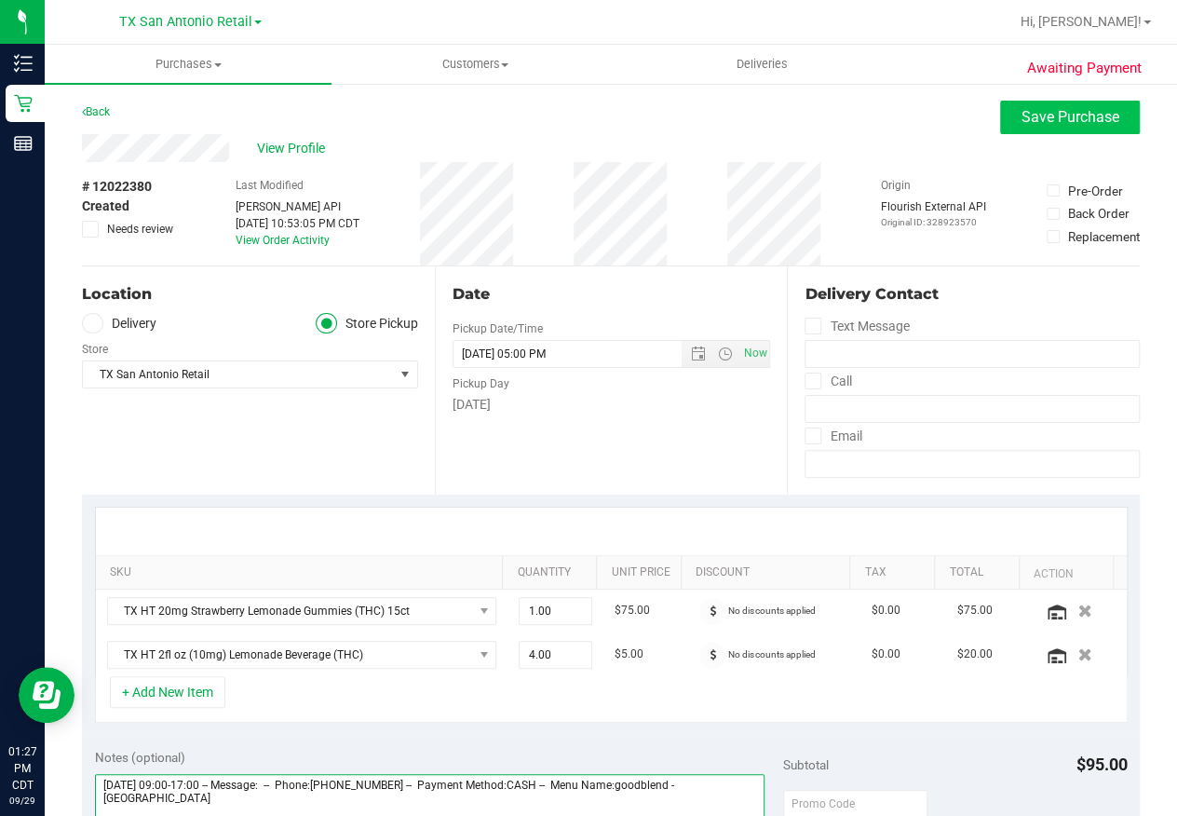
type textarea "[DATE] 09:00-17:00 -- Message: -- Phone:[PHONE_NUMBER] -- Payment Method:CASH -…"
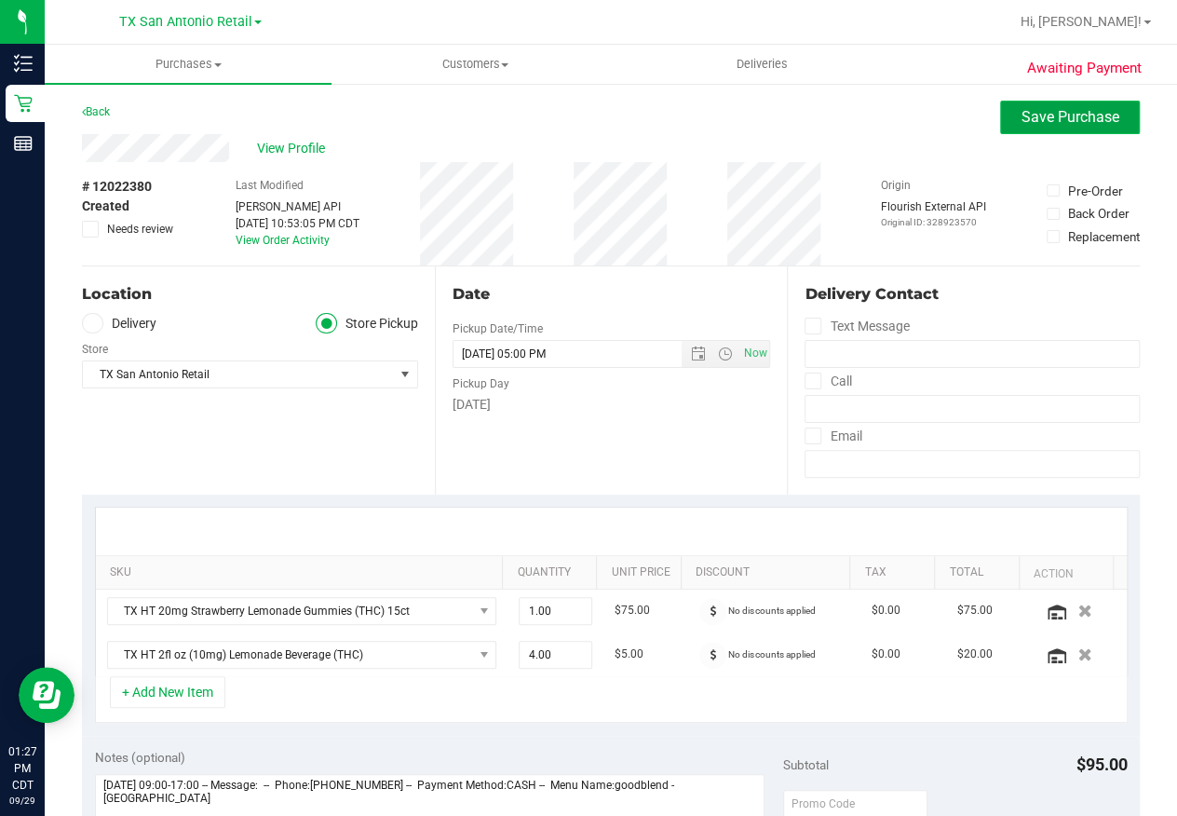
click at [1072, 117] on span "Save Purchase" at bounding box center [1071, 117] width 98 height 18
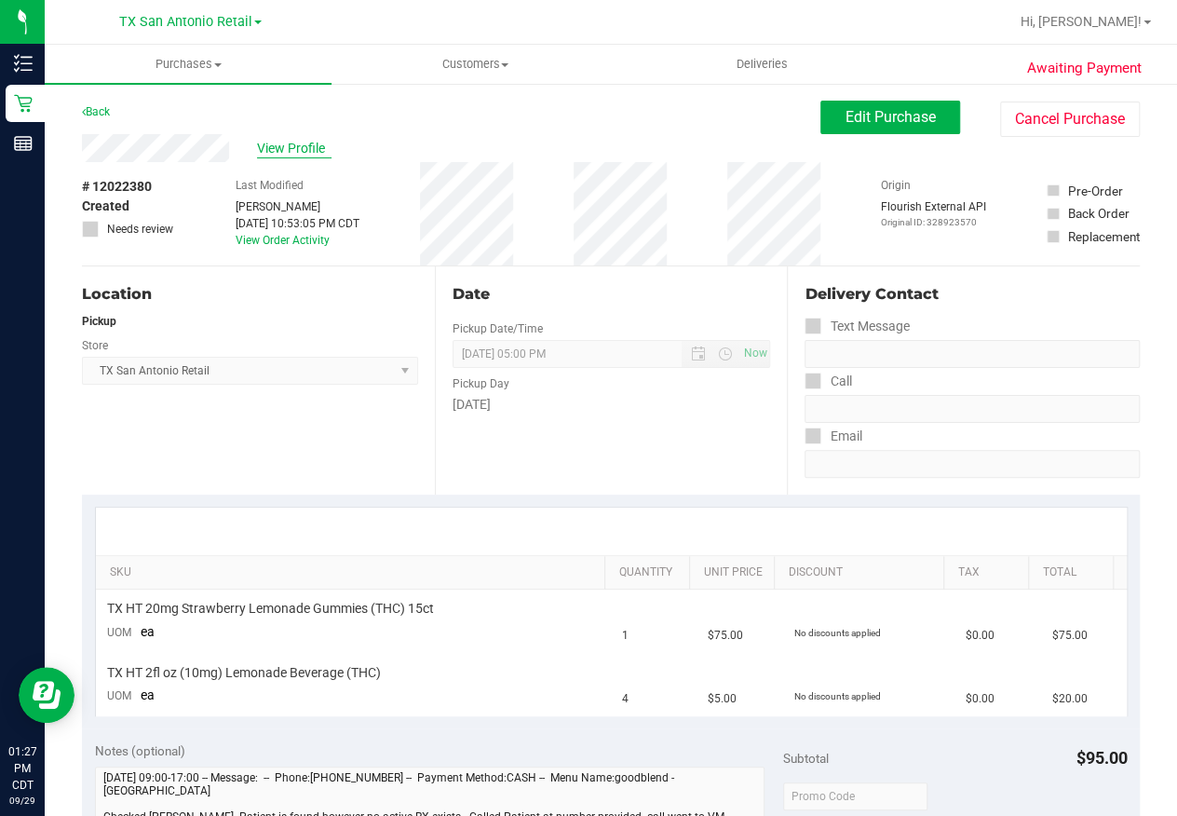
click at [299, 144] on span "View Profile" at bounding box center [294, 149] width 74 height 20
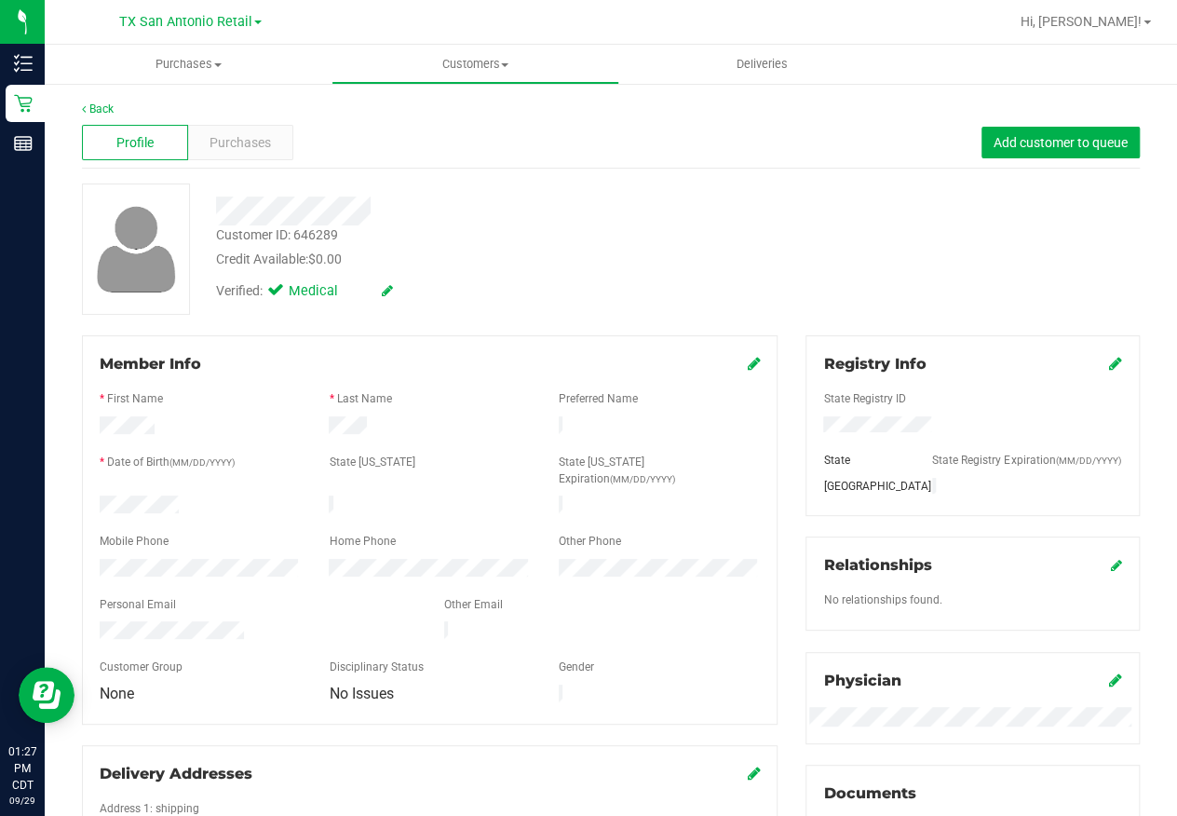
drag, startPoint x: 92, startPoint y: 601, endPoint x: 250, endPoint y: 605, distance: 158.4
click at [250, 621] on div at bounding box center [258, 632] width 345 height 22
click at [234, 136] on span "Purchases" at bounding box center [240, 143] width 61 height 20
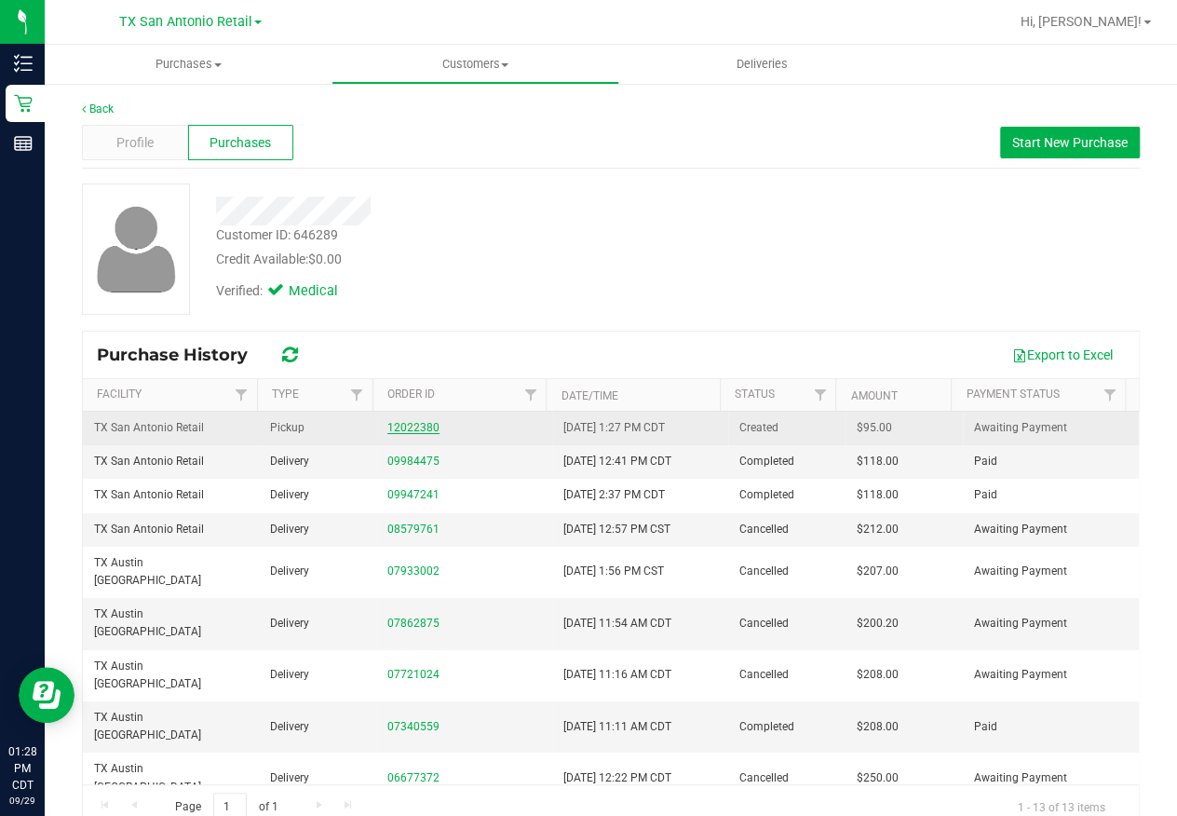
click at [420, 430] on link "12022380" at bounding box center [413, 427] width 52 height 13
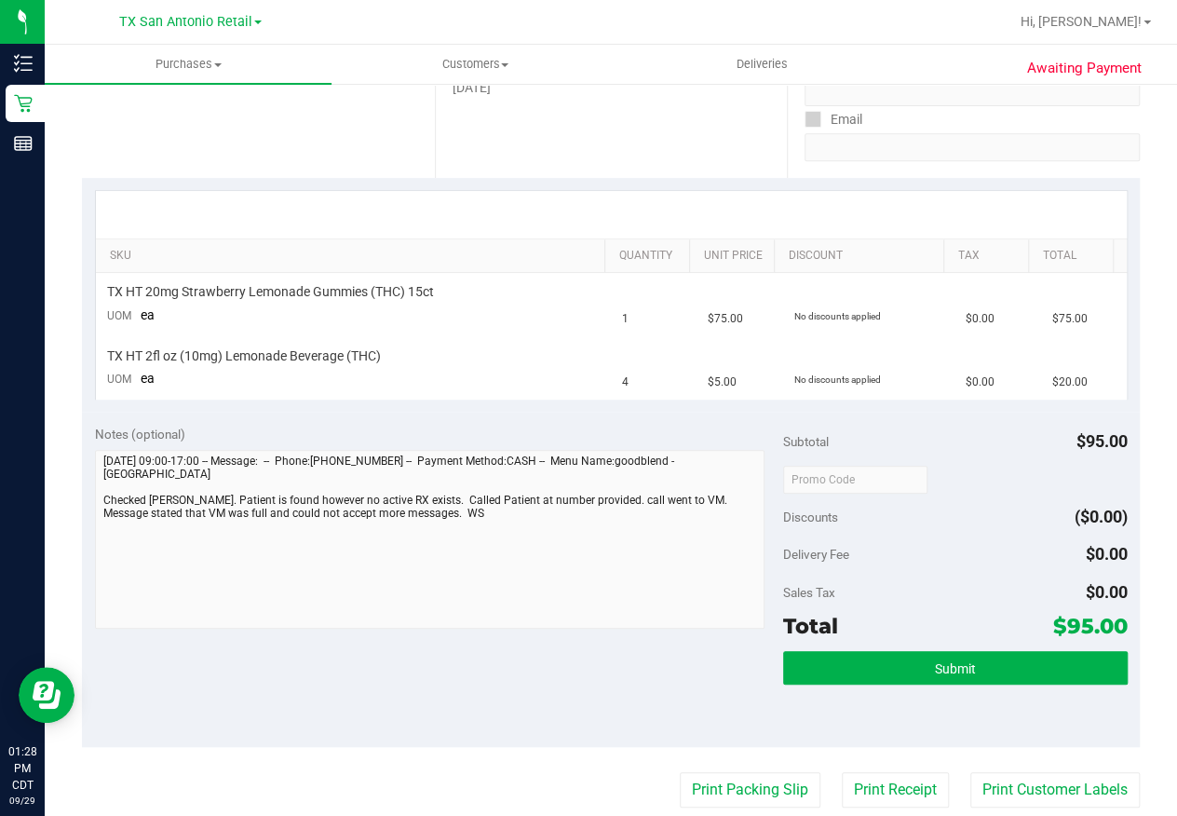
scroll to position [508, 0]
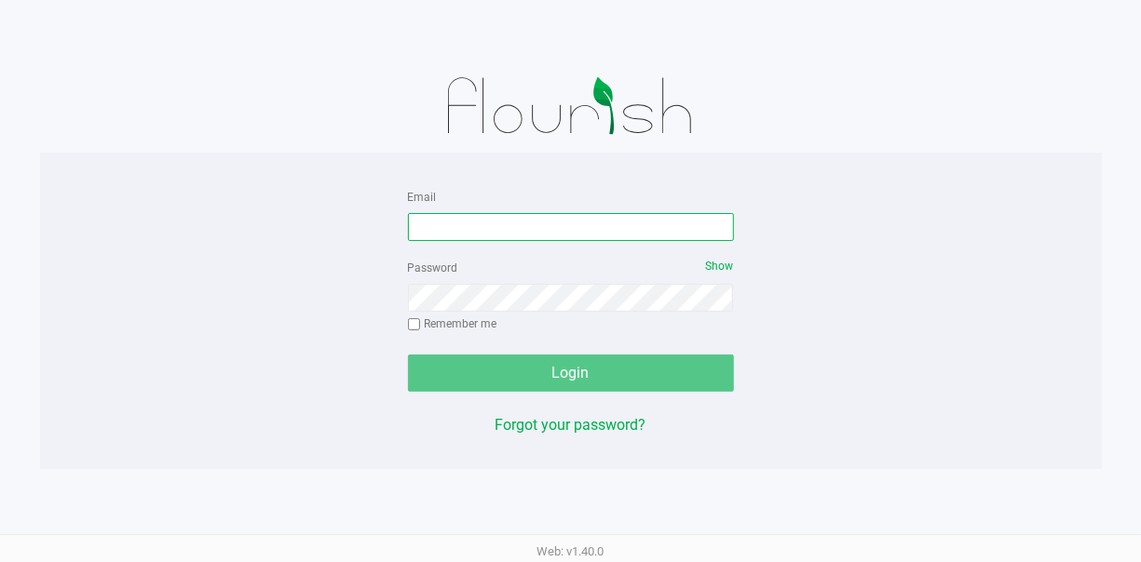
click at [430, 229] on input "Email" at bounding box center [571, 227] width 326 height 28
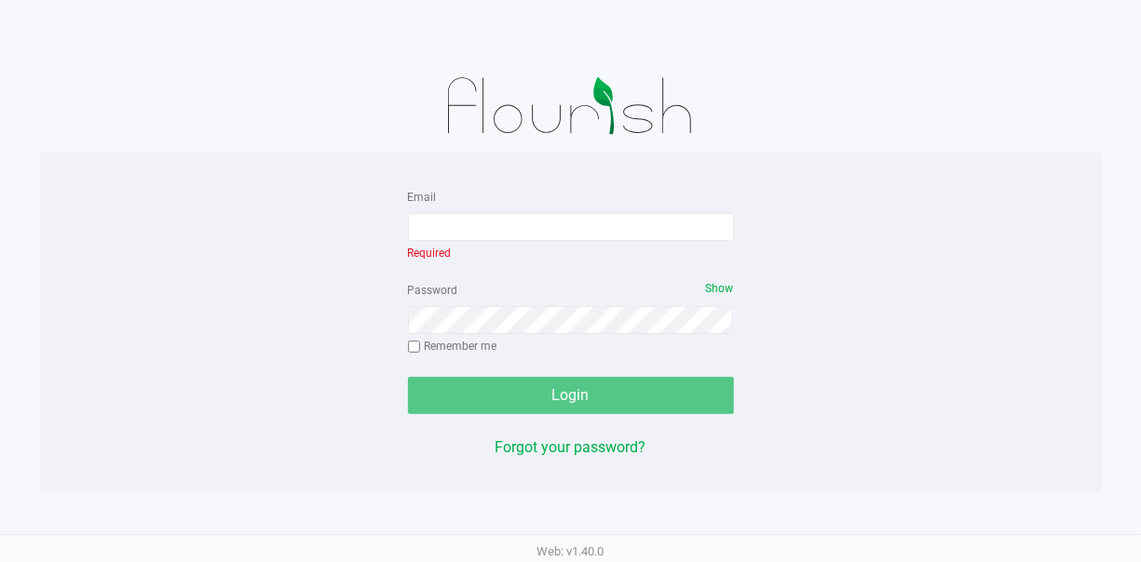
click at [306, 235] on div "Email Required Password Show Remember me Login Forgot your password?" at bounding box center [571, 322] width 1062 height 274
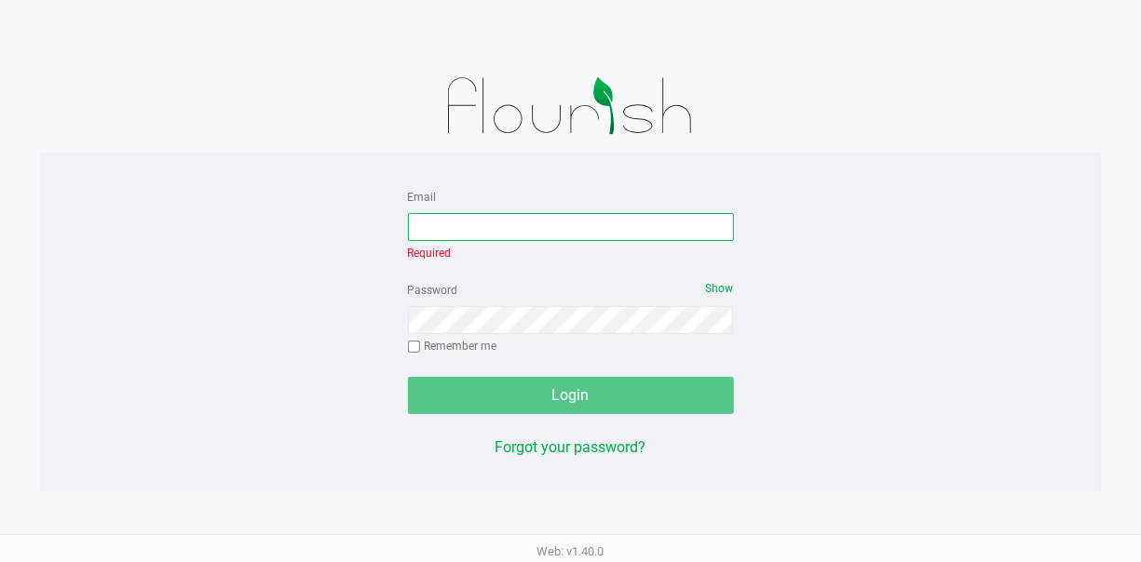
click at [470, 229] on input "Email" at bounding box center [571, 227] width 326 height 28
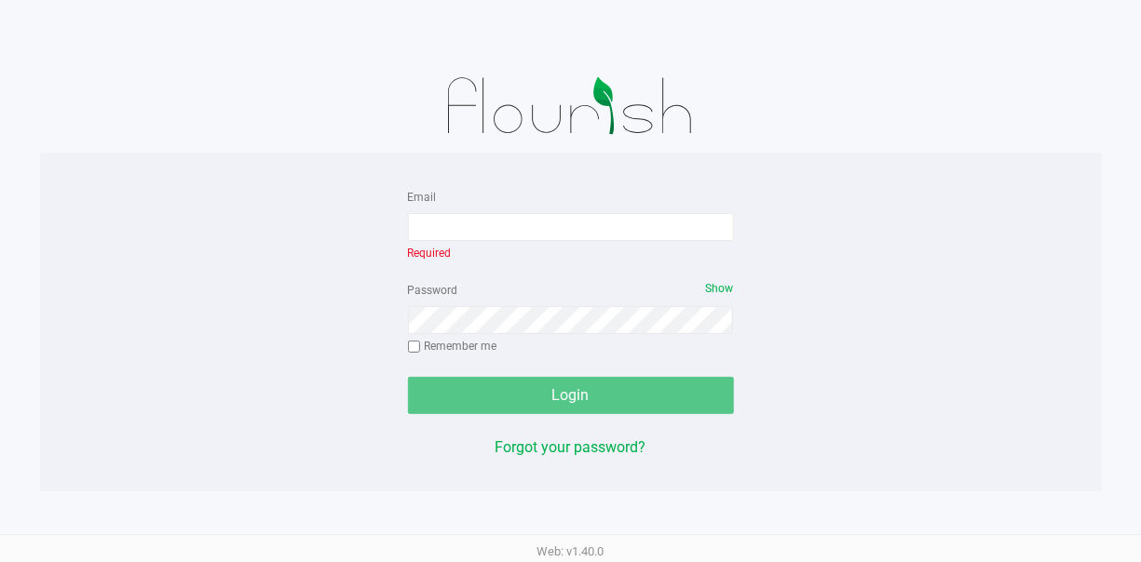
click at [1046, 158] on div "Email Required Password Show Remember me Login Forgot your password?" at bounding box center [571, 322] width 1062 height 339
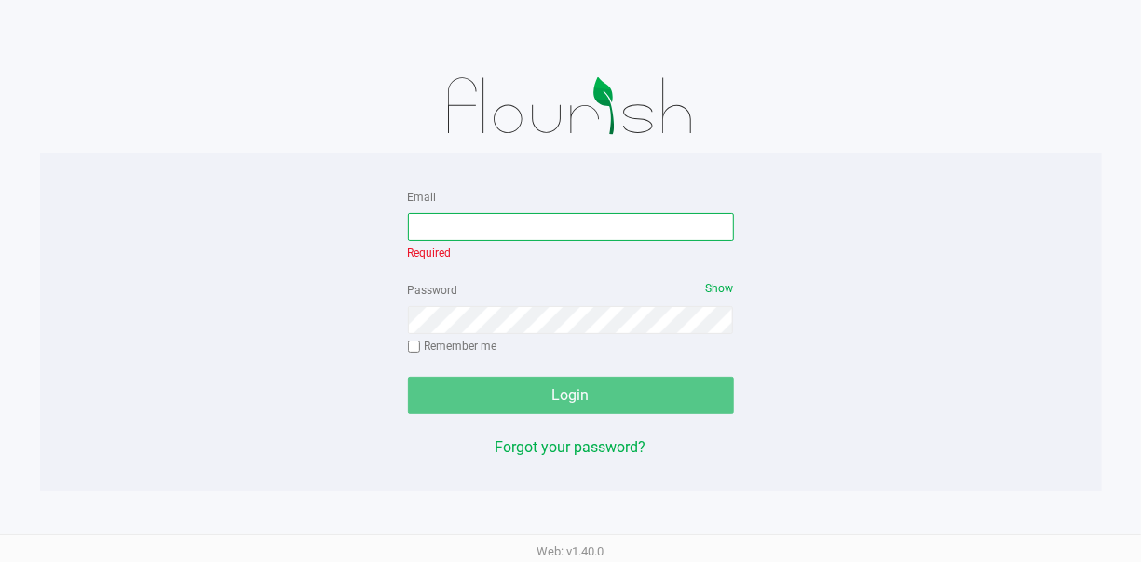
click at [583, 235] on input "Email" at bounding box center [571, 227] width 326 height 28
type input "[EMAIL_ADDRESS][DOMAIN_NAME]"
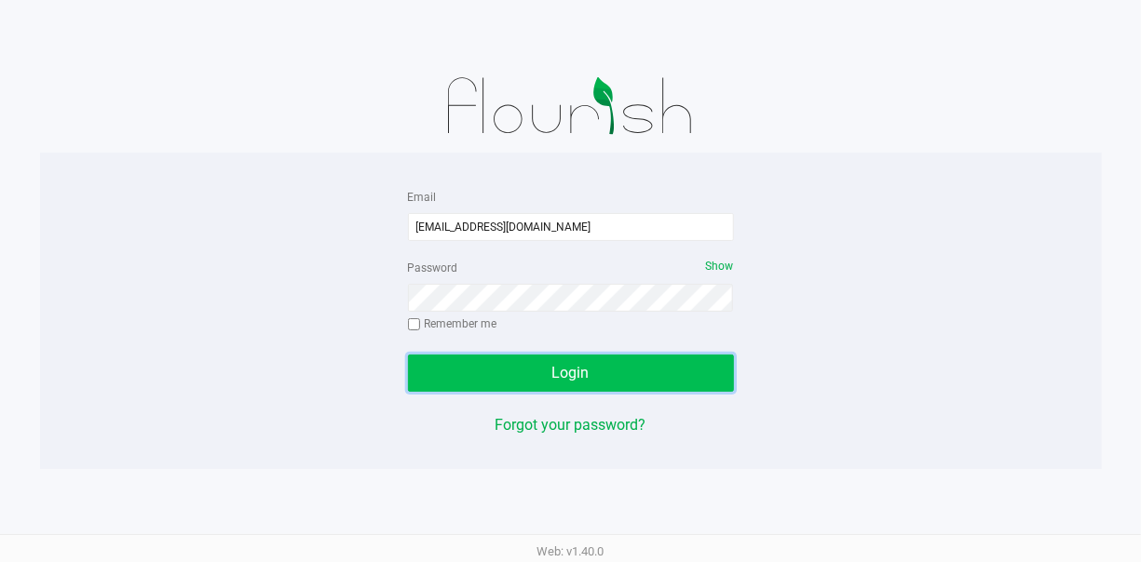
click at [607, 378] on button "Login" at bounding box center [571, 373] width 326 height 37
